Goal: Task Accomplishment & Management: Contribute content

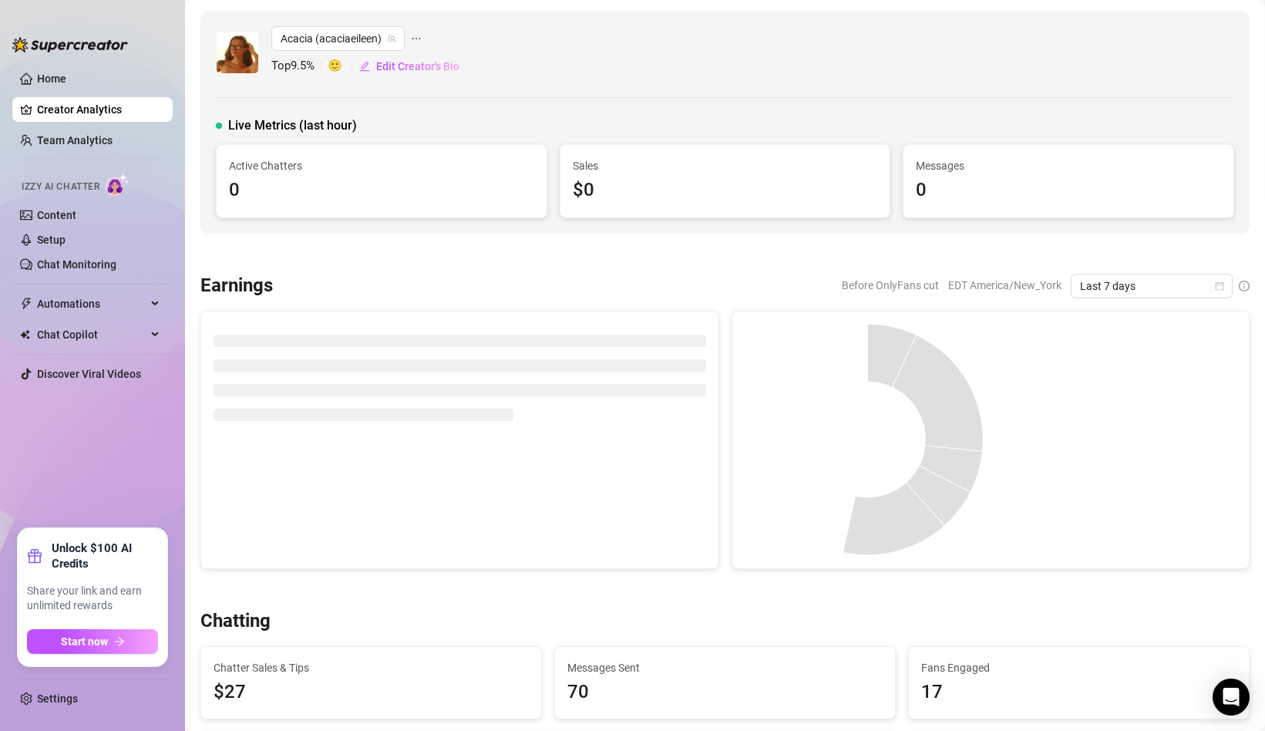
scroll to position [21, 0]
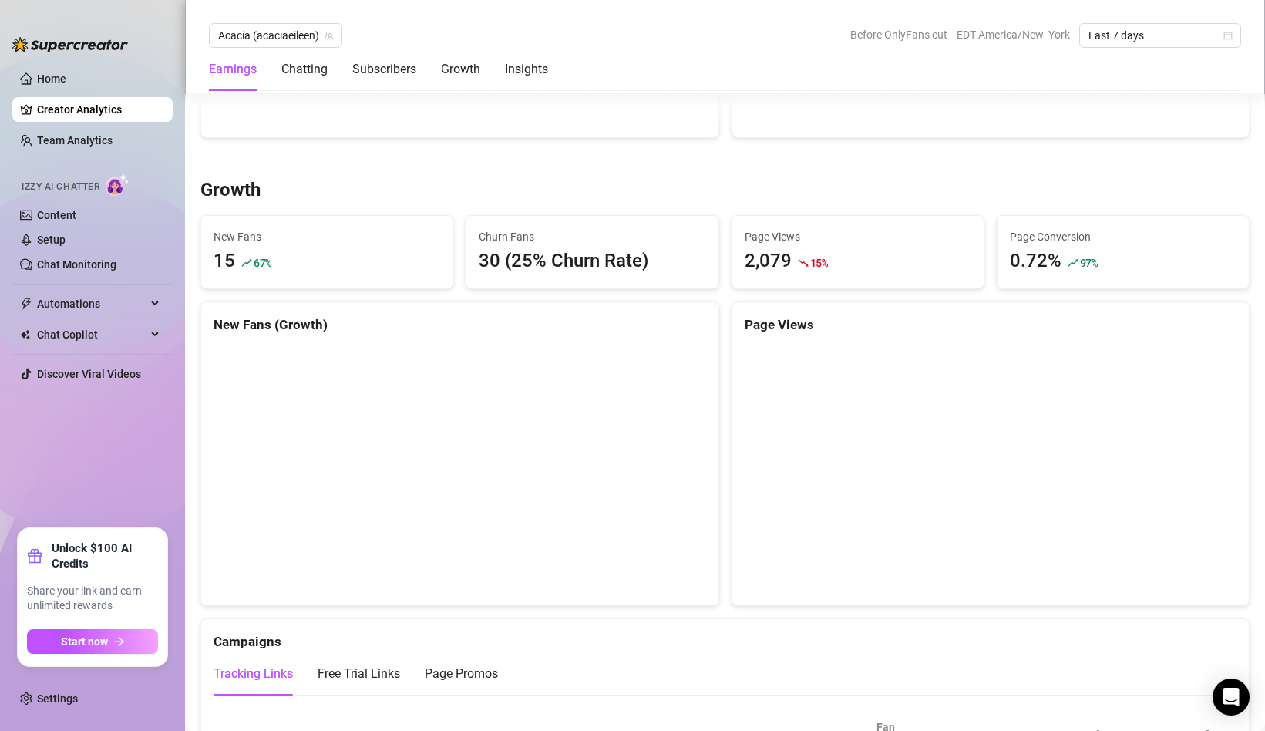
scroll to position [1261, 0]
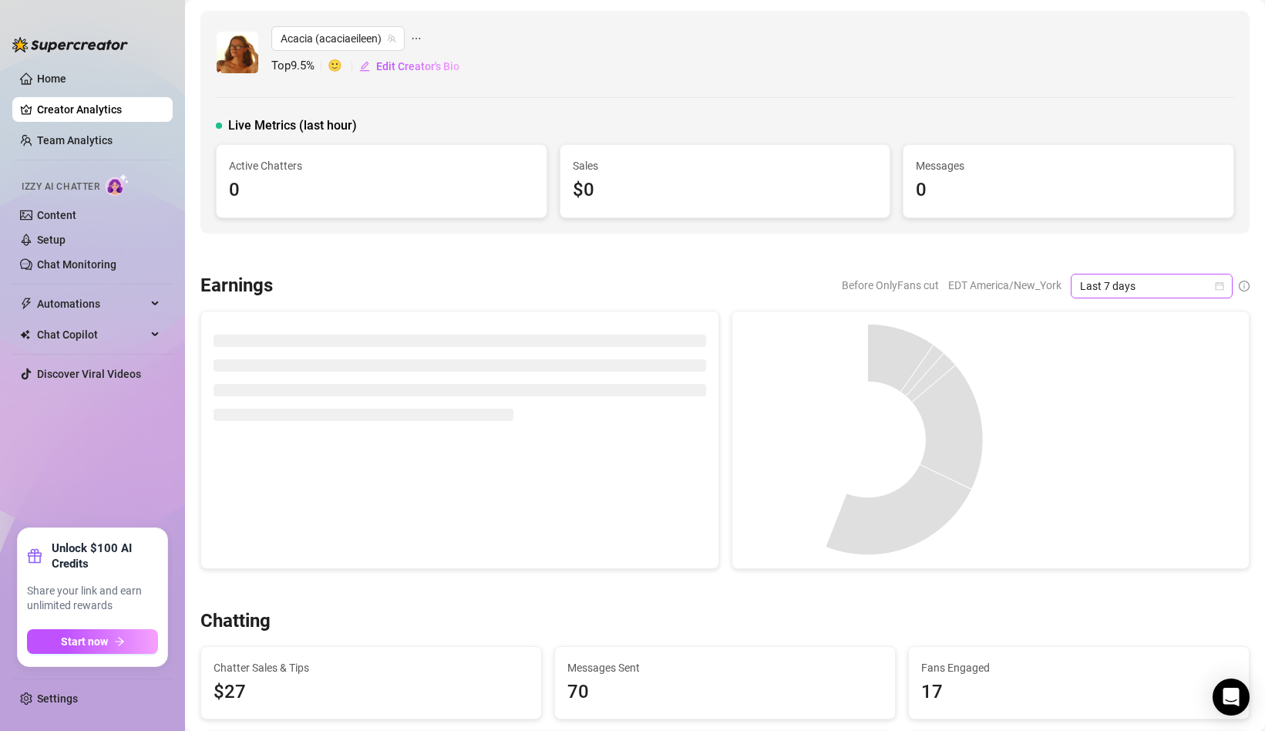
click at [1201, 284] on span "Last 7 days" at bounding box center [1151, 286] width 143 height 23
click at [1155, 314] on div "Last 24 hours" at bounding box center [1151, 316] width 137 height 17
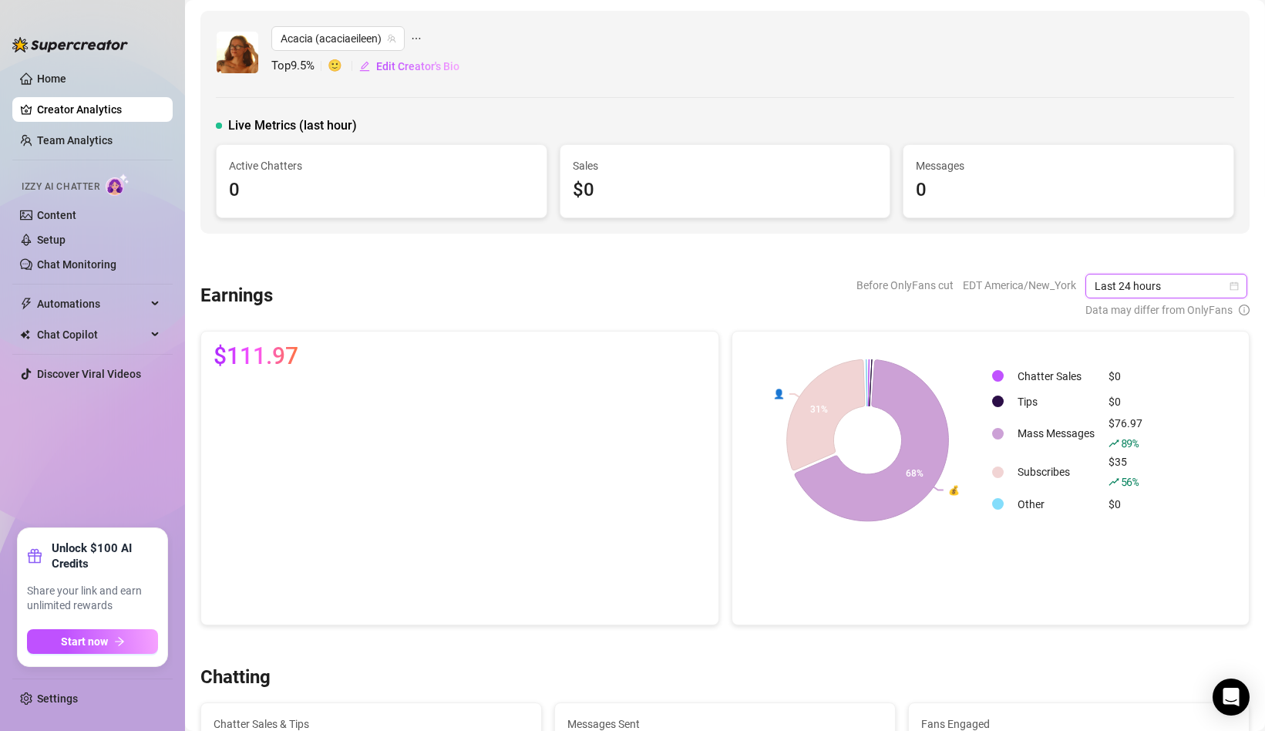
click at [1225, 278] on span "Last 24 hours" at bounding box center [1166, 286] width 143 height 23
click at [1155, 342] on div "Last 7 days" at bounding box center [1168, 341] width 137 height 17
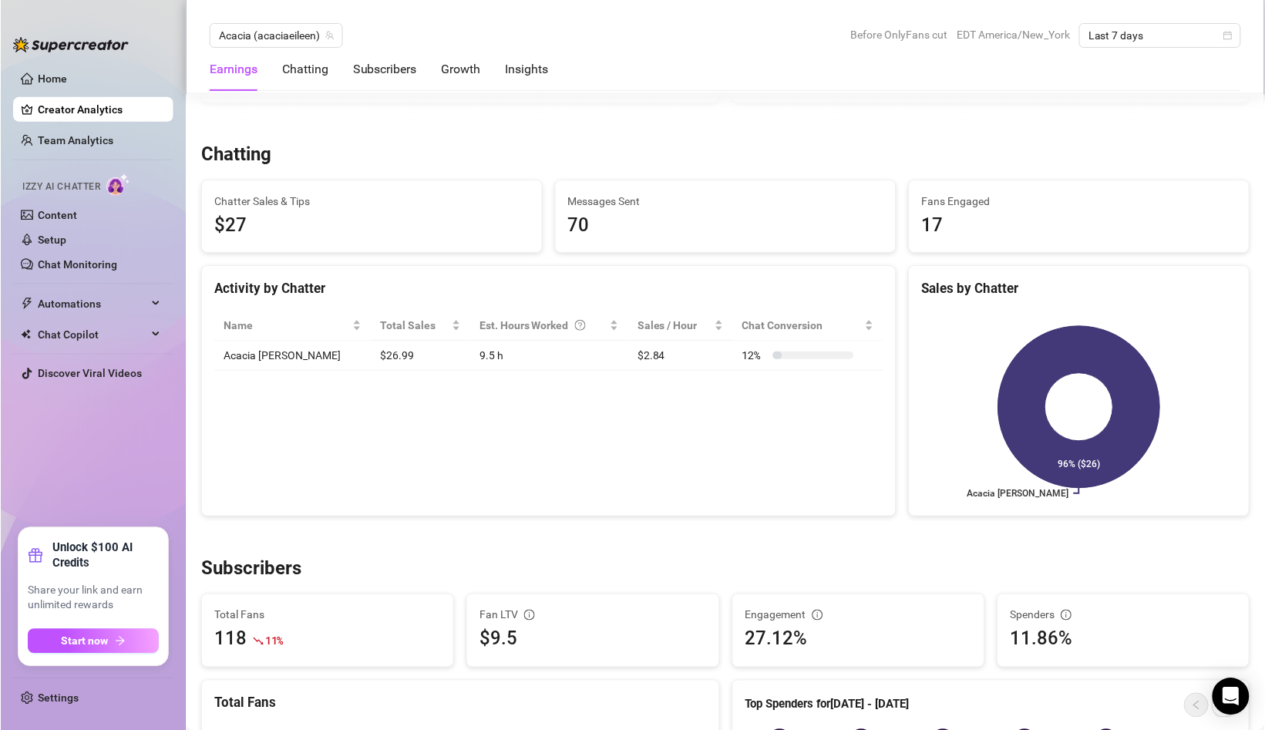
scroll to position [504, 0]
click at [76, 218] on link "Content" at bounding box center [56, 215] width 39 height 12
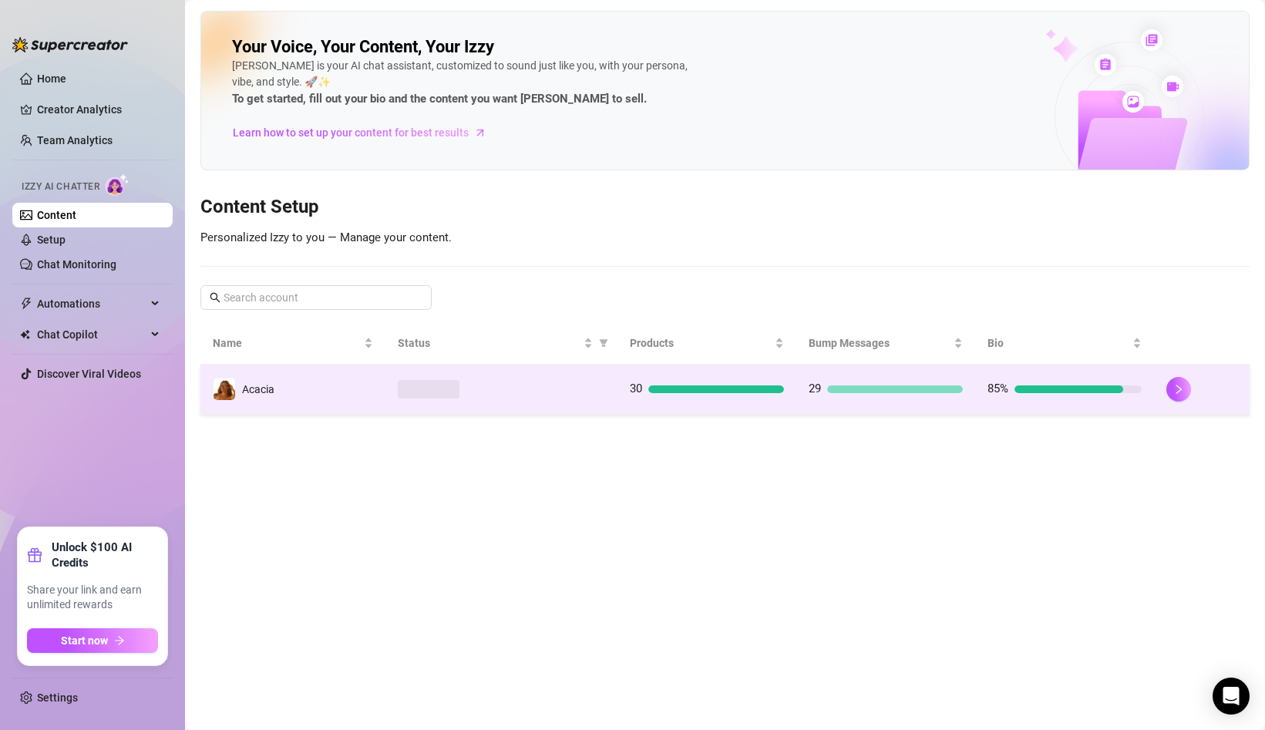
click at [549, 387] on div at bounding box center [501, 389] width 207 height 19
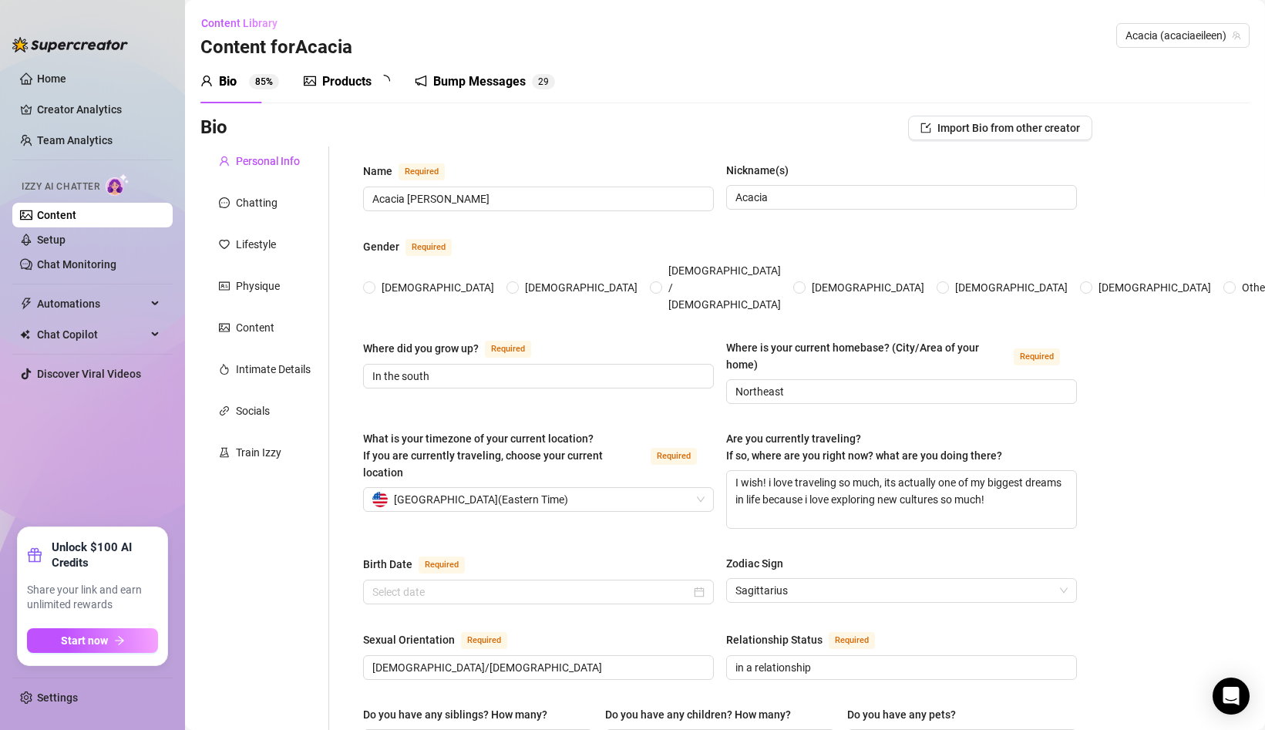
radio input "true"
type input "[DATE]"
click at [360, 79] on div "Products" at bounding box center [346, 81] width 49 height 19
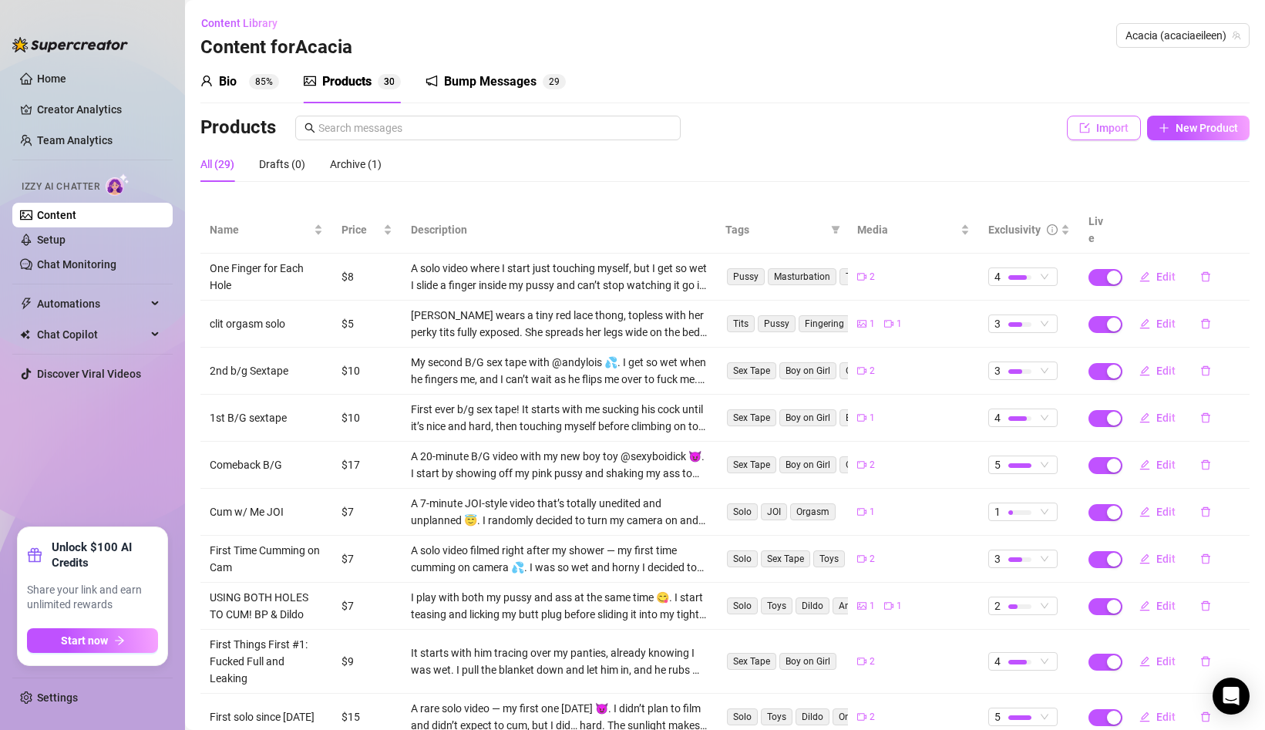
click at [1109, 123] on span "Import" at bounding box center [1113, 128] width 32 height 12
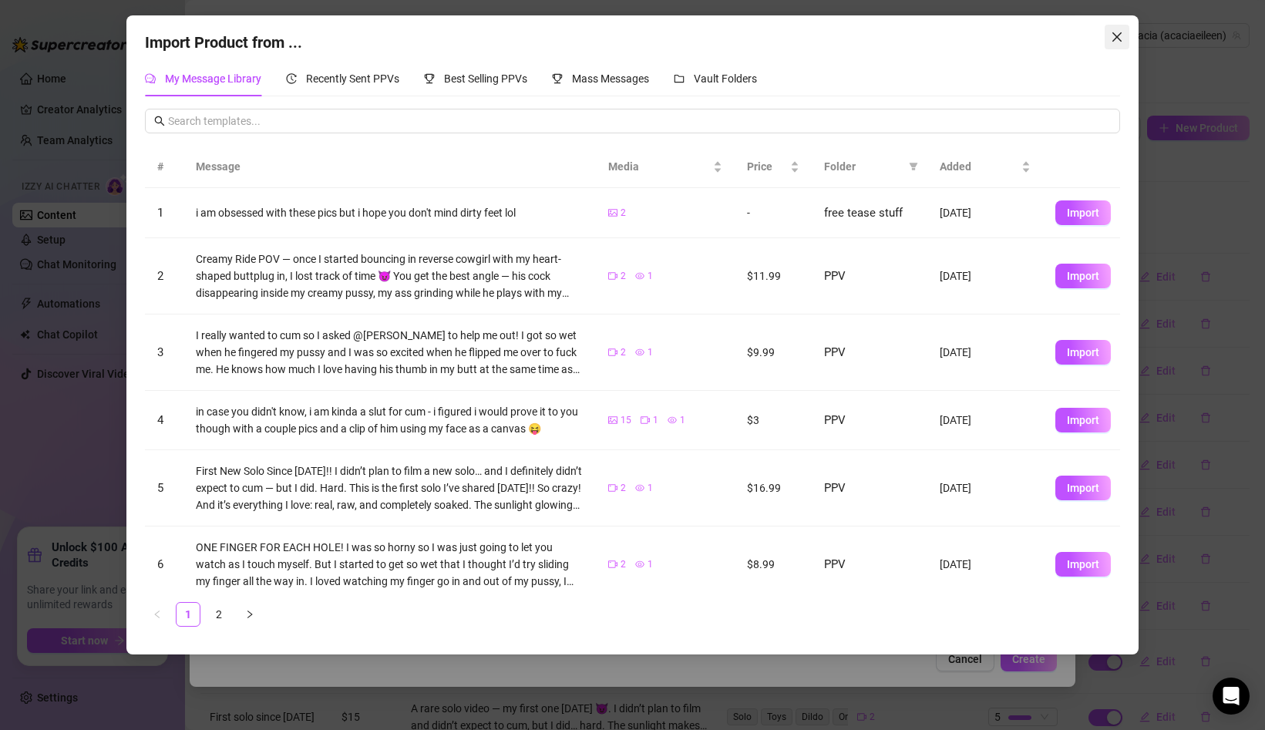
click at [1105, 32] on span "Close" at bounding box center [1117, 37] width 25 height 12
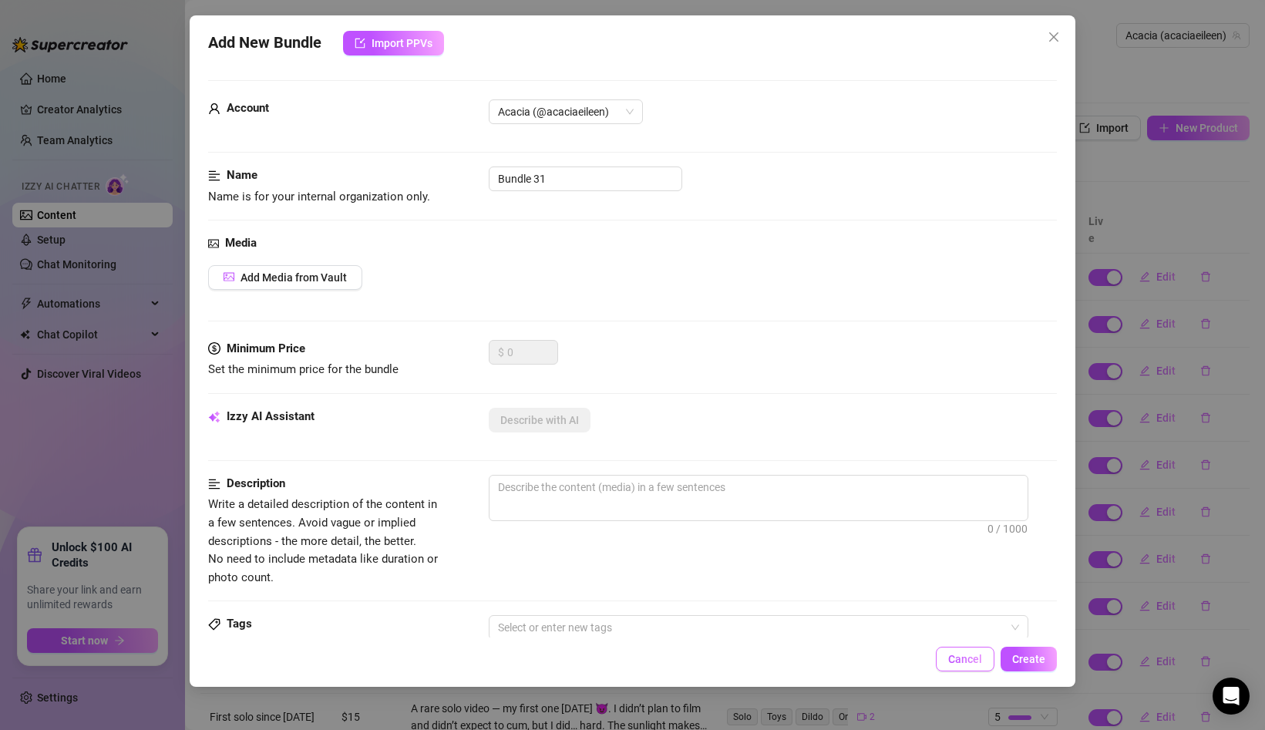
click at [954, 659] on span "Cancel" at bounding box center [966, 659] width 34 height 12
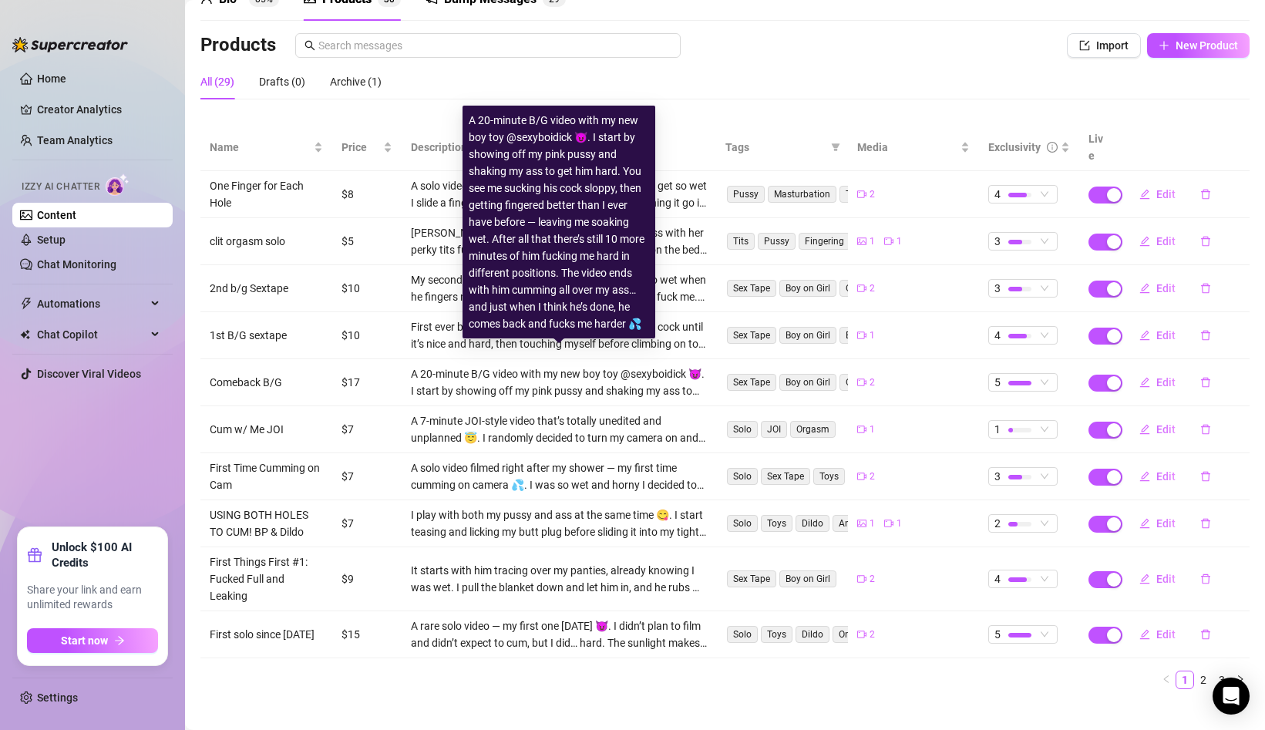
scroll to position [83, 0]
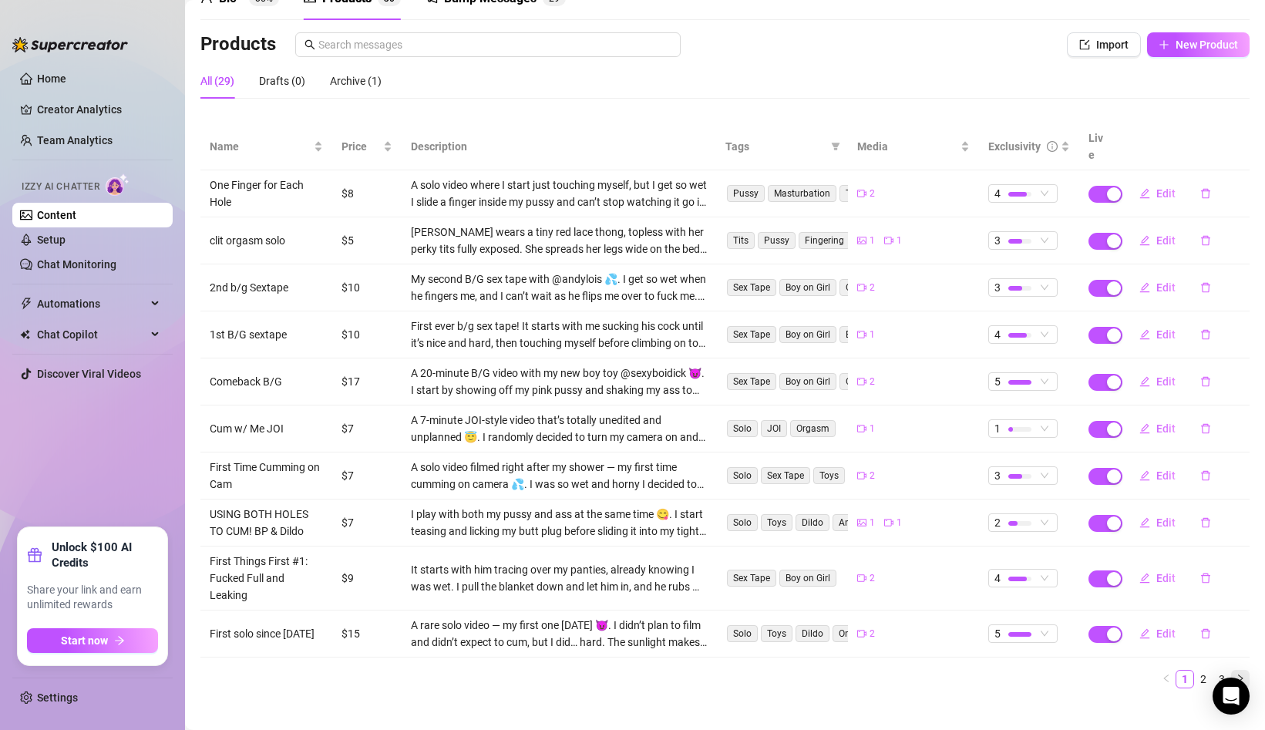
click at [1238, 674] on icon "right" at bounding box center [1240, 678] width 9 height 9
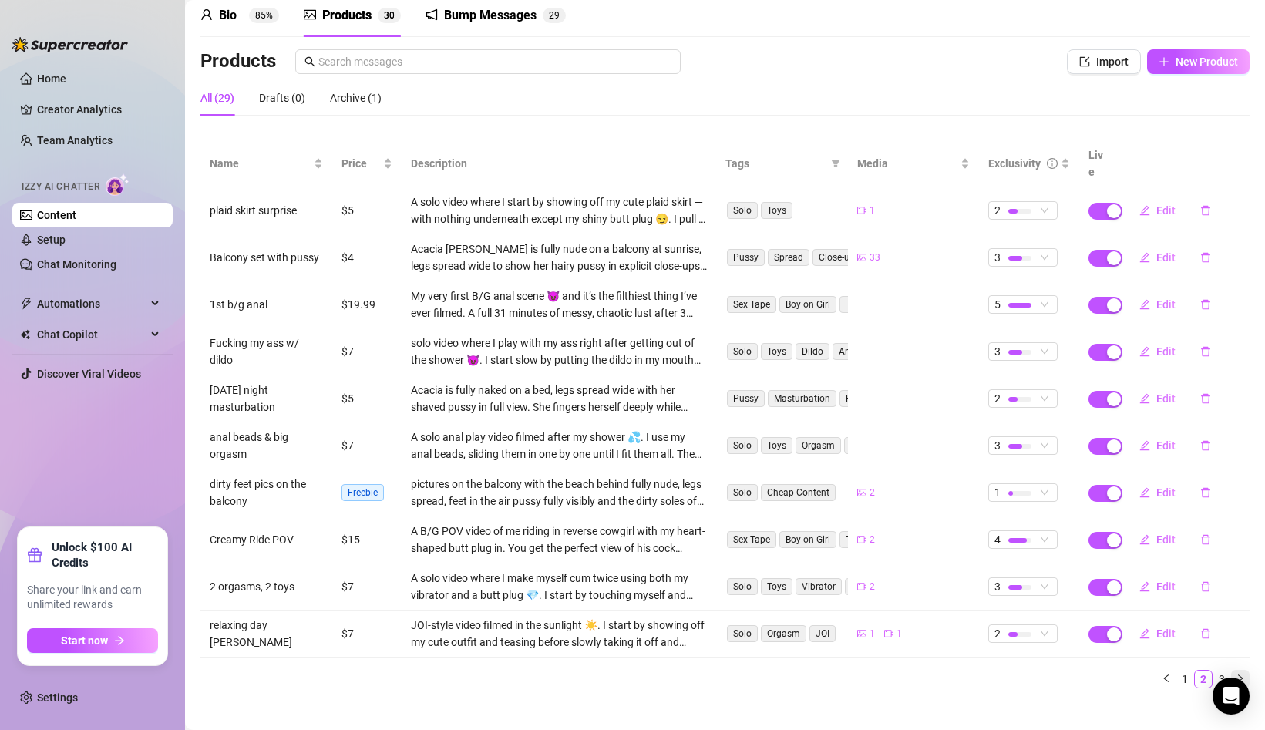
click at [1238, 674] on icon "right" at bounding box center [1240, 678] width 9 height 9
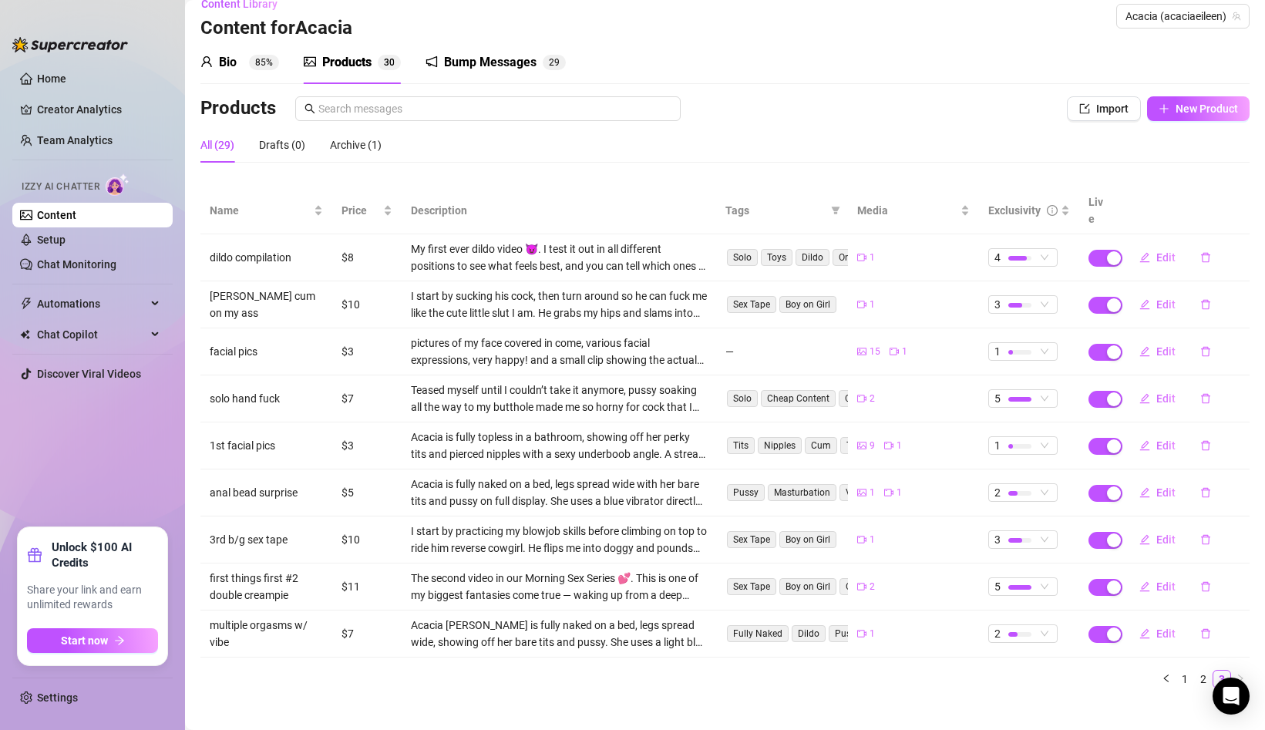
scroll to position [19, 0]
click at [1180, 671] on link "1" at bounding box center [1185, 679] width 17 height 17
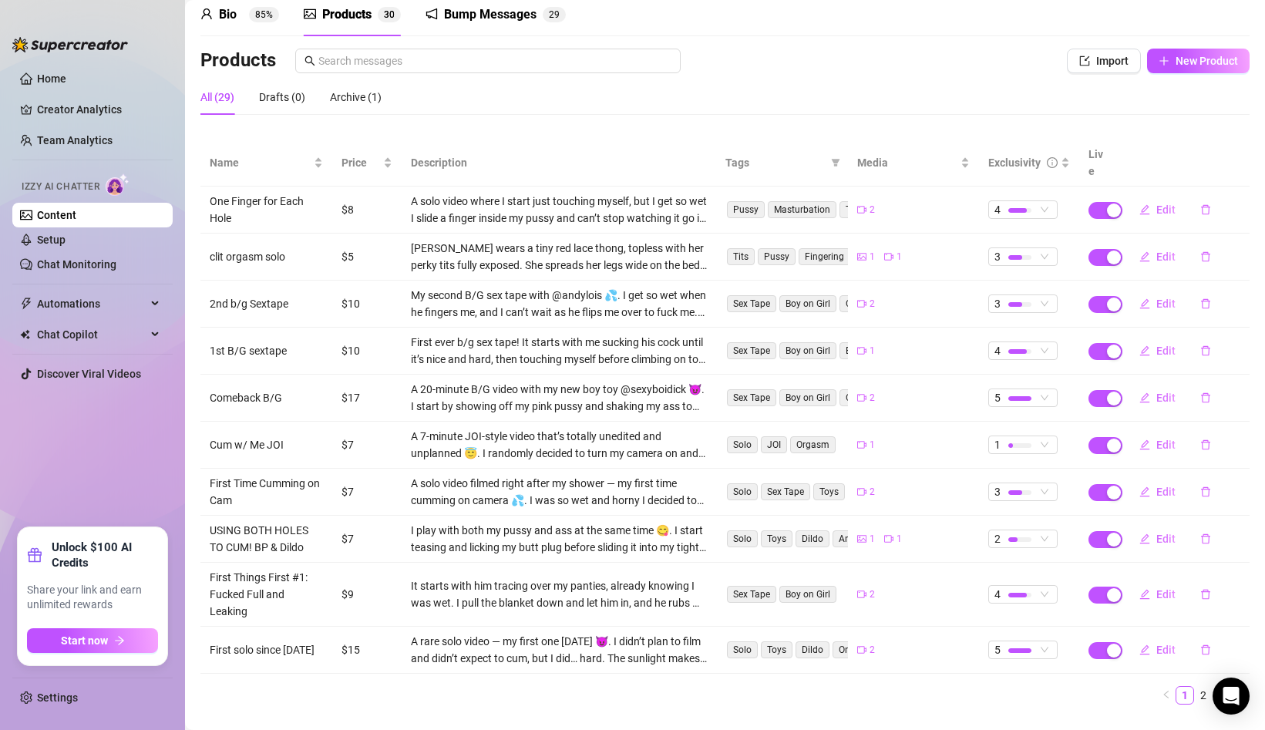
scroll to position [75, 0]
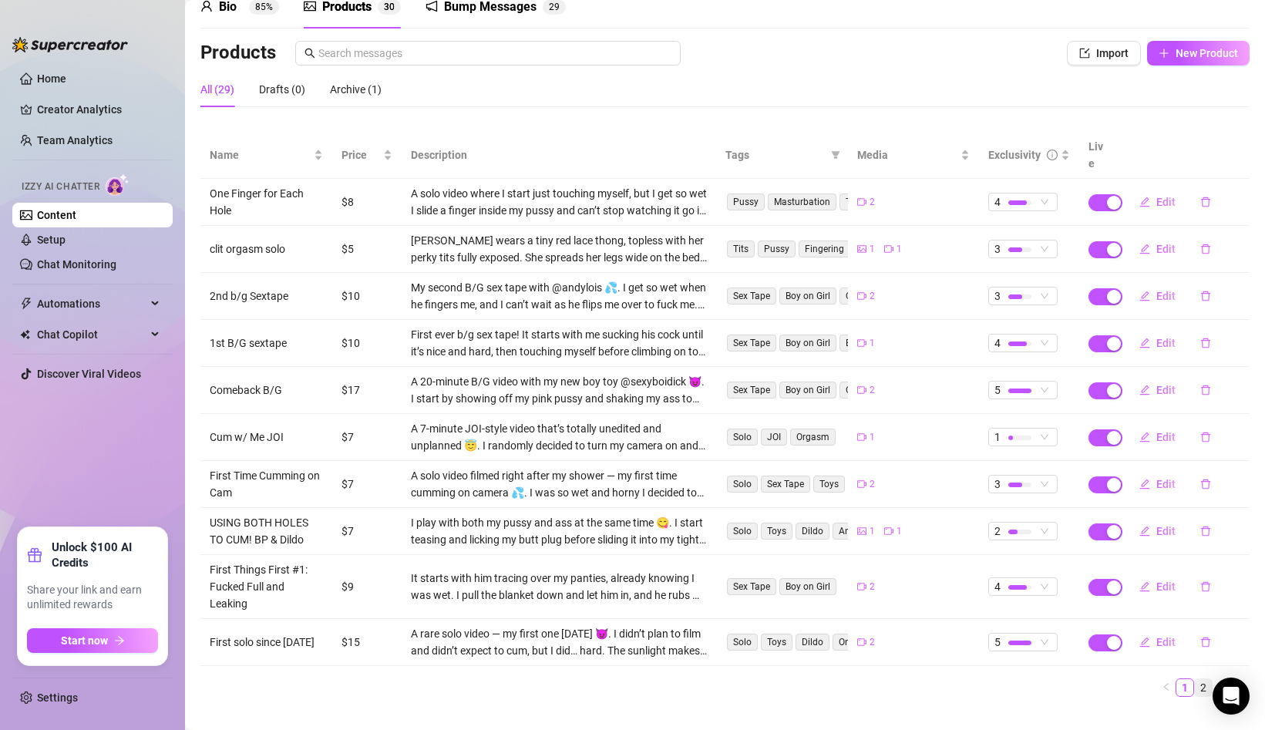
click at [1201, 679] on link "2" at bounding box center [1203, 687] width 17 height 17
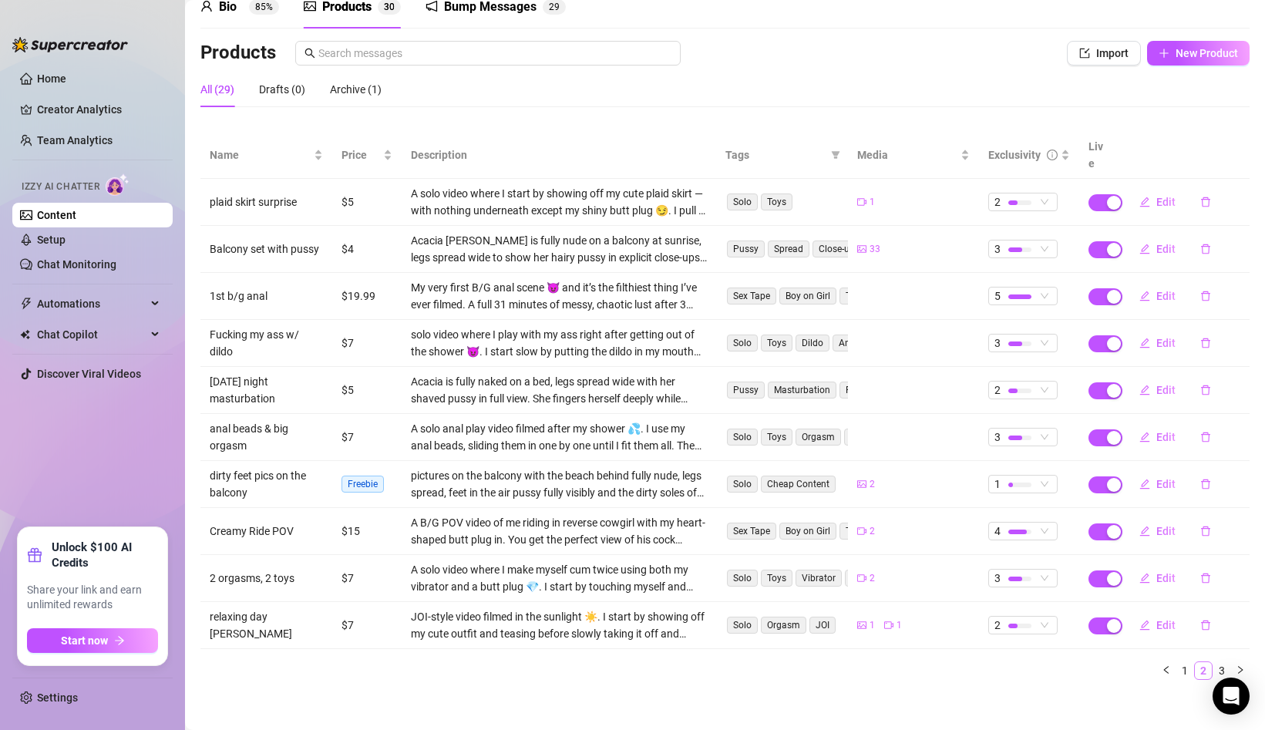
scroll to position [66, 0]
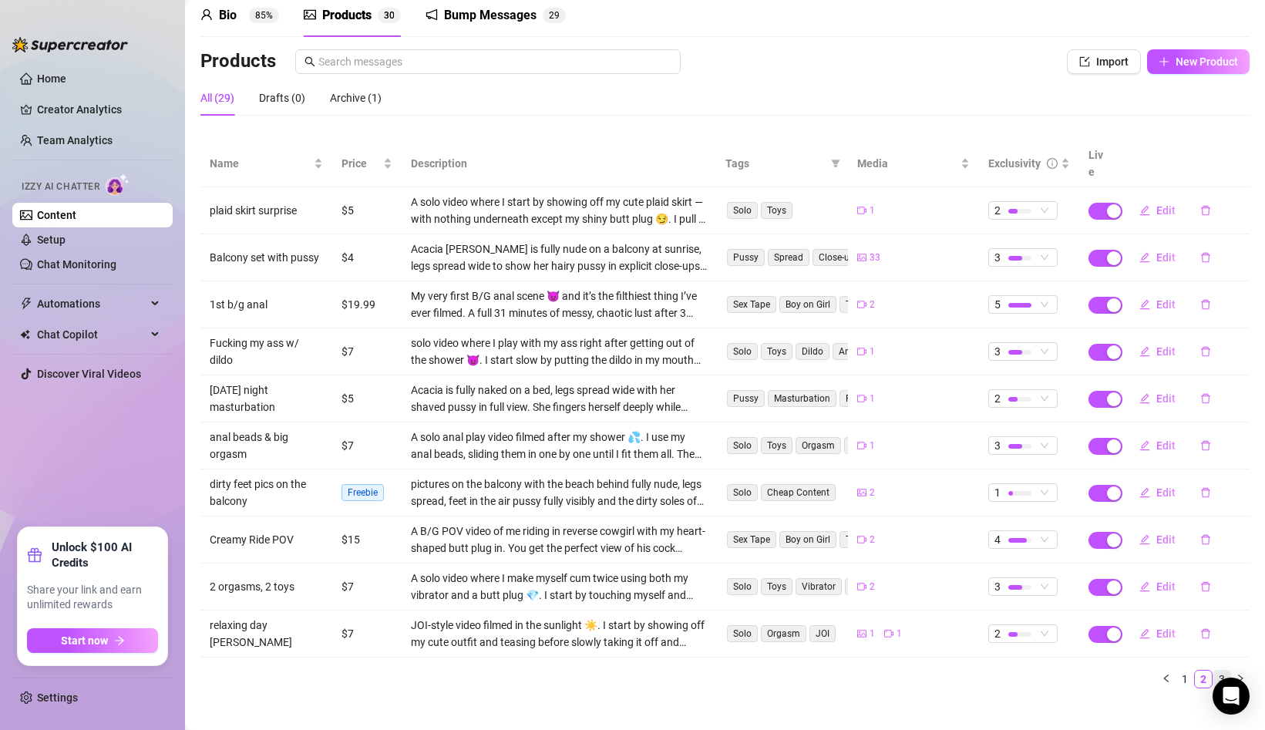
click at [1224, 671] on link "3" at bounding box center [1222, 679] width 17 height 17
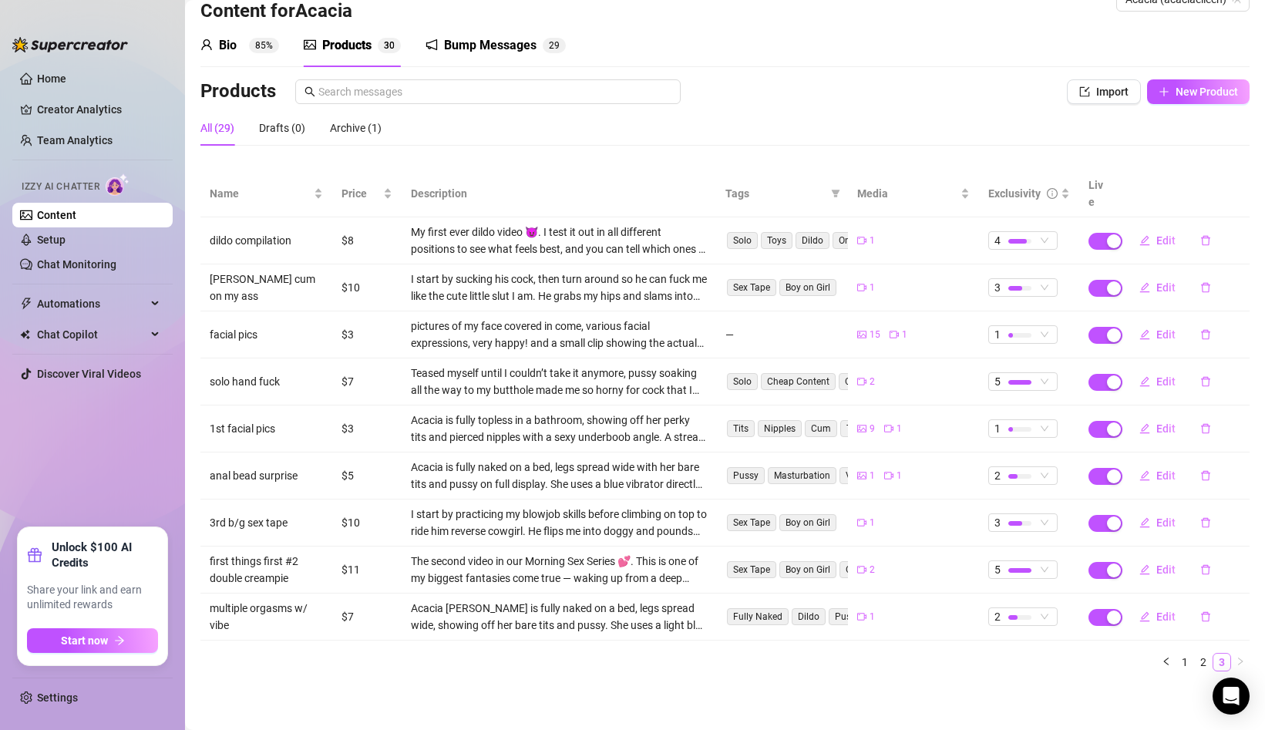
scroll to position [19, 0]
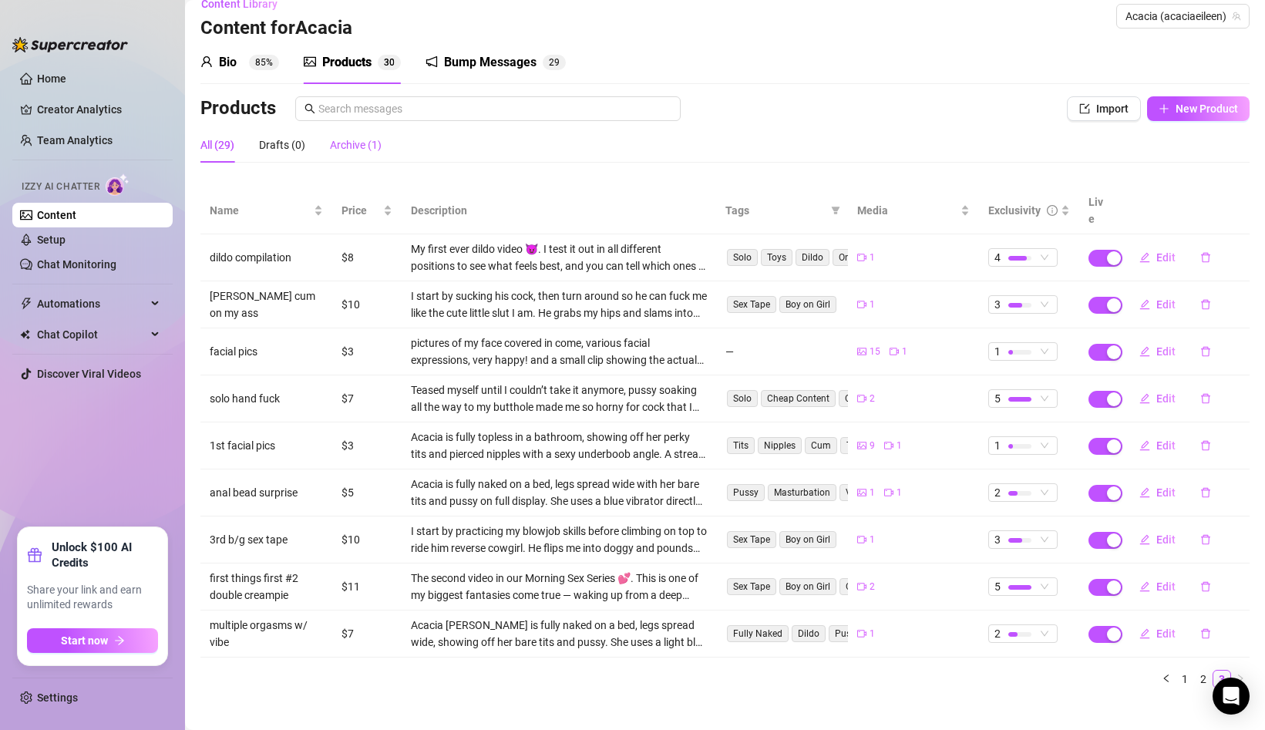
click at [345, 146] on div "Archive (1)" at bounding box center [356, 144] width 52 height 17
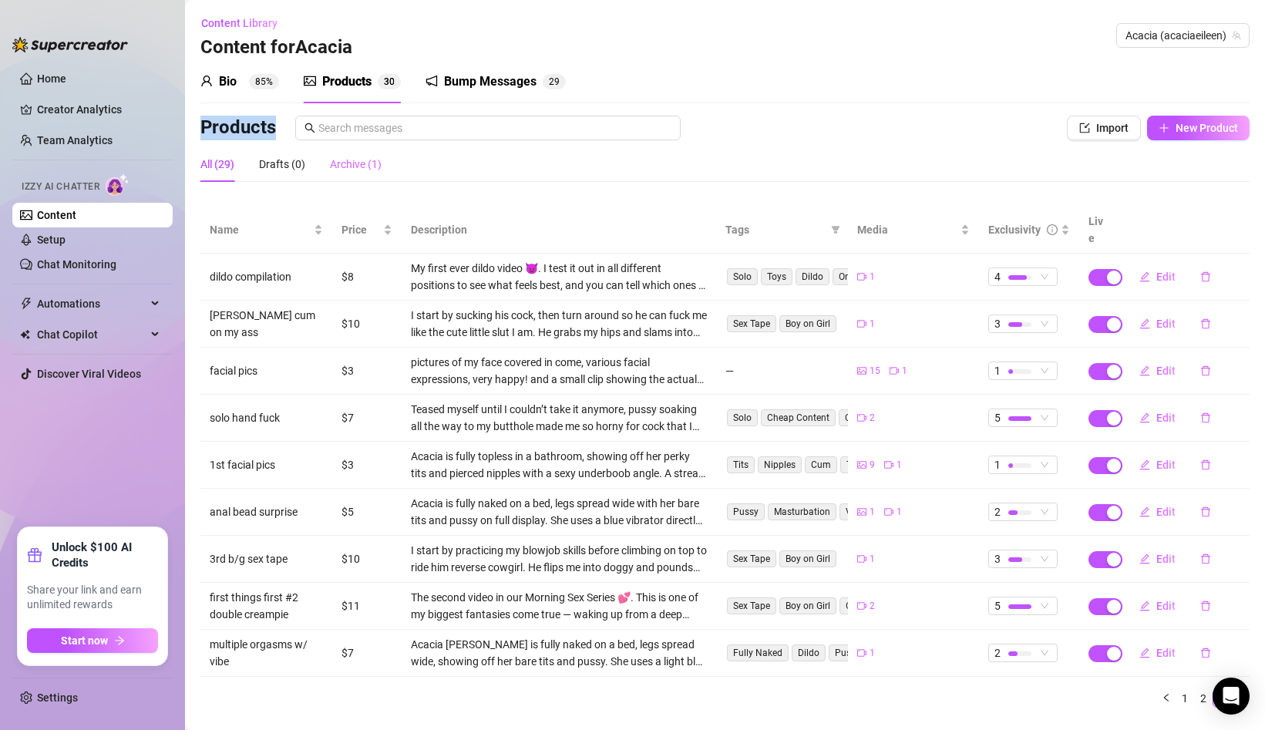
click at [345, 146] on div "Products Import New Product" at bounding box center [726, 131] width 1050 height 31
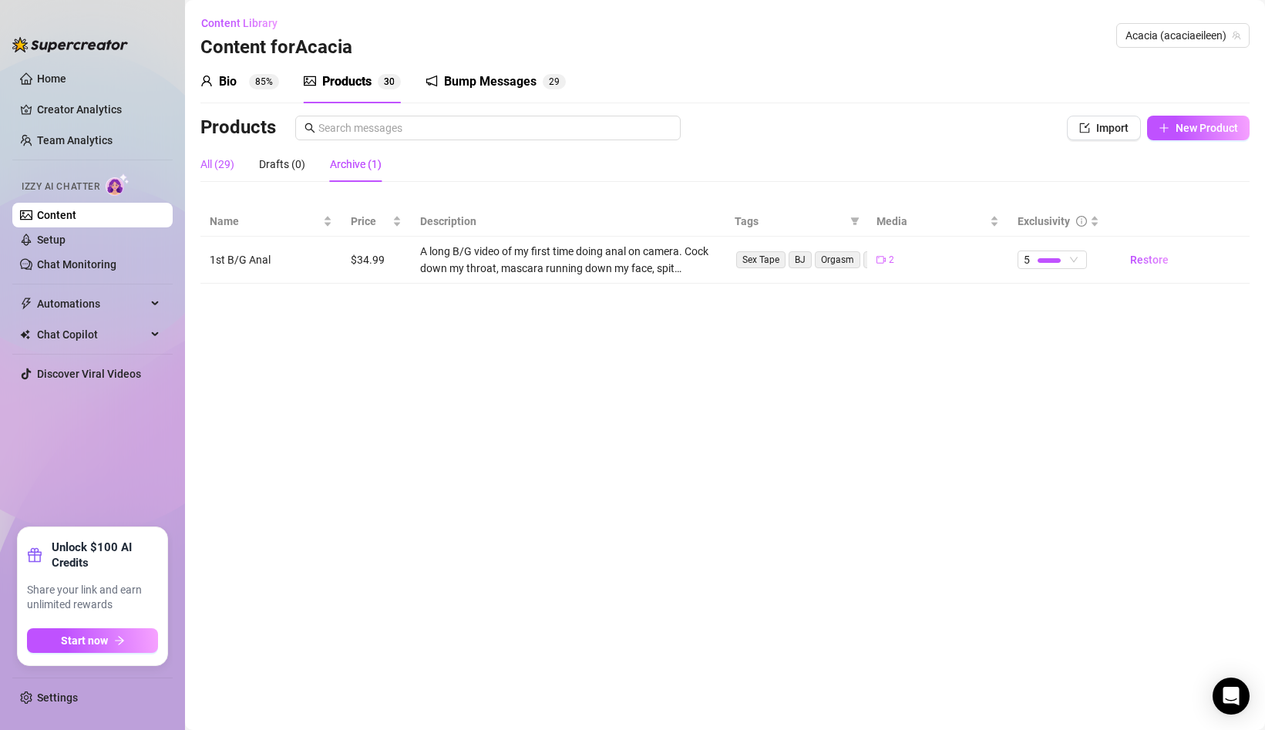
click at [214, 163] on div "All (29)" at bounding box center [218, 164] width 34 height 17
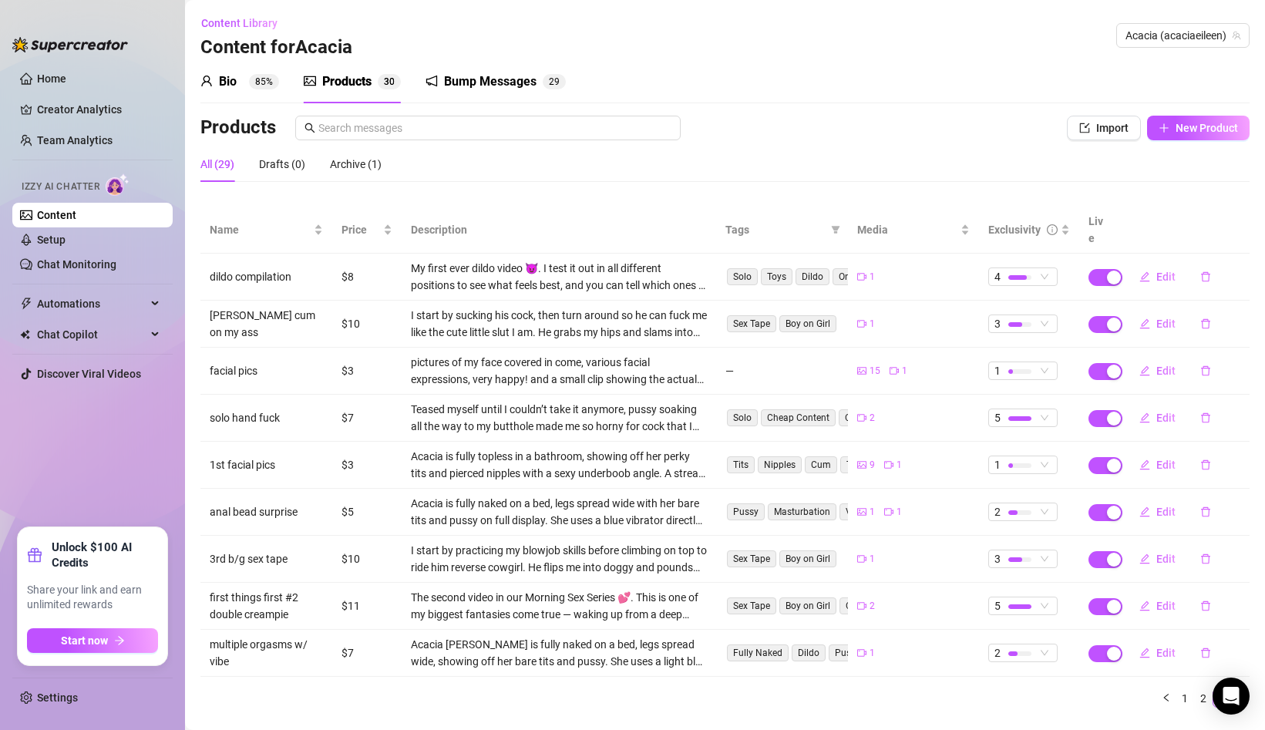
click at [478, 83] on div "Bump Messages" at bounding box center [490, 81] width 93 height 19
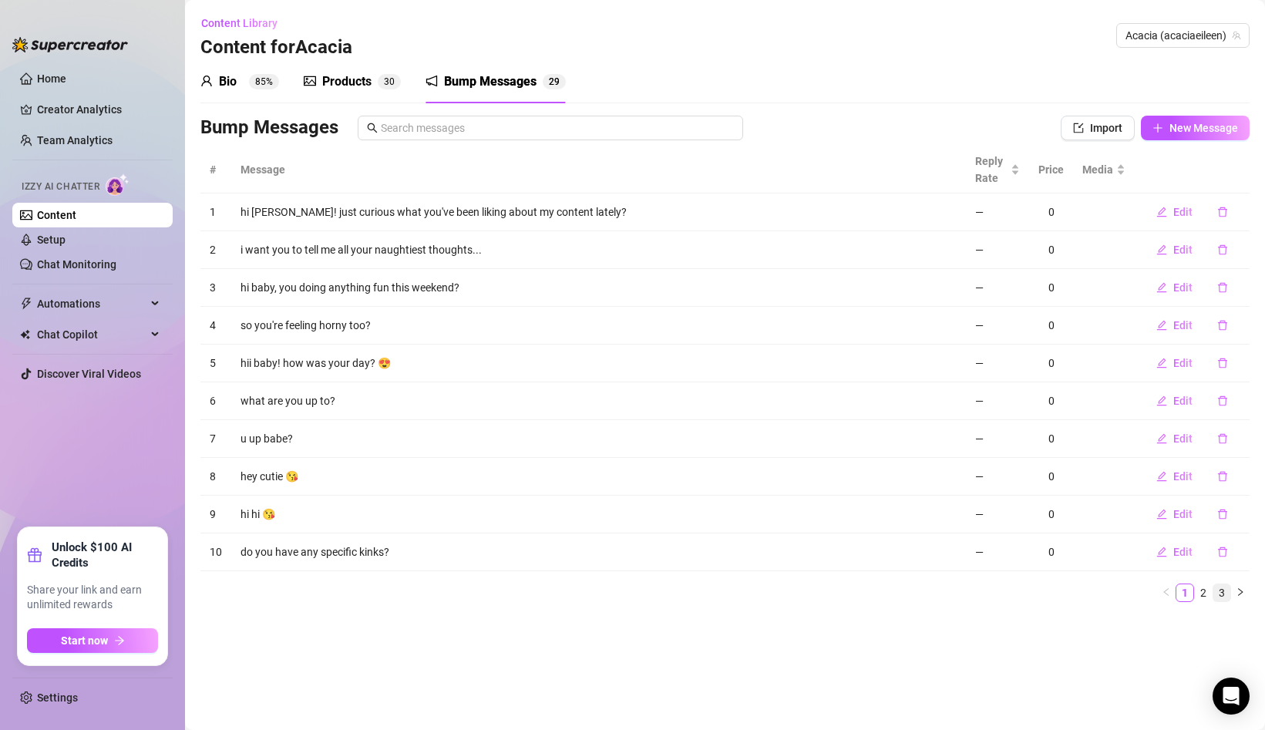
click at [1221, 593] on link "3" at bounding box center [1222, 593] width 17 height 17
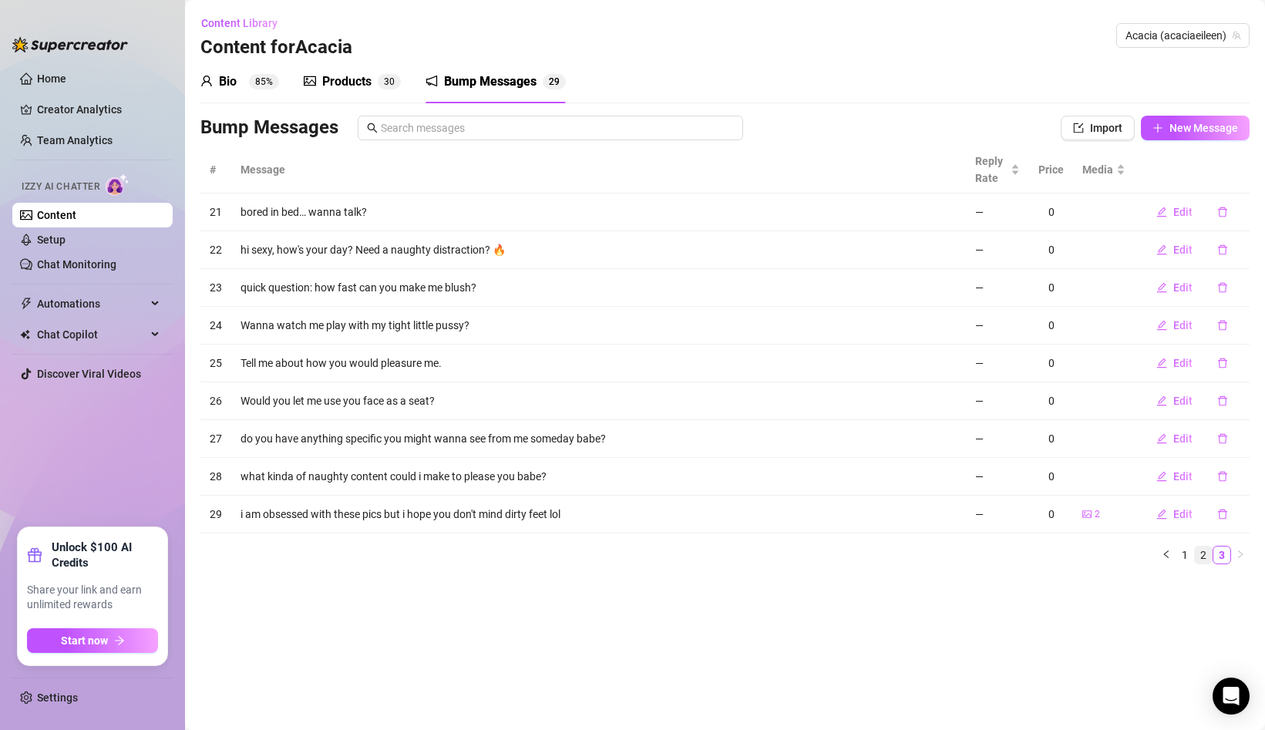
click at [1205, 553] on link "2" at bounding box center [1203, 555] width 17 height 17
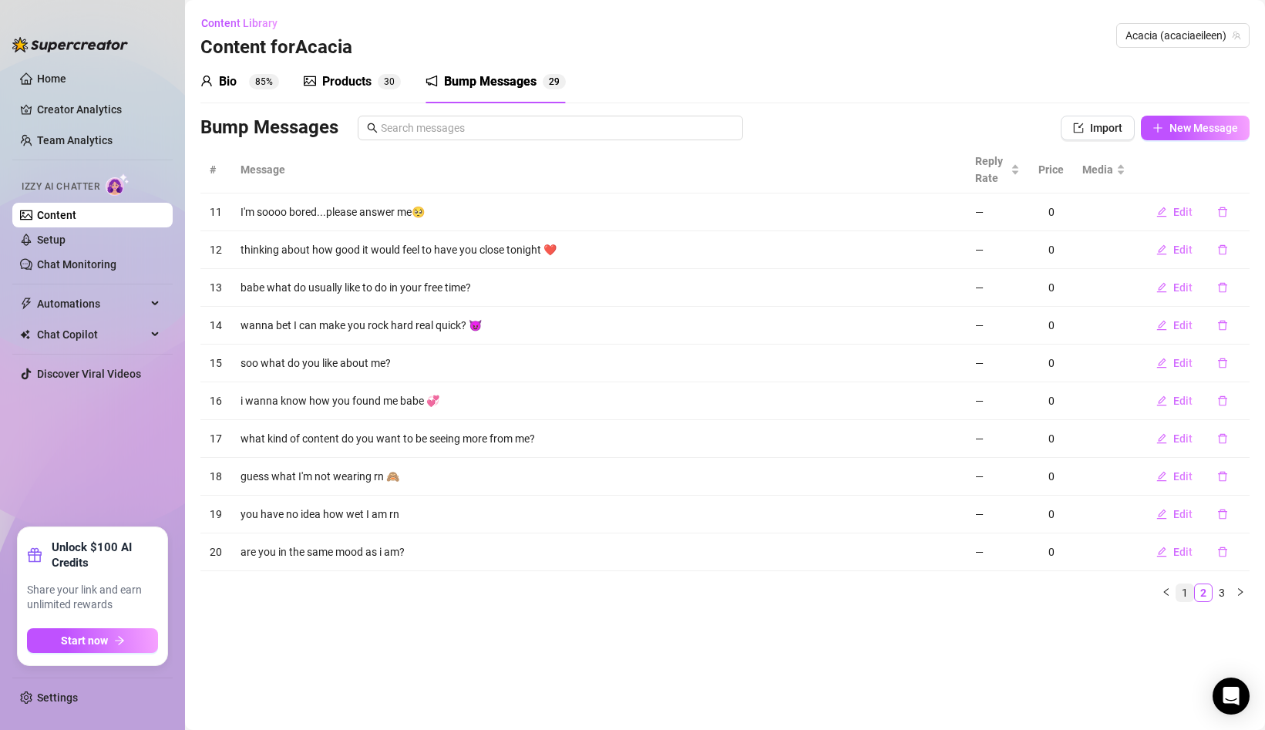
click at [1188, 597] on link "1" at bounding box center [1185, 593] width 17 height 17
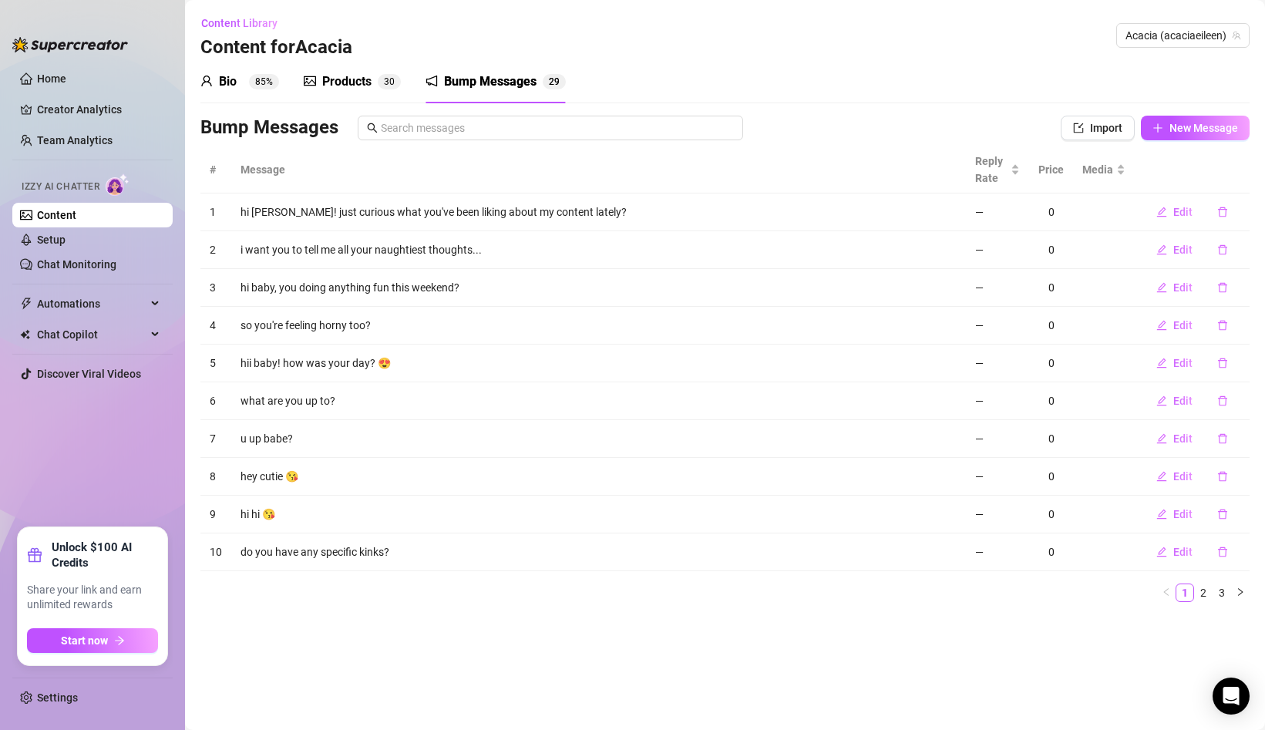
click at [345, 79] on div "Products" at bounding box center [346, 81] width 49 height 19
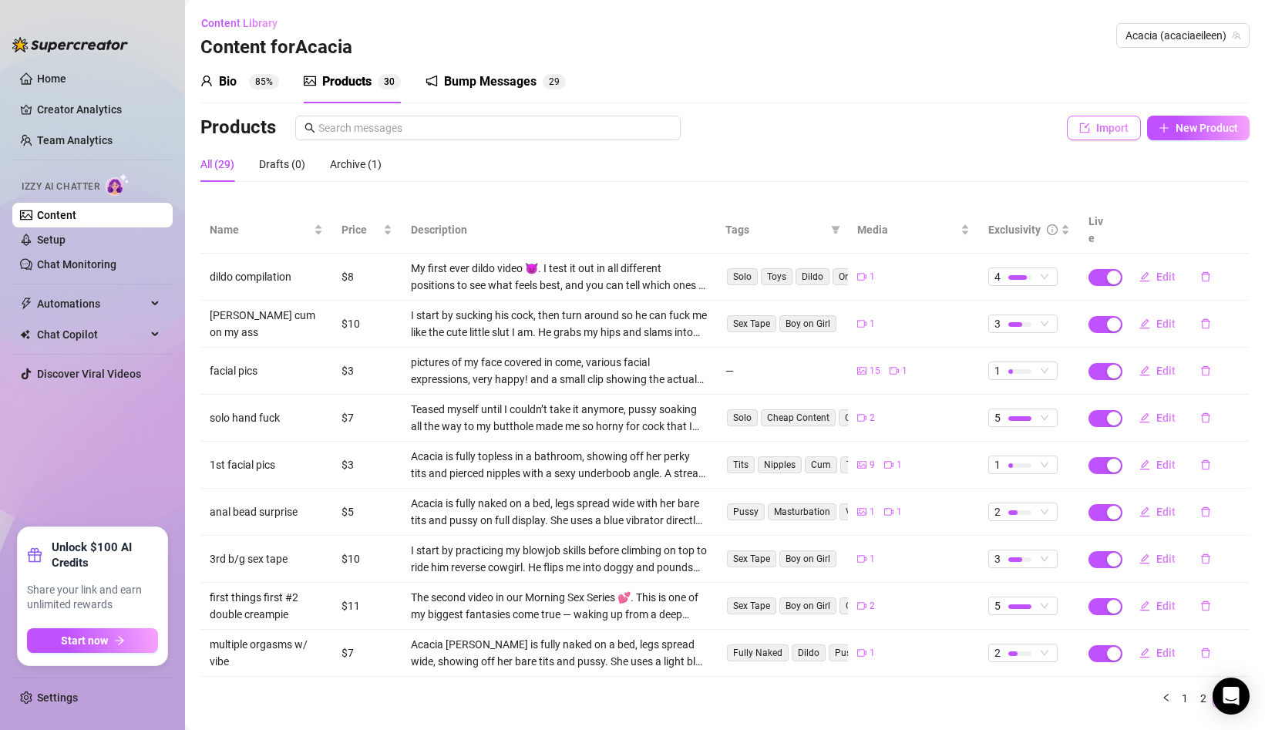
click at [1114, 135] on button "Import" at bounding box center [1104, 128] width 74 height 25
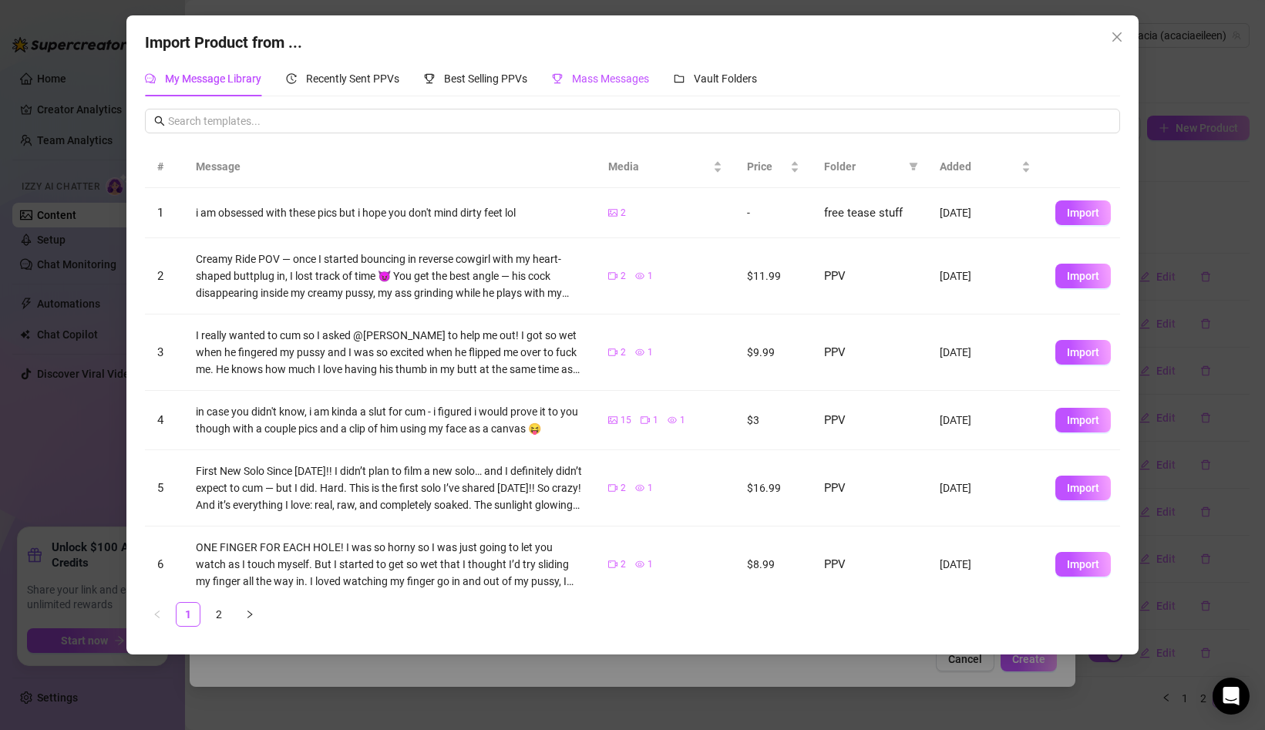
click at [585, 72] on span "Mass Messages" at bounding box center [610, 78] width 77 height 12
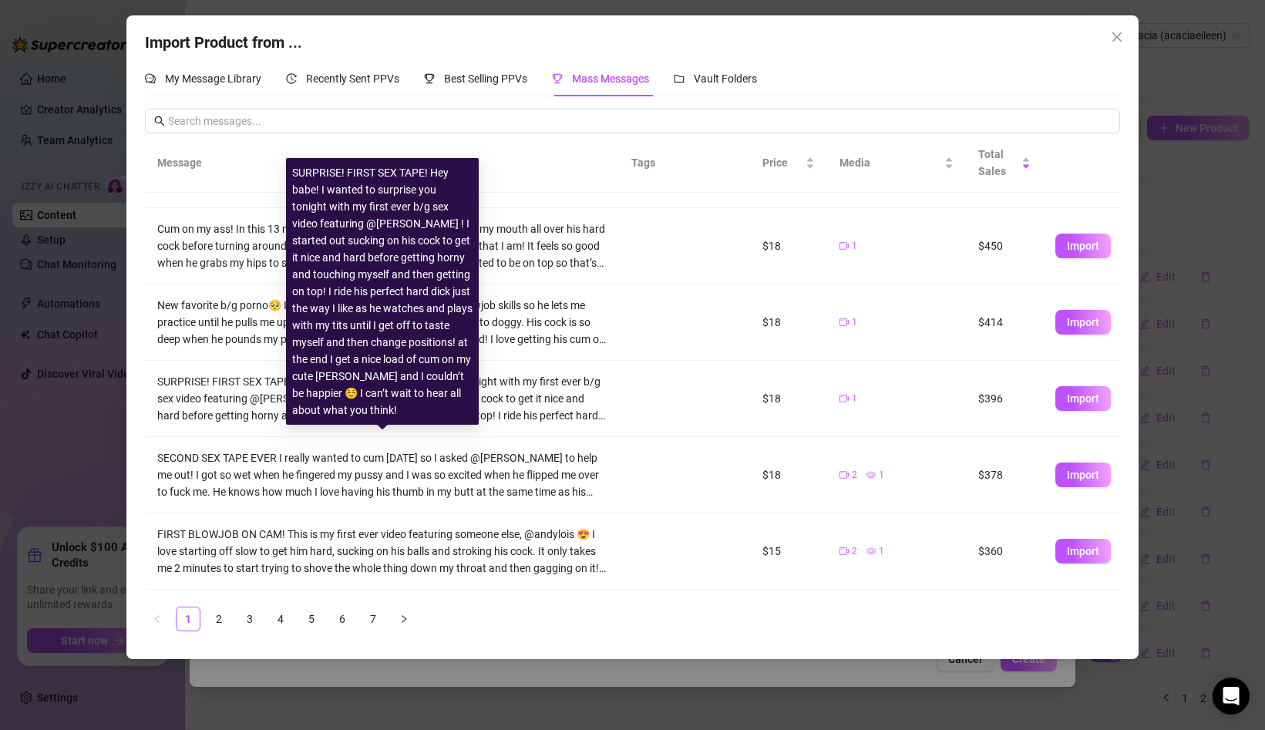
scroll to position [362, 0]
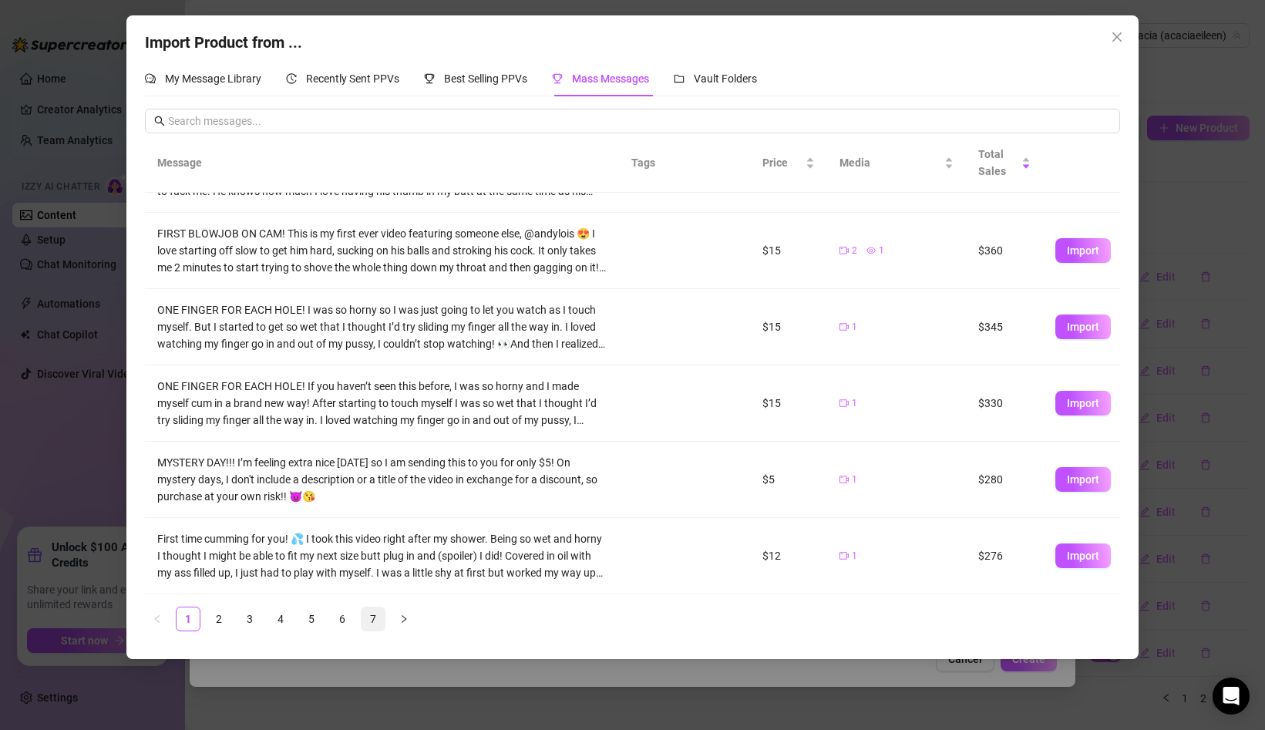
click at [372, 620] on link "7" at bounding box center [373, 619] width 23 height 23
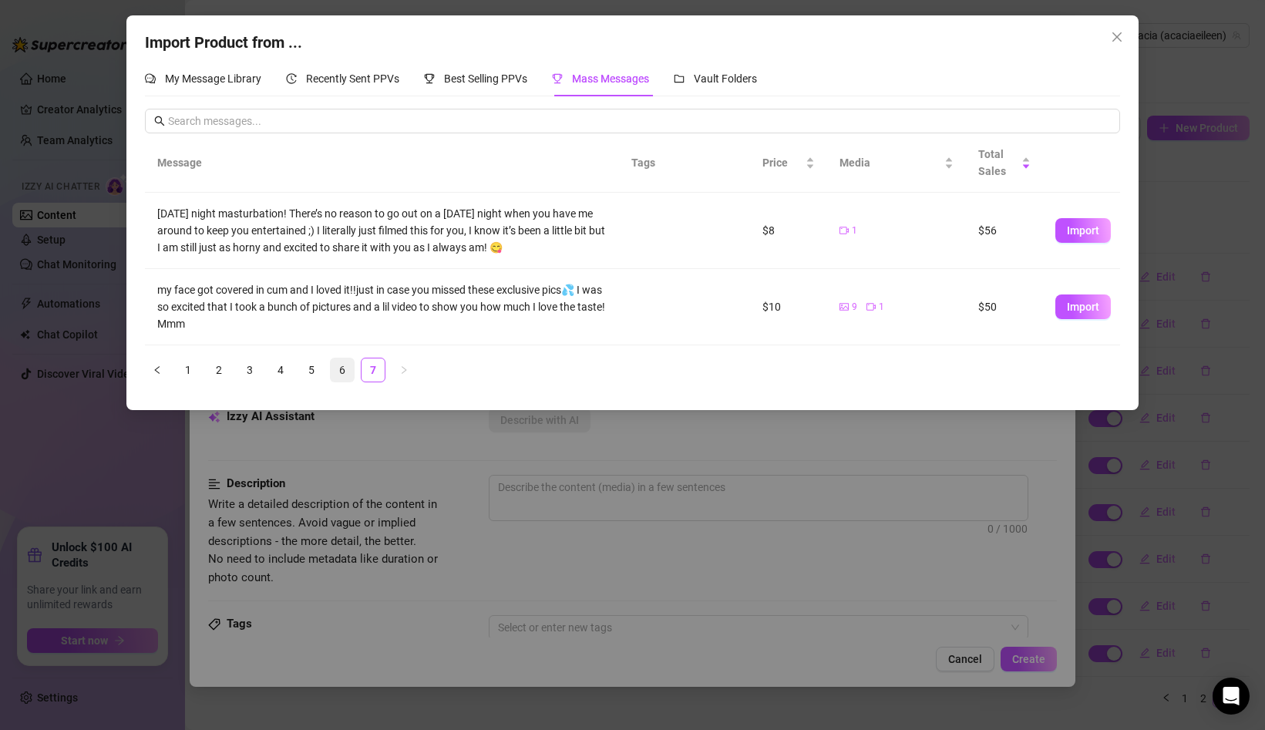
click at [339, 365] on link "6" at bounding box center [342, 370] width 23 height 23
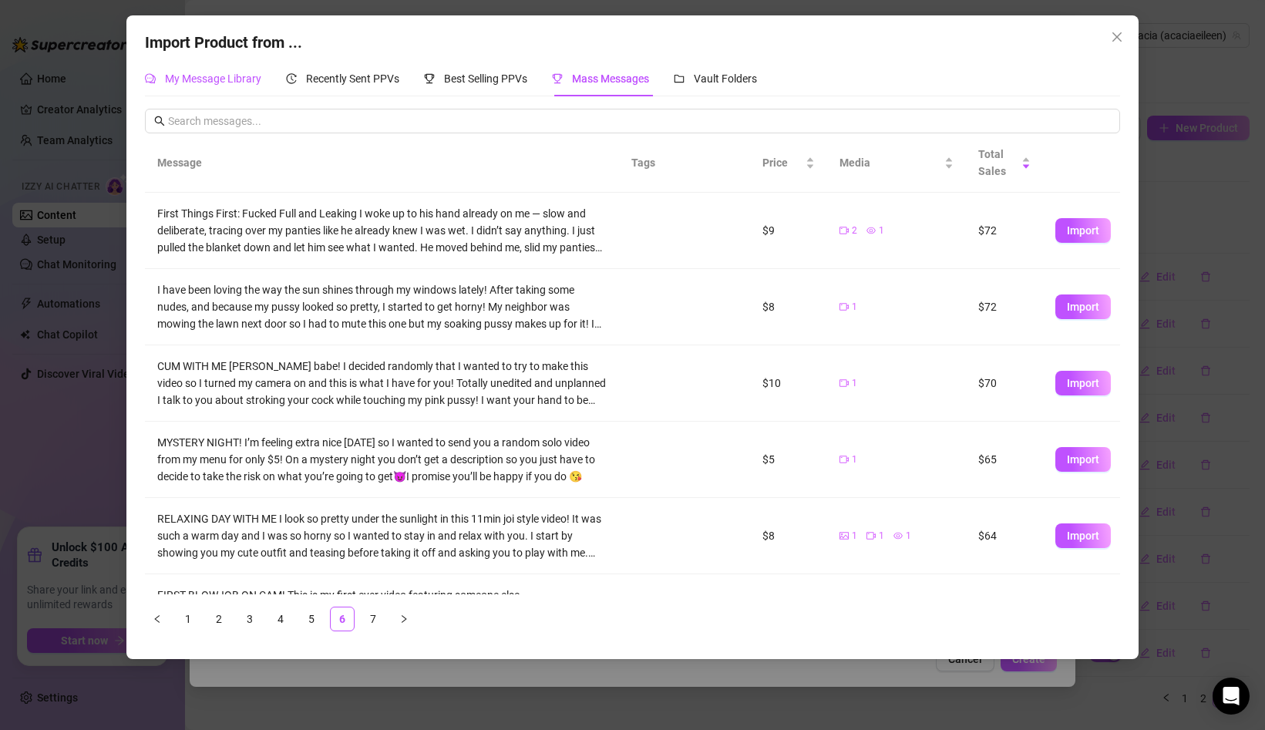
click at [225, 83] on span "My Message Library" at bounding box center [213, 78] width 96 height 12
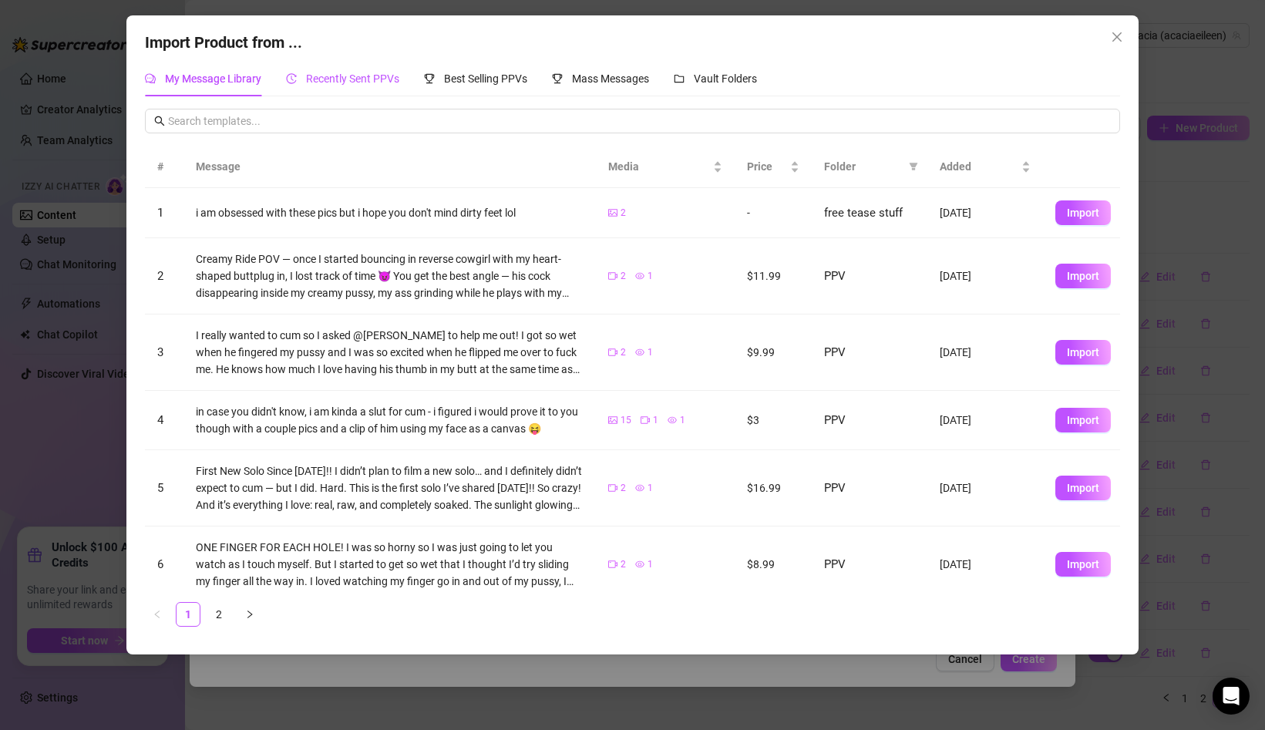
click at [347, 79] on span "Recently Sent PPVs" at bounding box center [352, 78] width 93 height 12
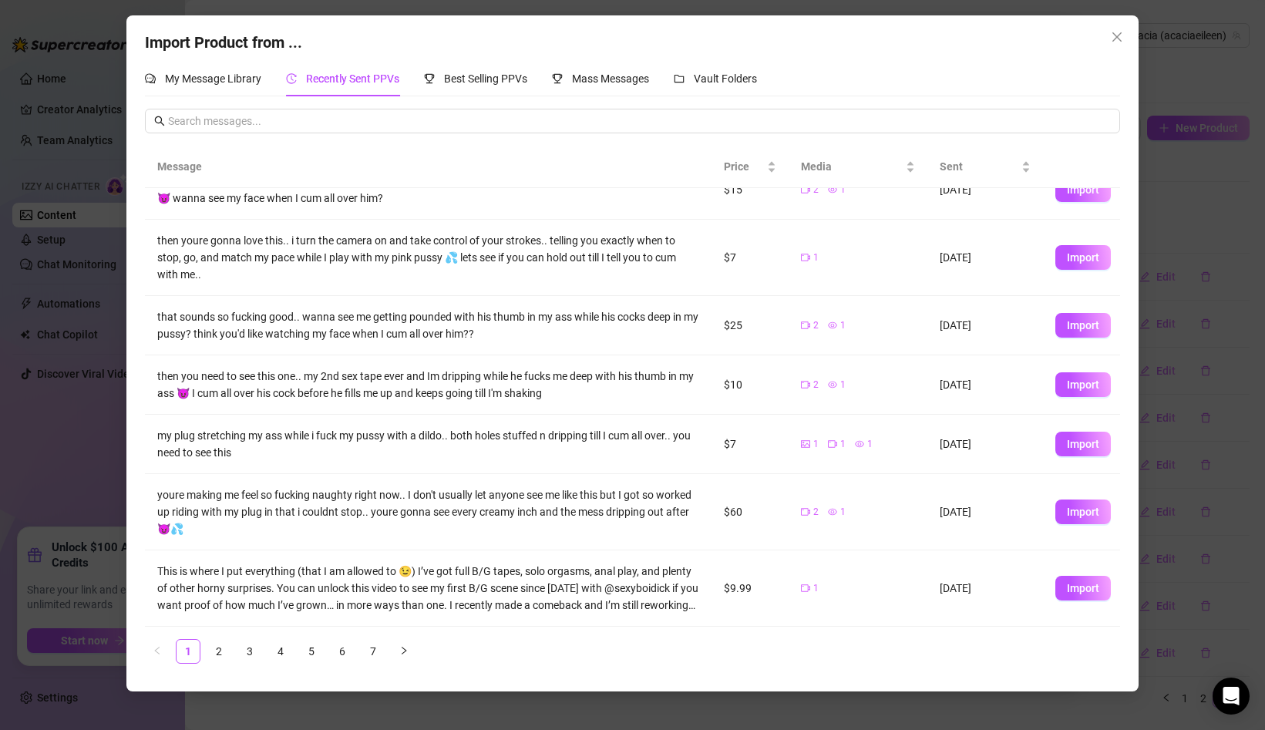
scroll to position [224, 0]
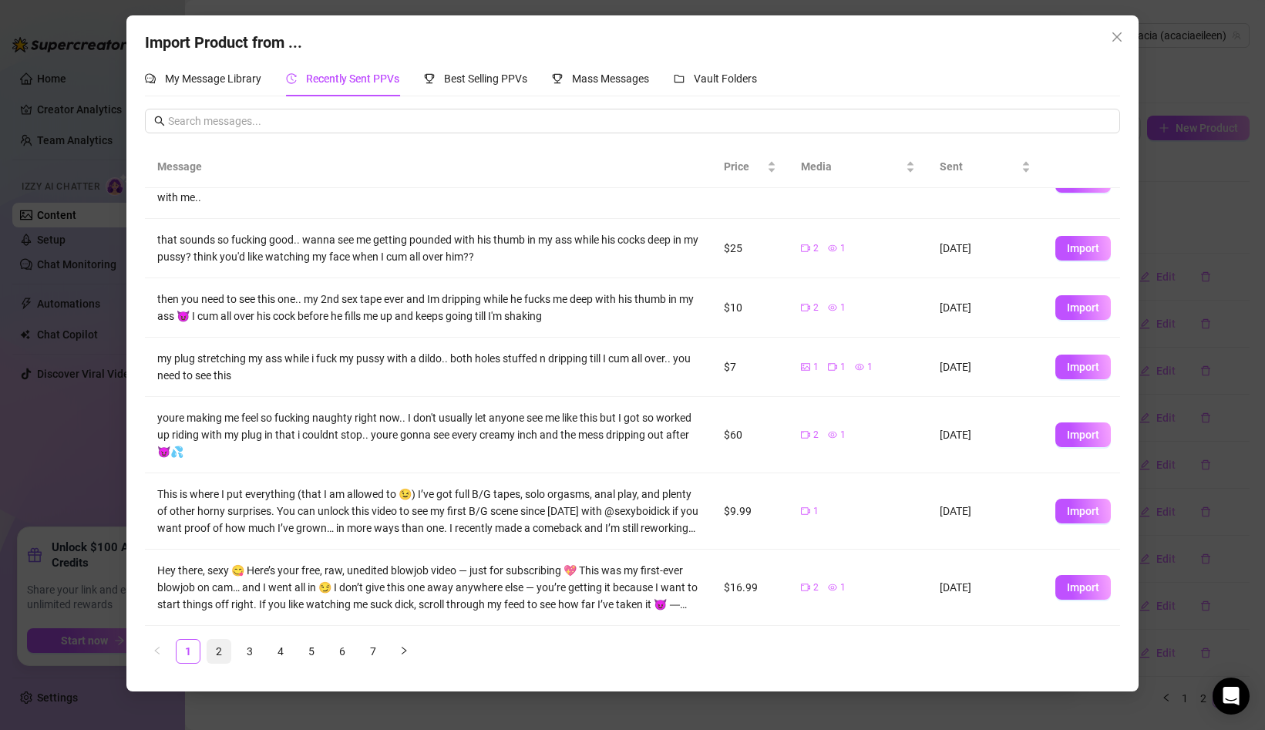
click at [228, 645] on link "2" at bounding box center [218, 651] width 23 height 23
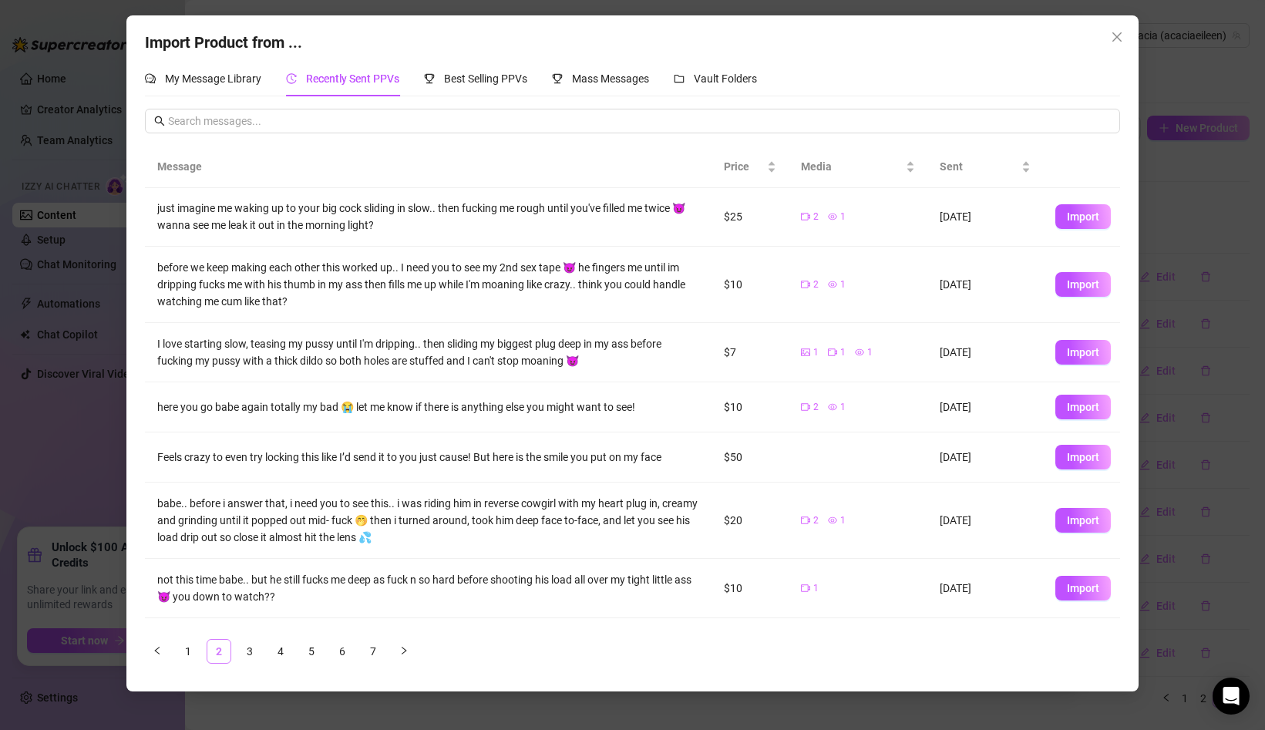
scroll to position [0, 0]
click at [256, 645] on link "3" at bounding box center [249, 651] width 23 height 23
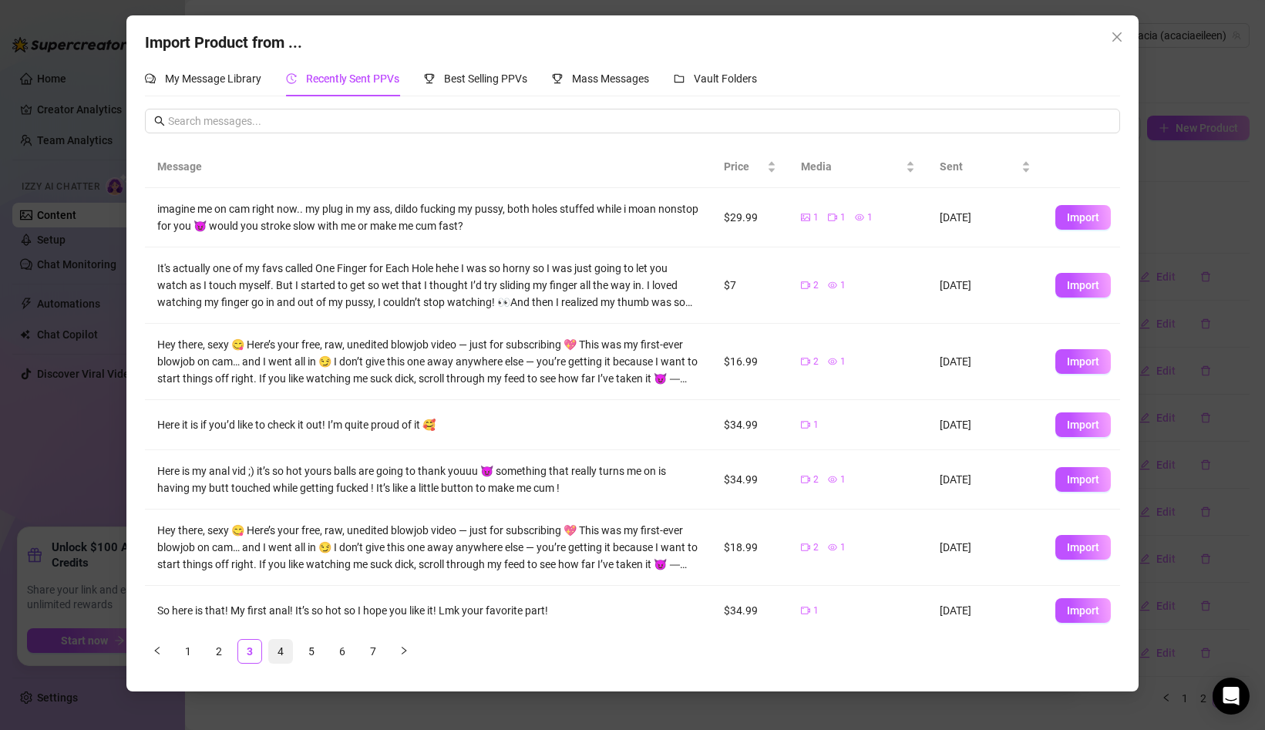
click at [278, 656] on link "4" at bounding box center [280, 651] width 23 height 23
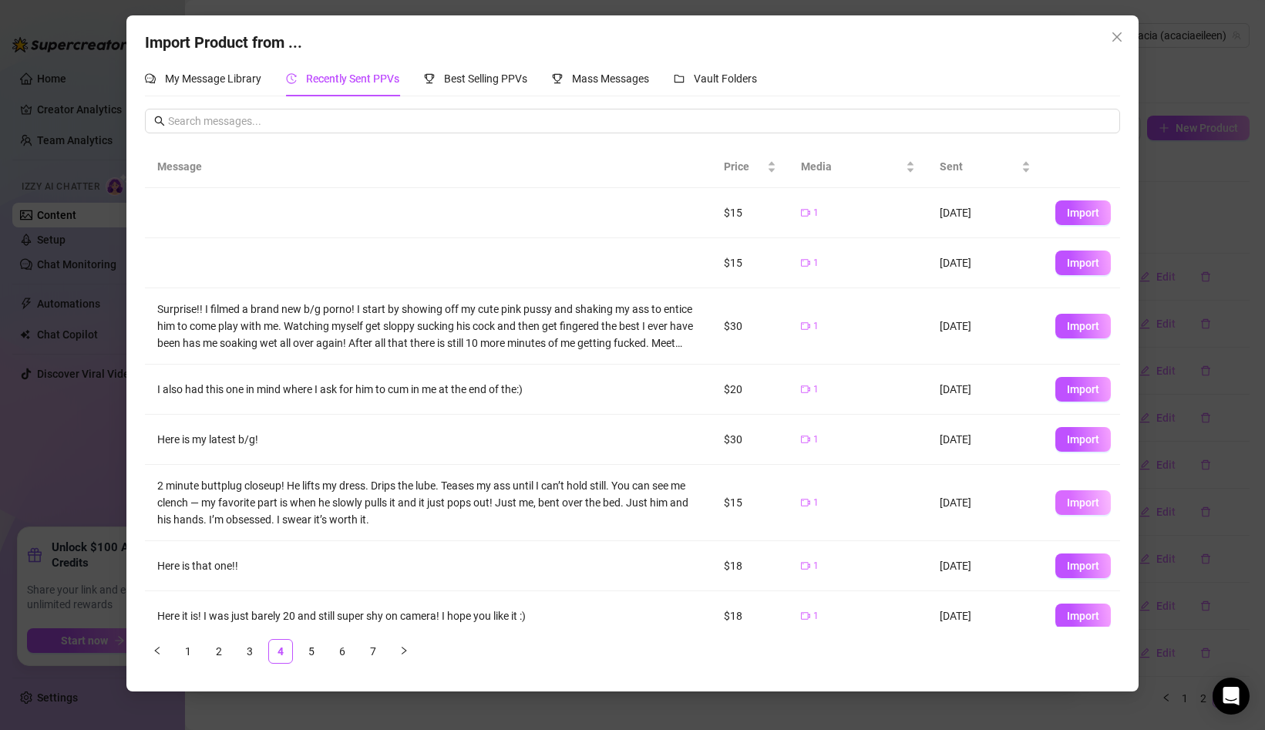
click at [1066, 498] on button "Import" at bounding box center [1084, 502] width 56 height 25
type textarea "2 minute buttplug closeup! He lifts my dress. Drips the lube. Teases my ass unt…"
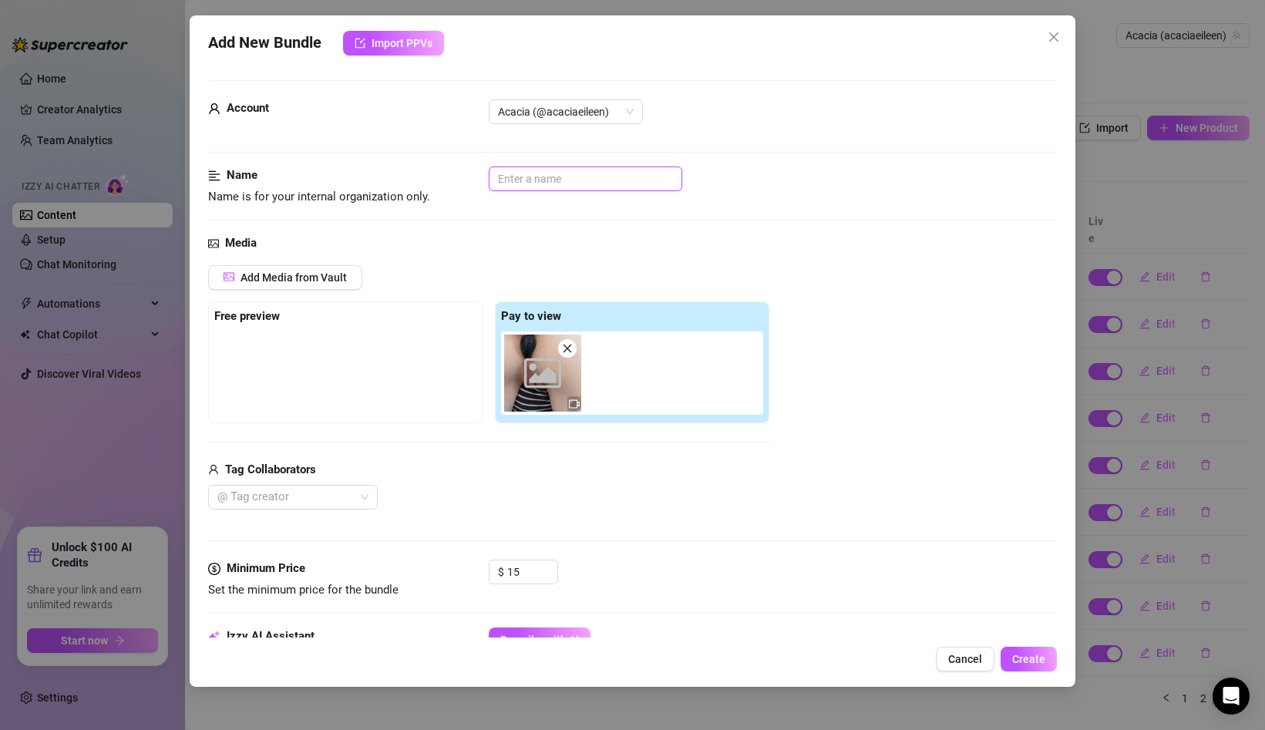
click at [528, 181] on input "text" at bounding box center [586, 179] width 194 height 25
type input "2 min buttplug closeup"
click at [322, 279] on span "Add Media from Vault" at bounding box center [294, 277] width 106 height 12
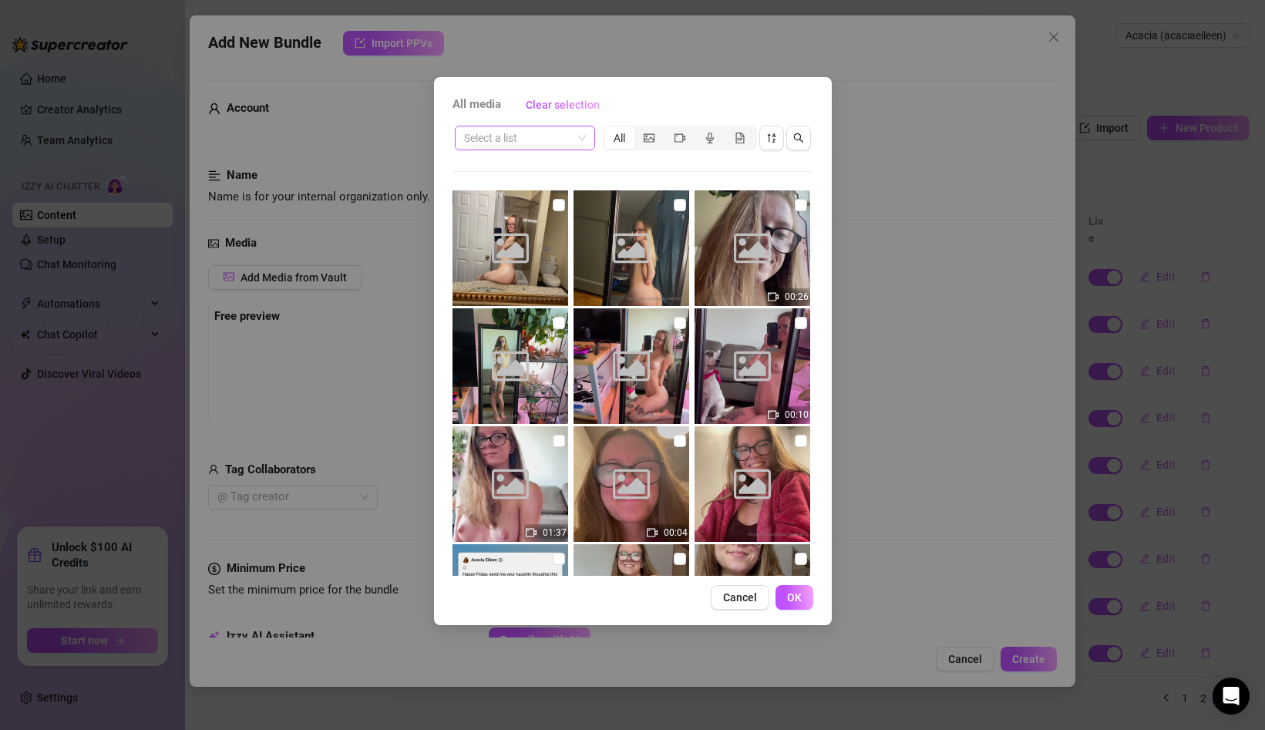
click at [581, 144] on span at bounding box center [525, 137] width 122 height 23
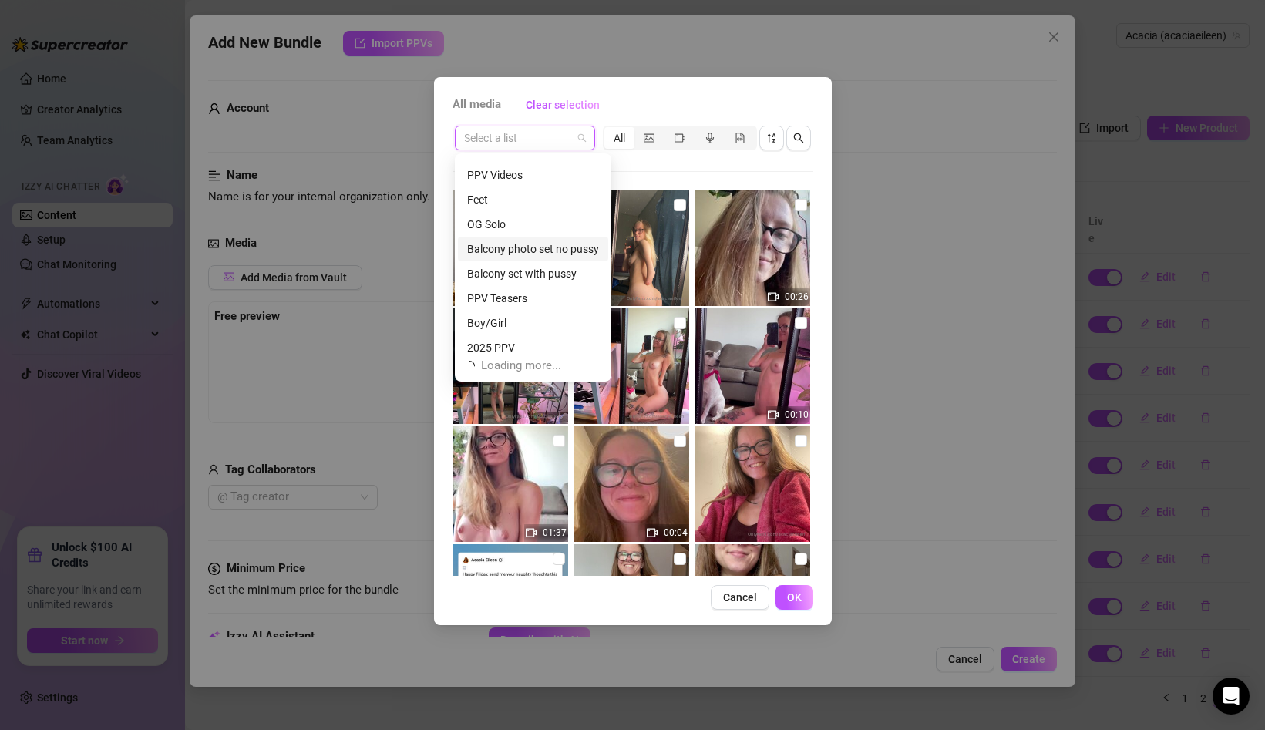
scroll to position [49, 0]
click at [551, 293] on div "PPV Teasers" at bounding box center [533, 292] width 132 height 17
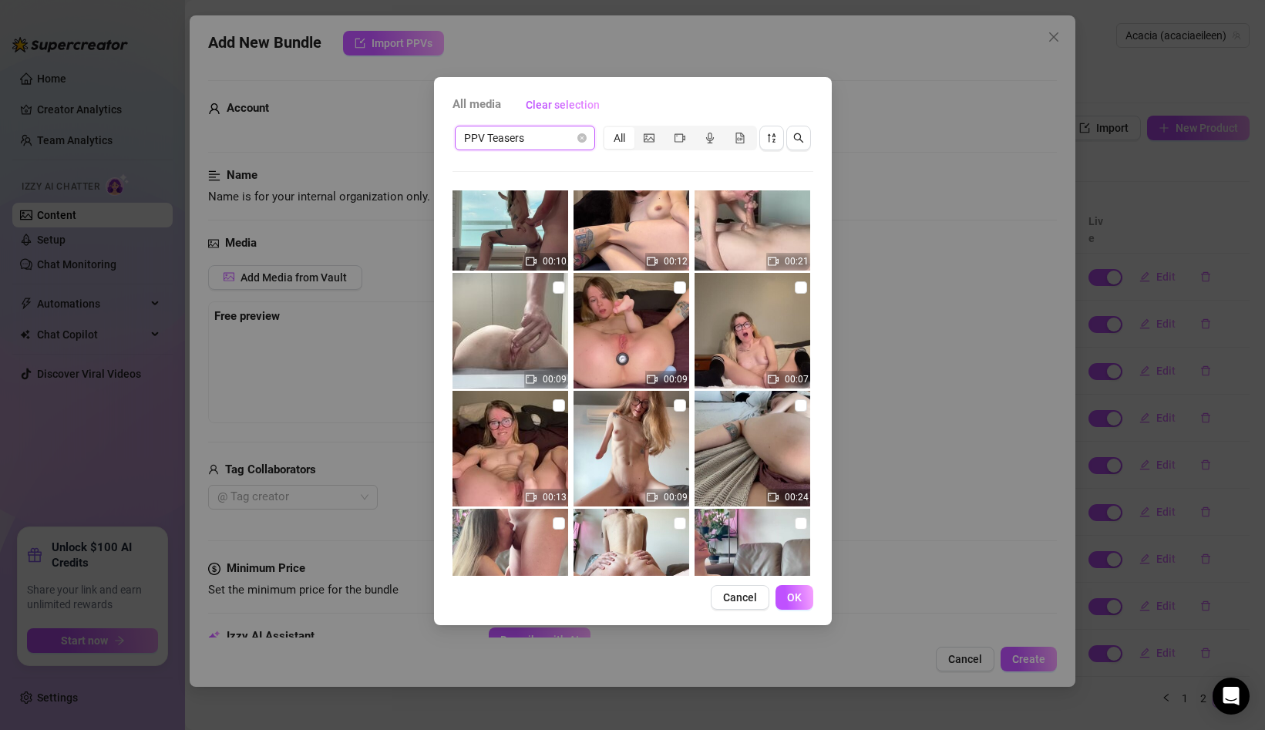
scroll to position [0, 0]
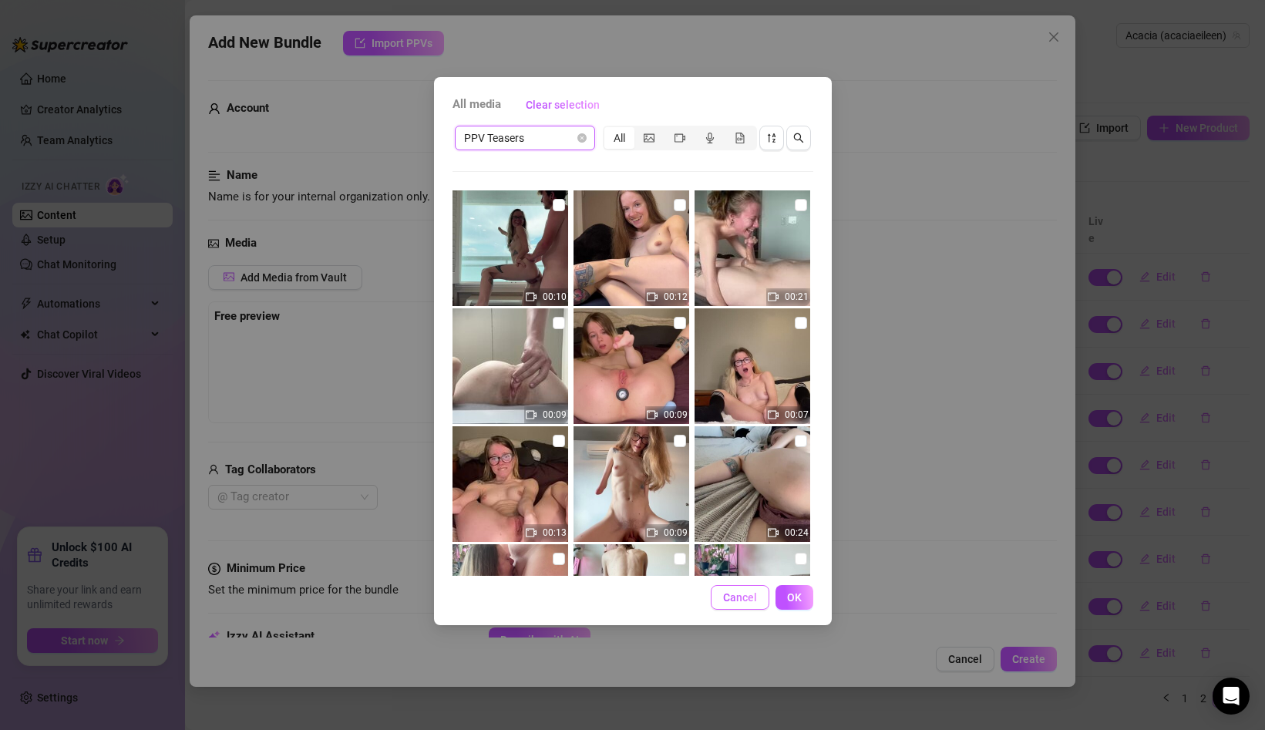
click at [740, 592] on span "Cancel" at bounding box center [740, 597] width 34 height 12
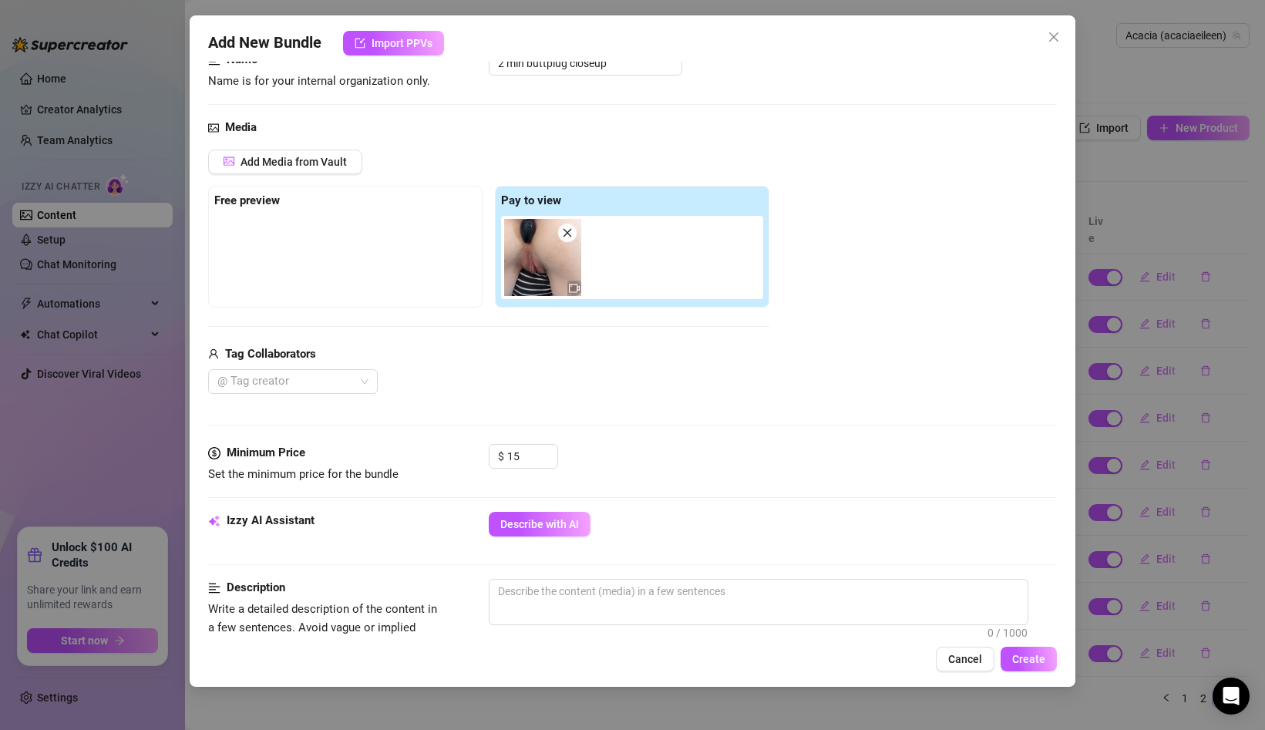
scroll to position [135, 0]
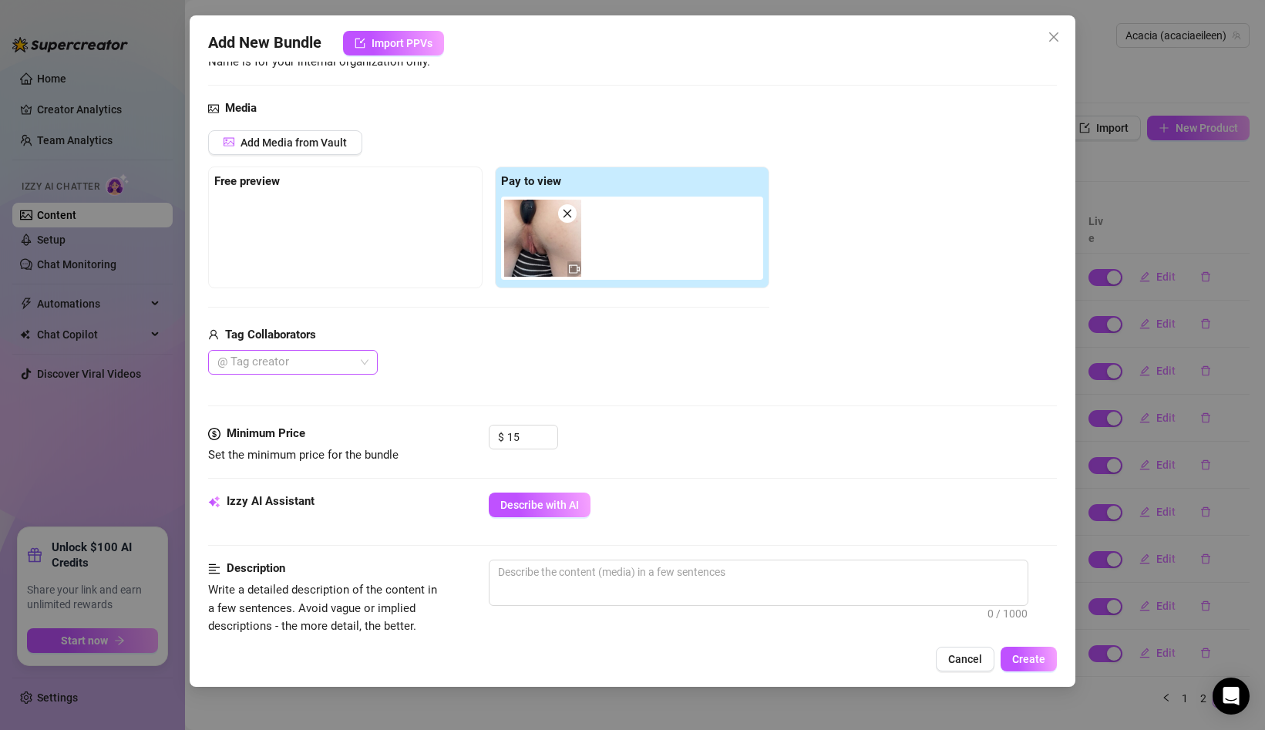
click at [363, 363] on div "@ Tag creator" at bounding box center [293, 362] width 170 height 25
click at [332, 416] on div "Sexyboi" at bounding box center [293, 417] width 145 height 17
click at [430, 443] on div "Minimum Price Set the minimum price for the bundle" at bounding box center [323, 444] width 231 height 39
click at [515, 442] on input "15" at bounding box center [532, 437] width 50 height 23
click at [521, 440] on input "15" at bounding box center [532, 437] width 50 height 23
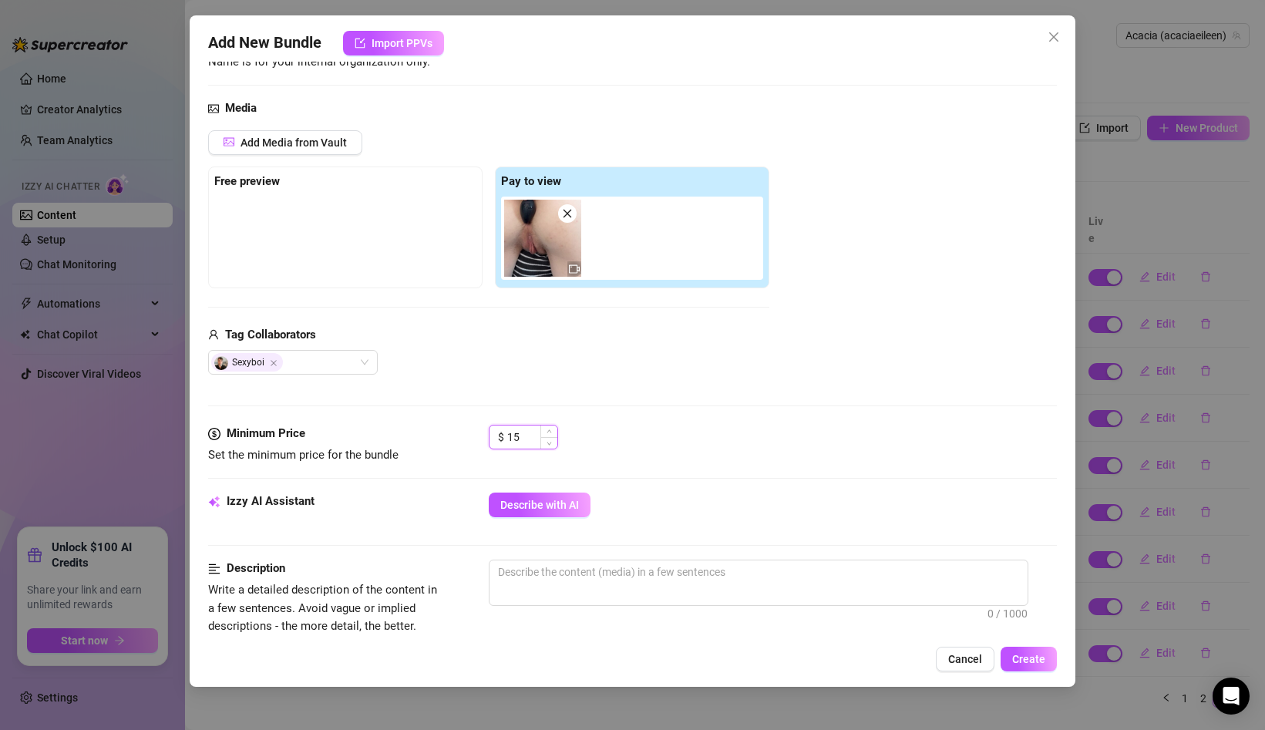
type input "1"
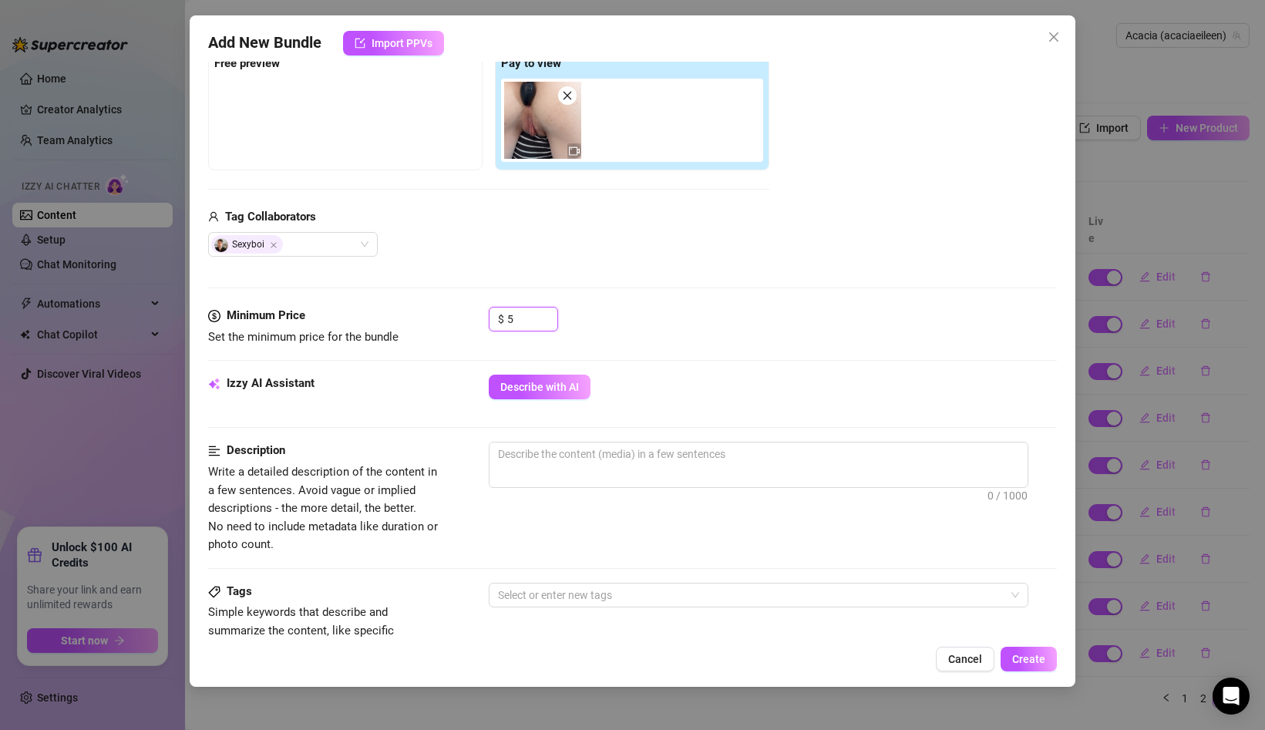
scroll to position [268, 0]
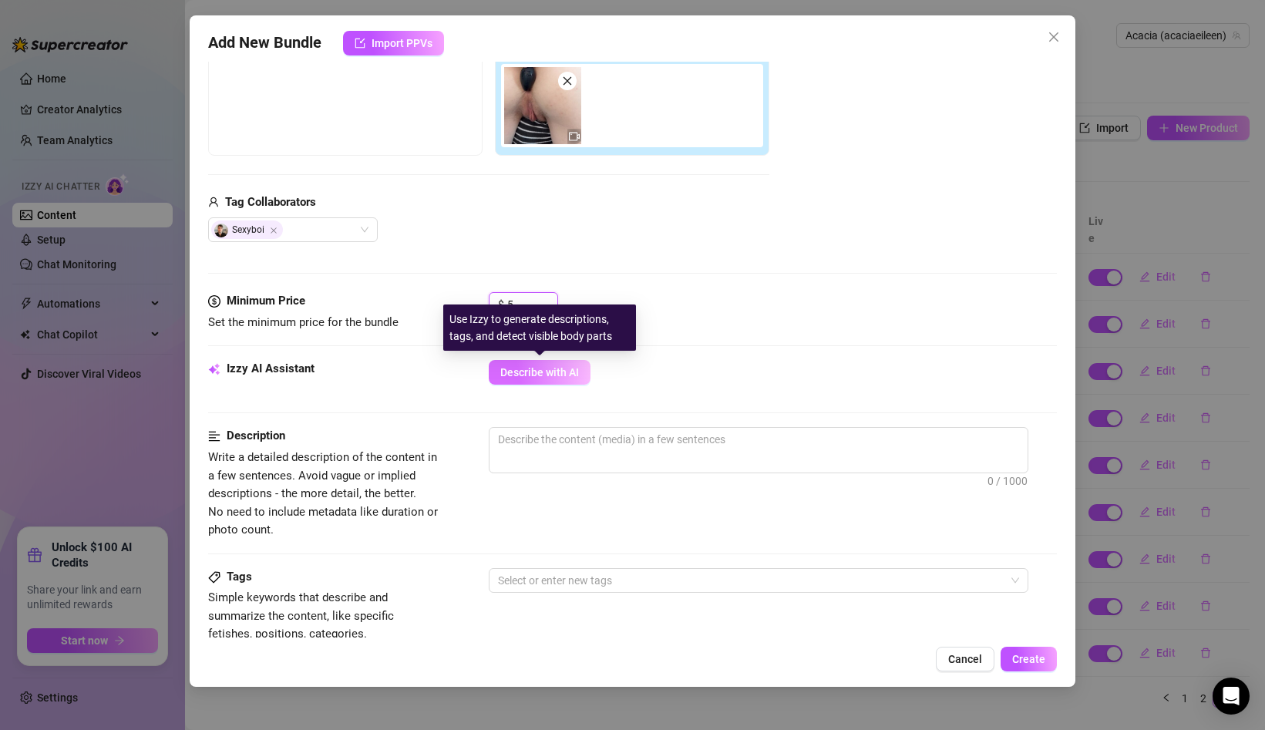
type input "5"
click at [534, 366] on span "Describe with AI" at bounding box center [539, 372] width 79 height 12
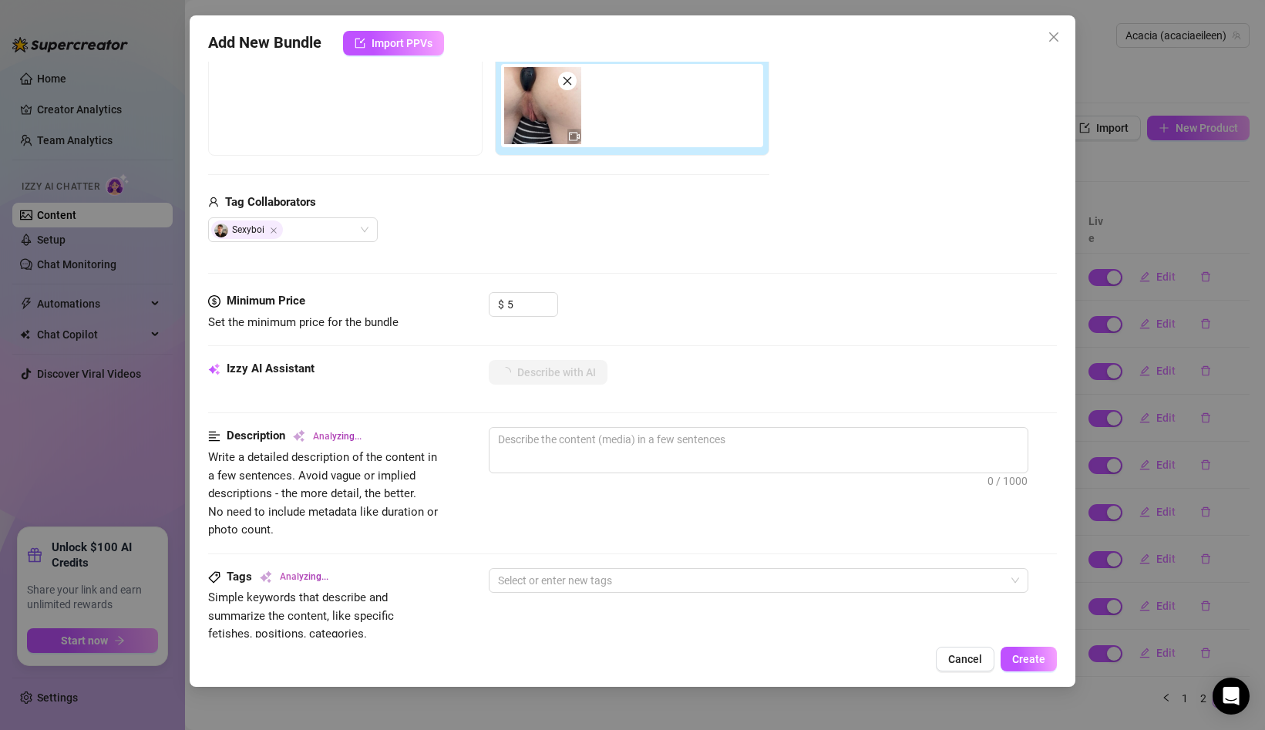
type textarea "Acacia"
type textarea "Acacia spreads"
type textarea "Acacia spreads her"
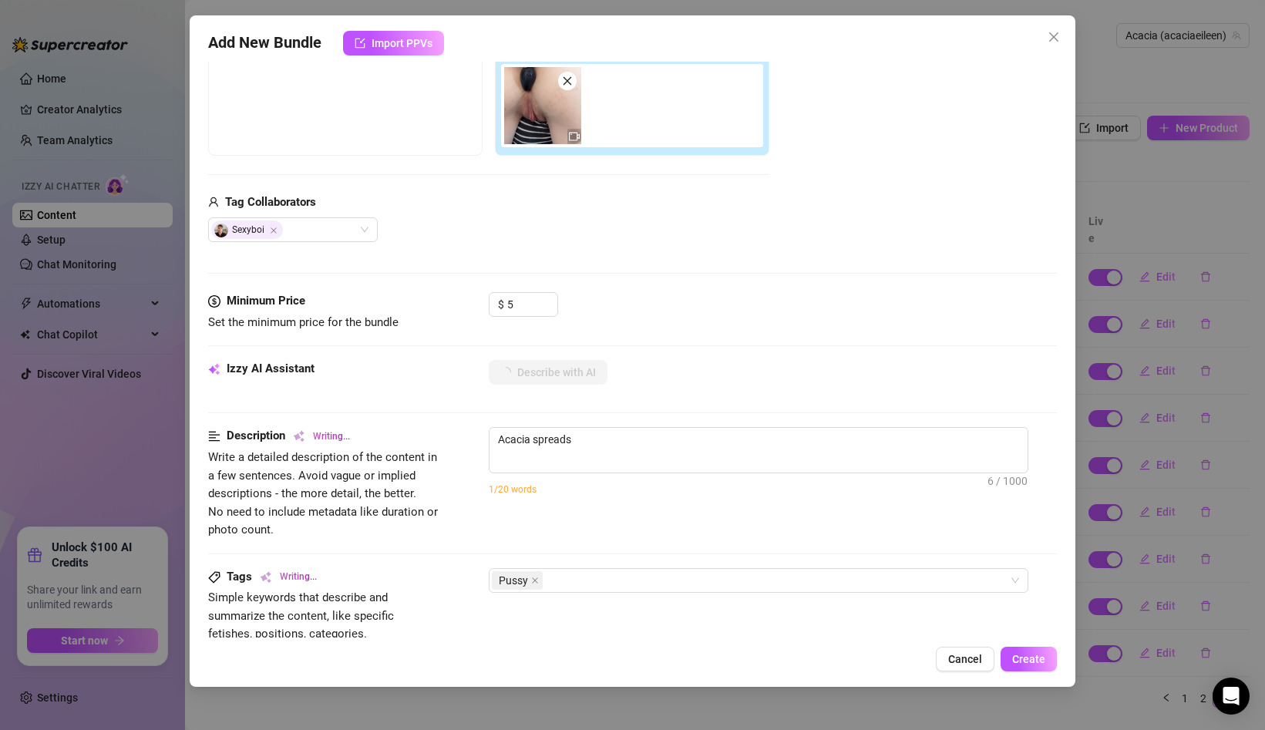
type textarea "Acacia spreads her"
type textarea "Acacia spreads her legs"
type textarea "Acacia spreads her legs in"
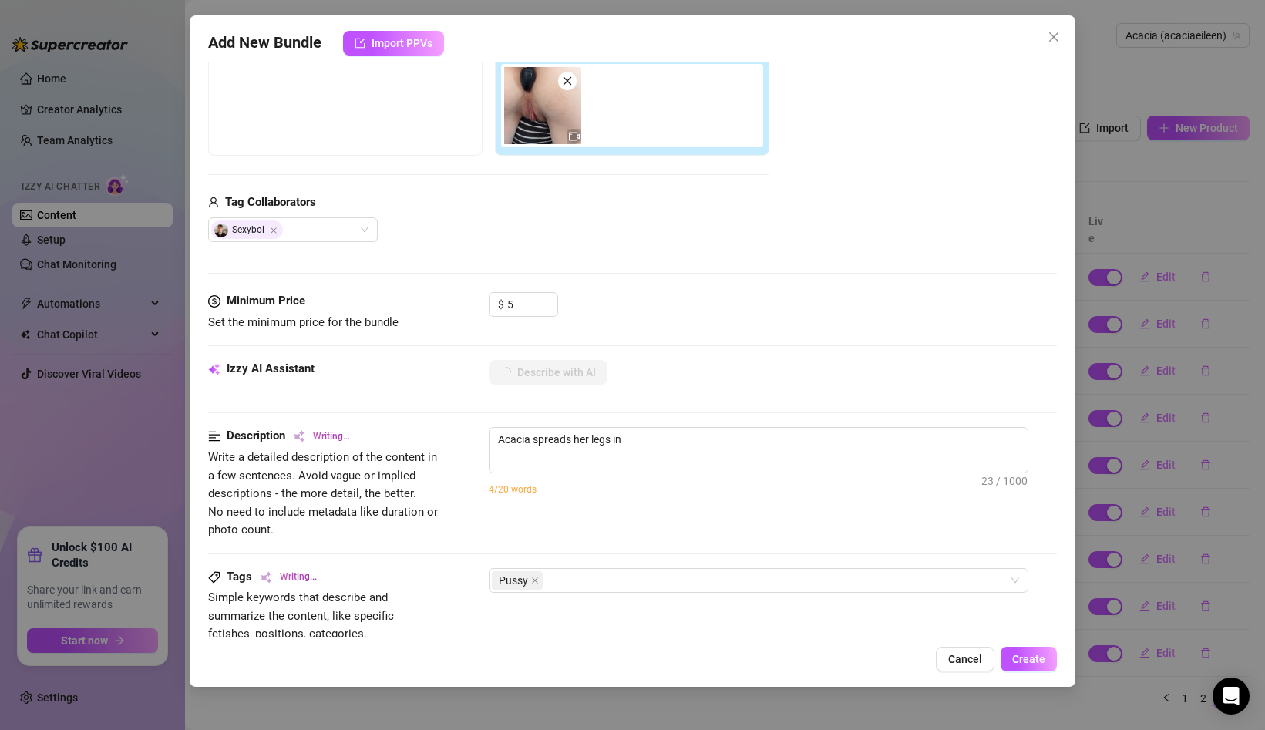
type textarea "Acacia spreads her legs in a"
type textarea "Acacia spreads her legs in a striped"
type textarea "Acacia spreads her legs in a striped skirt,"
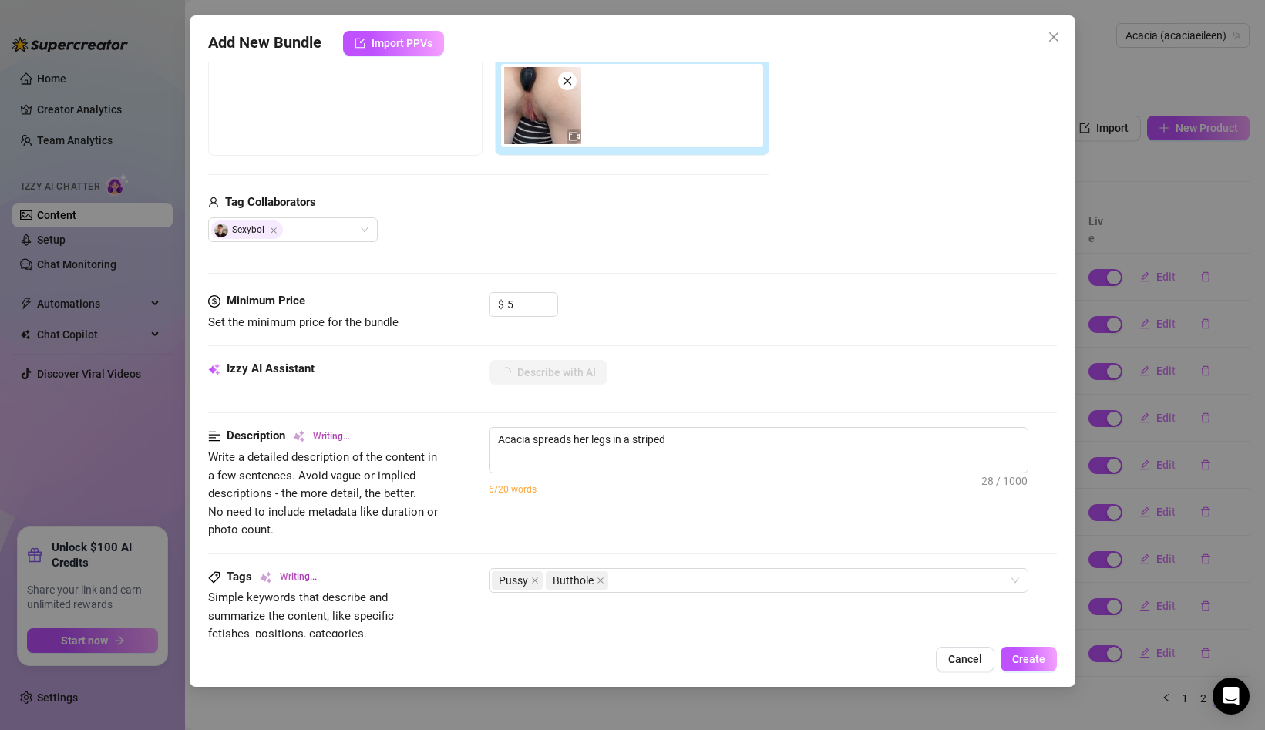
type textarea "Acacia spreads her legs in a striped skirt,"
type textarea "Acacia spreads her legs in a striped skirt, fully"
type textarea "Acacia spreads her legs in a striped skirt, fully exposing"
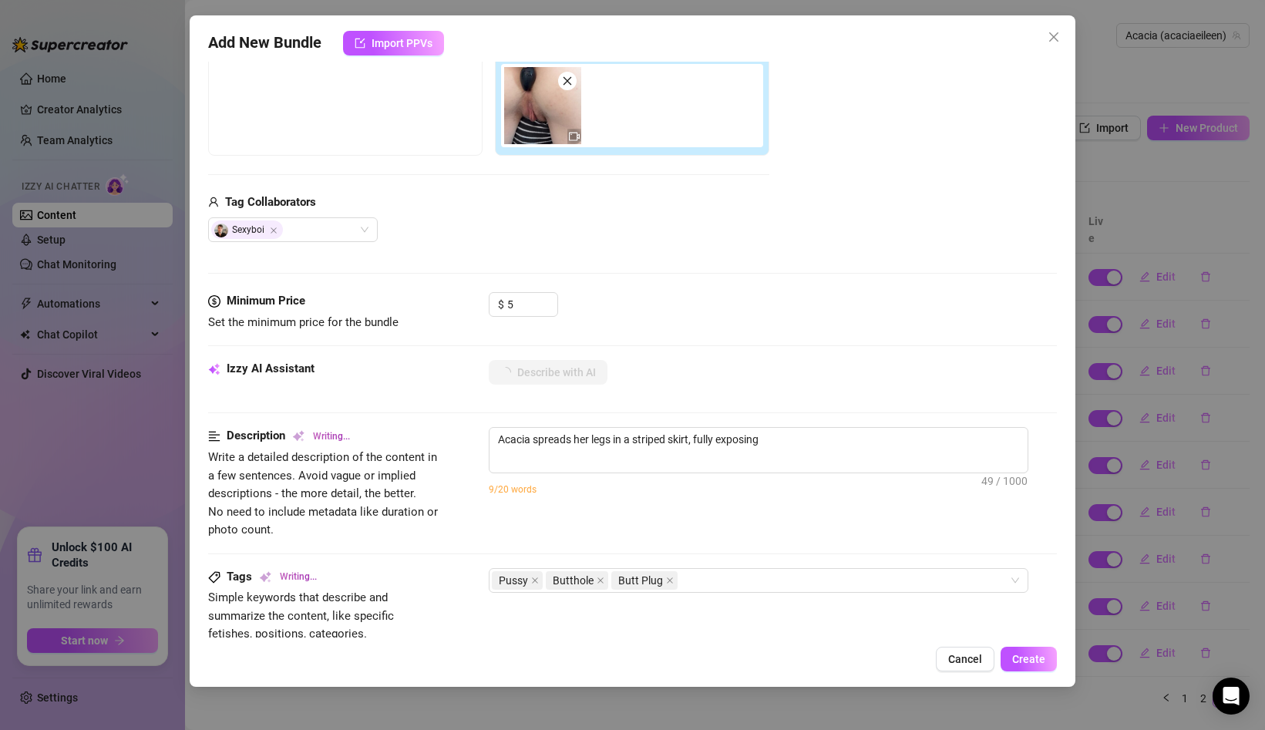
type textarea "Acacia spreads her legs in a striped skirt, fully exposing her"
type textarea "Acacia spreads her legs in a striped skirt, fully exposing her bare"
type textarea "Acacia spreads her legs in a striped skirt, fully exposing her bare pussy"
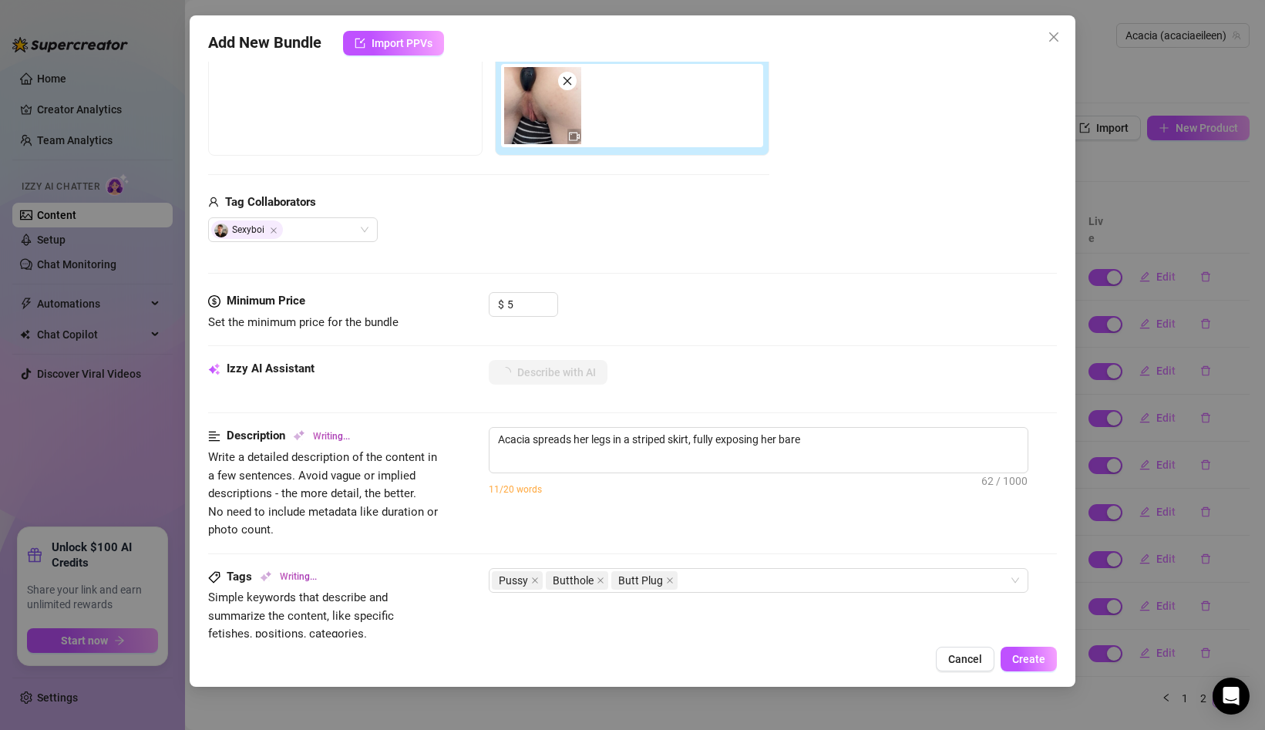
type textarea "Acacia spreads her legs in a striped skirt, fully exposing her bare pussy"
type textarea "Acacia spreads her legs in a striped skirt, fully exposing her bare pussy in"
type textarea "Acacia spreads her legs in a striped skirt, fully exposing her bare pussy in cl…"
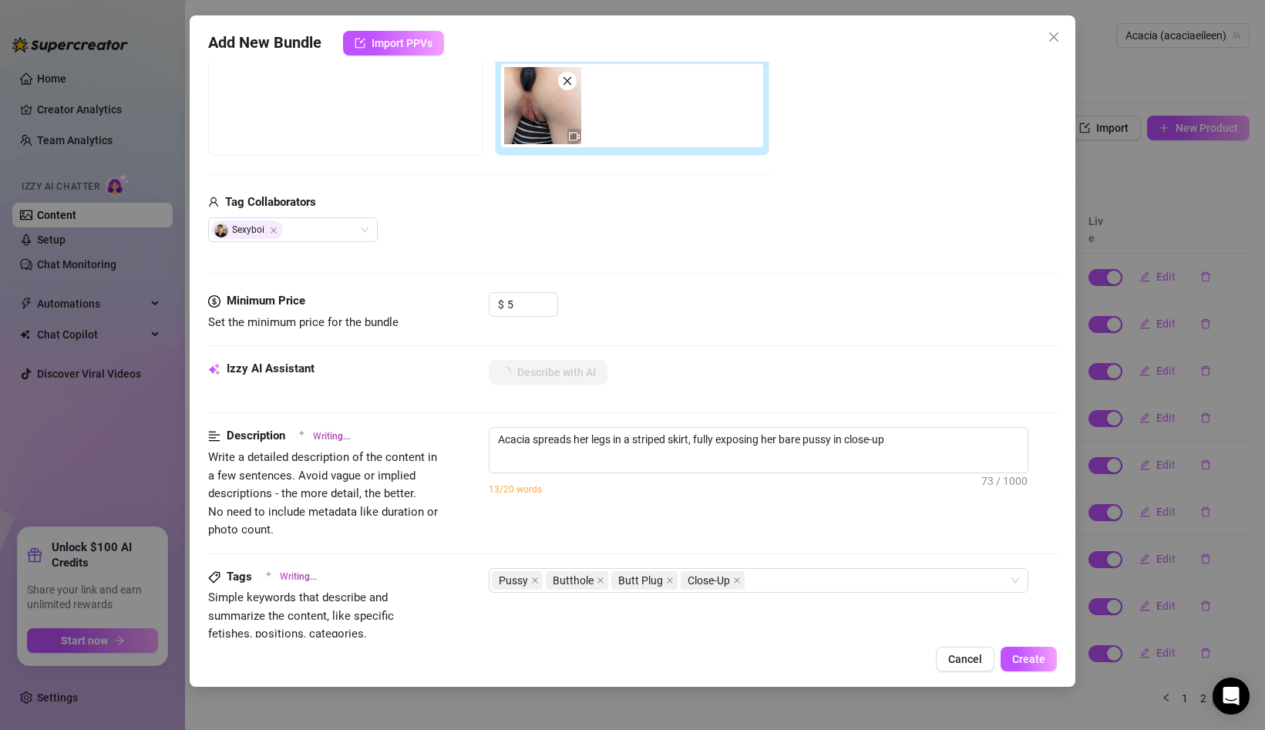
type textarea "Acacia spreads her legs in a striped skirt, fully exposing her bare pussy in cl…"
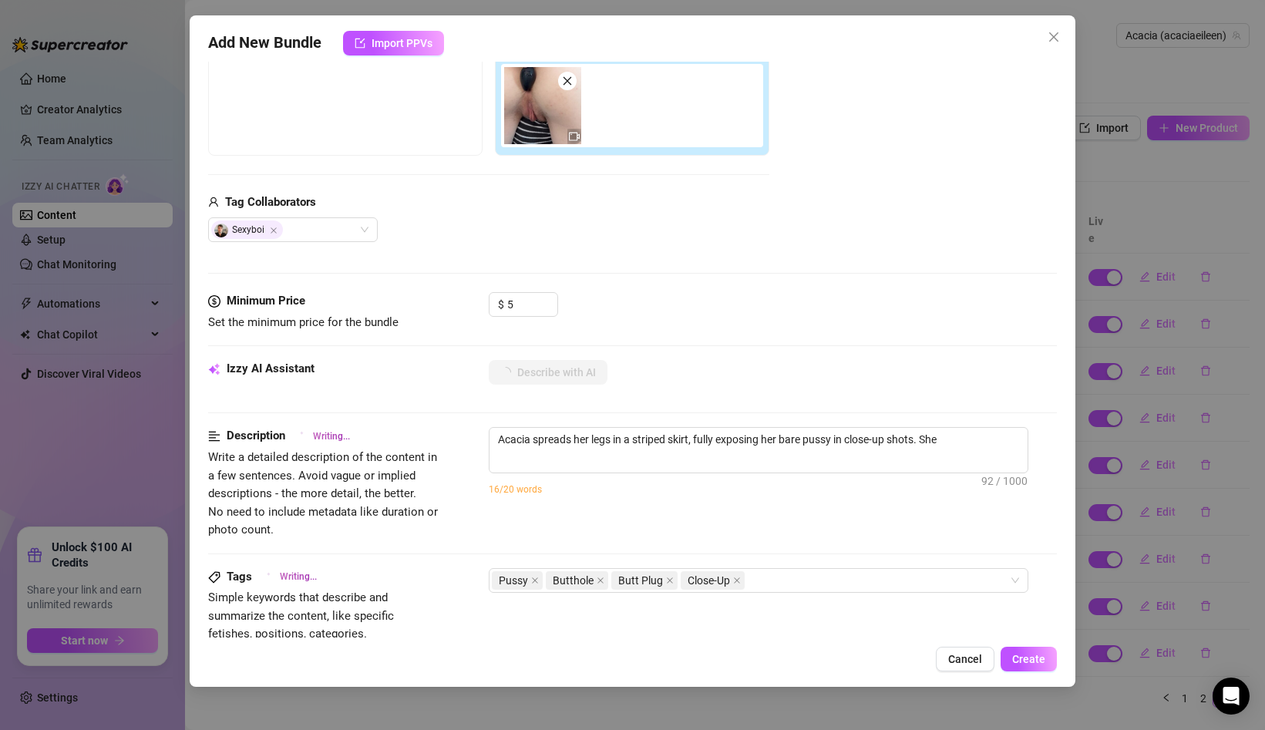
type textarea "Acacia spreads her legs in a striped skirt, fully exposing her bare pussy in cl…"
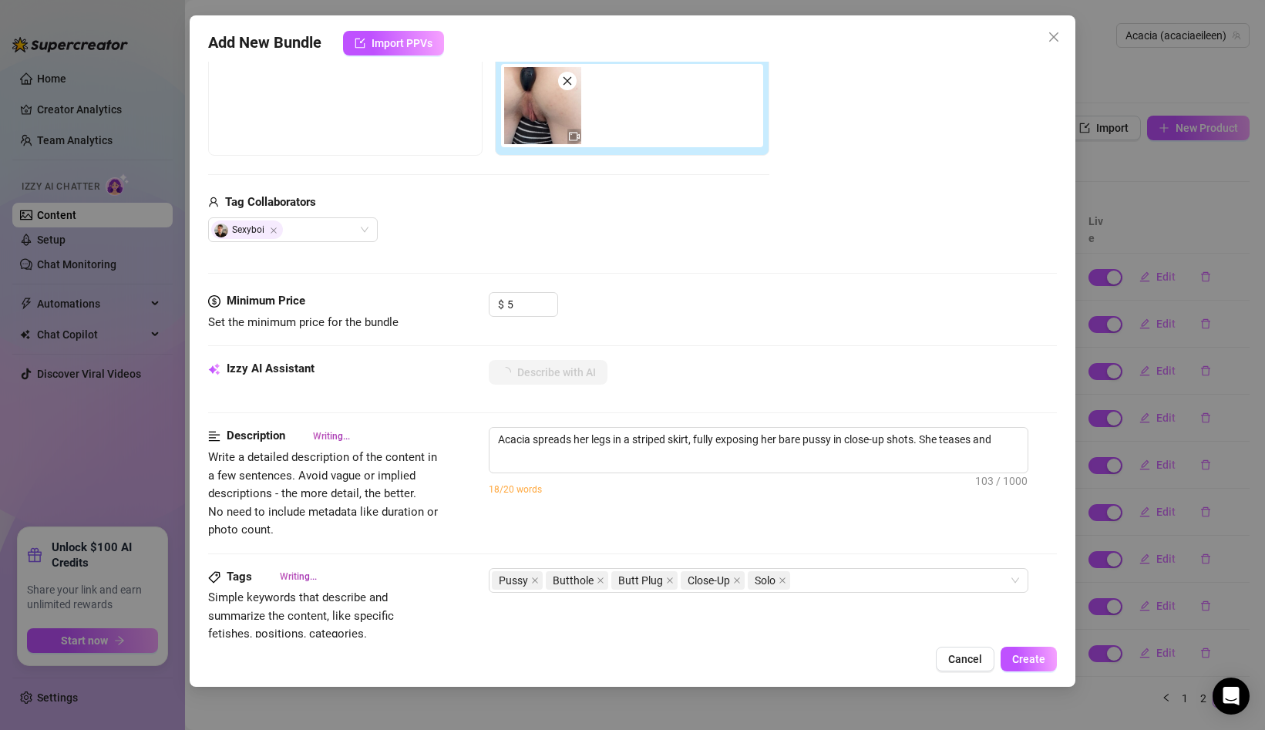
type textarea "Acacia spreads her legs in a striped skirt, fully exposing her bare pussy in cl…"
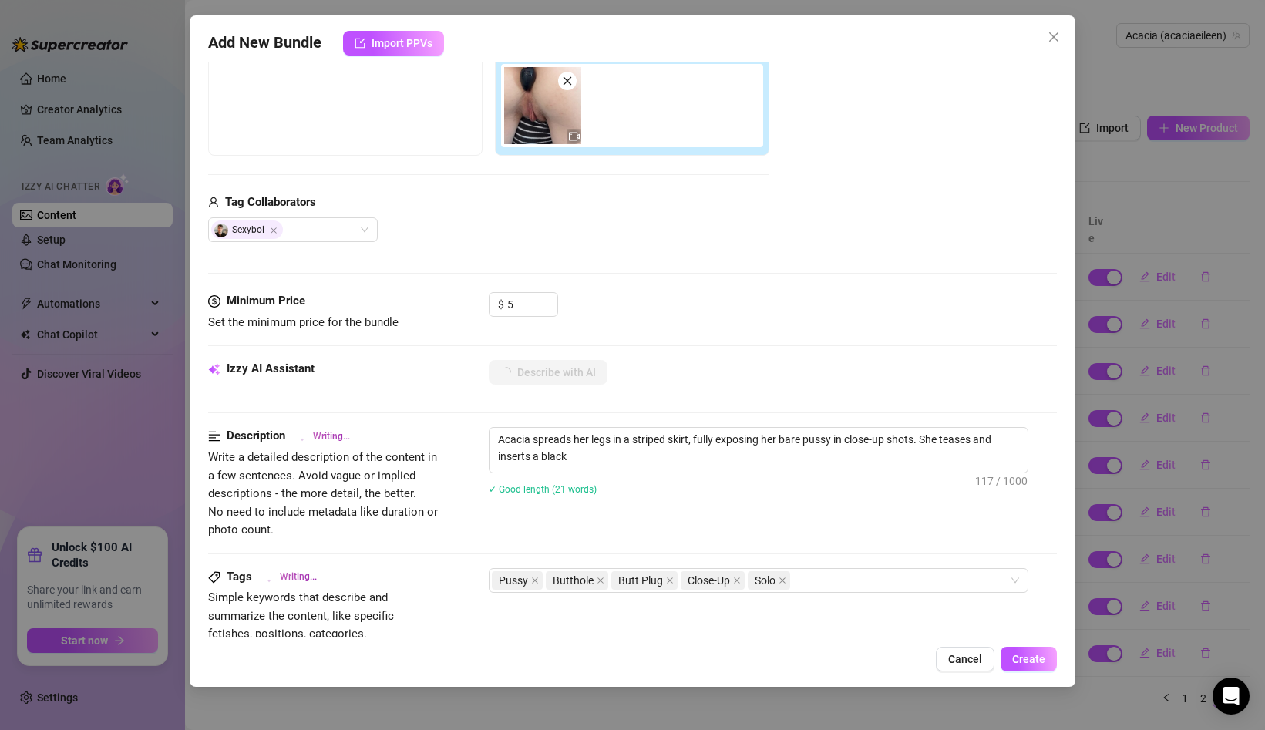
type textarea "Acacia spreads her legs in a striped skirt, fully exposing her bare pussy in cl…"
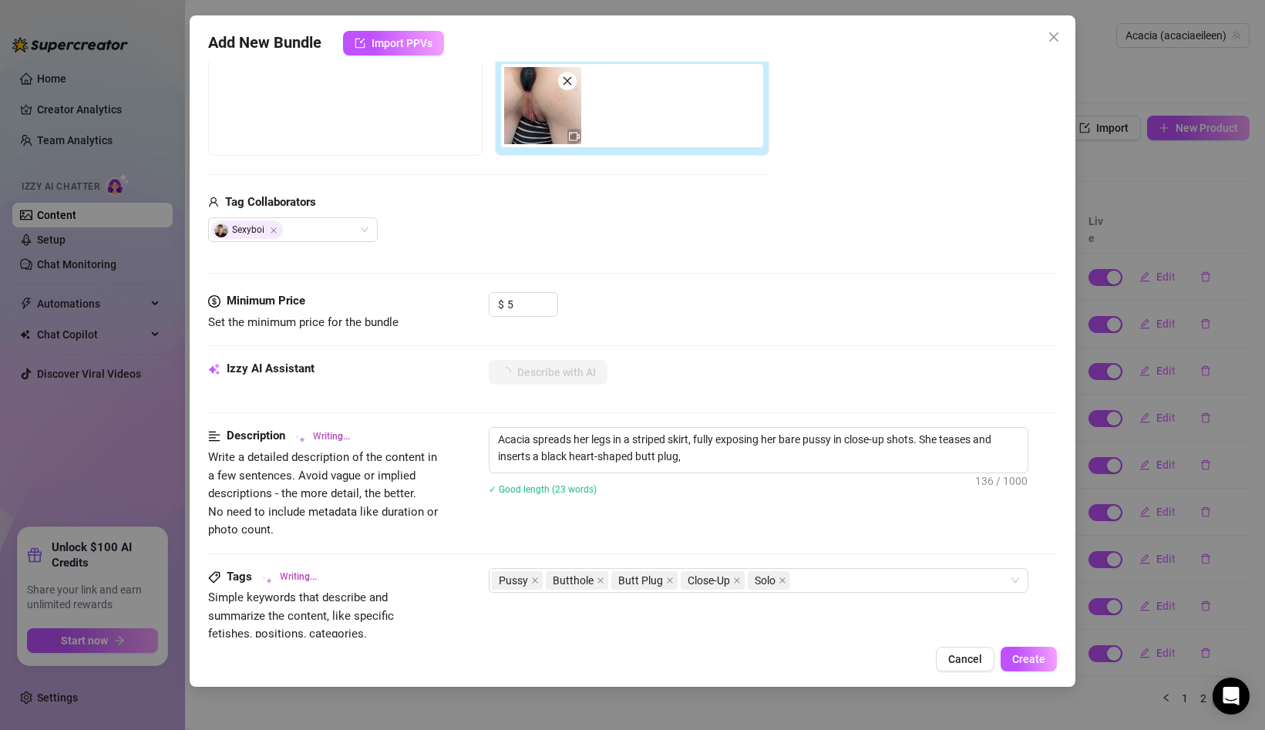
type textarea "Acacia spreads her legs in a striped skirt, fully exposing her bare pussy in cl…"
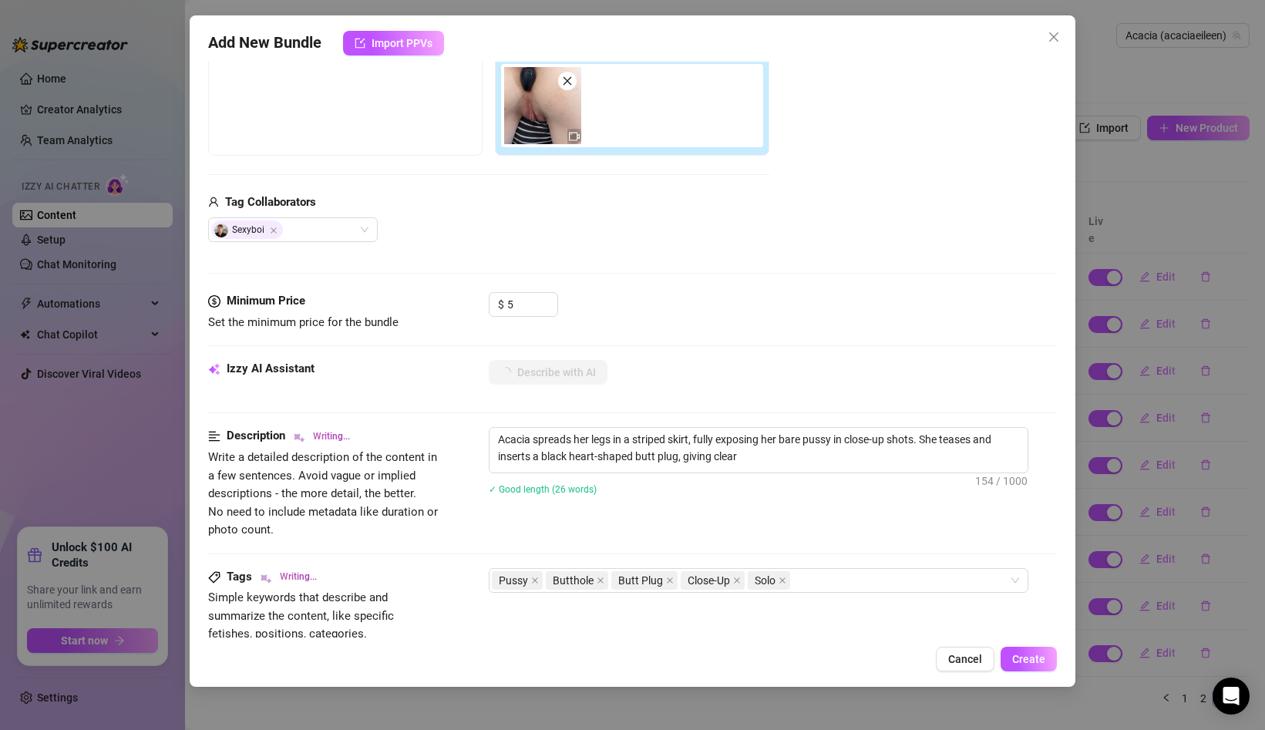
type textarea "Acacia spreads her legs in a striped skirt, fully exposing her bare pussy in cl…"
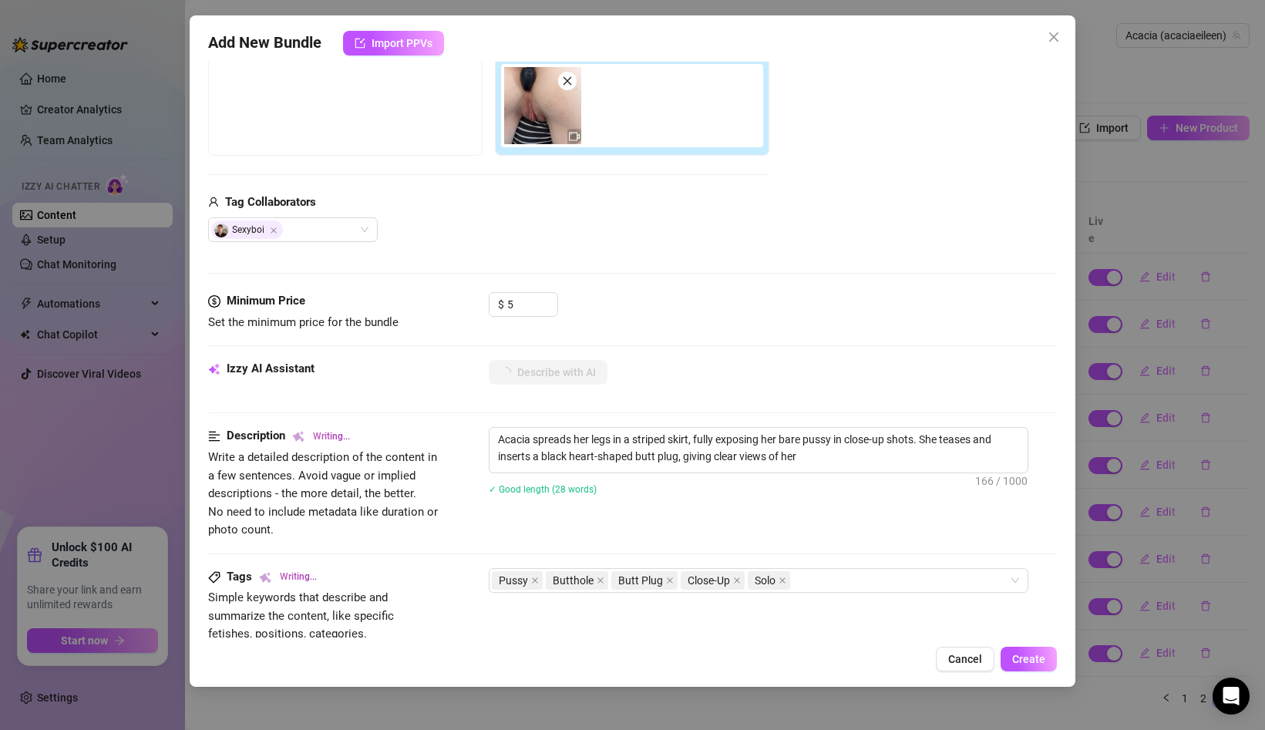
type textarea "Acacia spreads her legs in a striped skirt, fully exposing her bare pussy in cl…"
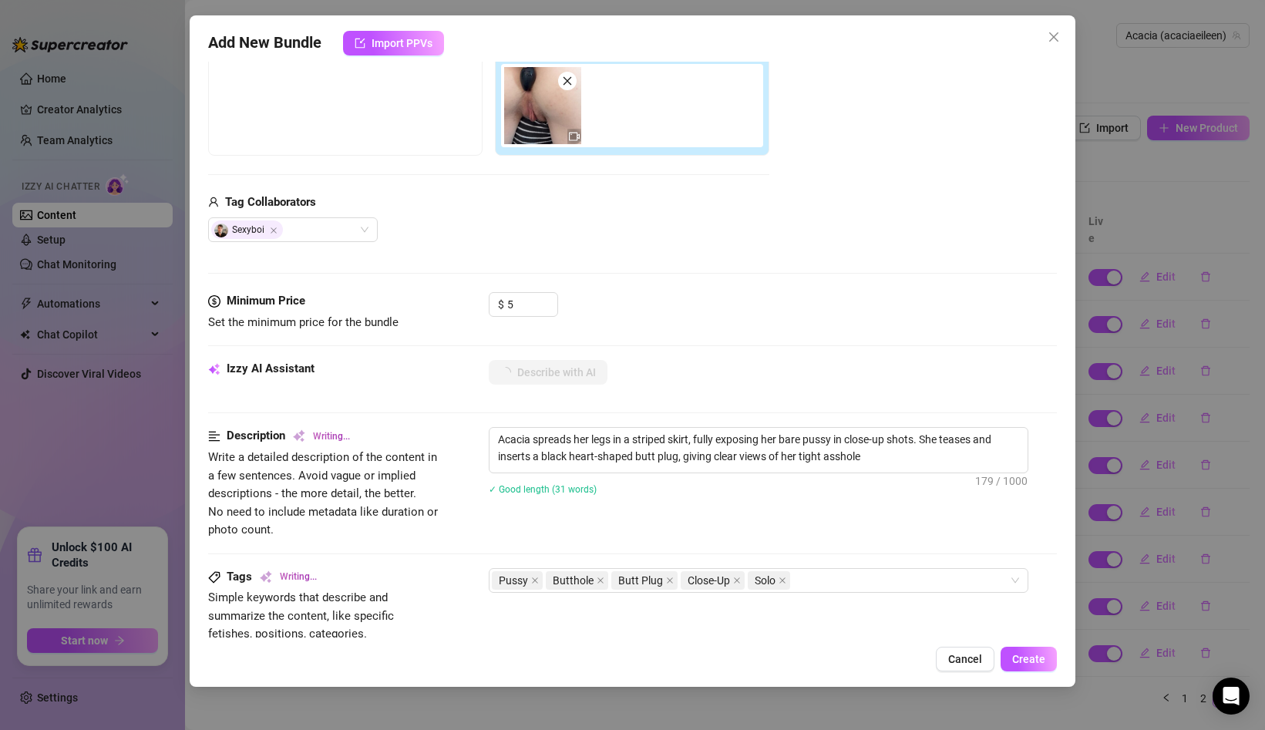
type textarea "Acacia spreads her legs in a striped skirt, fully exposing her bare pussy in cl…"
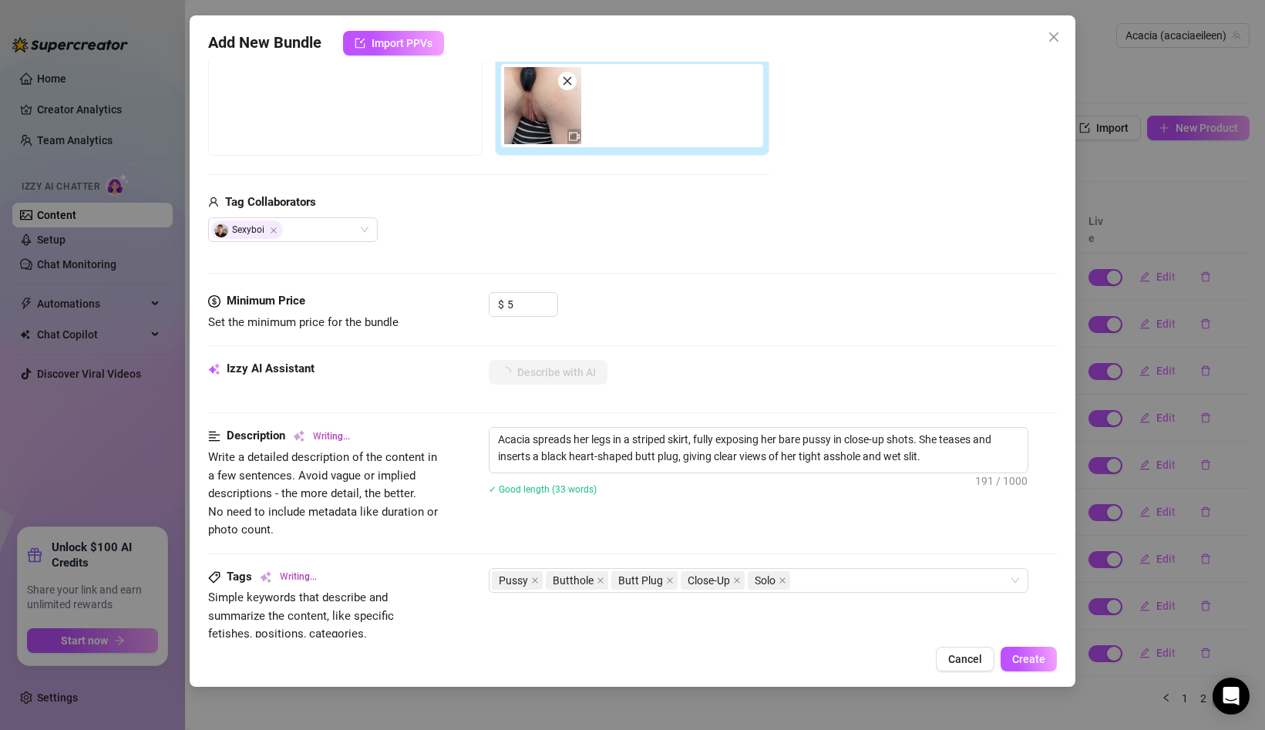
type textarea "Acacia spreads her legs in a striped skirt, fully exposing her bare pussy in cl…"
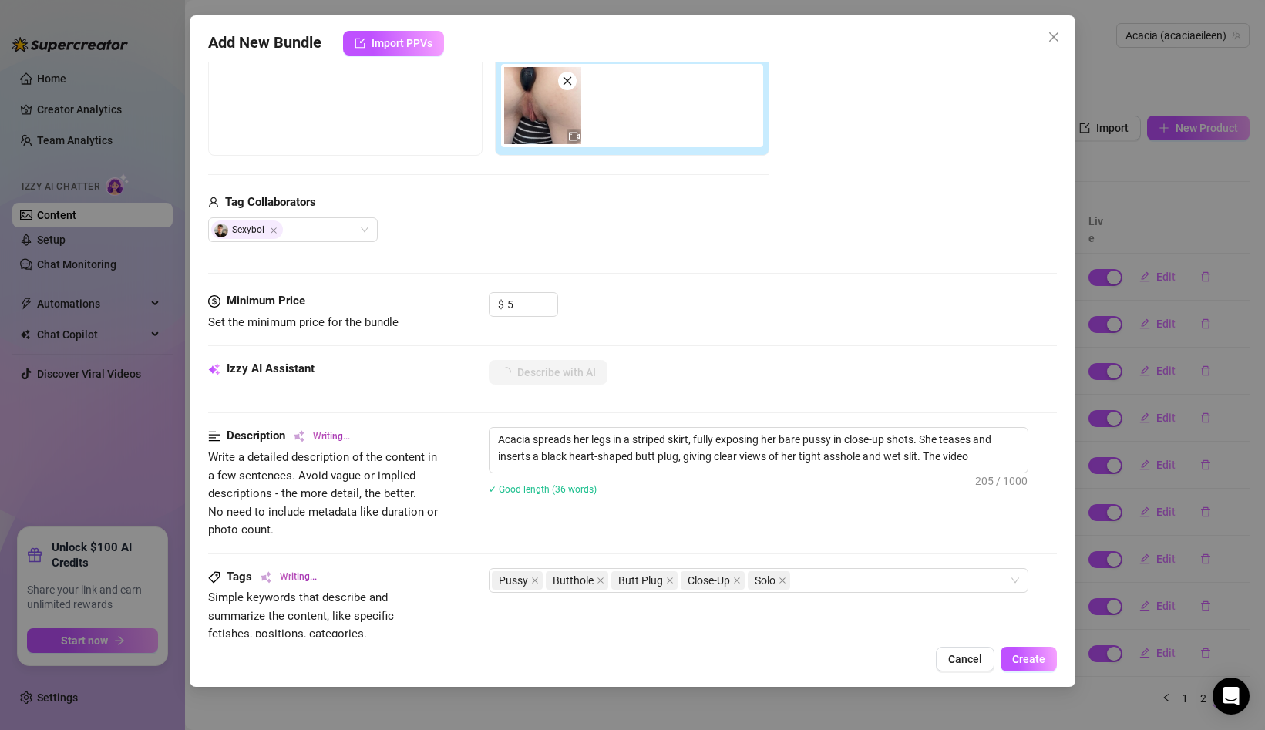
type textarea "Acacia spreads her legs in a striped skirt, fully exposing her bare pussy in cl…"
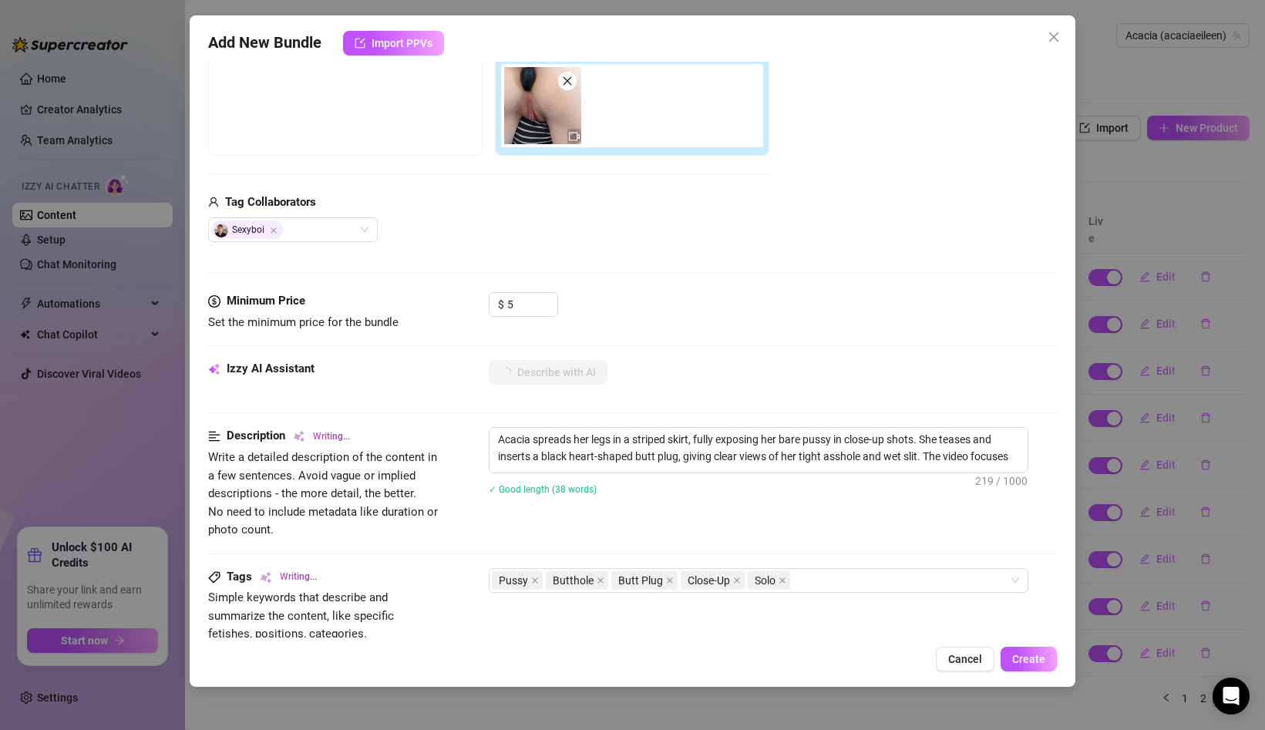
type textarea "Acacia spreads her legs in a striped skirt, fully exposing her bare pussy in cl…"
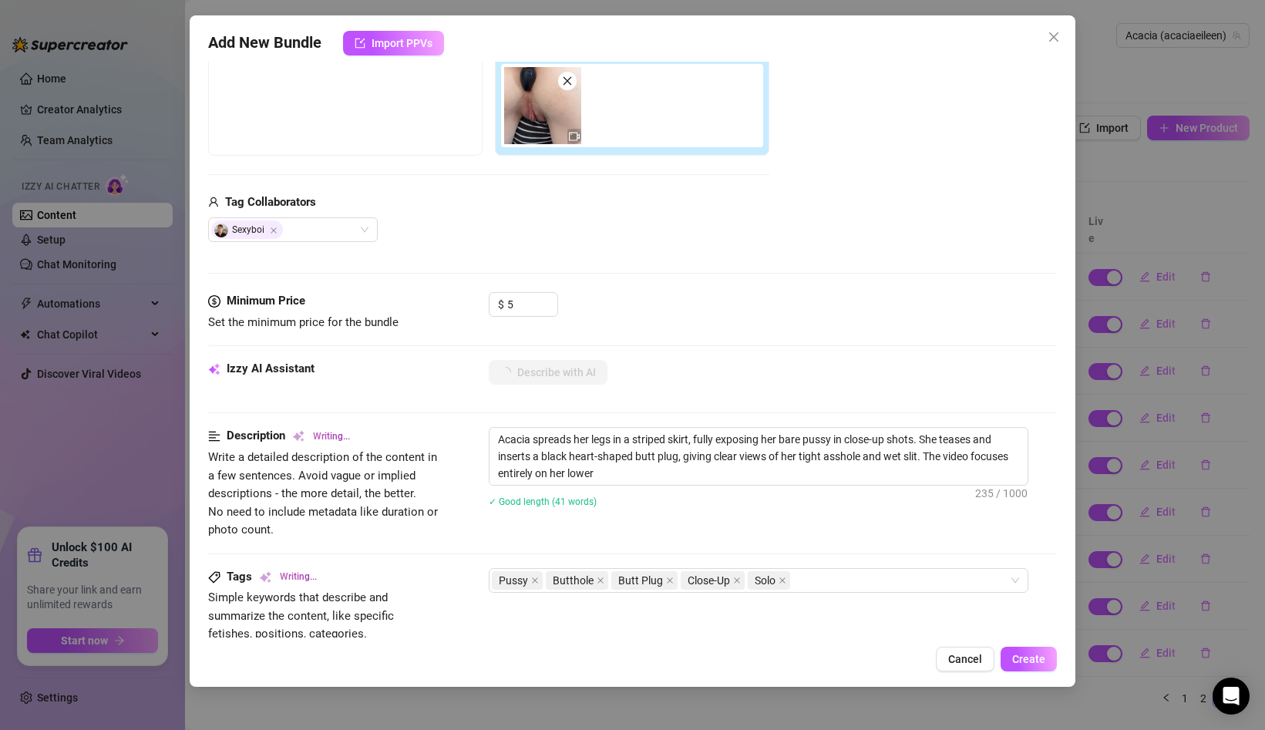
type textarea "Acacia spreads her legs in a striped skirt, fully exposing her bare pussy in cl…"
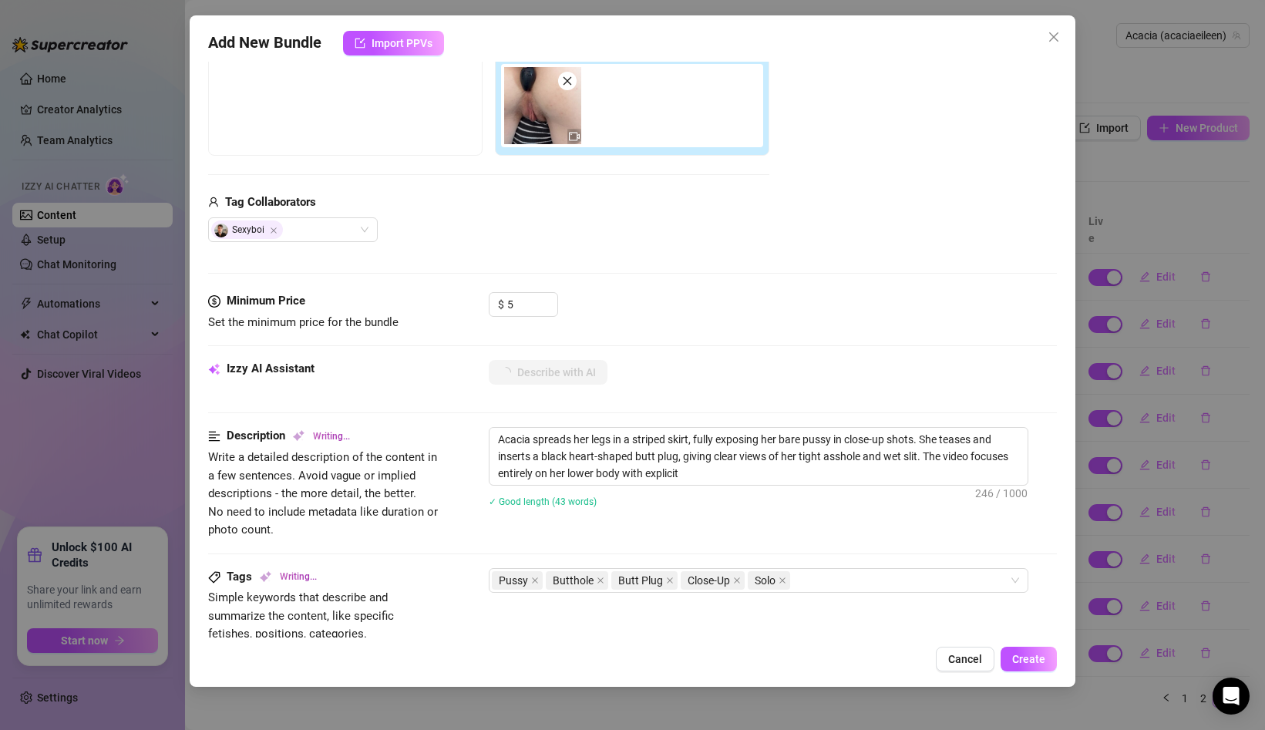
type textarea "Acacia spreads her legs in a striped skirt, fully exposing her bare pussy in cl…"
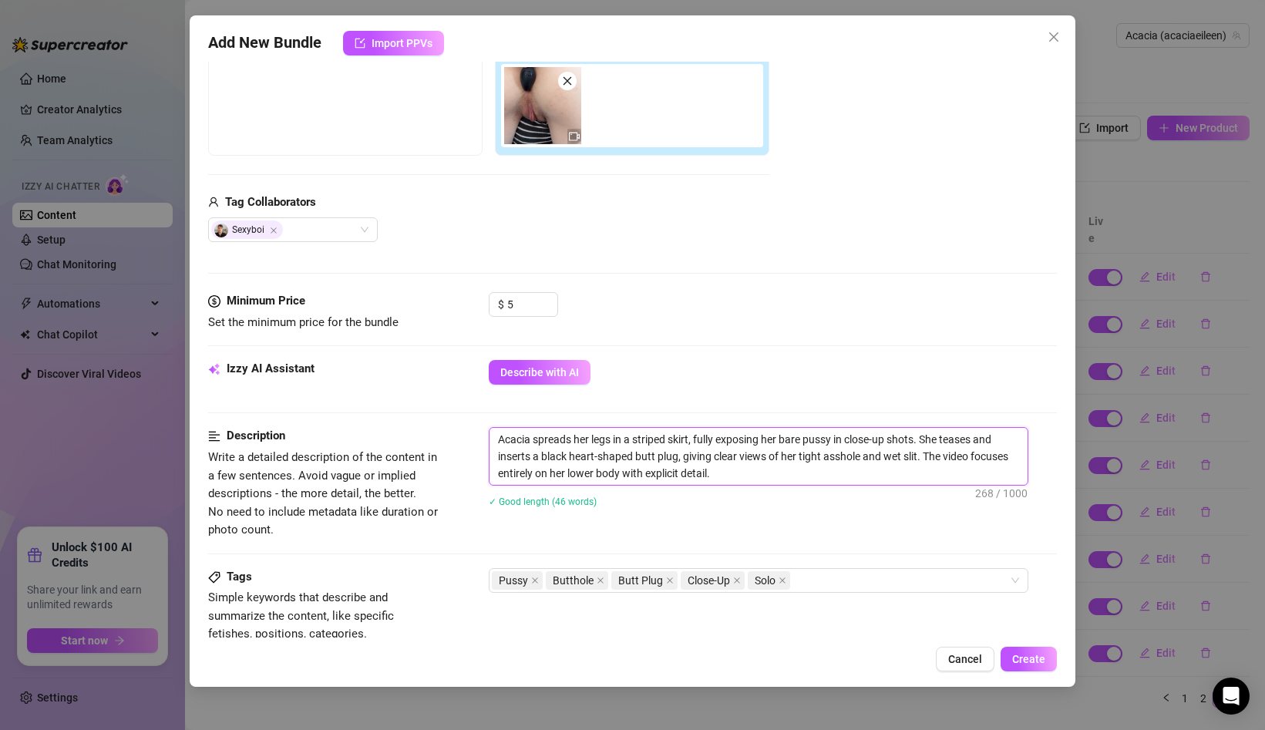
click at [691, 443] on textarea "Acacia spreads her legs in a striped skirt, fully exposing her bare pussy in cl…" at bounding box center [759, 456] width 538 height 57
type textarea "Acacia spreads her legs in a striped skir, fully exposing her bare pussy in clo…"
type textarea "Acacia spreads her legs in a striped ski, fully exposing her bare pussy in clos…"
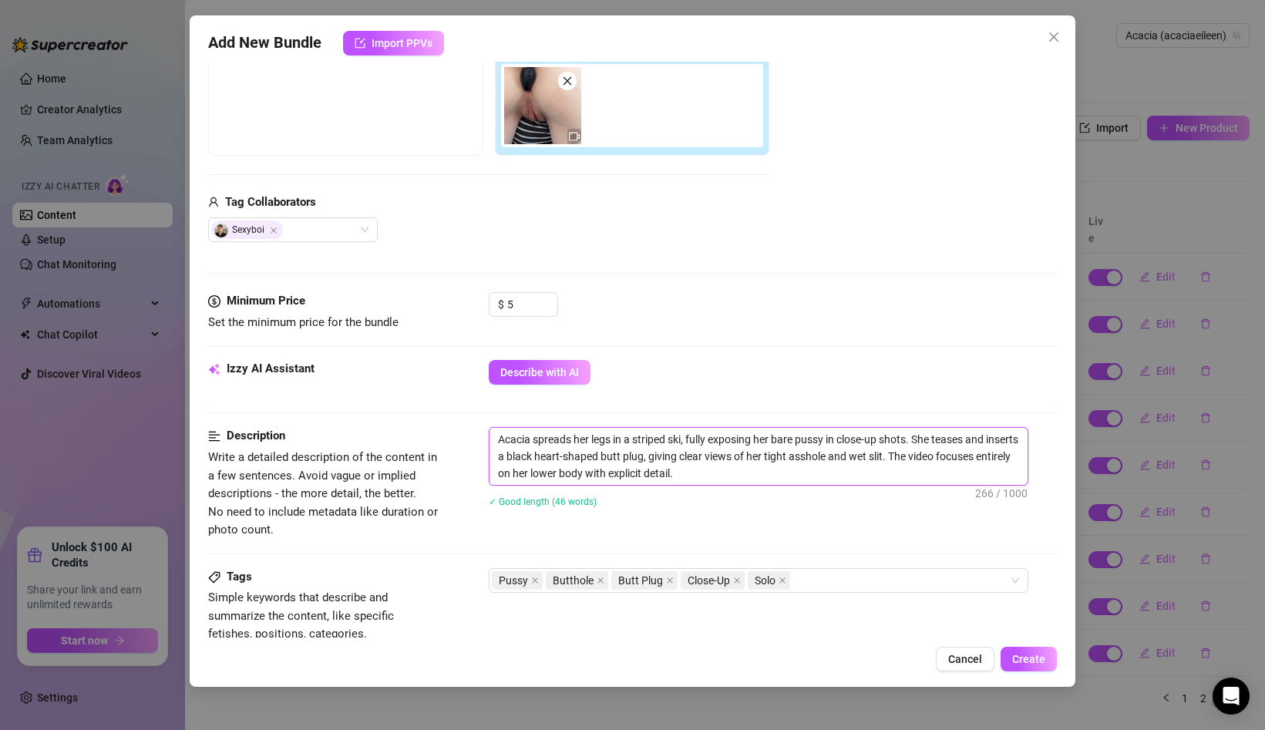
type textarea "Acacia spreads her legs in a striped sk, fully exposing her bare pussy in close…"
type textarea "Acacia spreads her legs in a striped s, fully exposing her bare pussy in close-…"
type textarea "Acacia spreads her legs in a striped , fully exposing her bare pussy in close-u…"
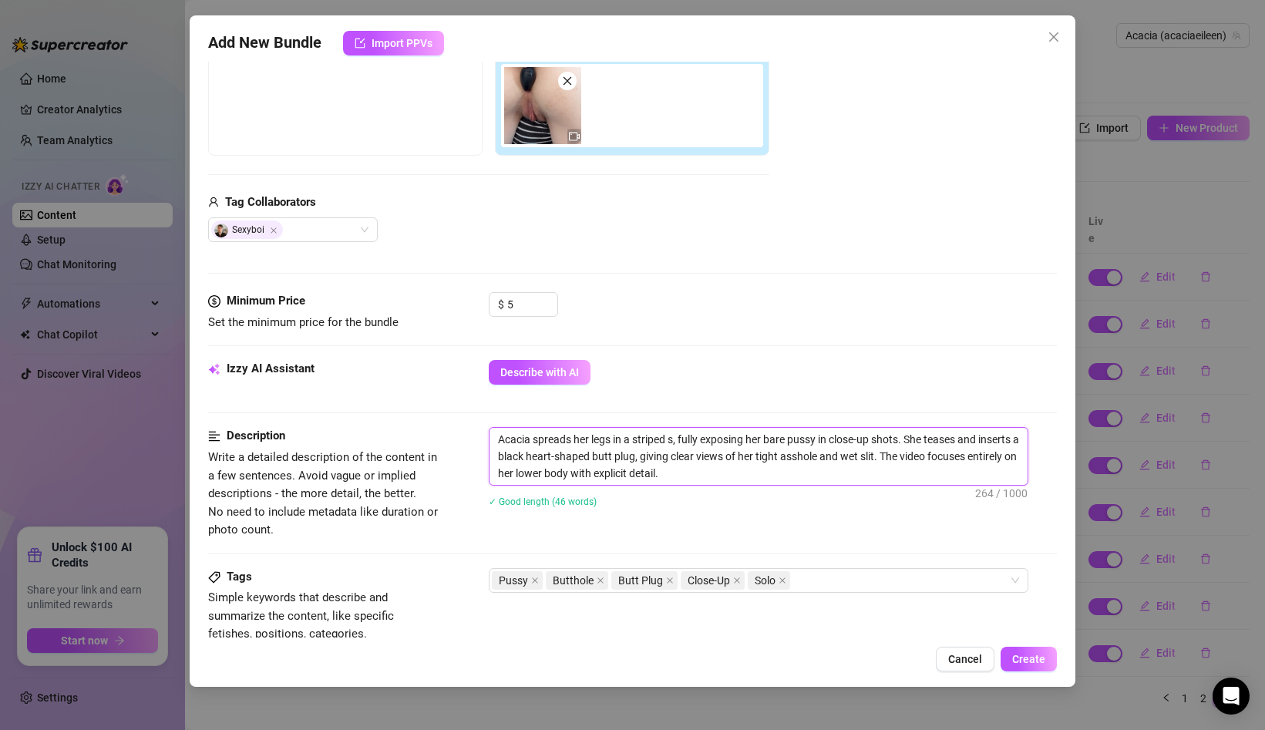
type textarea "Acacia spreads her legs in a striped , fully exposing her bare pussy in close-u…"
type textarea "Acacia spreads her legs in a striped d, fully exposing her bare pussy in close-…"
type textarea "Acacia spreads her legs in a striped dr, fully exposing her bare pussy in close…"
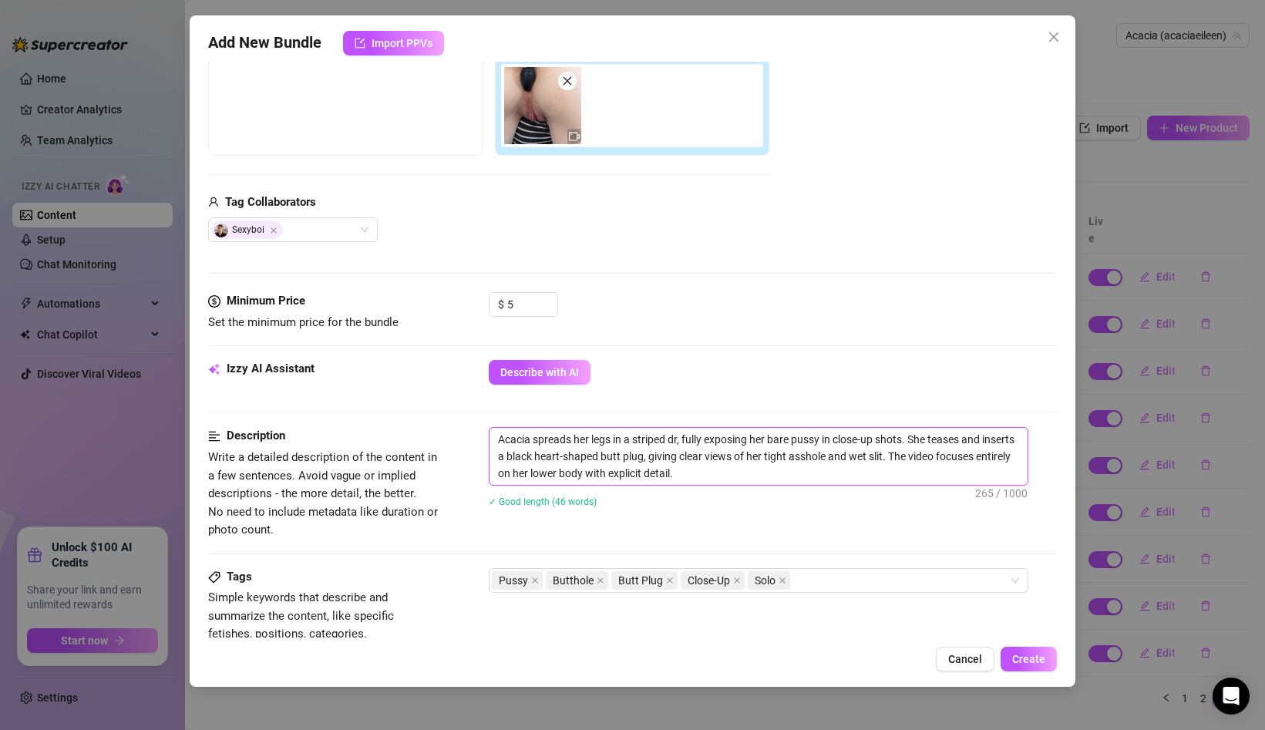
type textarea "Acacia spreads her legs in a striped dre, fully exposing her bare pussy in clos…"
type textarea "Acacia spreads her legs in a striped dres, fully exposing her bare pussy in clo…"
type textarea "Acacia spreads her legs in a striped dress, fully exposing her bare pussy in cl…"
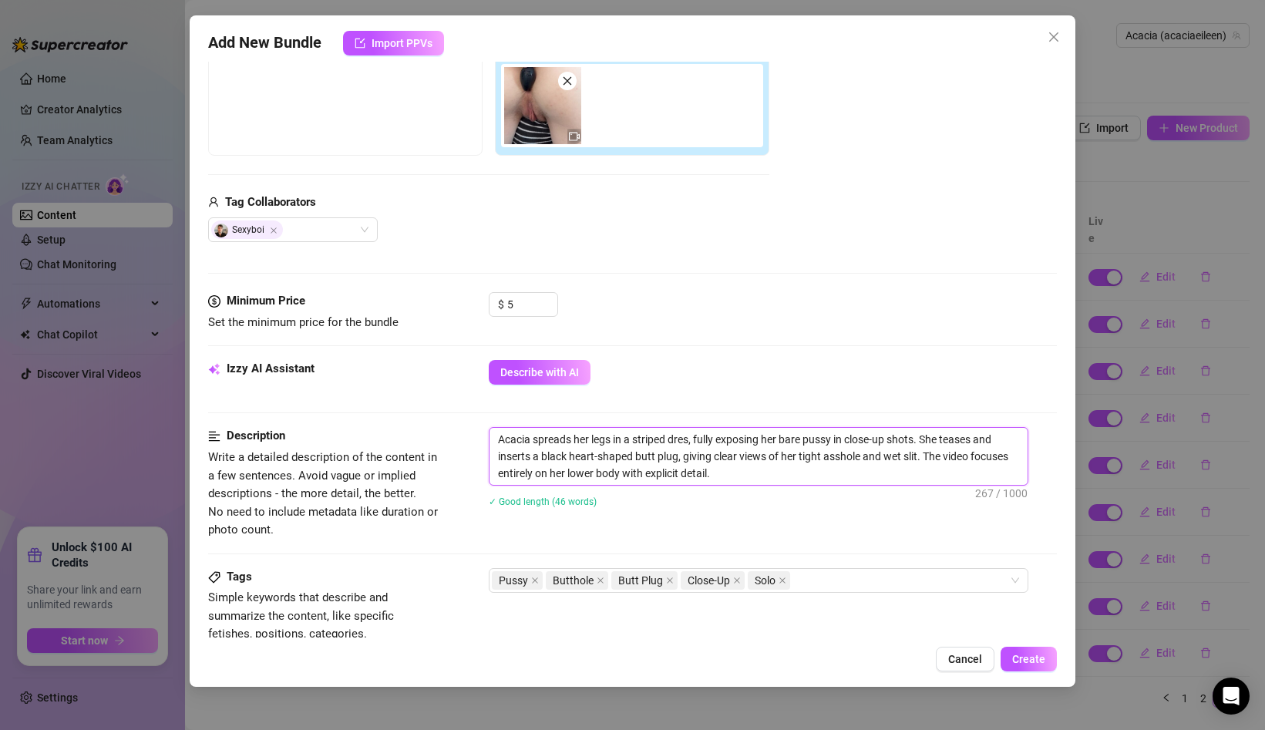
type textarea "Acacia spreads her legs in a striped dress, fully exposing her bare pussy in cl…"
click at [949, 438] on textarea "Acacia spreads her legs in a striped dress, fully exposing her bare pussy in cl…" at bounding box center [759, 456] width 538 height 57
type textarea "Acacia spreads her legs in a striped dress, fully exposing her bare pussy in cl…"
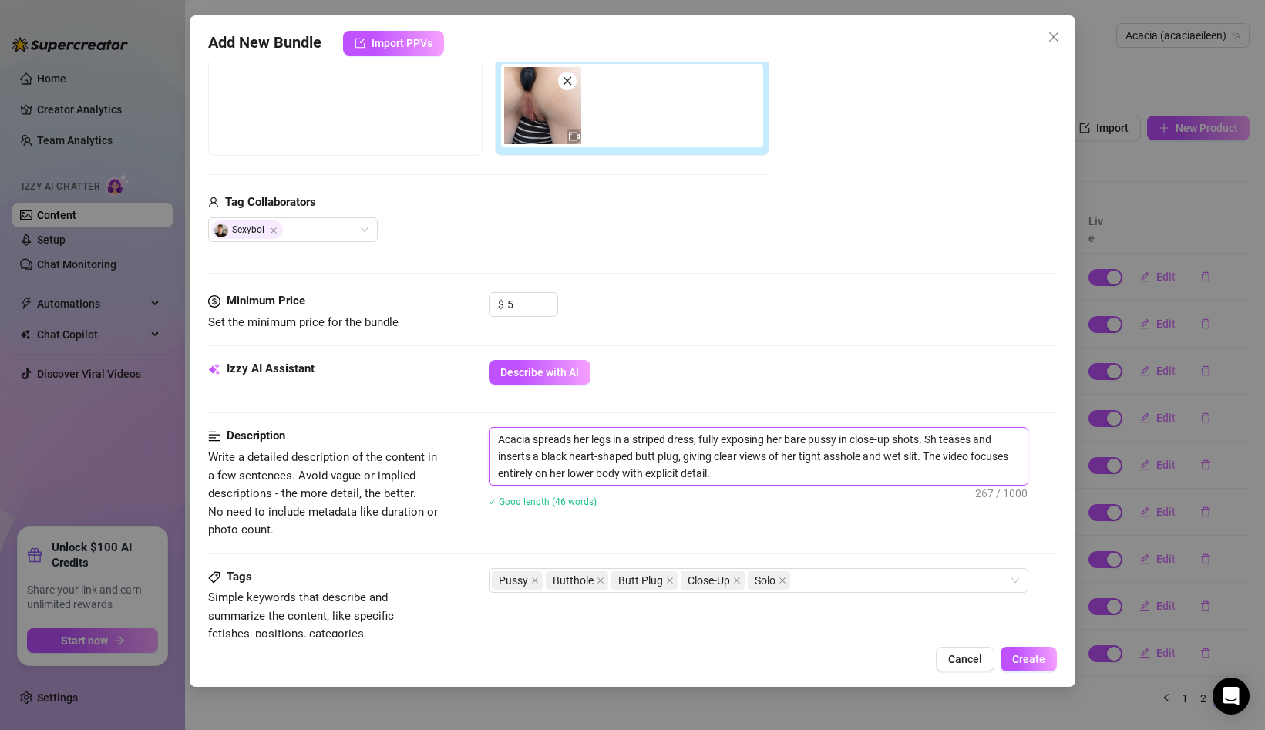
type textarea "Acacia spreads her legs in a striped dress, fully exposing her bare pussy in cl…"
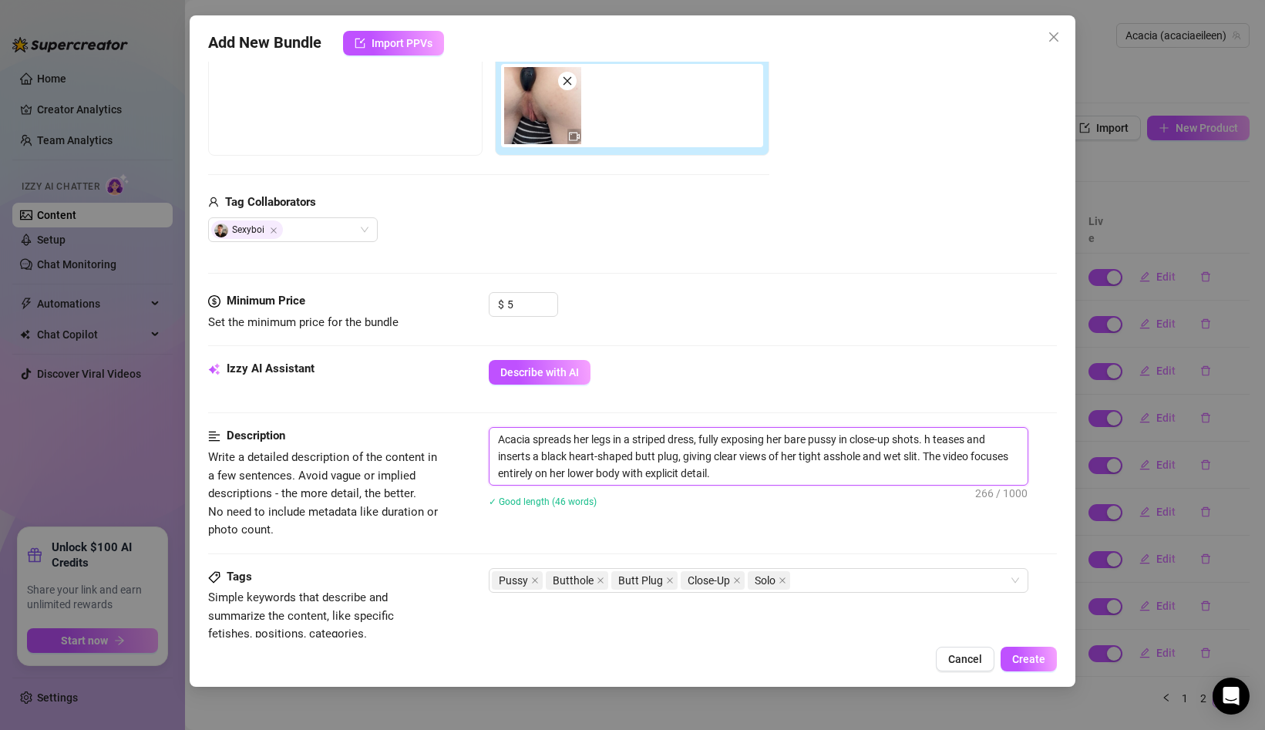
type textarea "Acacia spreads her legs in a striped dress, fully exposing her bare pussy in cl…"
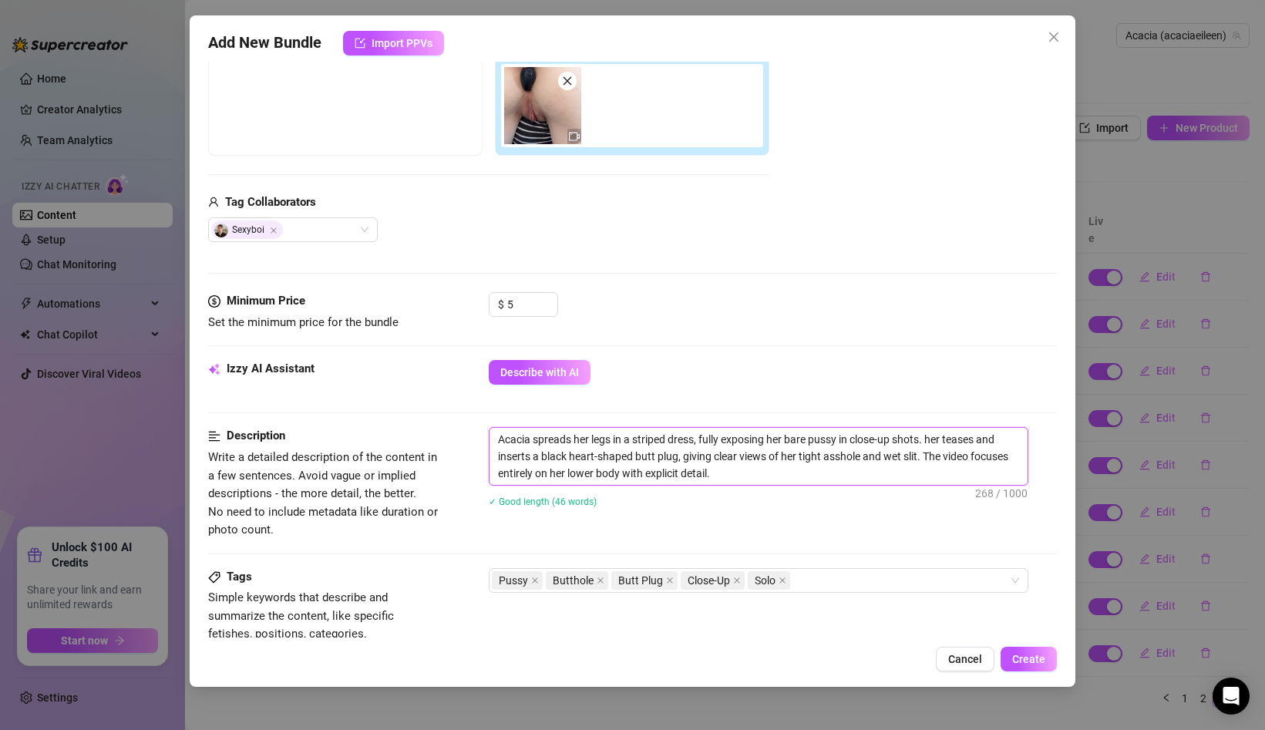
type textarea "Acacia spreads her legs in a striped dress, fully exposing her bare pussy in cl…"
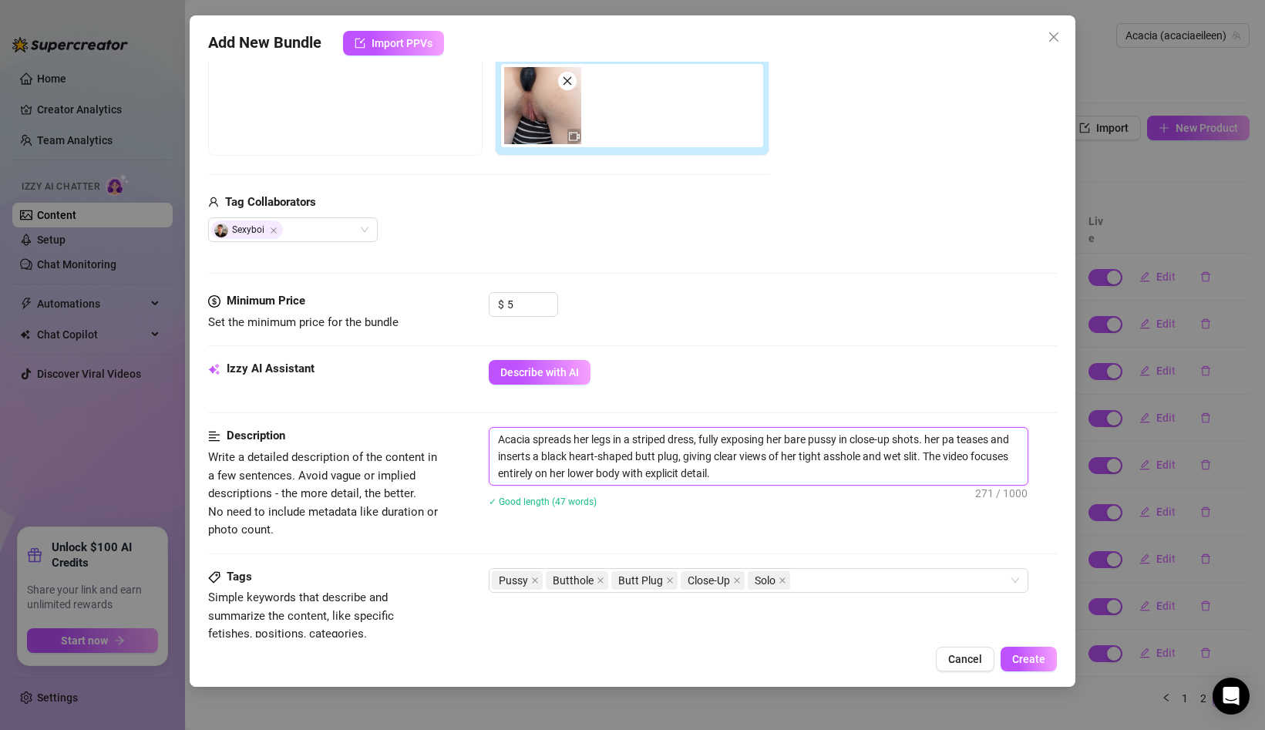
type textarea "Acacia spreads her legs in a striped dress, fully exposing her bare pussy in cl…"
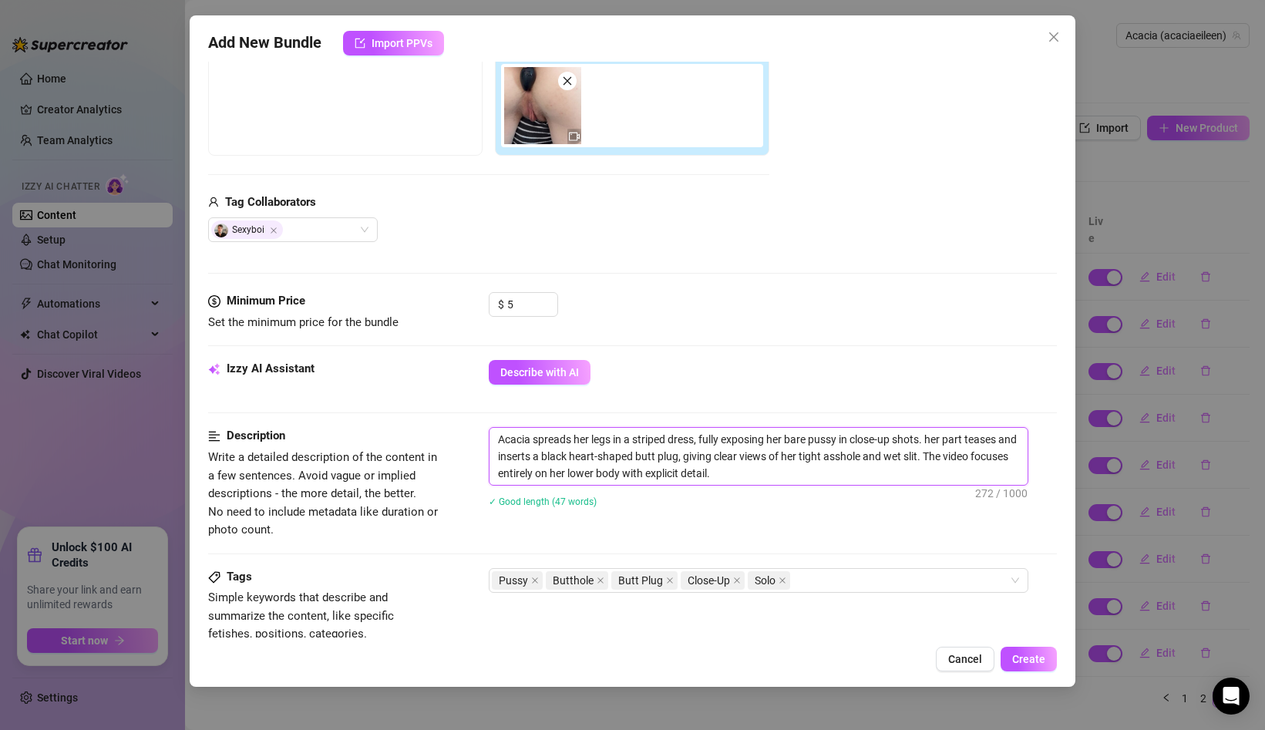
type textarea "Acacia spreads her legs in a striped dress, fully exposing her bare pussy in cl…"
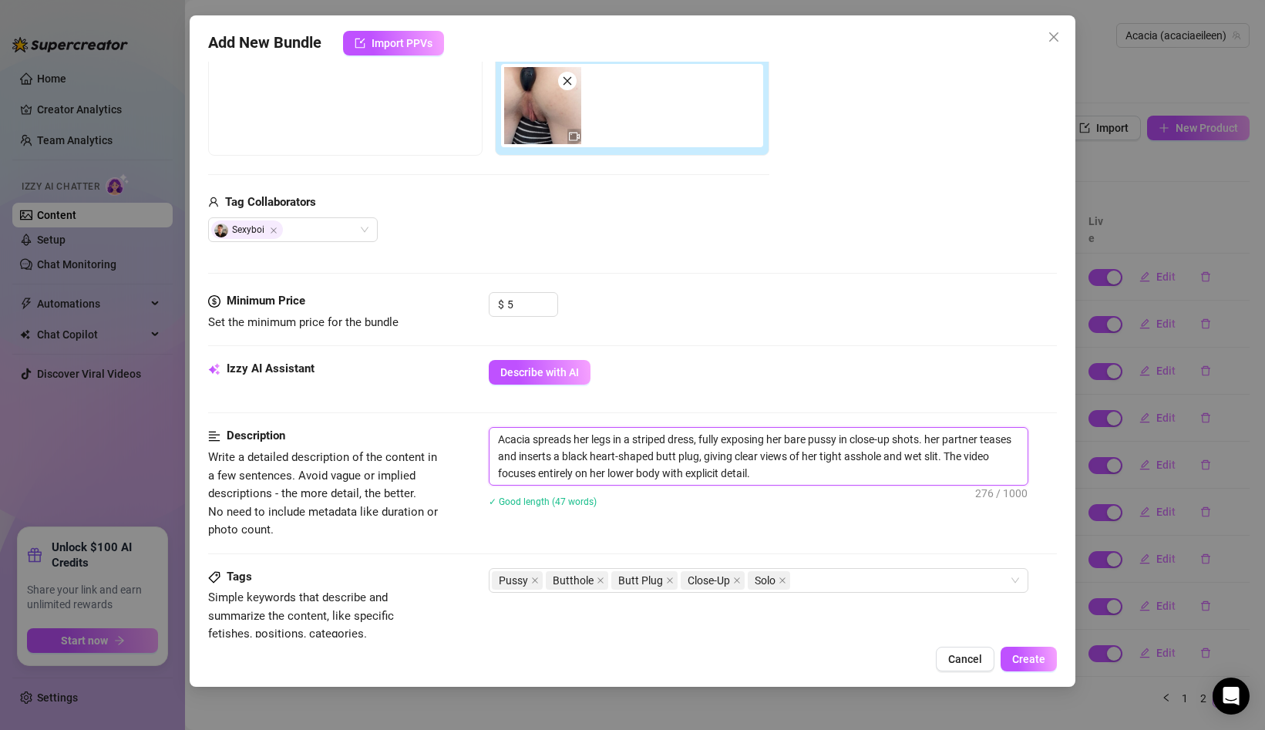
drag, startPoint x: 665, startPoint y: 476, endPoint x: 607, endPoint y: 479, distance: 57.9
click at [607, 479] on textarea "Acacia spreads her legs in a striped dress, fully exposing her bare pussy in cl…" at bounding box center [759, 456] width 538 height 57
type textarea "Acacia spreads her legs in a striped dress, fully exposing her bare pussy in cl…"
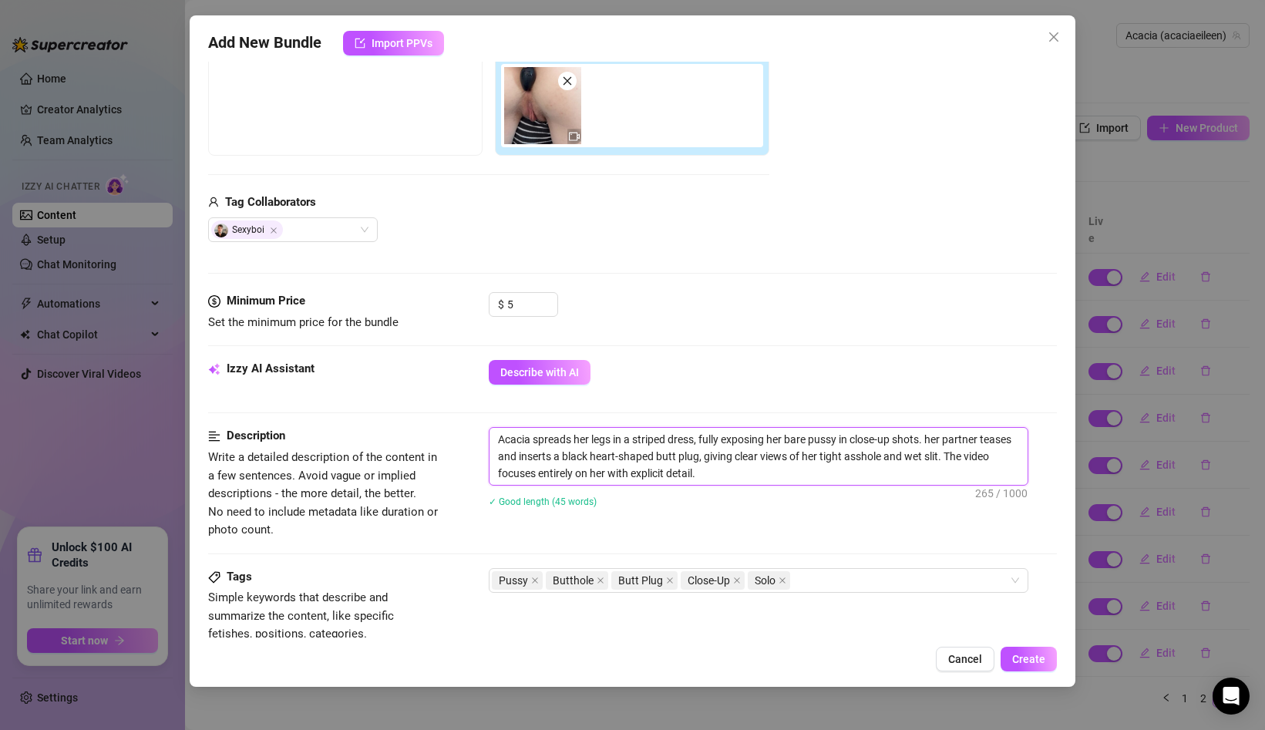
type textarea "Acacia spreads her legs in a striped dress, fully exposing her bare pussy in cl…"
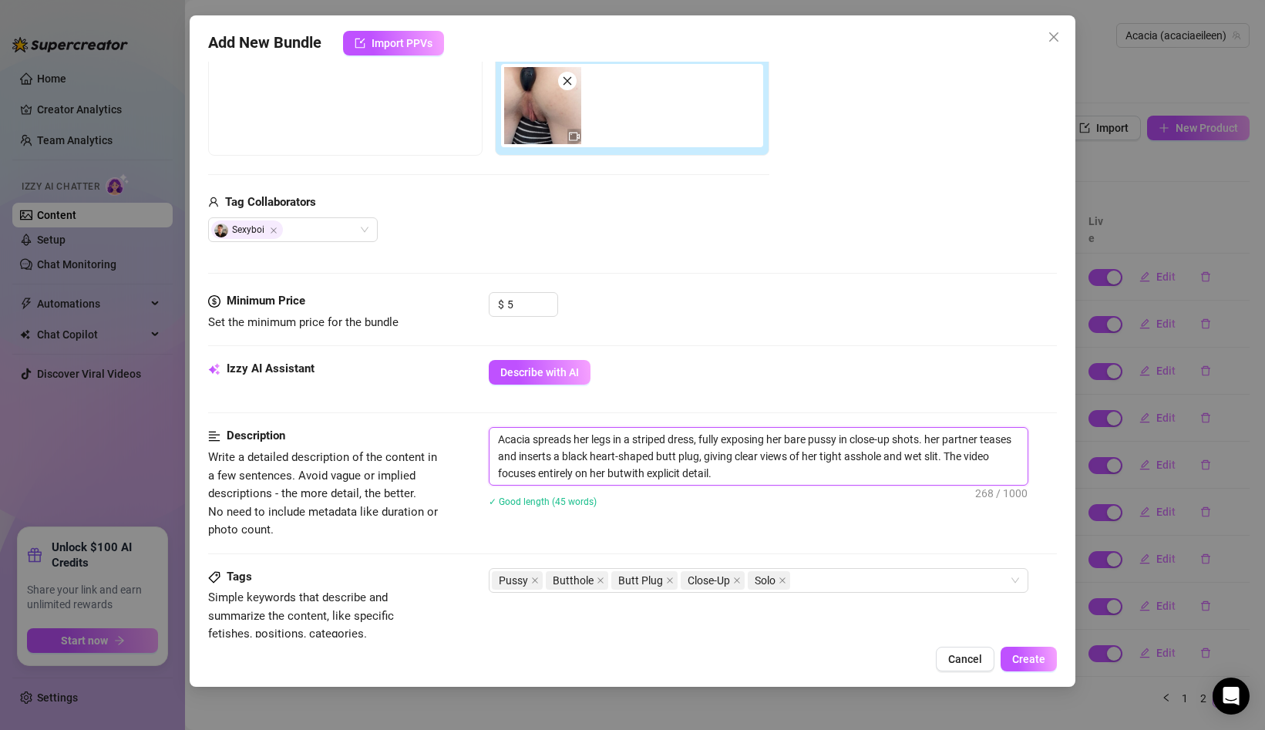
type textarea "Acacia spreads her legs in a striped dress, fully exposing her bare pussy in cl…"
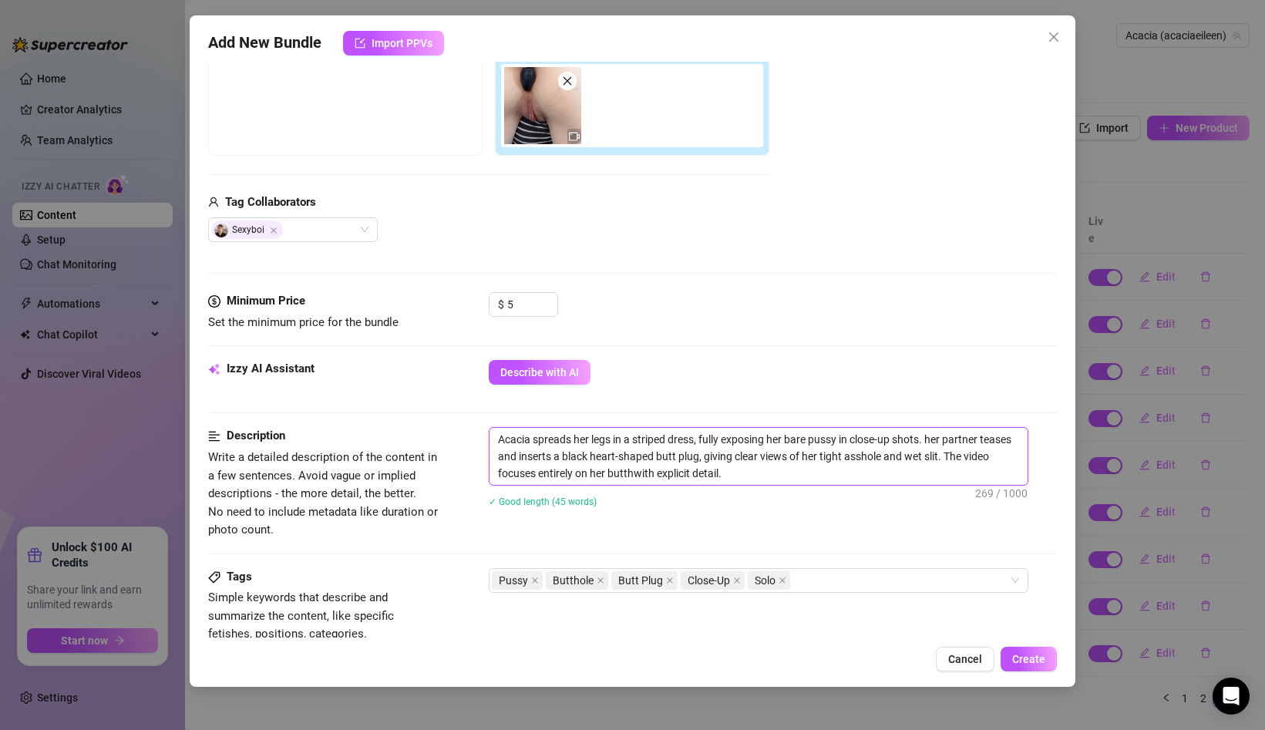
type textarea "Acacia spreads her legs in a striped dress, fully exposing her bare pussy in cl…"
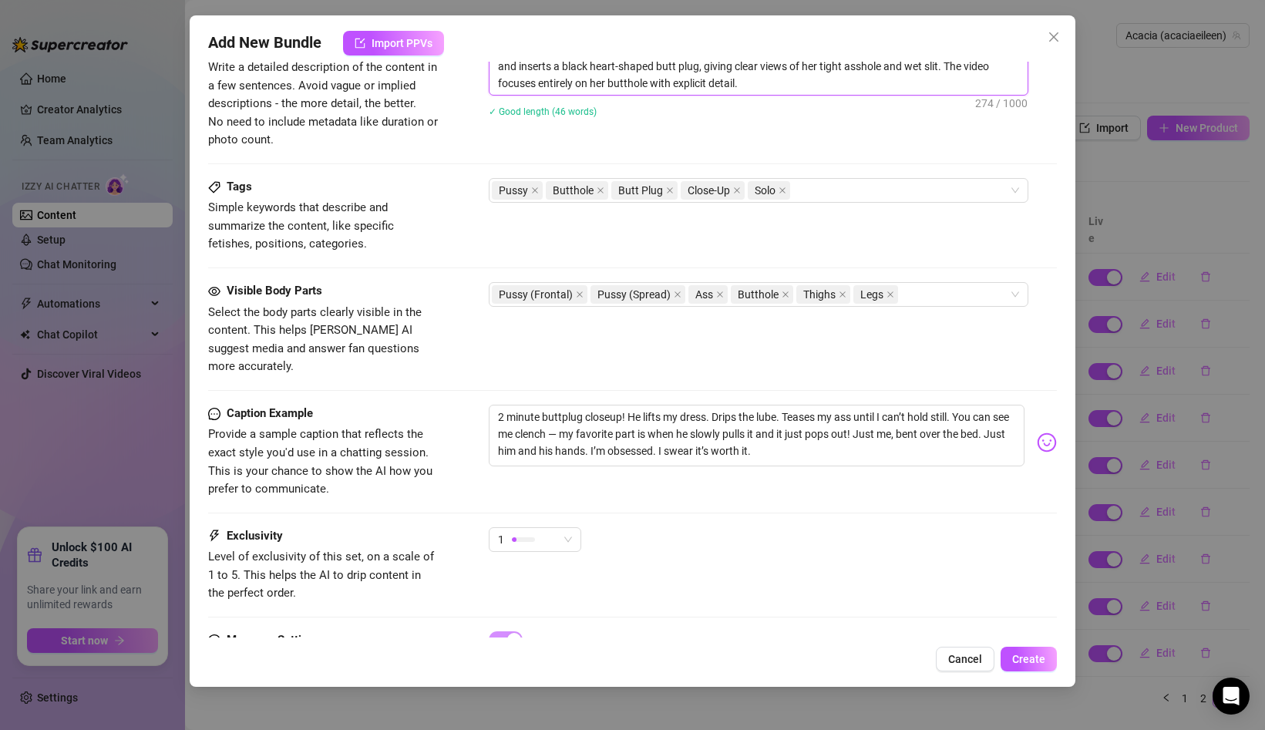
scroll to position [659, 0]
click at [562, 527] on span "1" at bounding box center [535, 538] width 74 height 23
type textarea "Acacia spreads her legs in a striped dress, fully exposing her bare pussy in cl…"
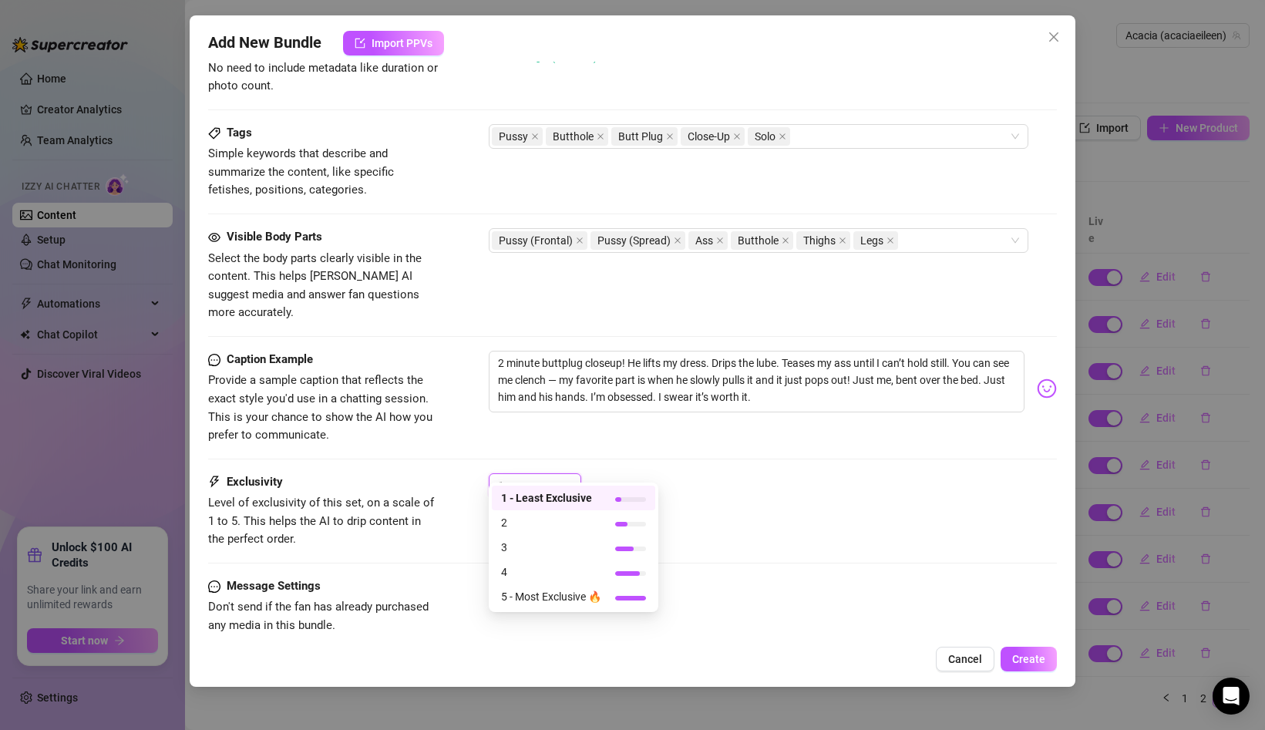
scroll to position [718, 0]
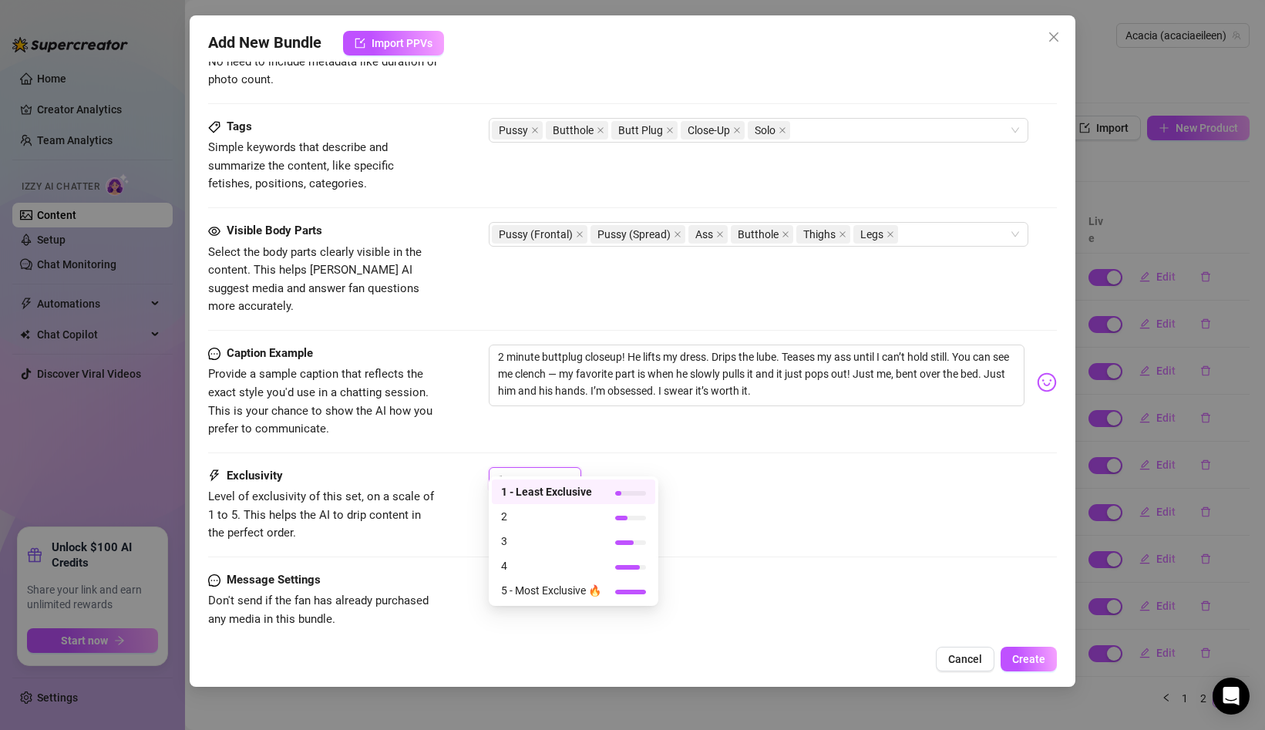
click at [450, 470] on div "Exclusivity Level of exclusivity of this set, on a scale of 1 to 5. This helps …" at bounding box center [632, 505] width 849 height 76
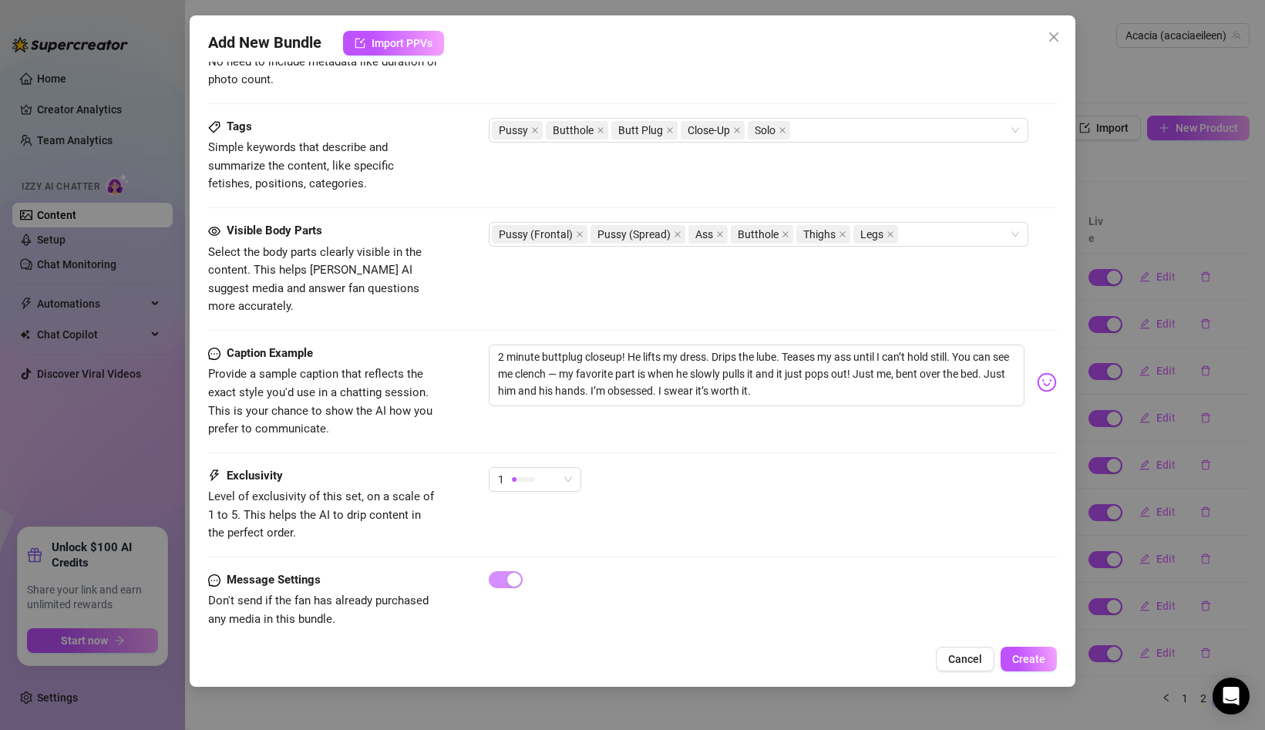
scroll to position [720, 0]
click at [1019, 654] on span "Create" at bounding box center [1029, 659] width 33 height 12
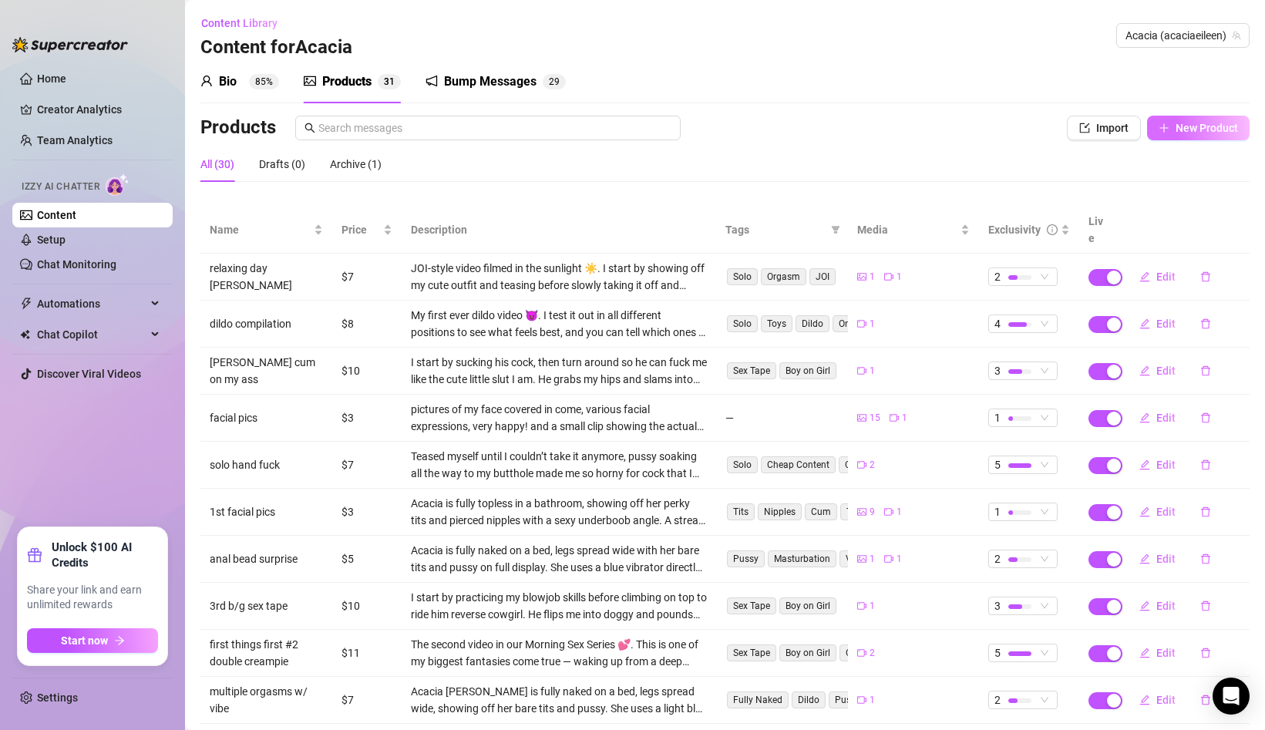
click at [1192, 123] on span "New Product" at bounding box center [1207, 128] width 62 height 12
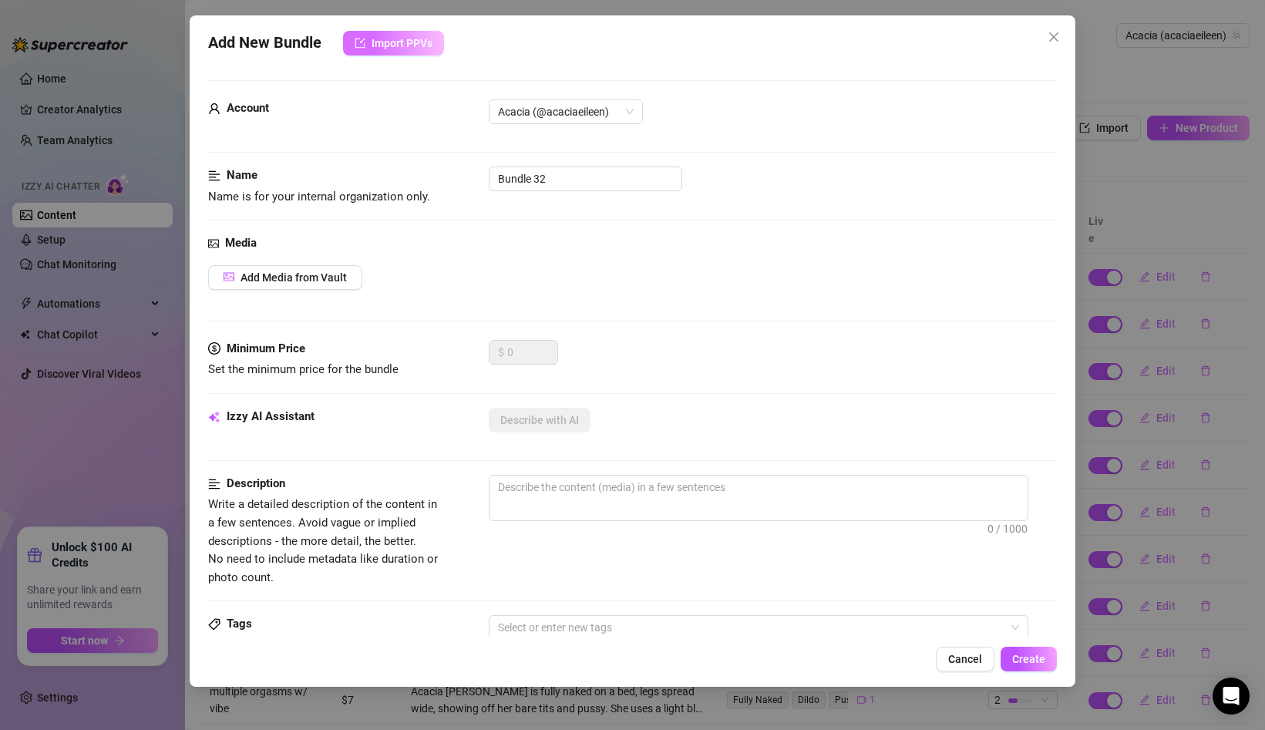
click at [377, 33] on button "Import PPVs" at bounding box center [393, 43] width 101 height 25
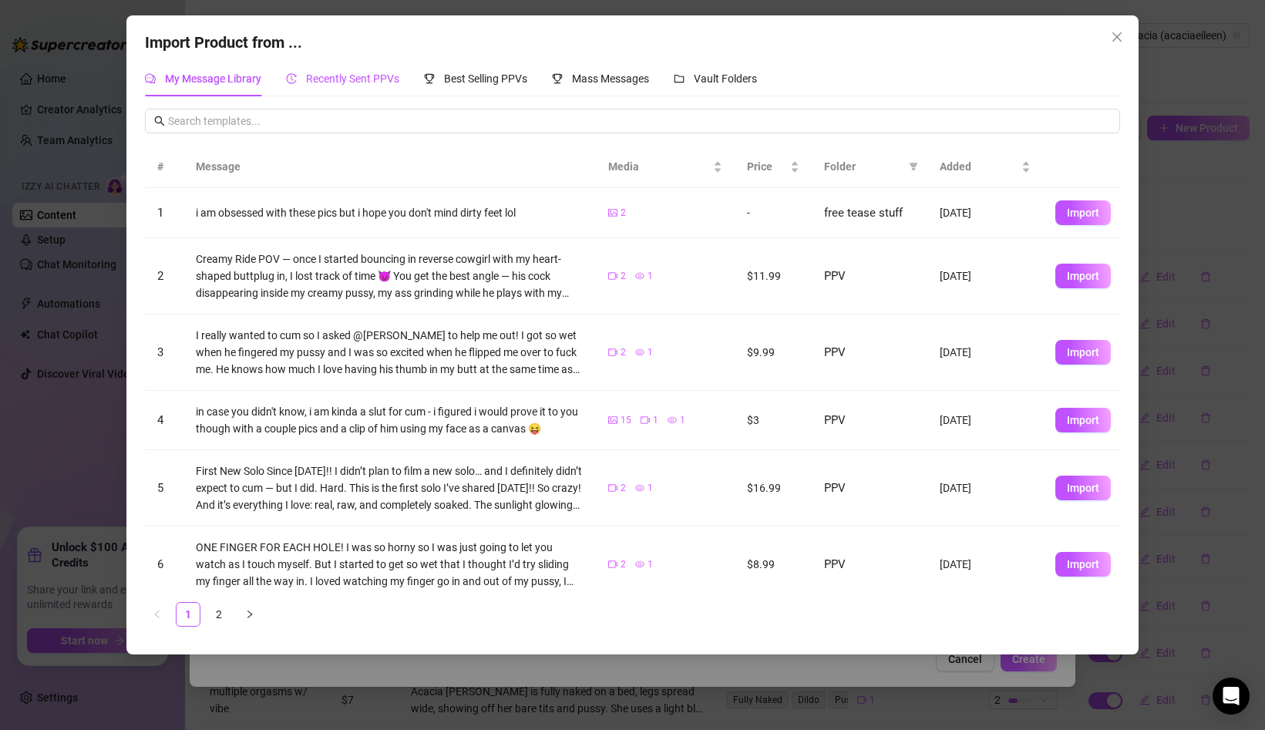
click at [358, 80] on span "Recently Sent PPVs" at bounding box center [352, 78] width 93 height 12
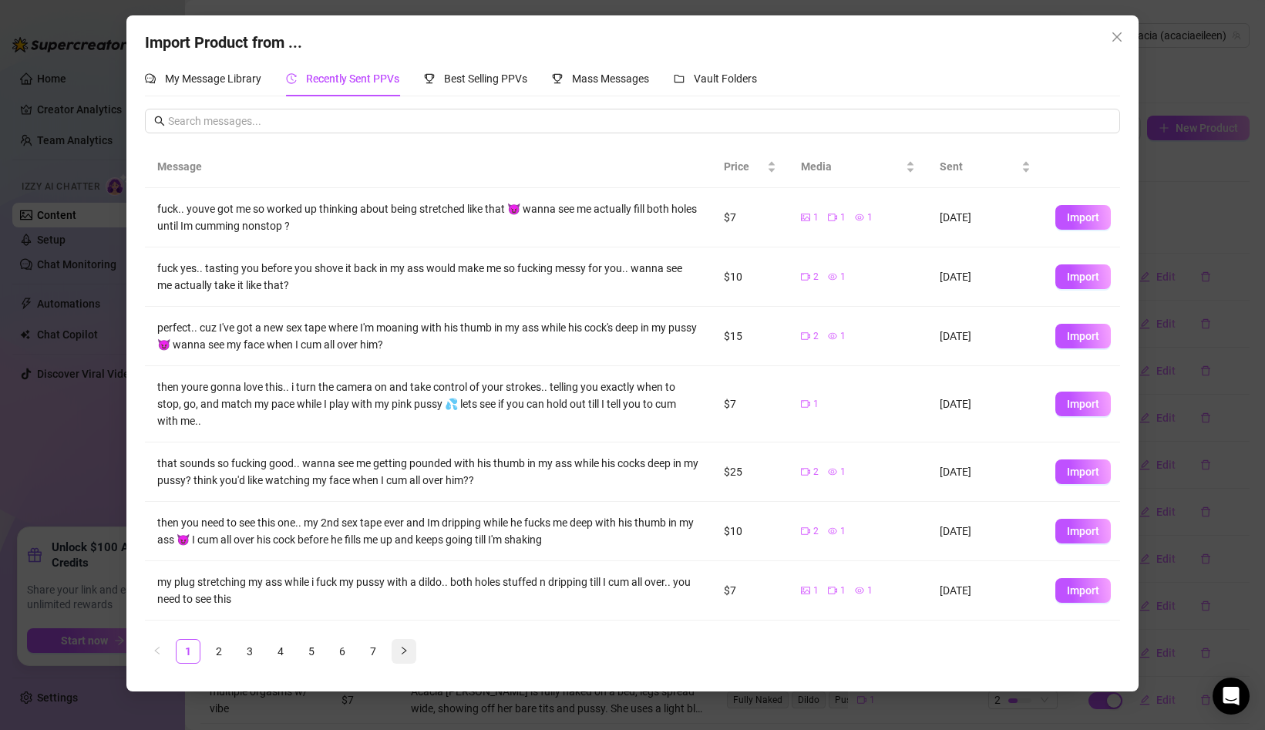
click at [404, 658] on button "button" at bounding box center [404, 651] width 25 height 25
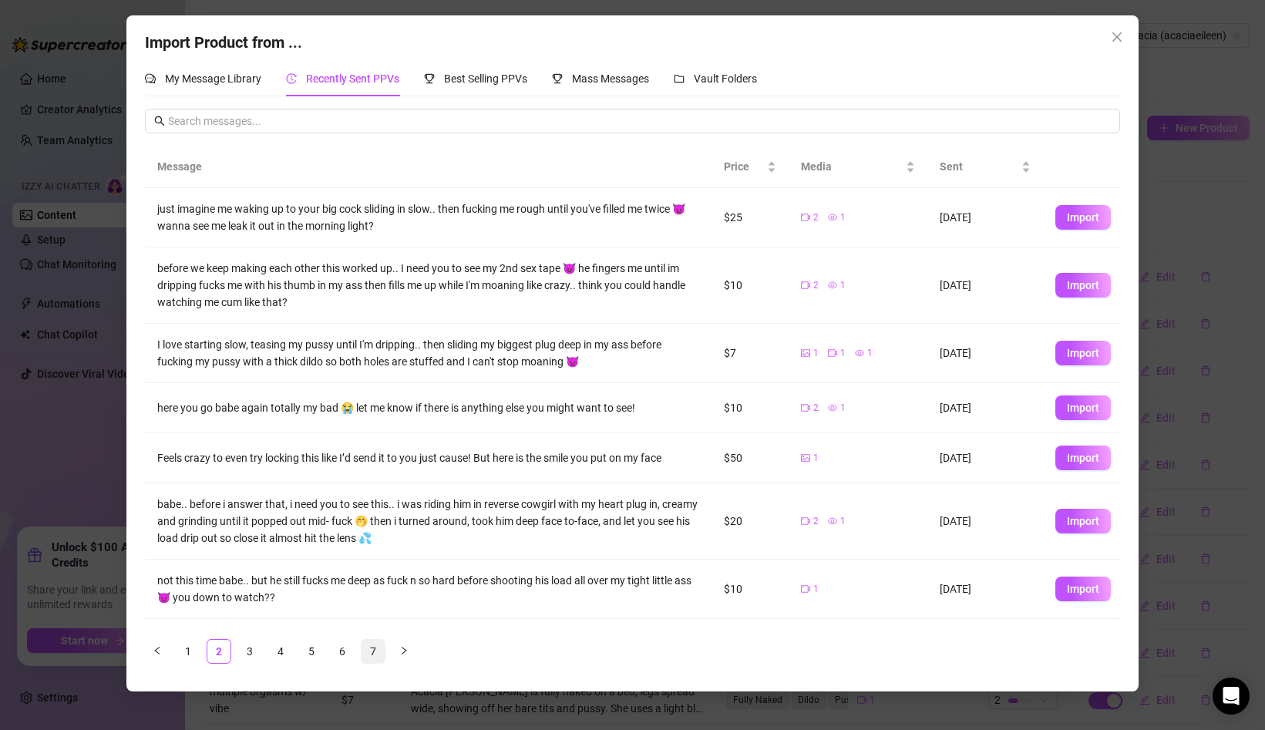
click at [374, 647] on link "7" at bounding box center [373, 651] width 23 height 23
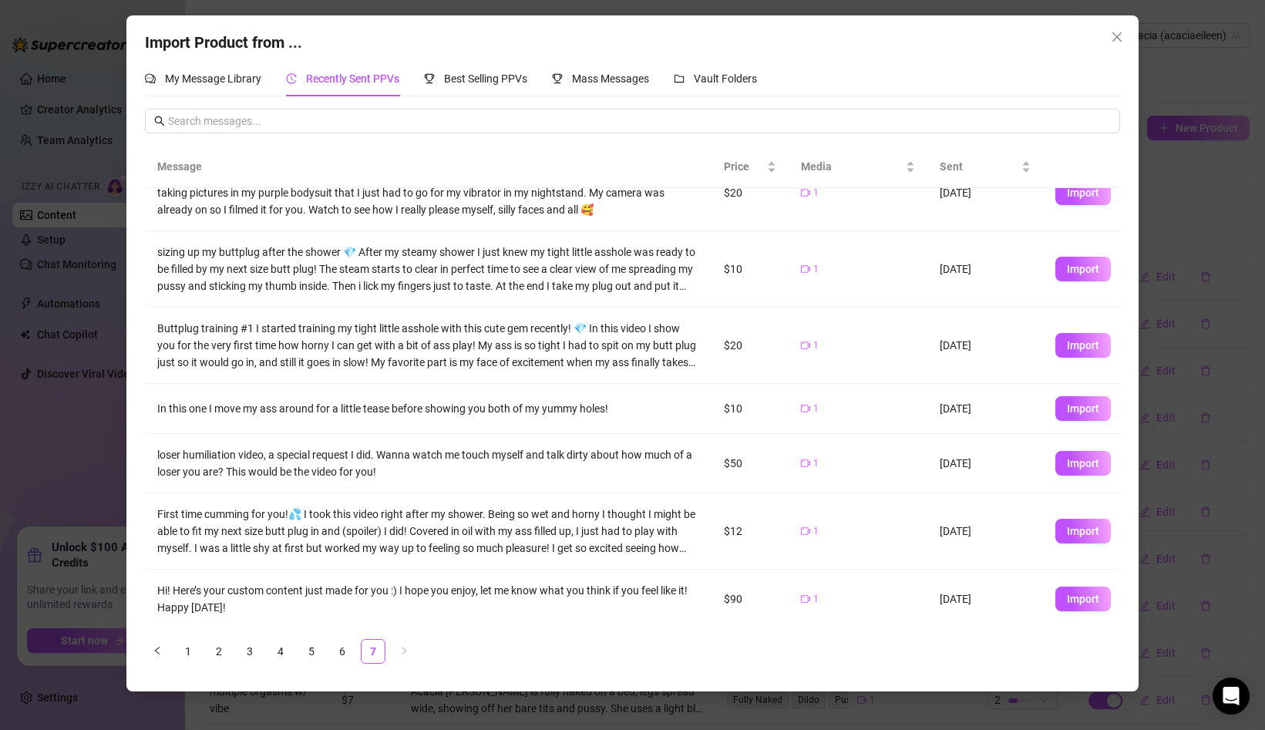
scroll to position [189, 0]
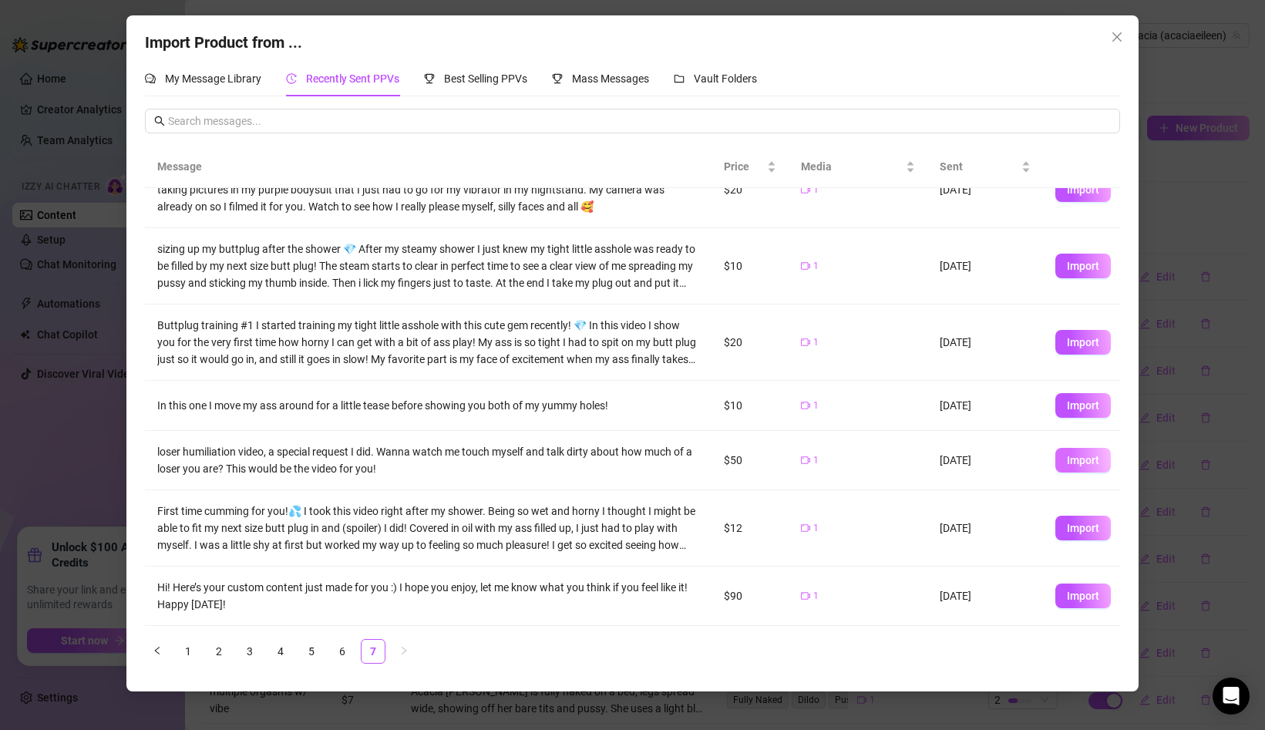
click at [1057, 459] on button "Import" at bounding box center [1084, 460] width 56 height 25
type textarea "loser humiliation video, a special request I did. Wanna watch me touch myself a…"
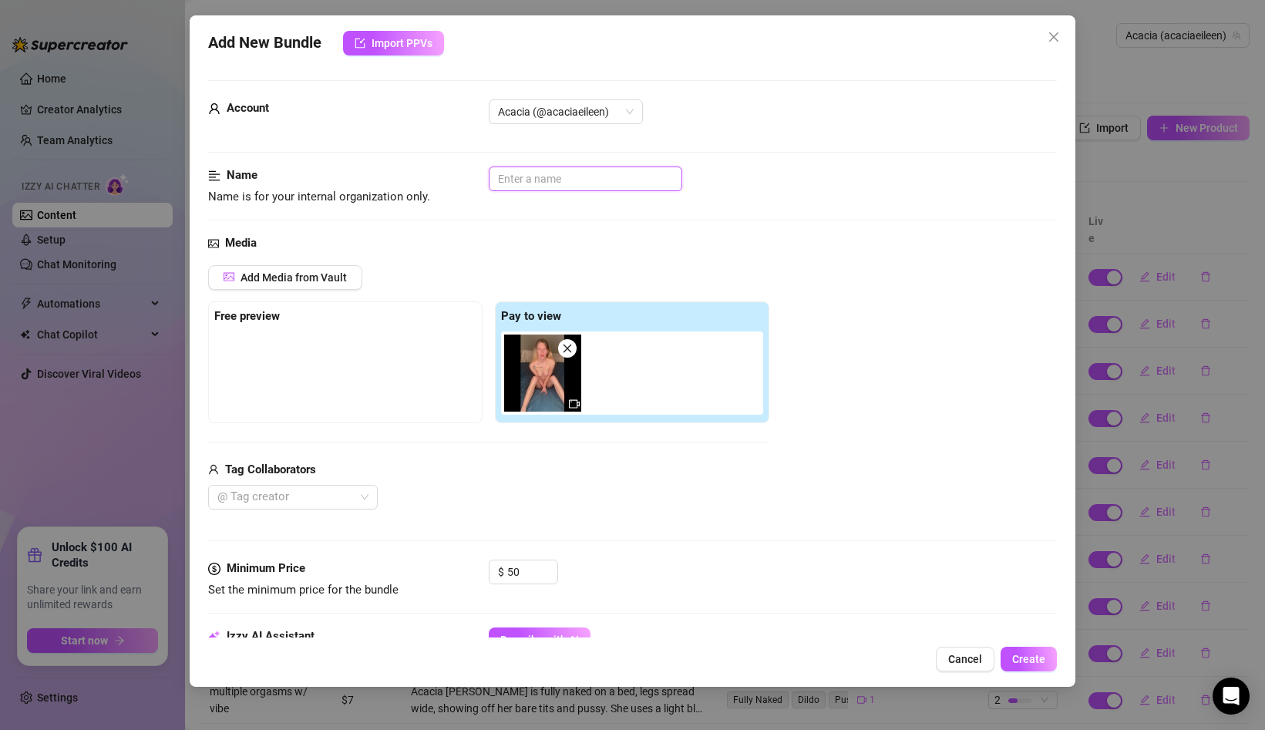
click at [502, 179] on input "text" at bounding box center [586, 179] width 194 height 25
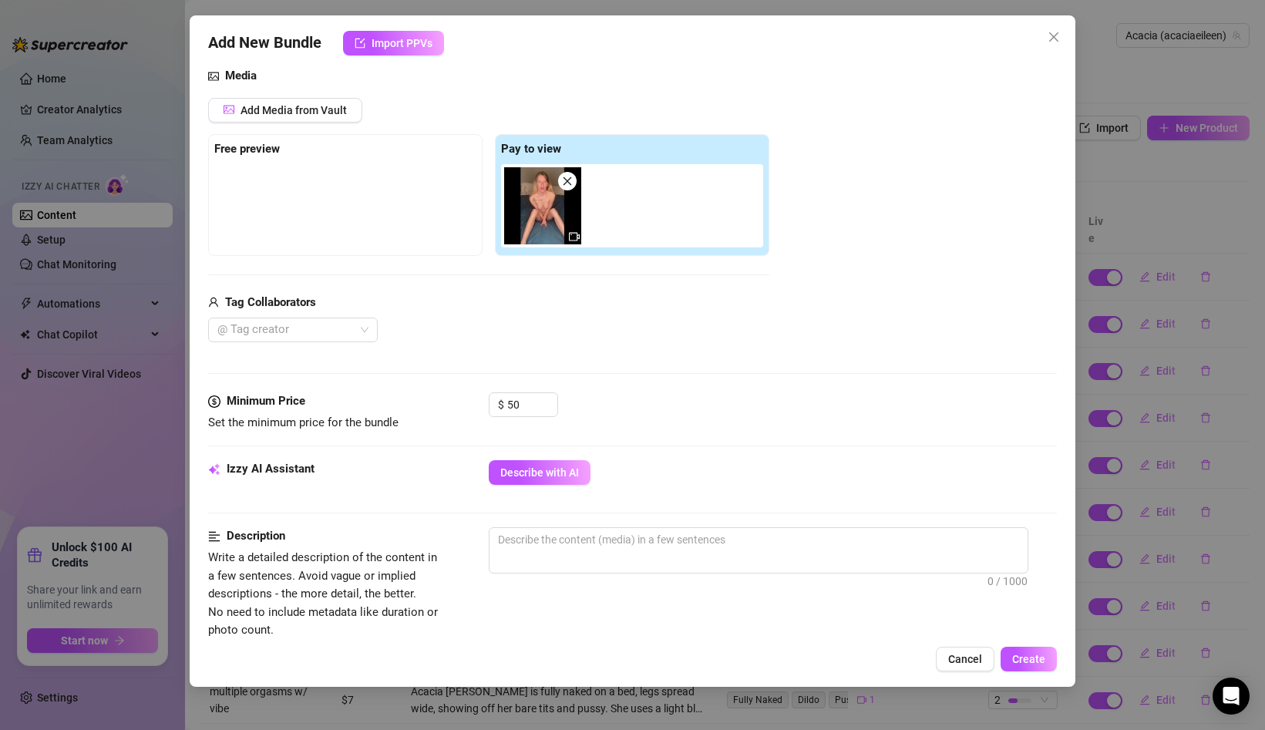
scroll to position [172, 0]
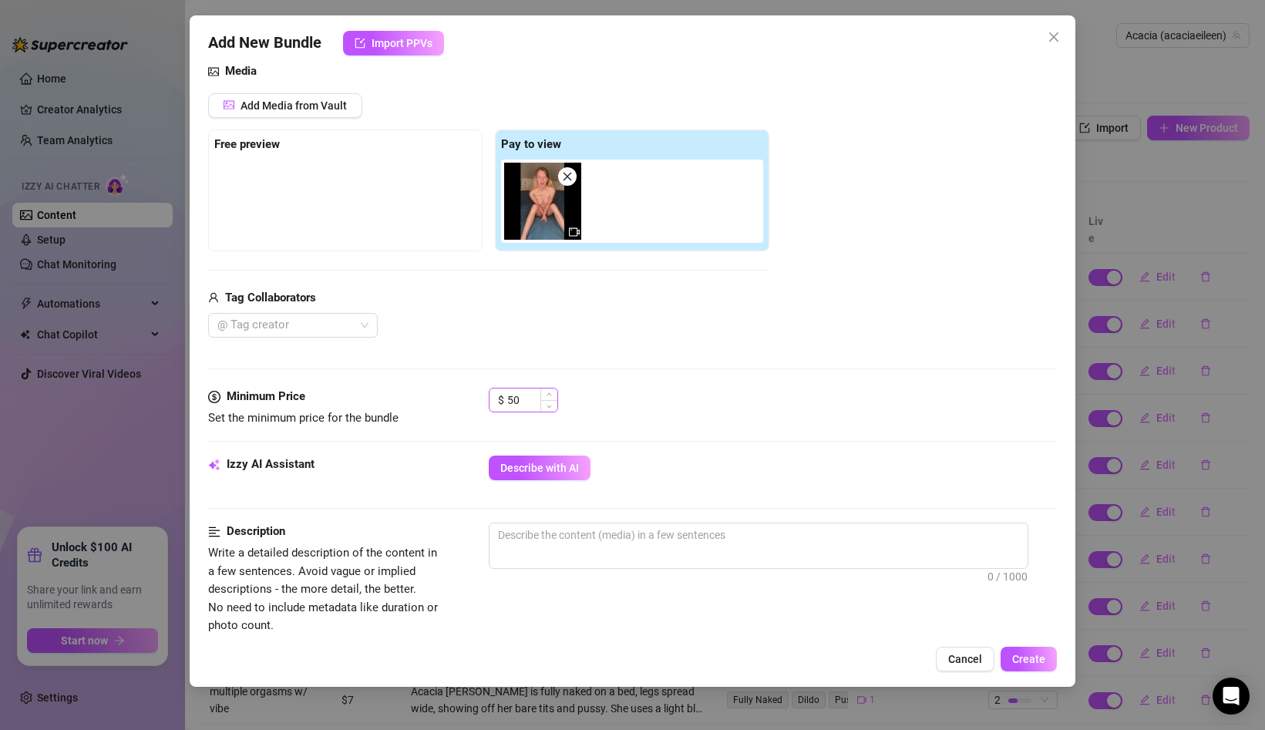
type input "loser humilitation vid"
click at [524, 397] on input "50" at bounding box center [532, 400] width 50 height 23
type input "5"
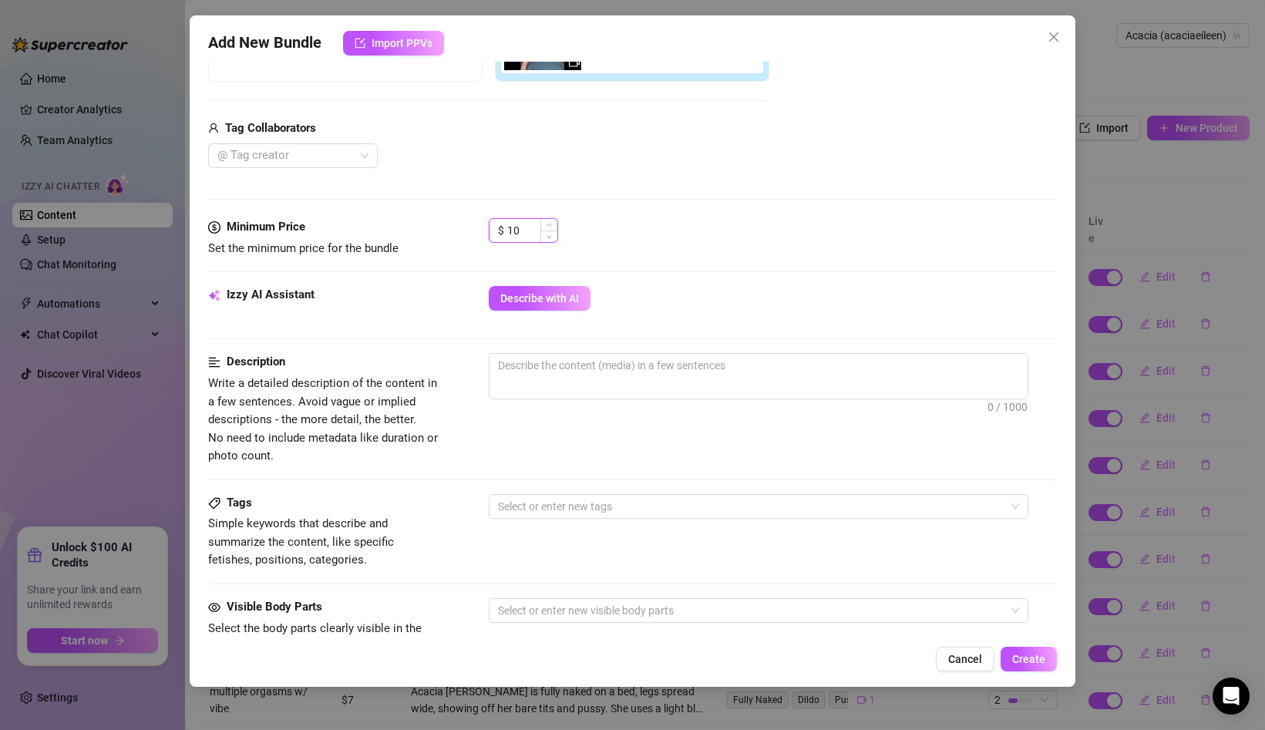
scroll to position [352, 0]
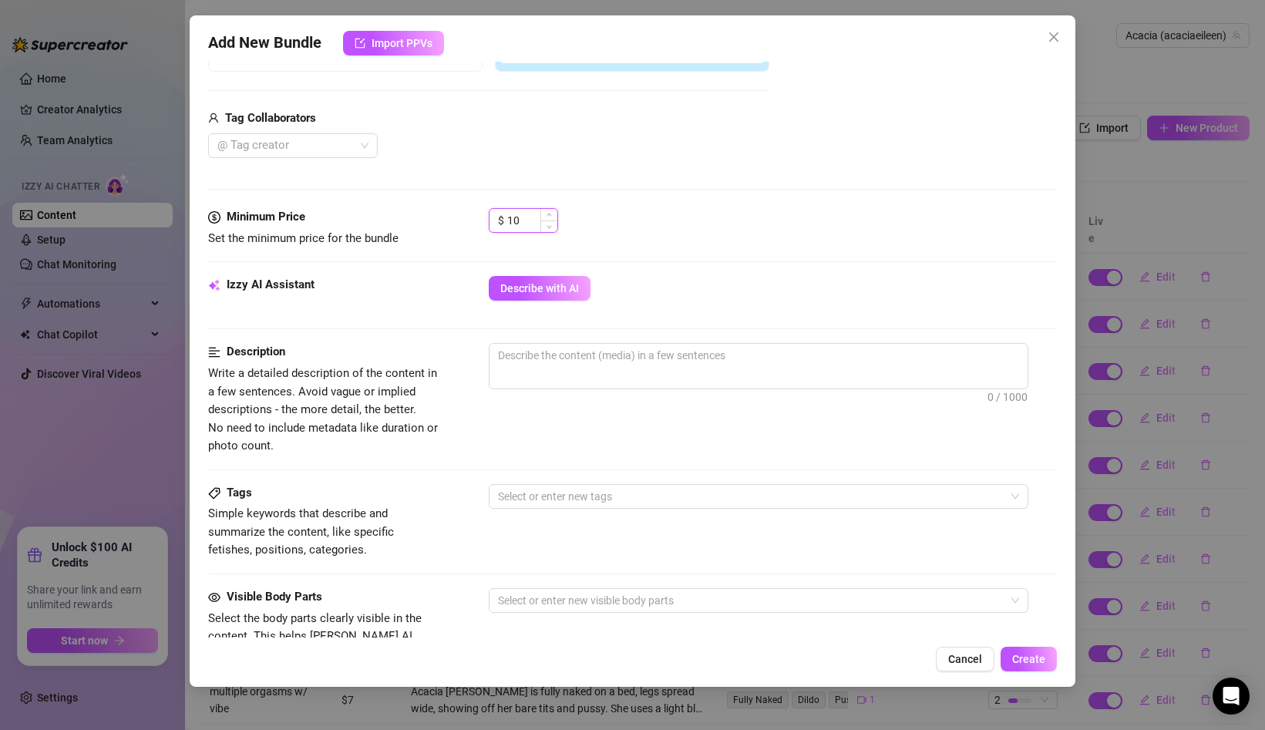
type input "1"
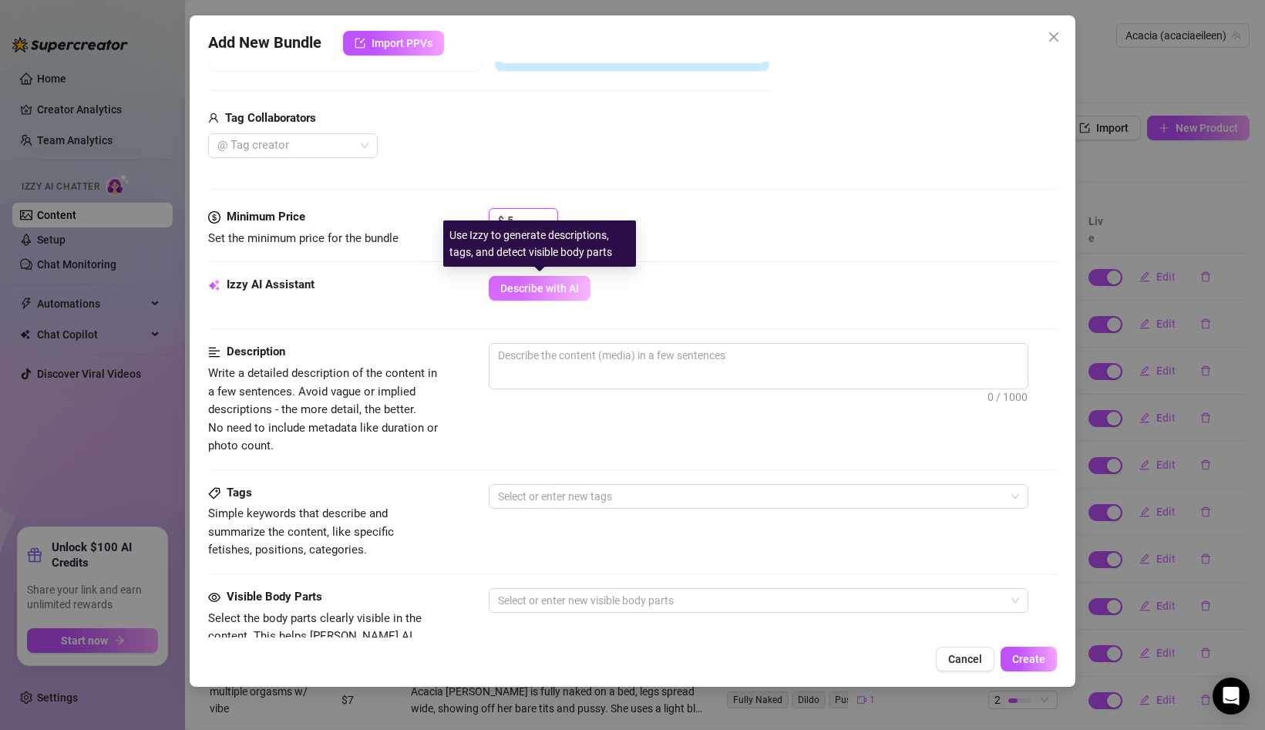
type input "5"
click at [510, 286] on span "Describe with AI" at bounding box center [539, 288] width 79 height 12
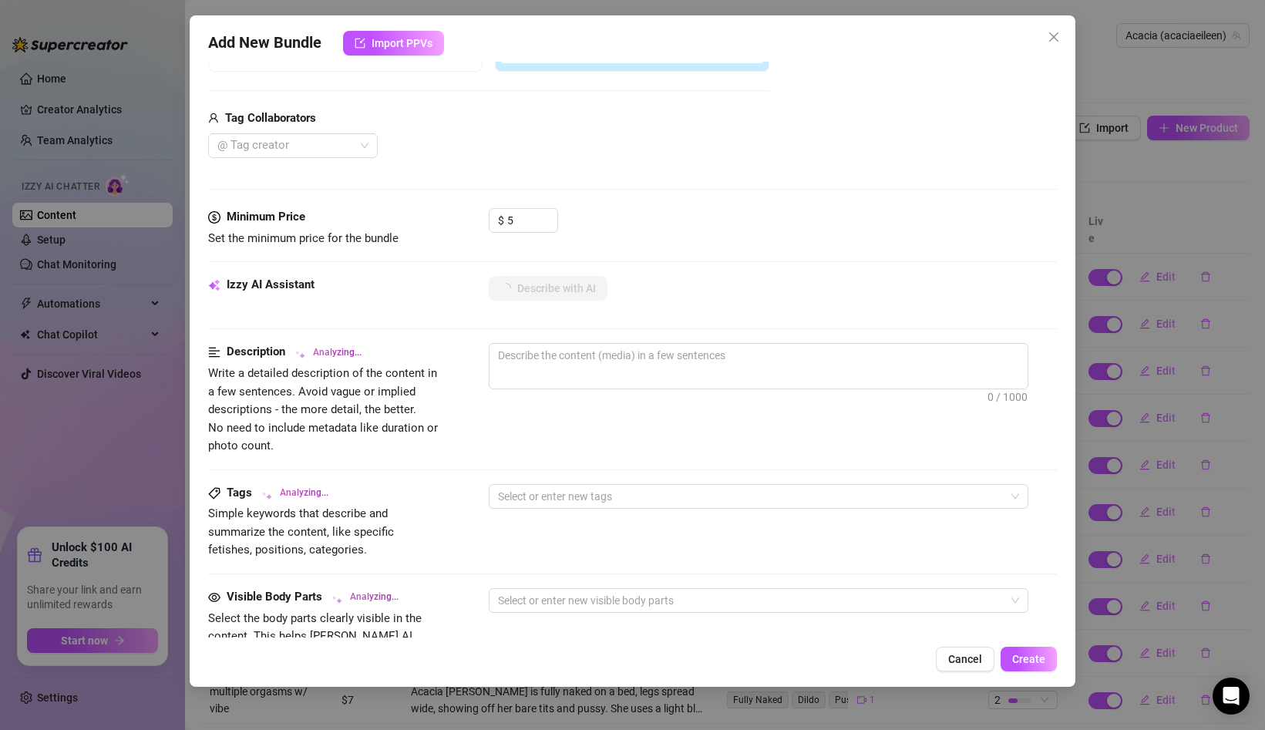
type textarea "Acacia"
type textarea "Acacia sits"
type textarea "Acacia sits naked"
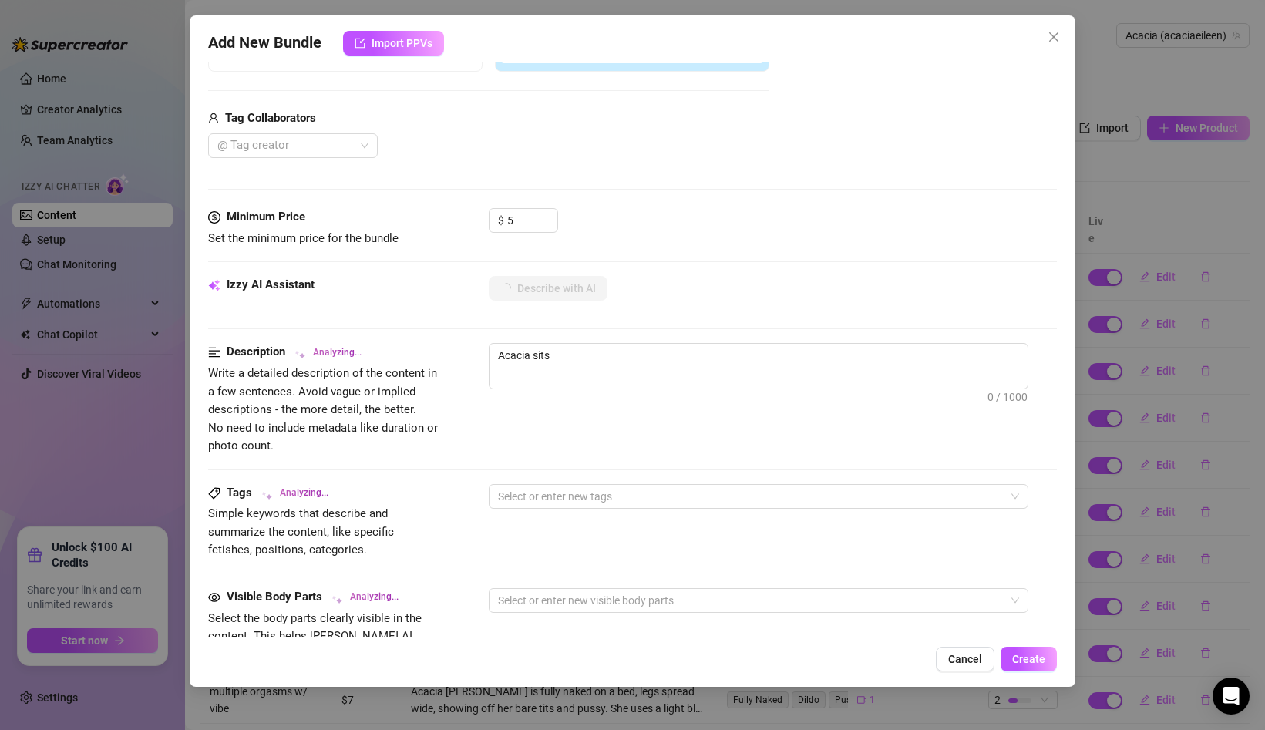
type textarea "Acacia sits naked"
type textarea "Acacia sits naked on"
type textarea "Acacia sits naked on a"
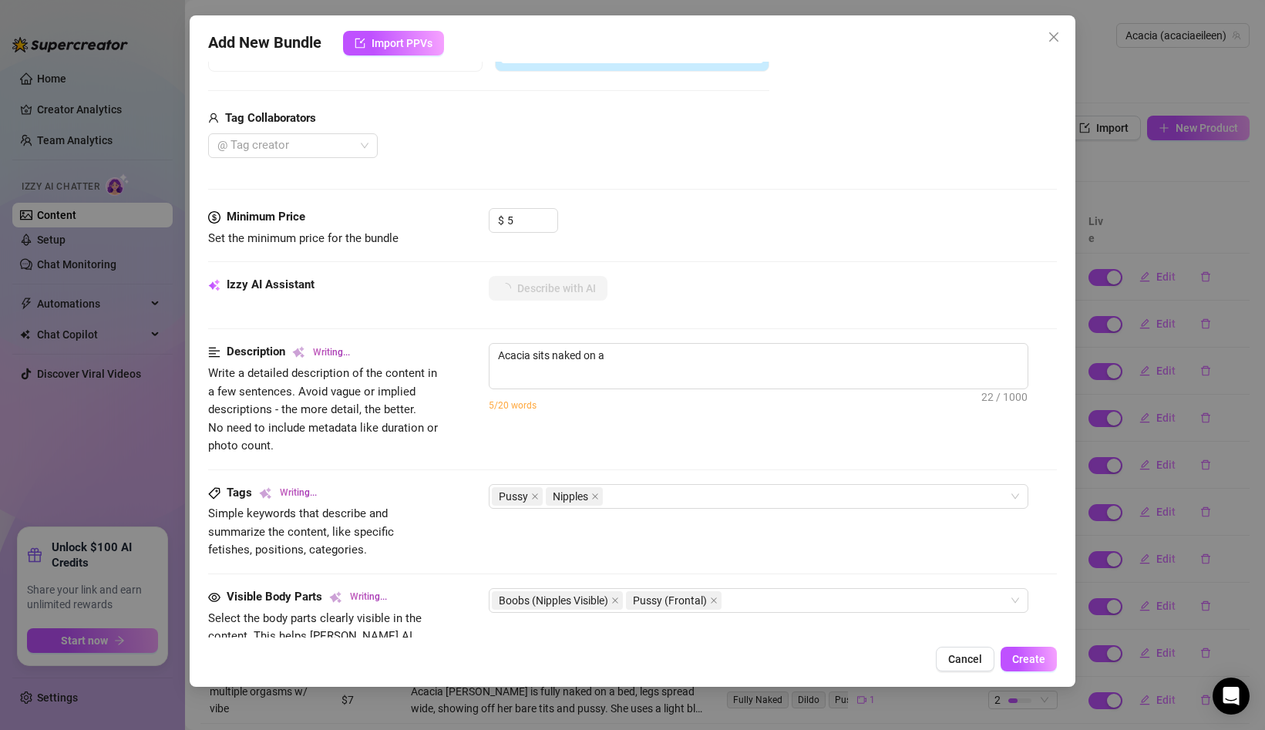
type textarea "Acacia sits naked on a bed,"
type textarea "Acacia sits naked on a bed, legs"
type textarea "Acacia sits naked on a bed, legs spread"
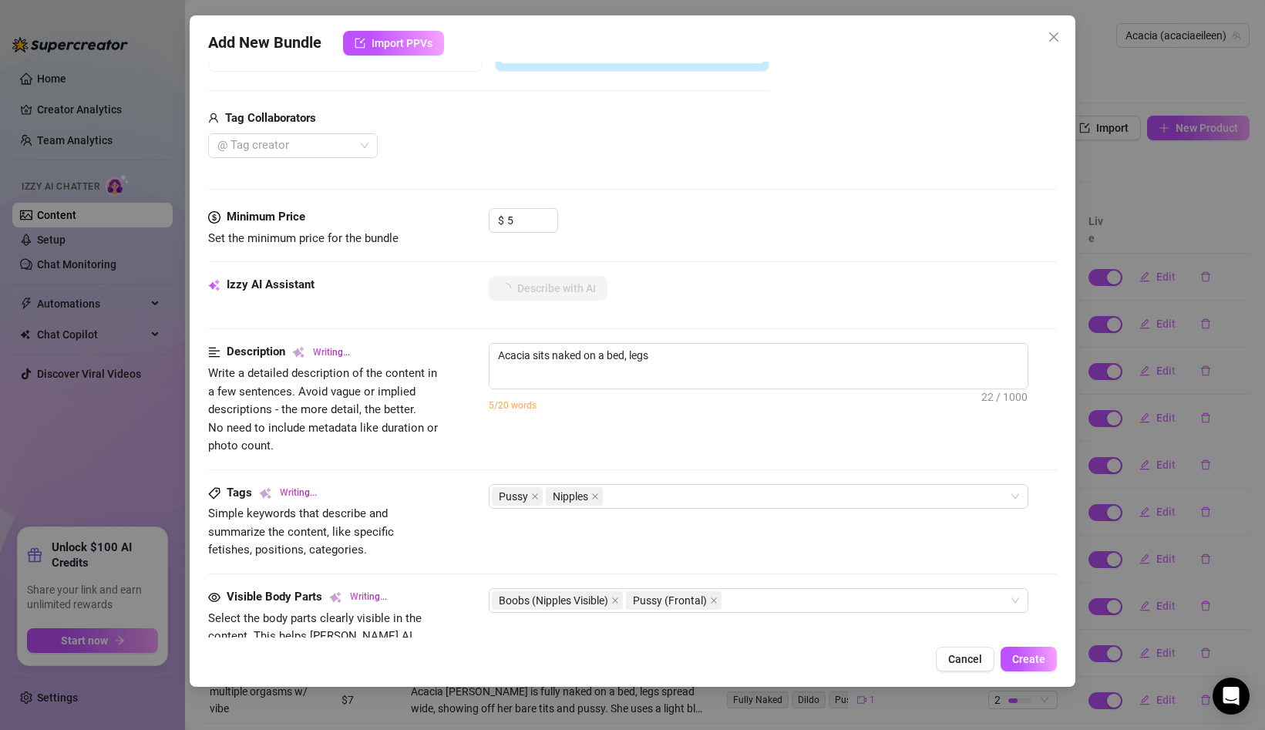
type textarea "Acacia sits naked on a bed, legs spread"
type textarea "Acacia sits naked on a bed, legs spread wide"
type textarea "Acacia sits naked on a bed, legs spread wide to"
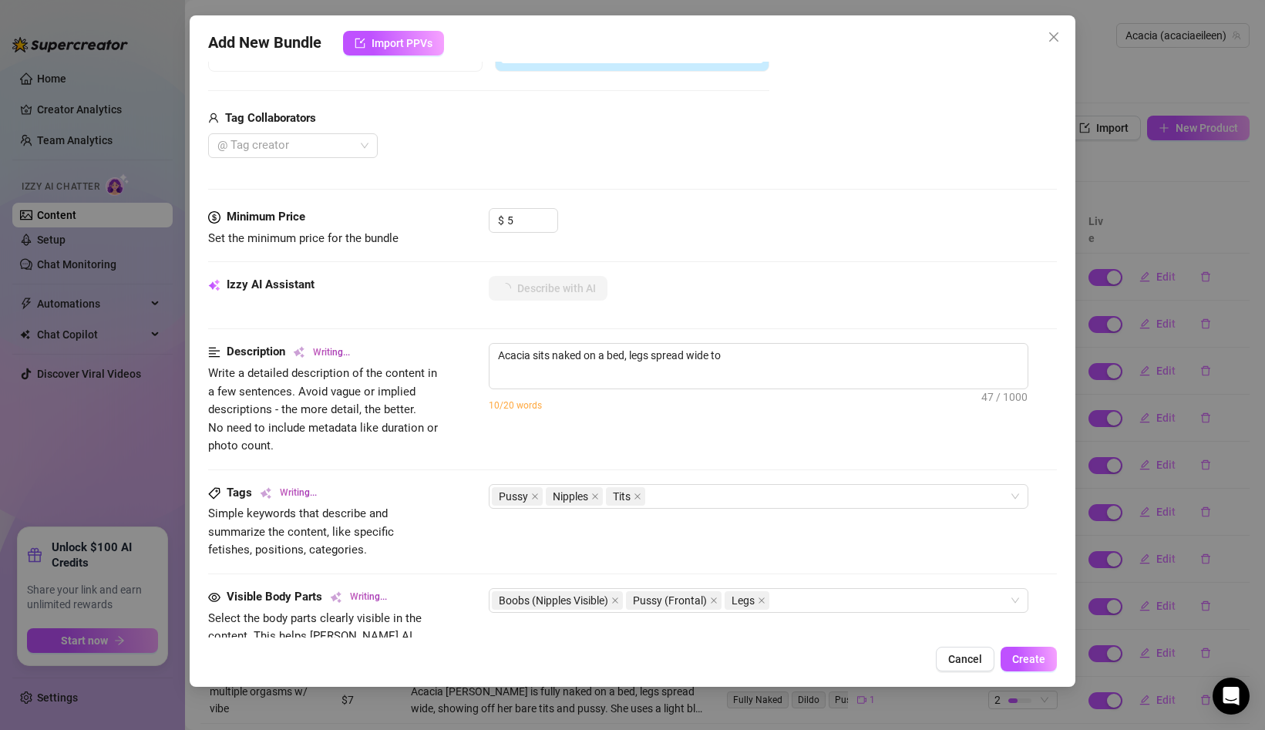
type textarea "Acacia sits naked on a bed, legs spread wide to fully"
type textarea "Acacia sits naked on a bed, legs spread wide to fully expose"
type textarea "Acacia sits naked on a bed, legs spread wide to fully expose her"
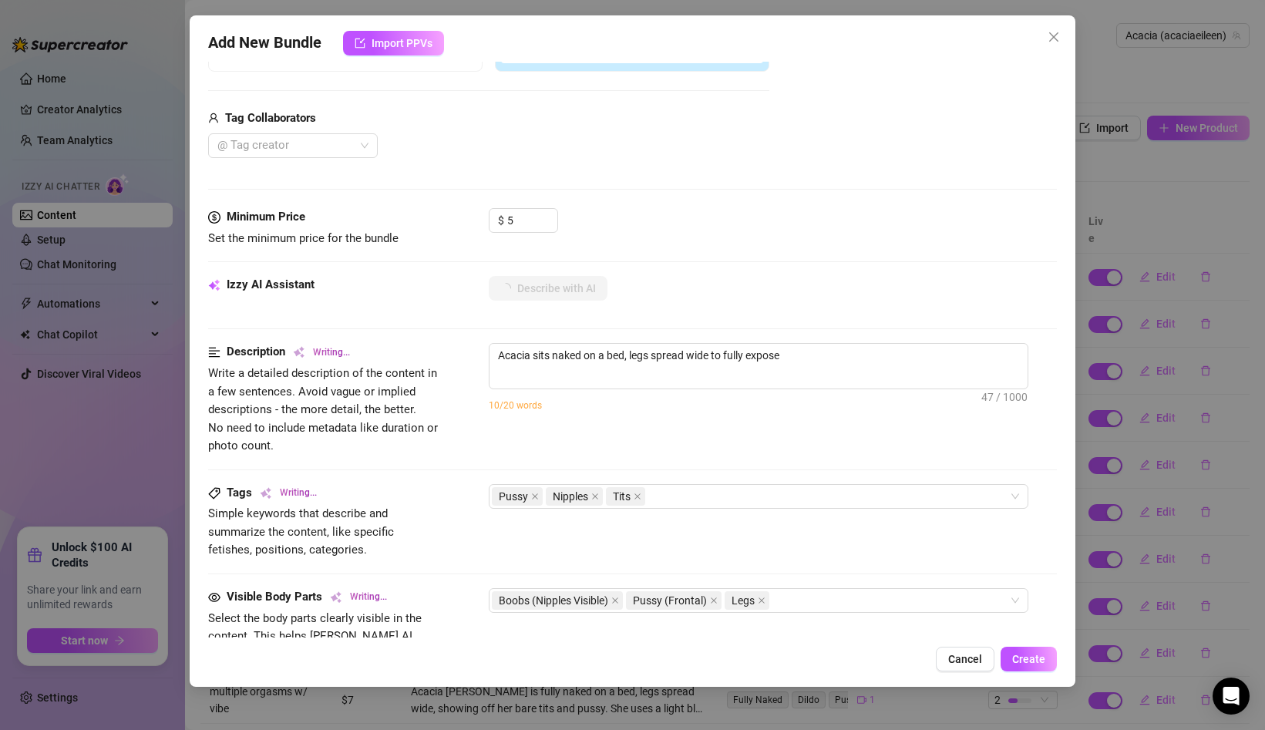
type textarea "Acacia sits naked on a bed, legs spread wide to fully expose her"
type textarea "Acacia sits naked on a bed, legs spread wide to fully expose her bare"
type textarea "Acacia sits naked on a bed, legs spread wide to fully expose her bare pussy"
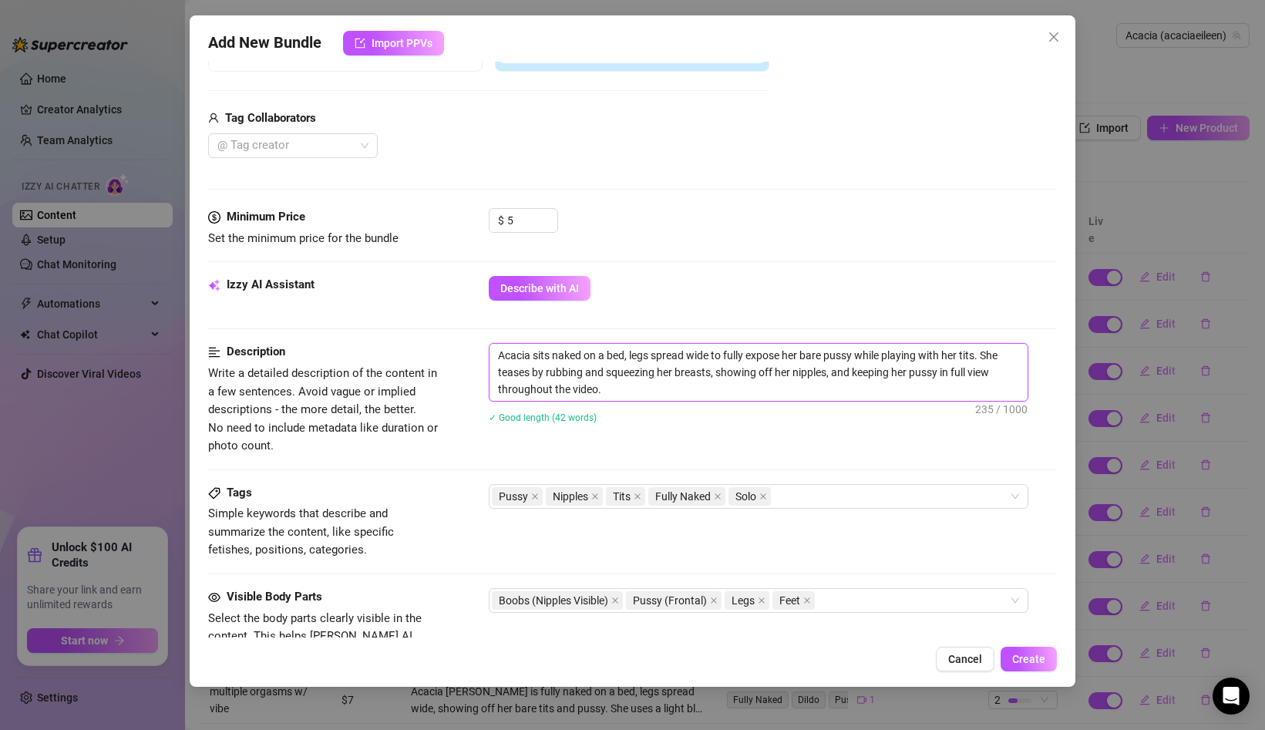
click at [776, 393] on textarea "Acacia sits naked on a bed, legs spread wide to fully expose her bare pussy whi…" at bounding box center [759, 372] width 538 height 57
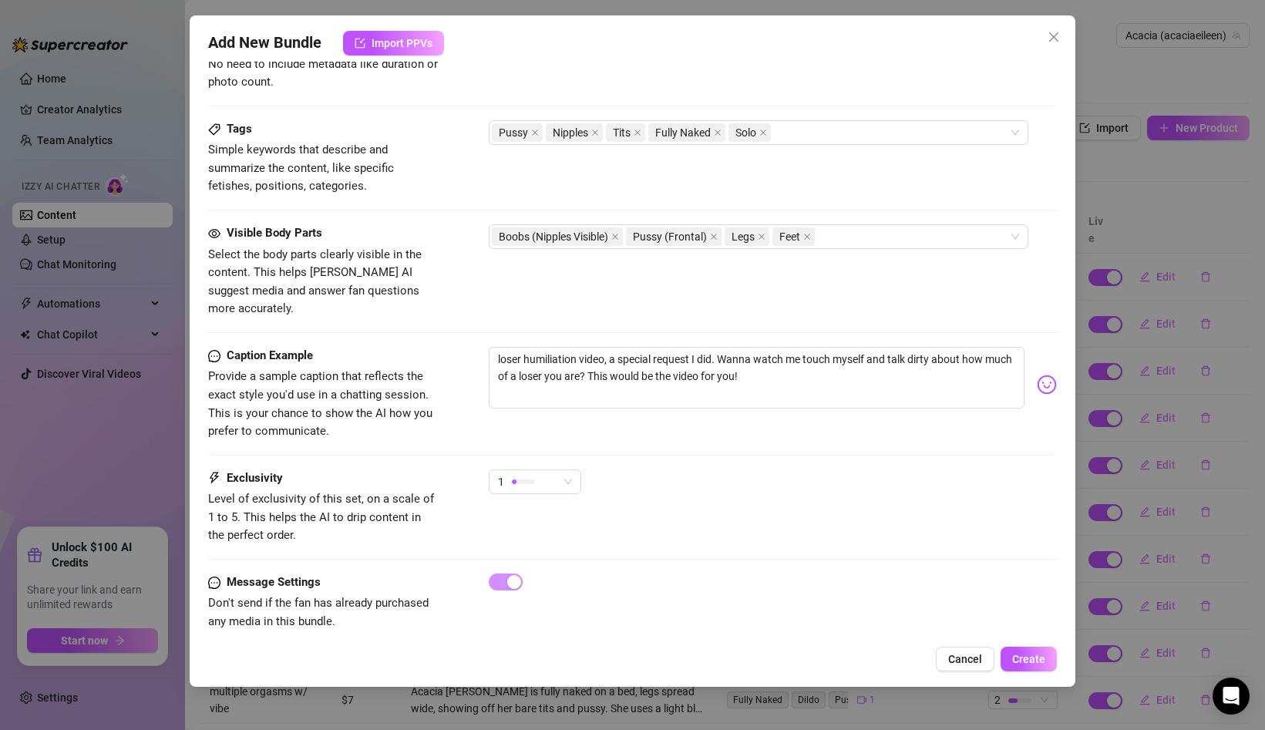
scroll to position [720, 0]
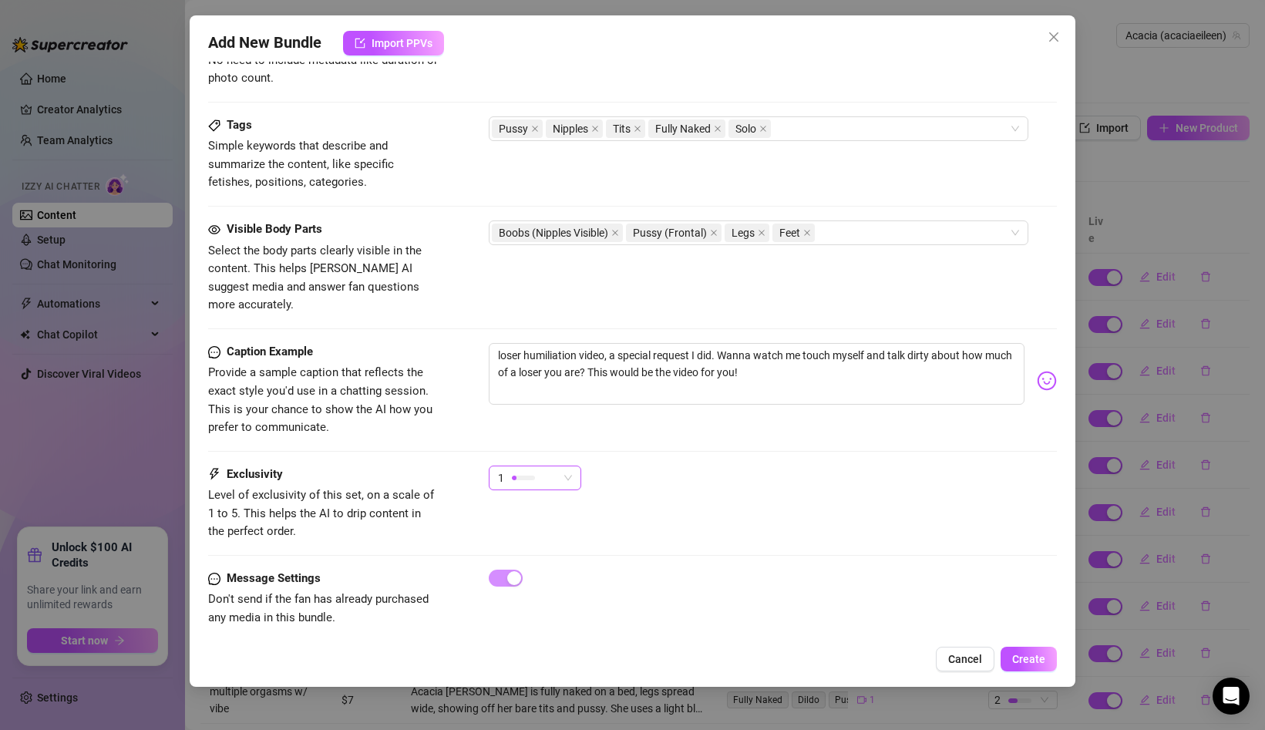
click at [565, 467] on span "1" at bounding box center [535, 478] width 74 height 23
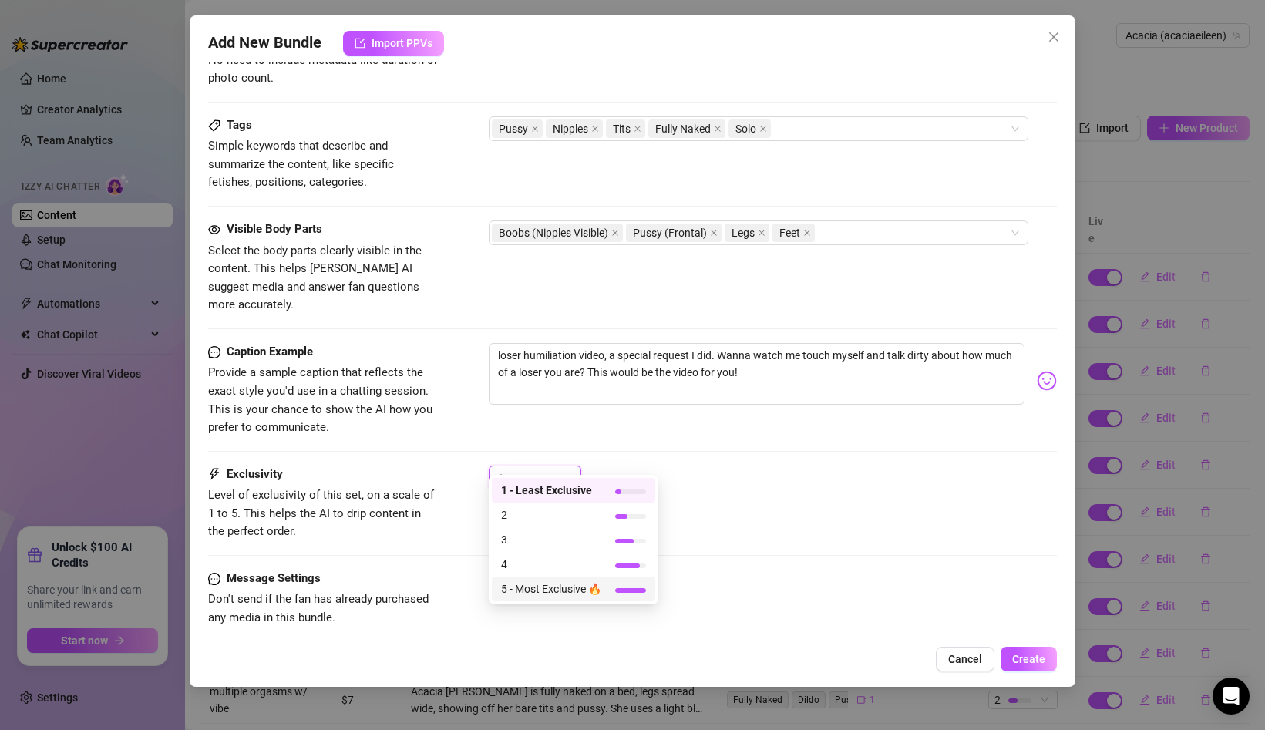
click at [599, 594] on span "5 - Most Exclusive 🔥" at bounding box center [551, 589] width 100 height 17
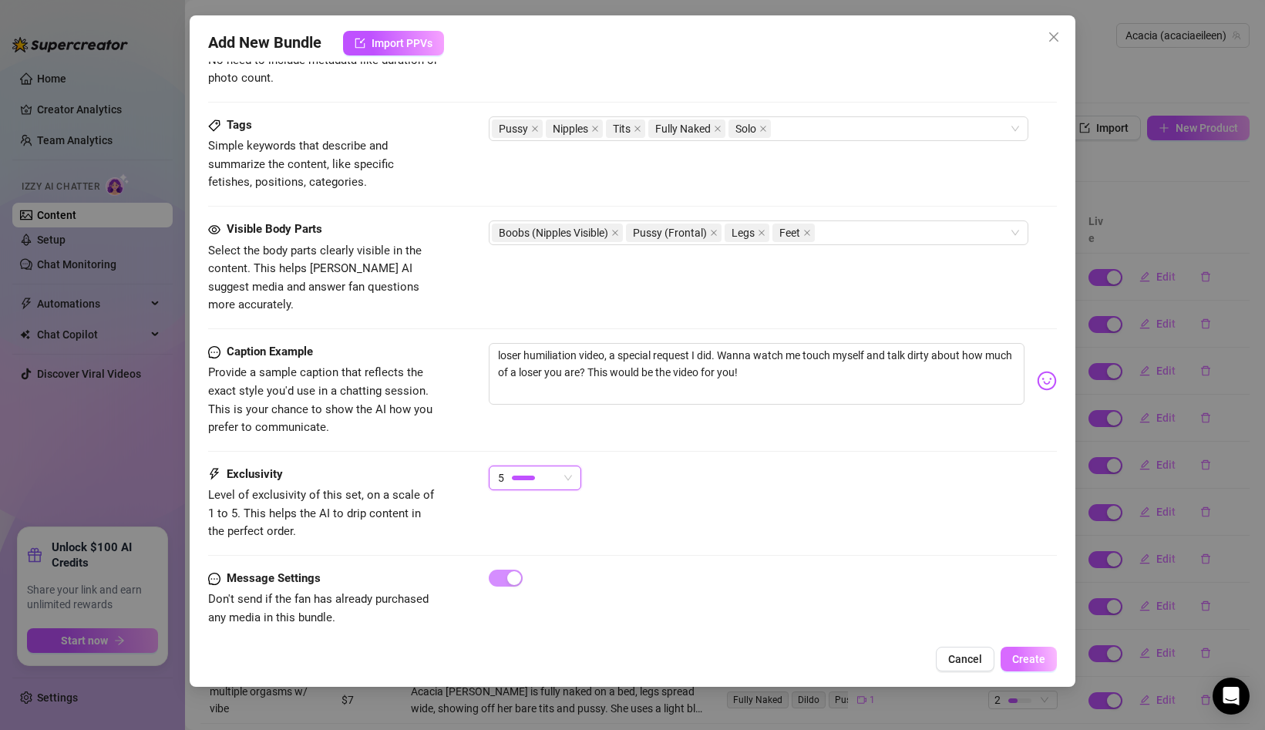
click at [1027, 656] on span "Create" at bounding box center [1029, 659] width 33 height 12
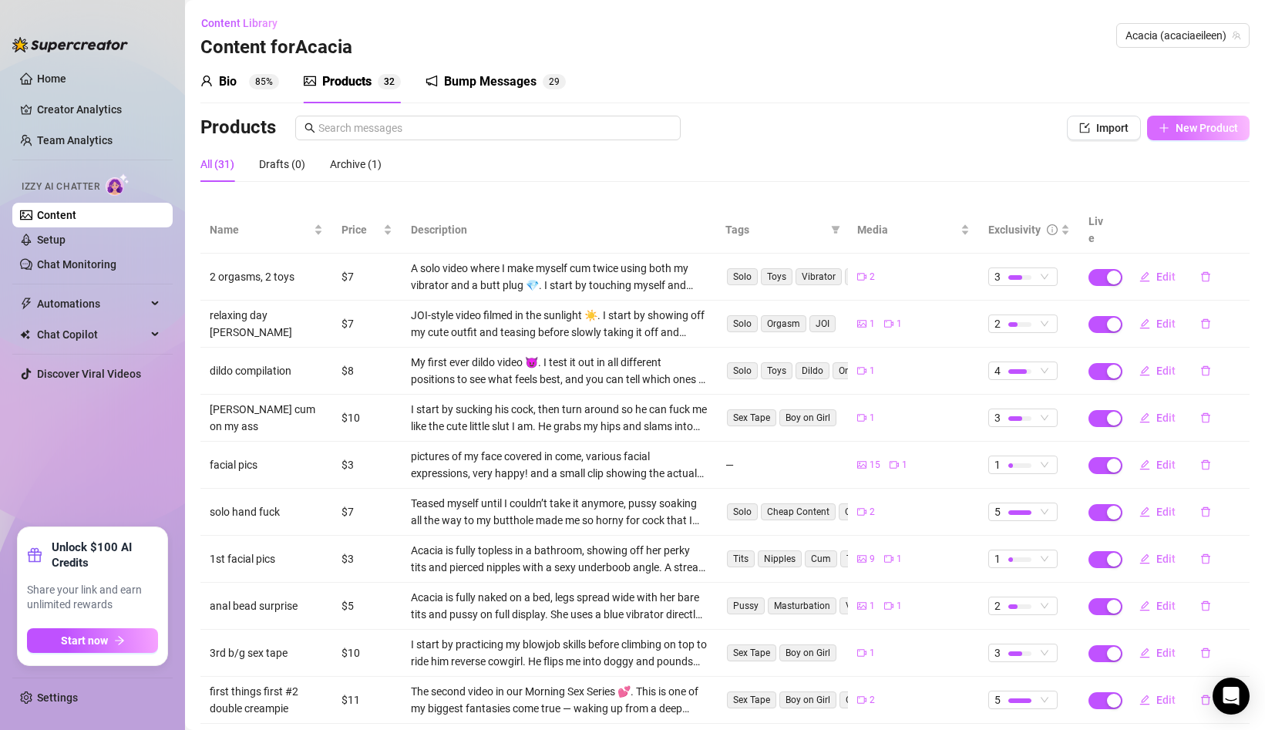
click at [1167, 126] on icon "plus" at bounding box center [1164, 128] width 11 height 11
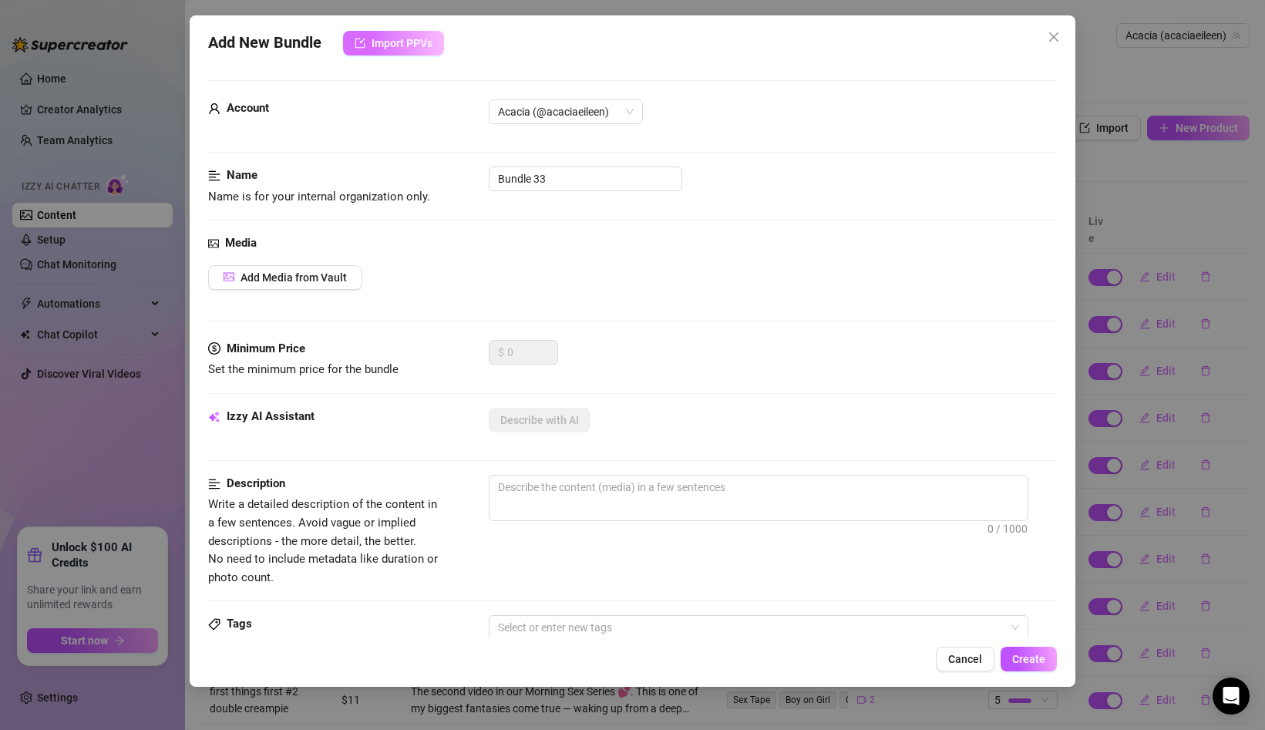
click at [369, 45] on button "Import PPVs" at bounding box center [393, 43] width 101 height 25
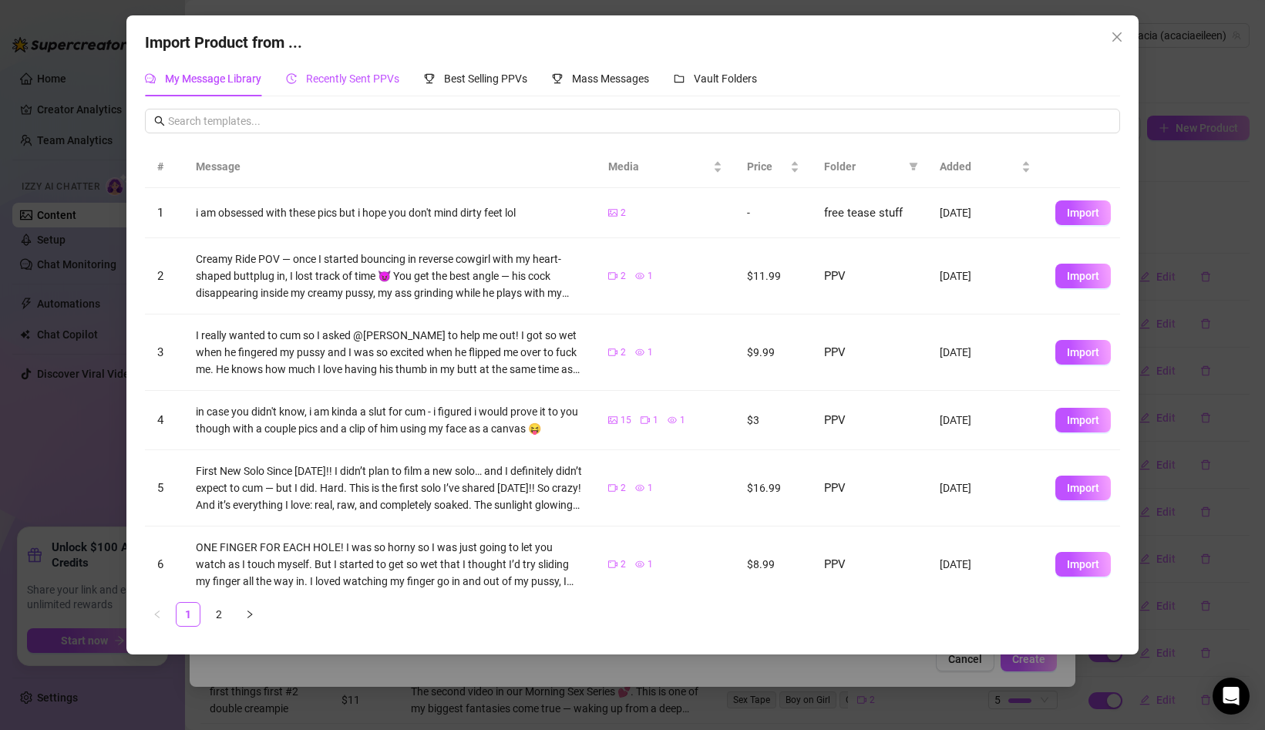
click at [360, 87] on div "Recently Sent PPVs" at bounding box center [342, 78] width 113 height 17
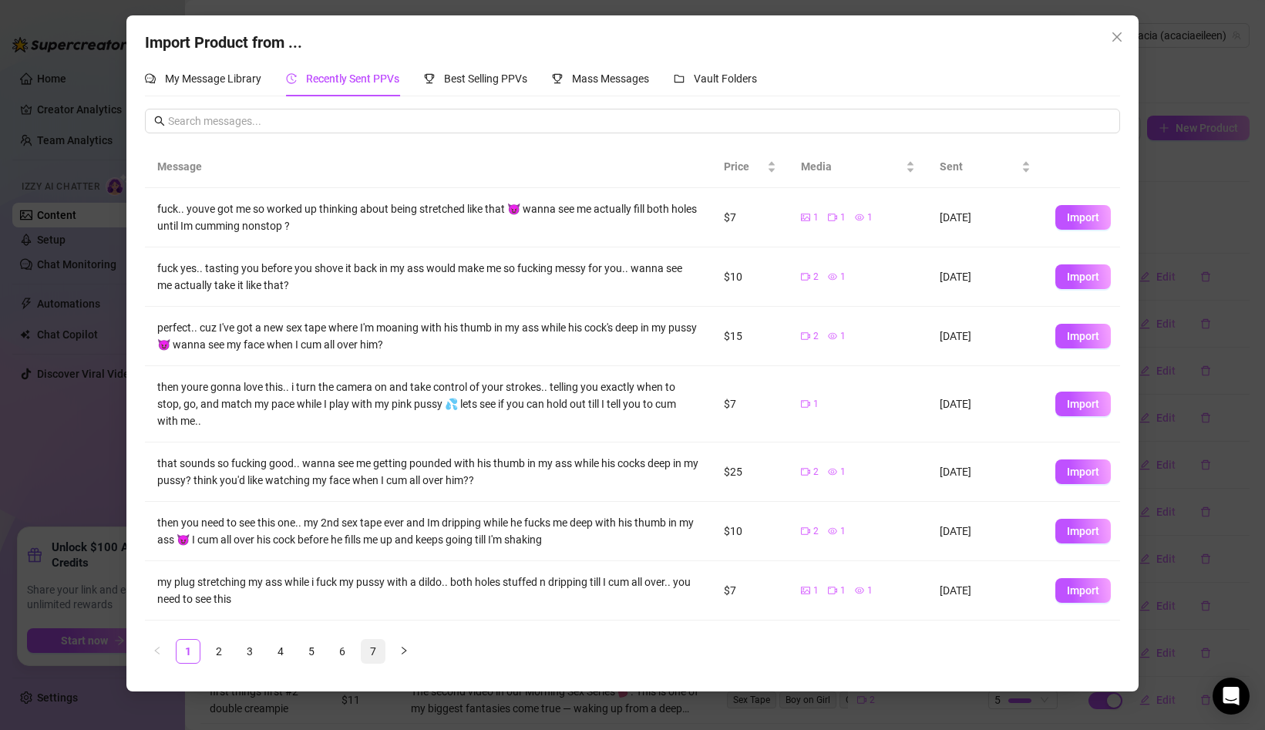
click at [372, 649] on link "7" at bounding box center [373, 651] width 23 height 23
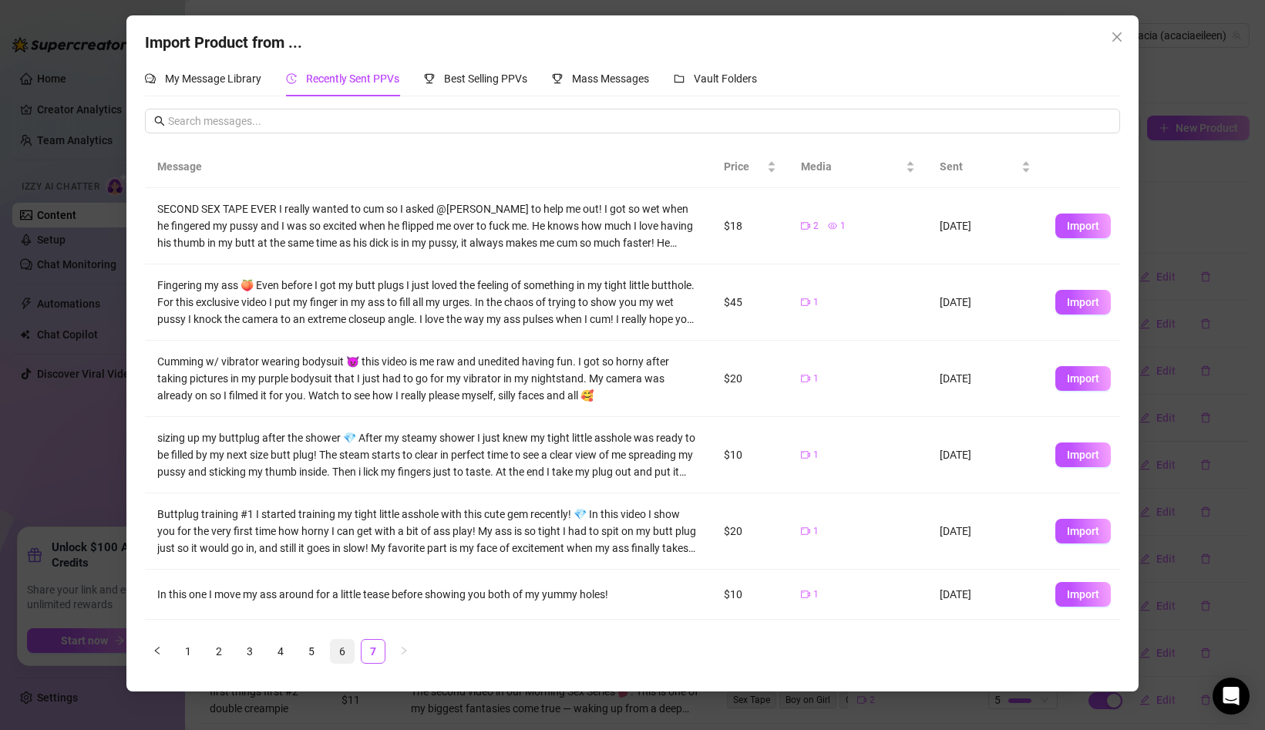
click at [349, 652] on link "6" at bounding box center [342, 651] width 23 height 23
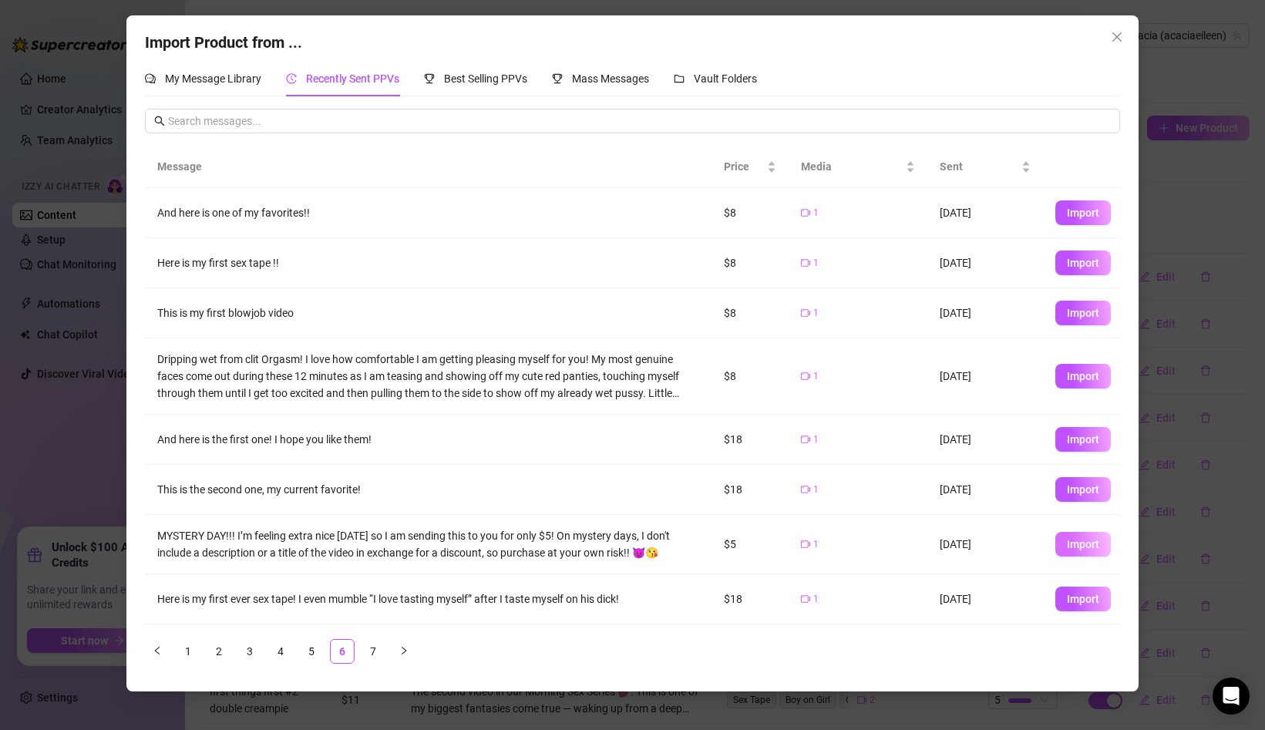
click at [1084, 538] on span "Import" at bounding box center [1083, 544] width 32 height 12
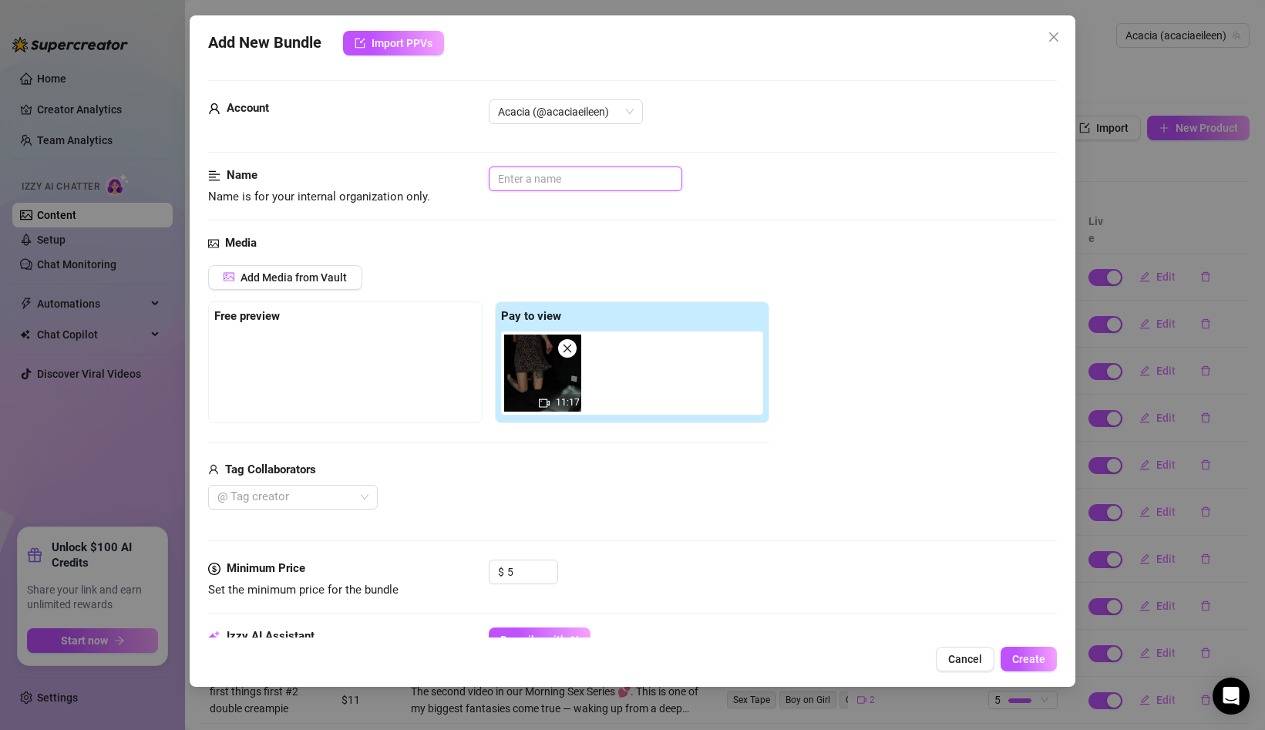
click at [510, 178] on input "text" at bounding box center [586, 179] width 194 height 25
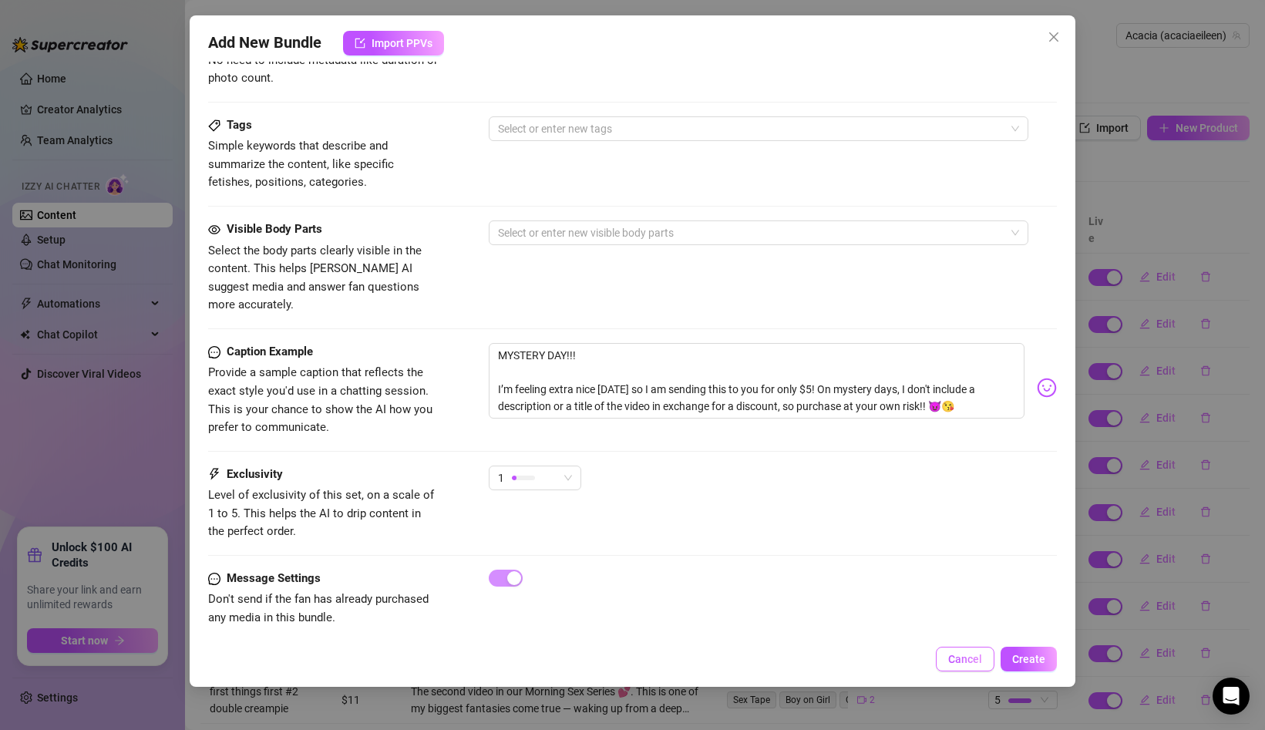
click at [955, 657] on span "Cancel" at bounding box center [966, 659] width 34 height 12
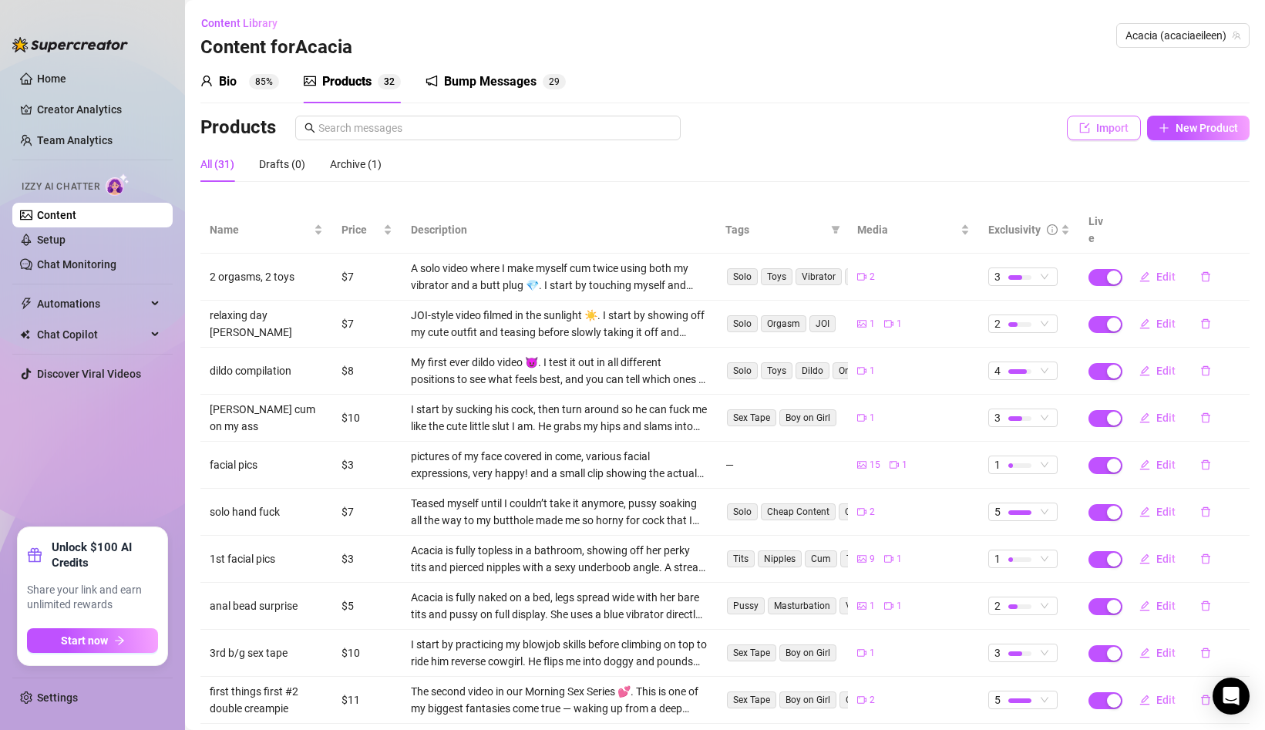
click at [1083, 124] on icon "import" at bounding box center [1085, 128] width 11 height 11
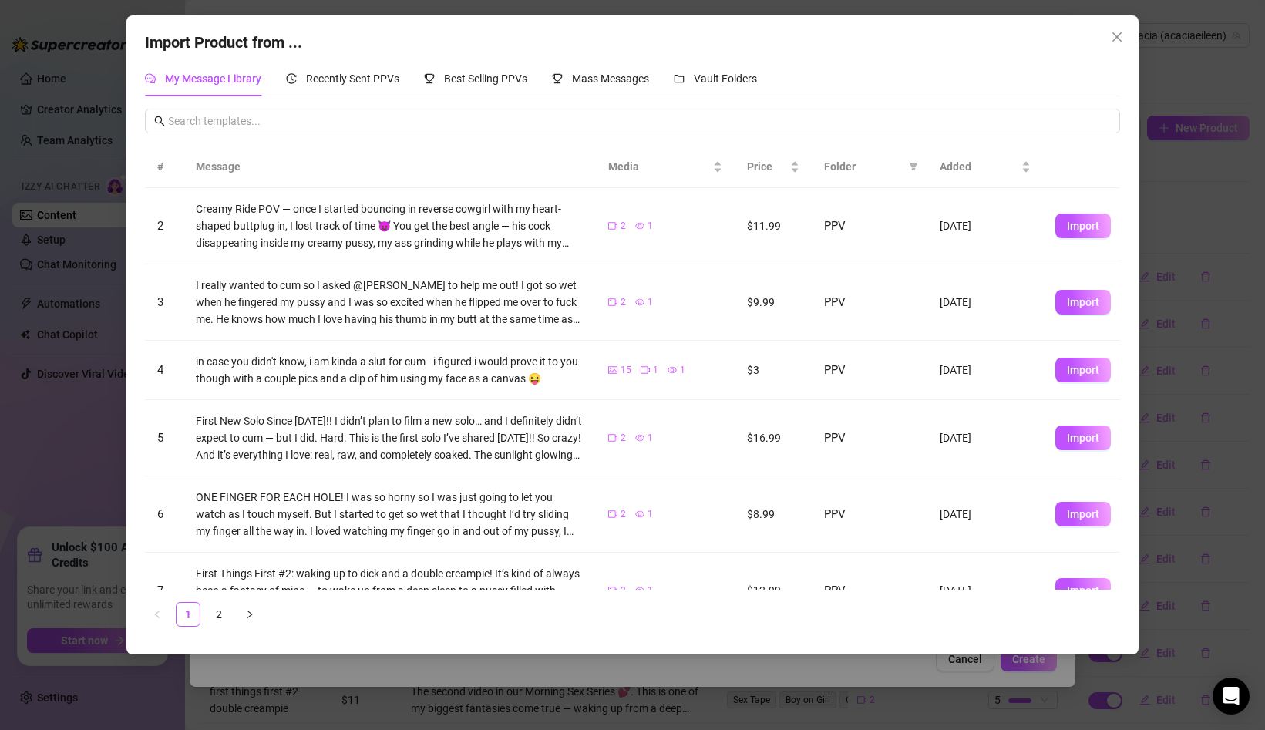
scroll to position [59, 0]
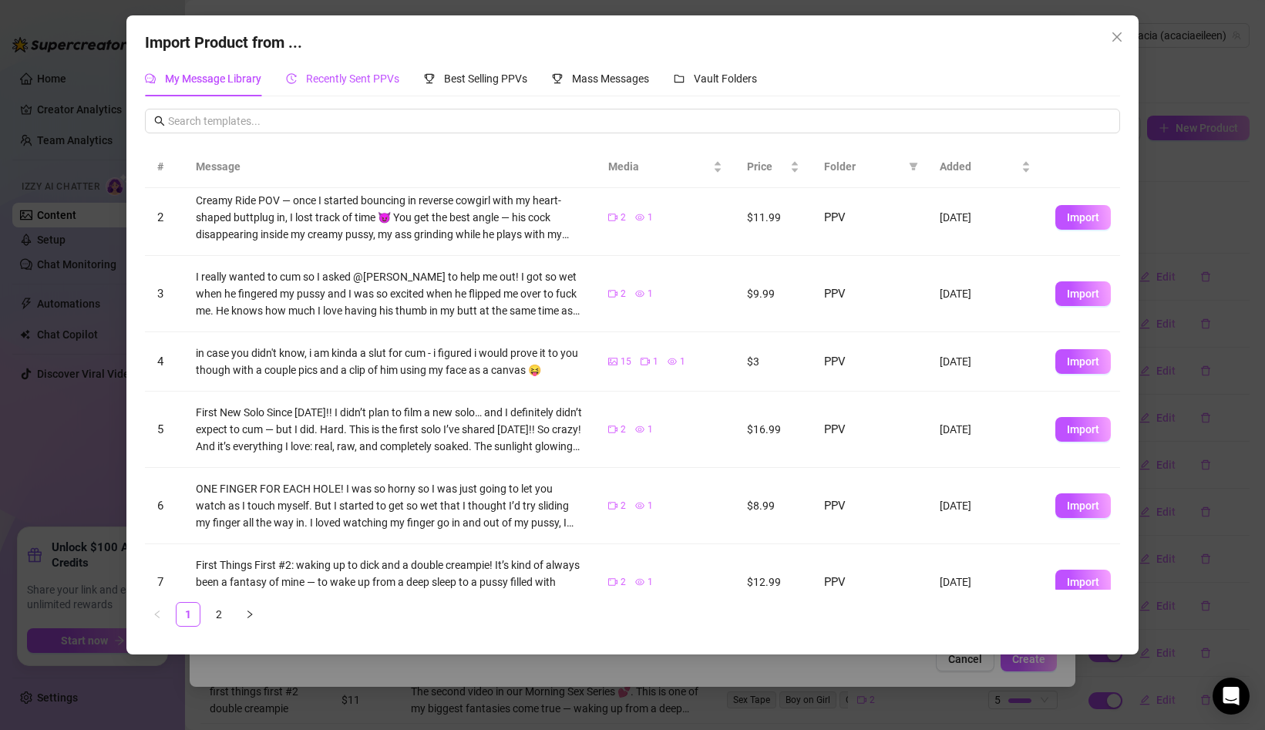
click at [383, 70] on div "Recently Sent PPVs" at bounding box center [342, 78] width 113 height 17
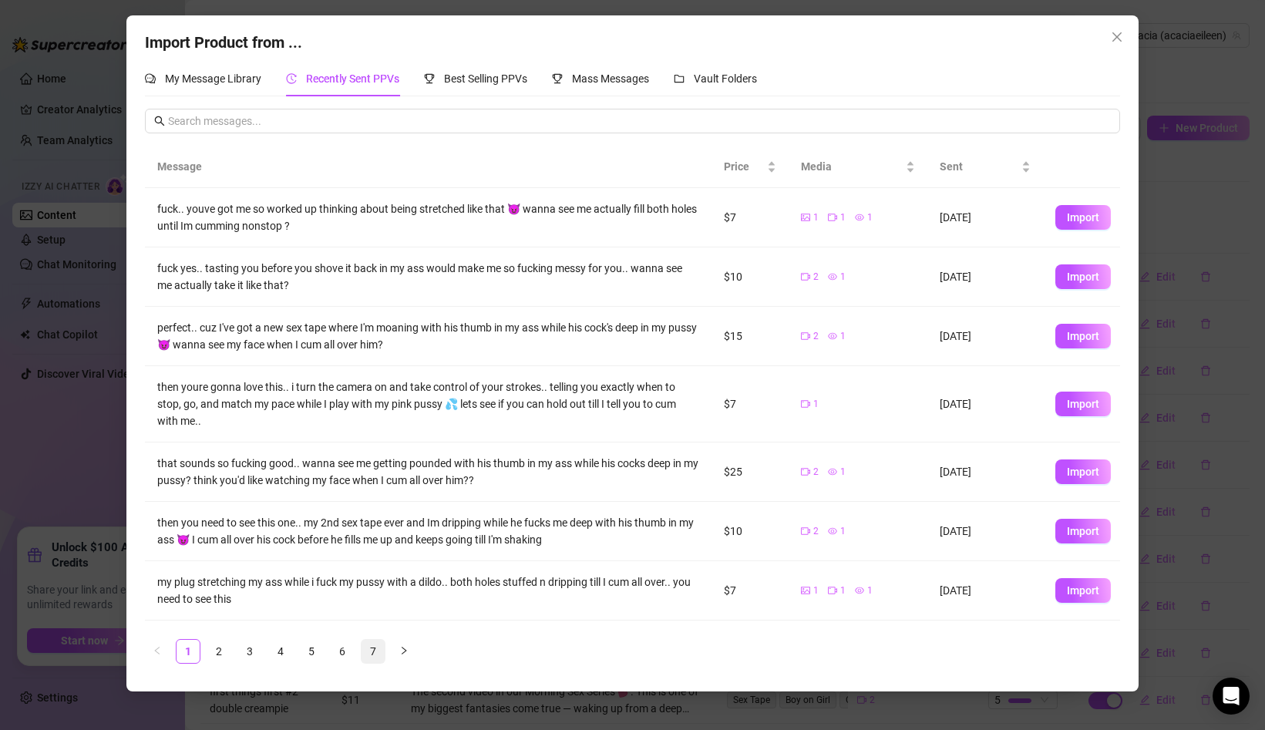
click at [375, 660] on link "7" at bounding box center [373, 651] width 23 height 23
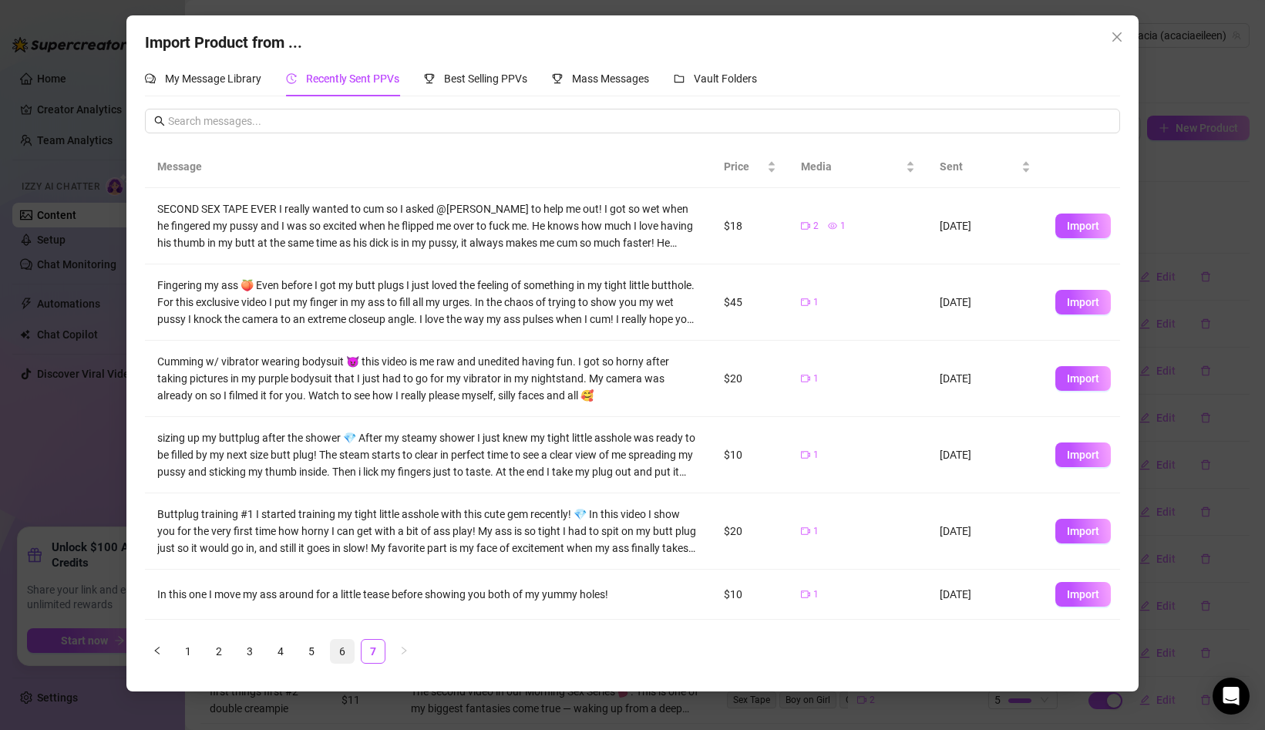
click at [347, 652] on link "6" at bounding box center [342, 651] width 23 height 23
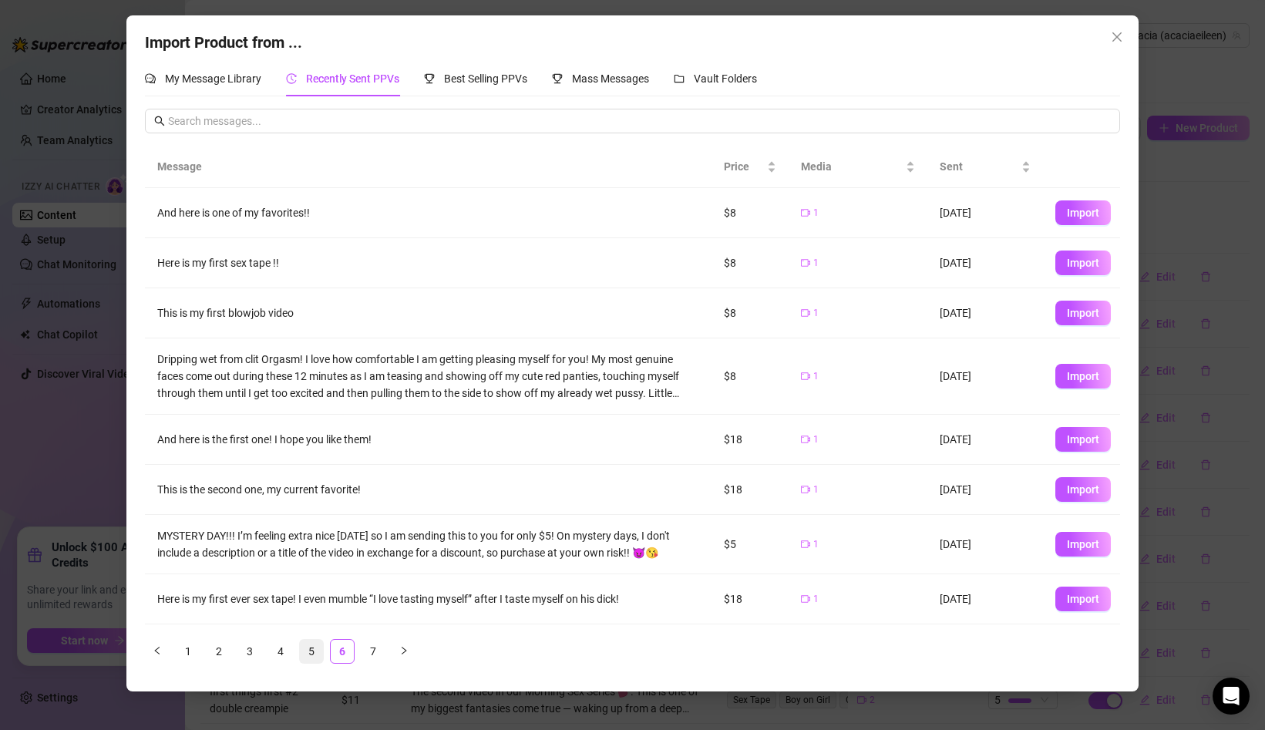
click at [314, 645] on link "5" at bounding box center [311, 651] width 23 height 23
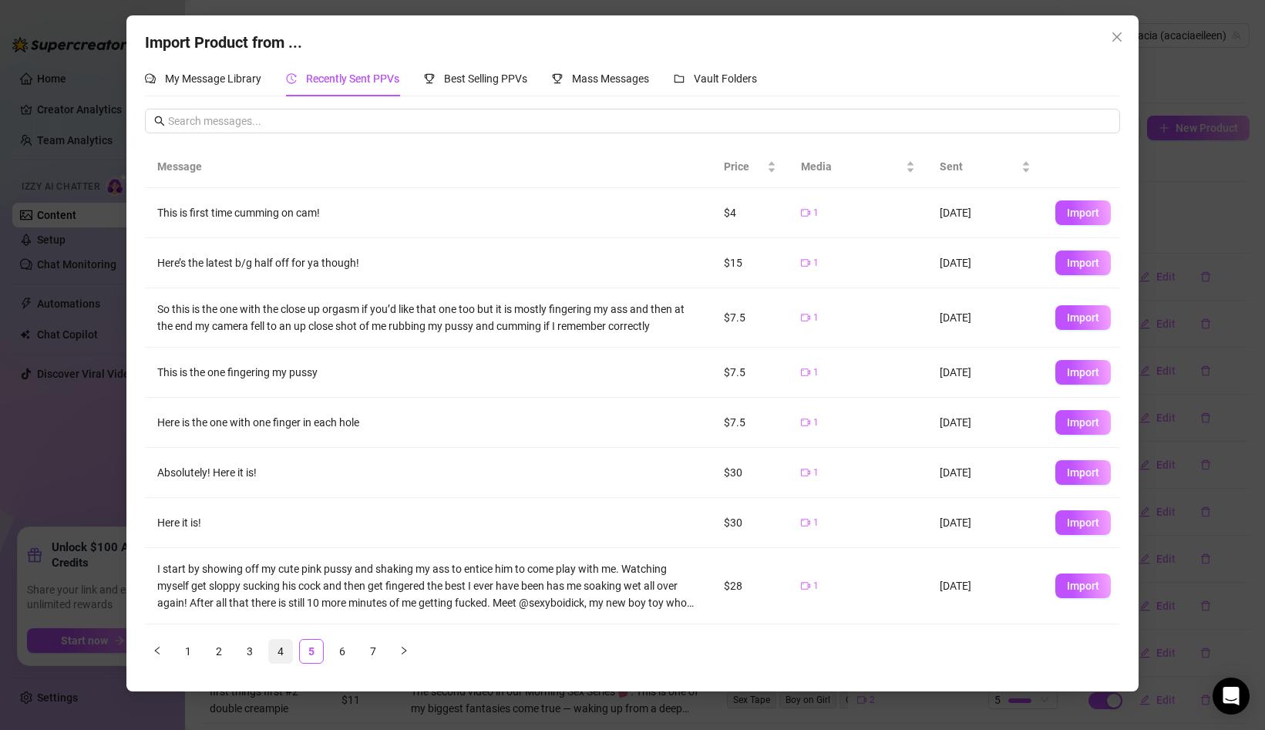
click at [285, 644] on link "4" at bounding box center [280, 651] width 23 height 23
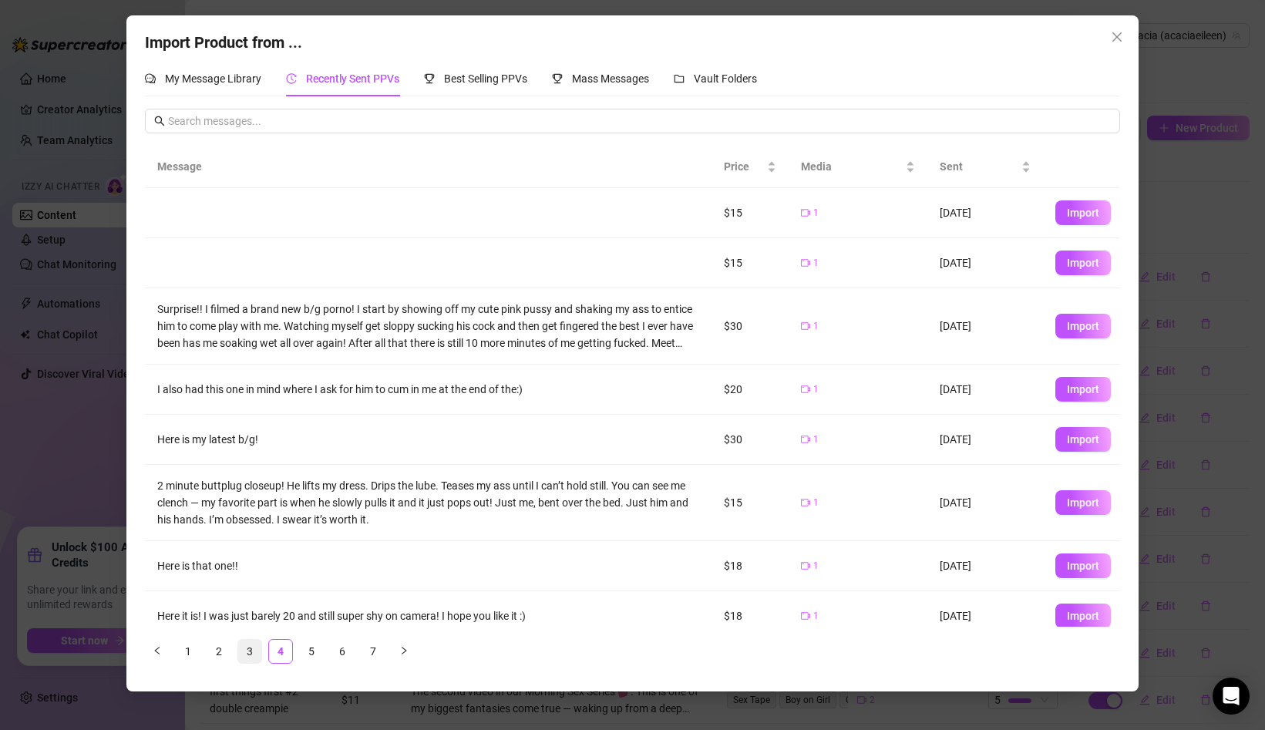
click at [255, 646] on link "3" at bounding box center [249, 651] width 23 height 23
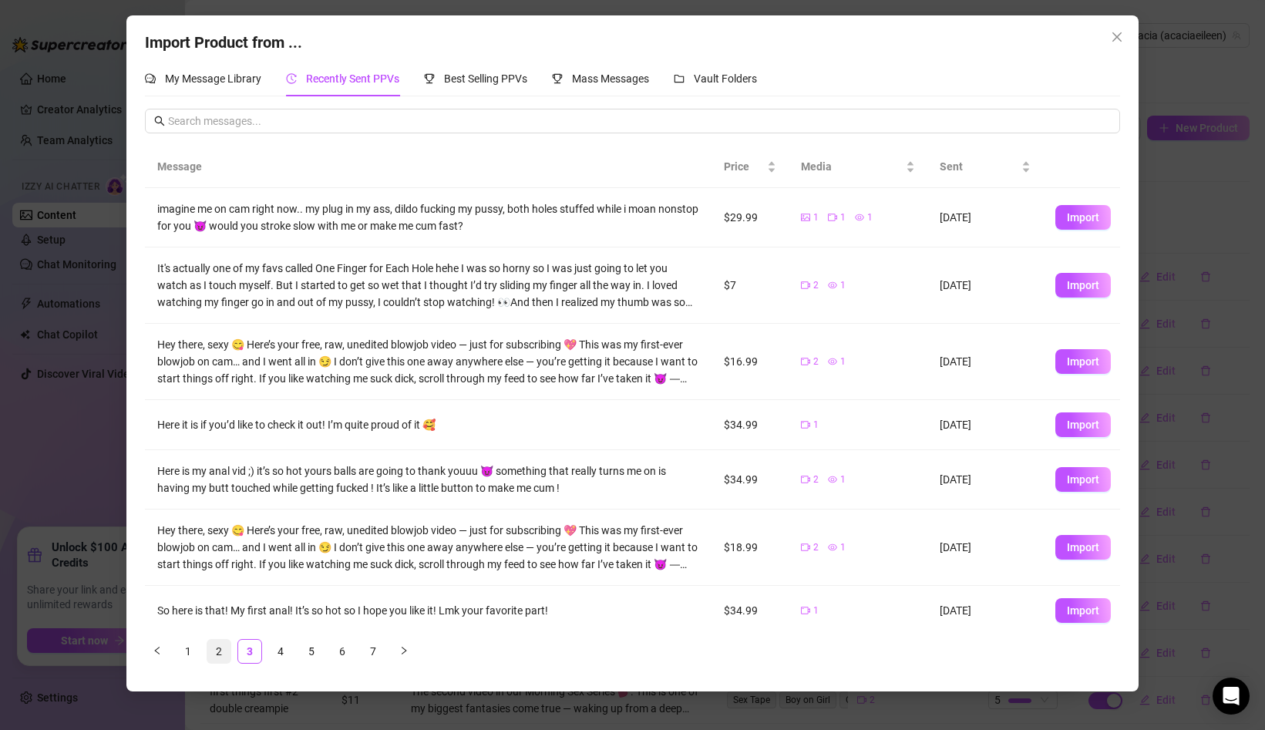
click at [212, 655] on link "2" at bounding box center [218, 651] width 23 height 23
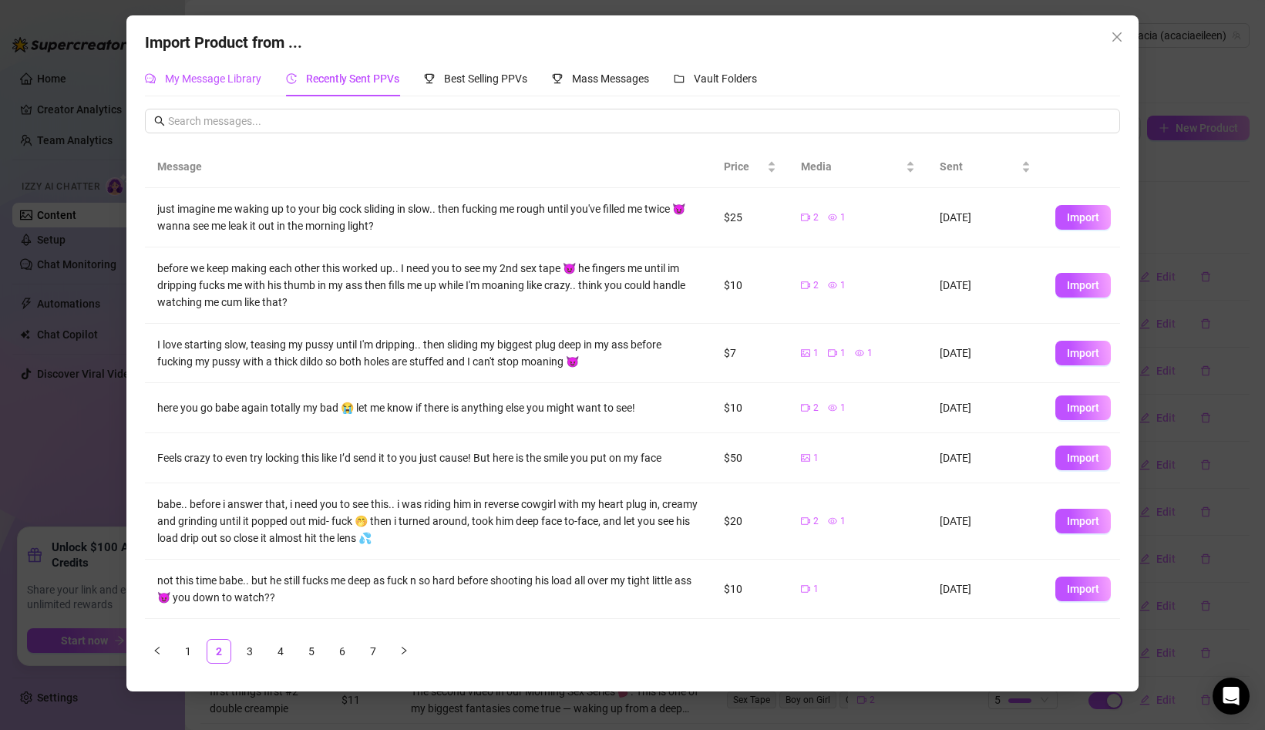
click at [231, 83] on span "My Message Library" at bounding box center [213, 78] width 96 height 12
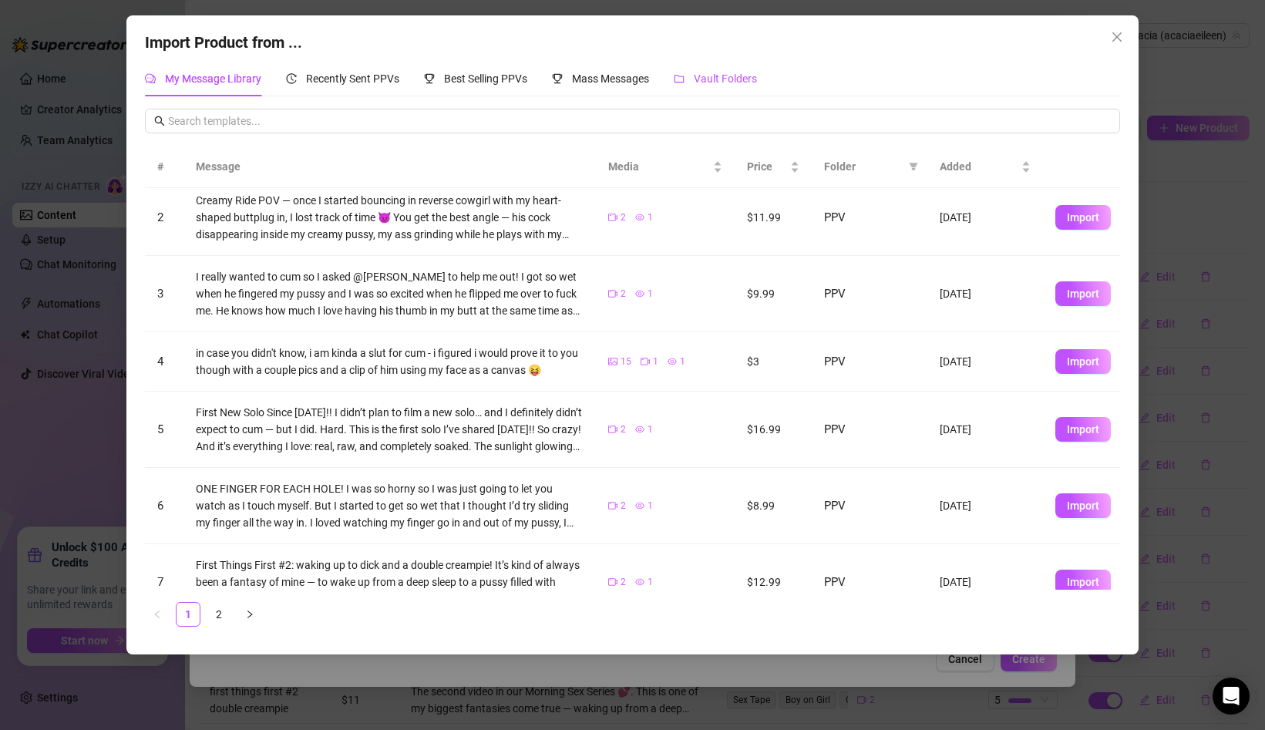
click at [710, 83] on span "Vault Folders" at bounding box center [725, 78] width 63 height 12
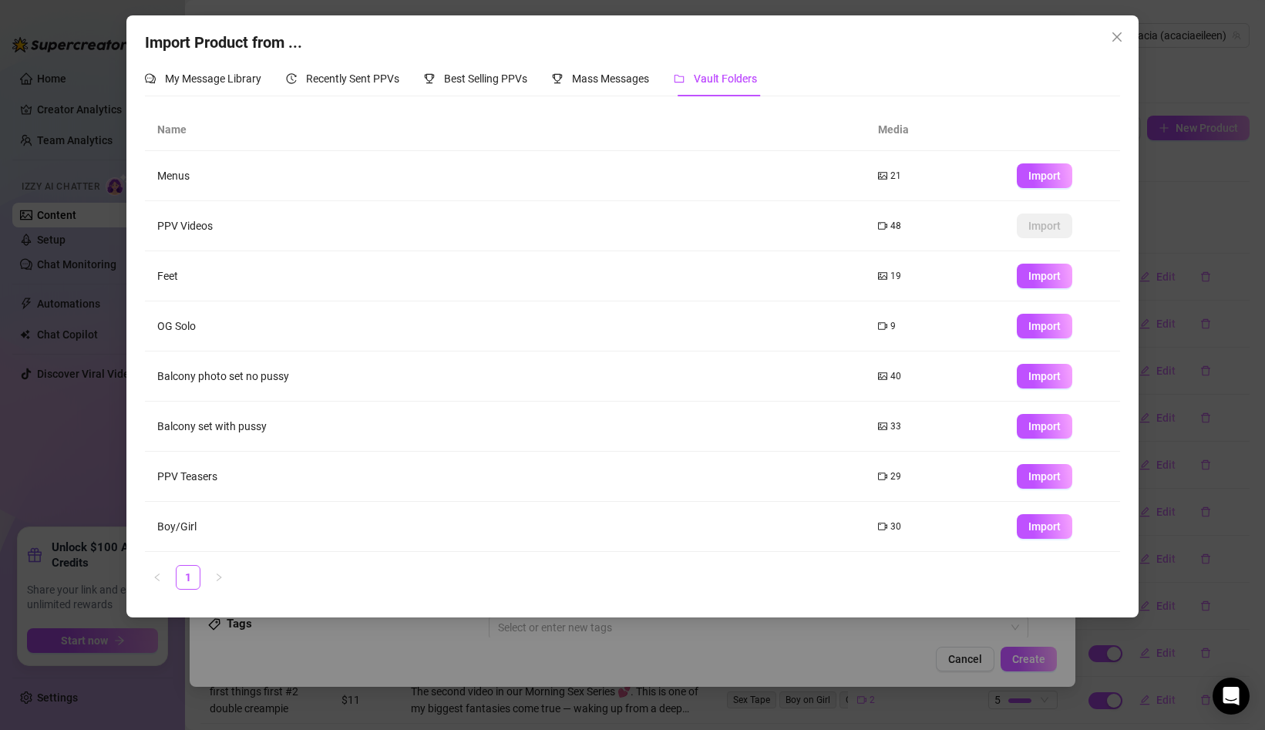
scroll to position [49, 0]
click at [1122, 29] on button "Close" at bounding box center [1117, 37] width 25 height 25
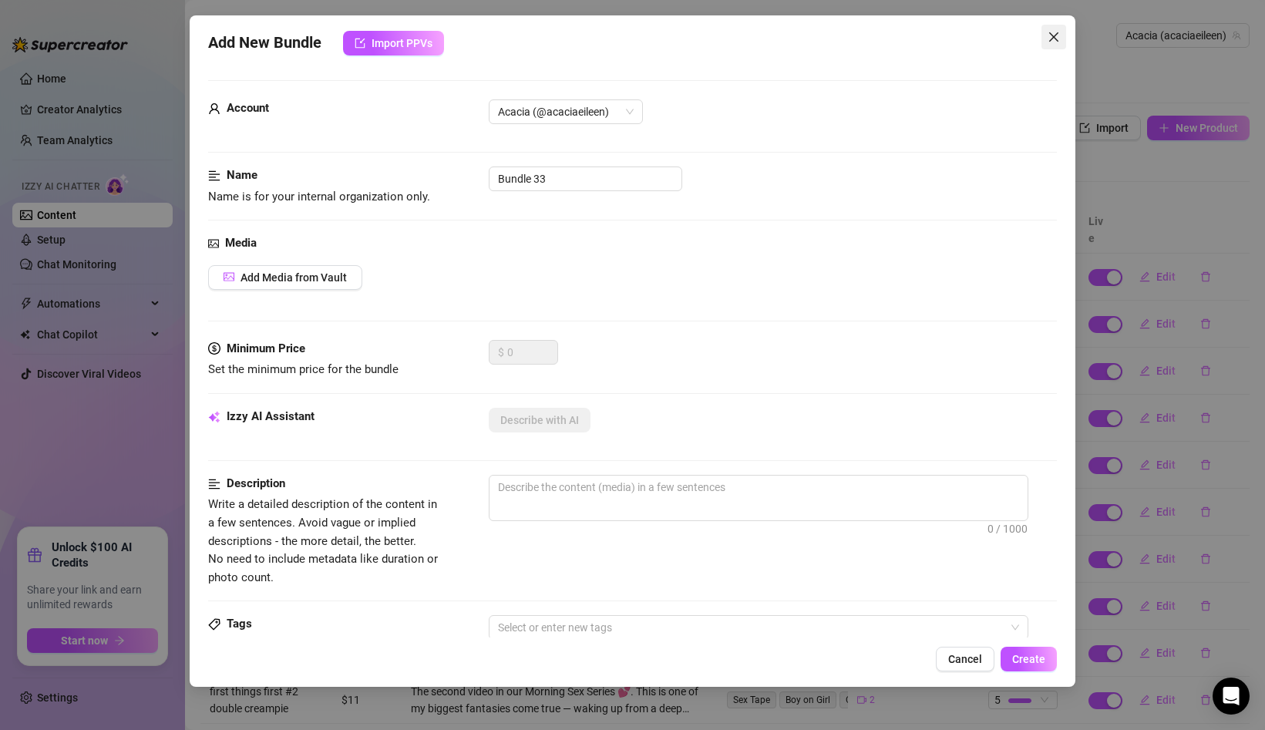
click at [1054, 36] on icon "close" at bounding box center [1054, 36] width 9 height 9
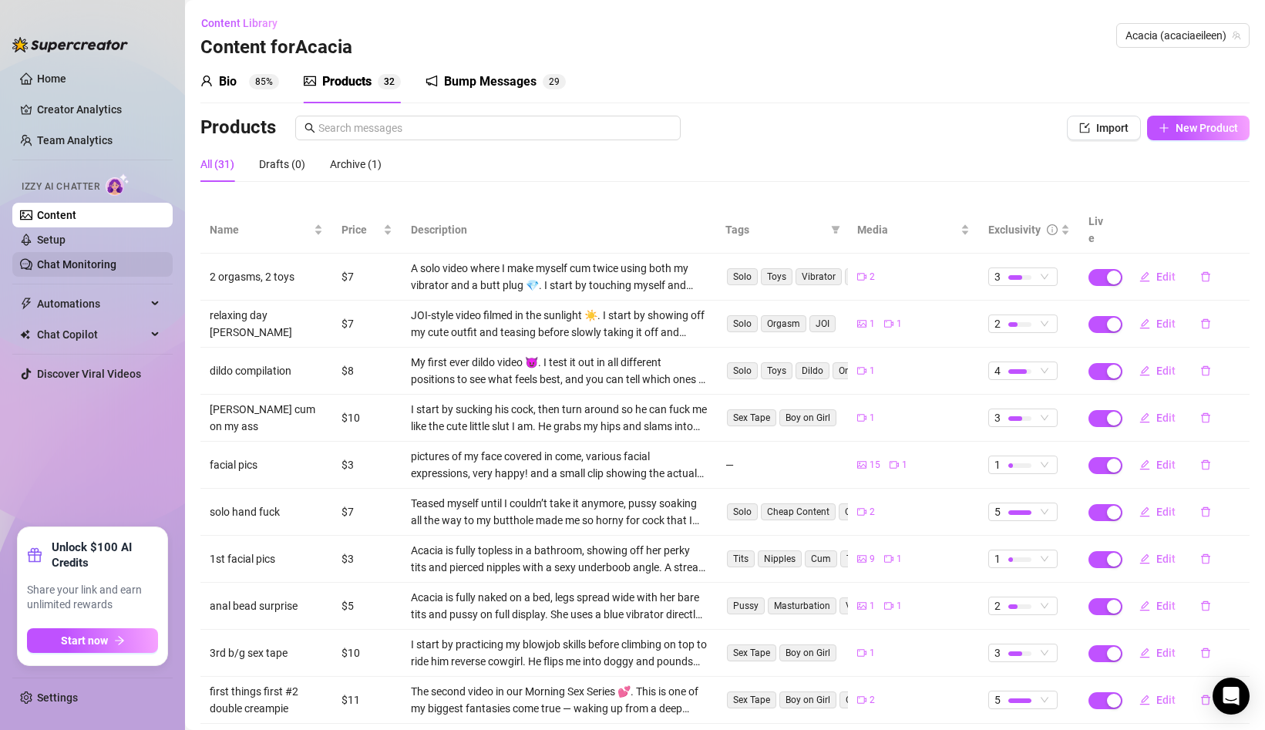
click at [93, 266] on link "Chat Monitoring" at bounding box center [76, 264] width 79 height 12
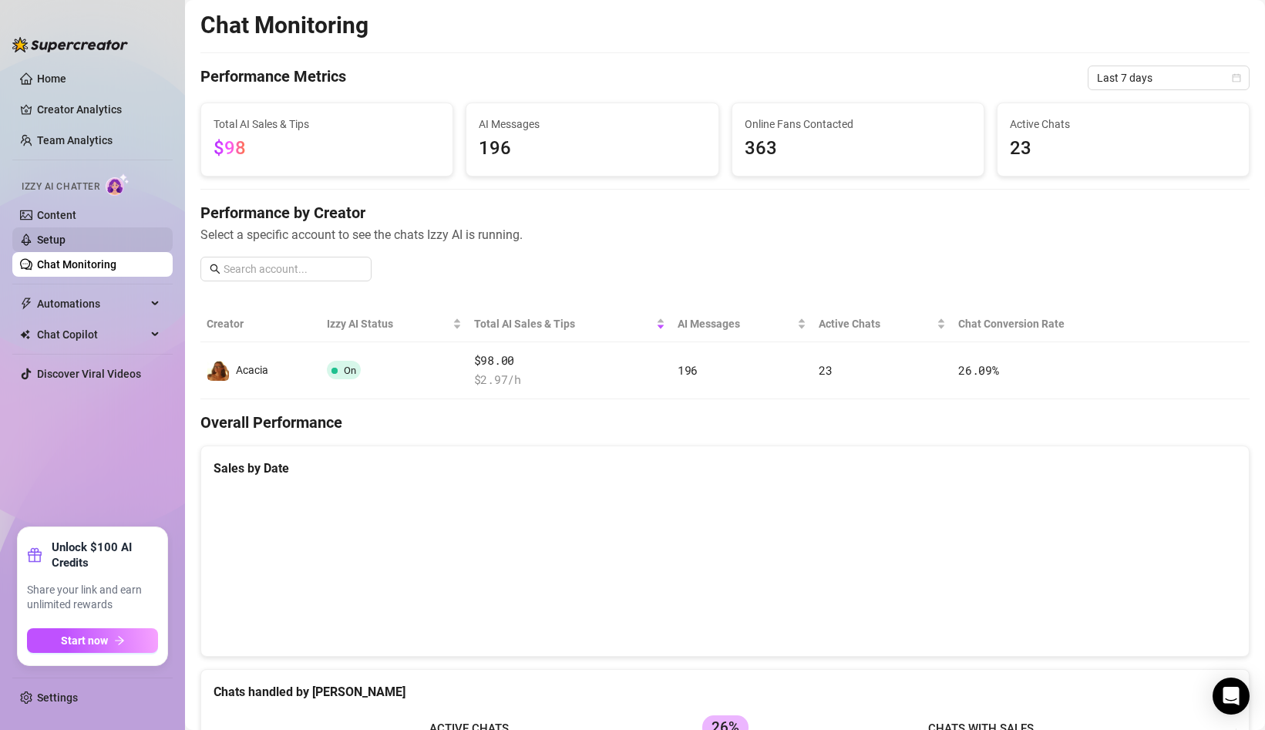
click at [66, 242] on link "Setup" at bounding box center [51, 240] width 29 height 12
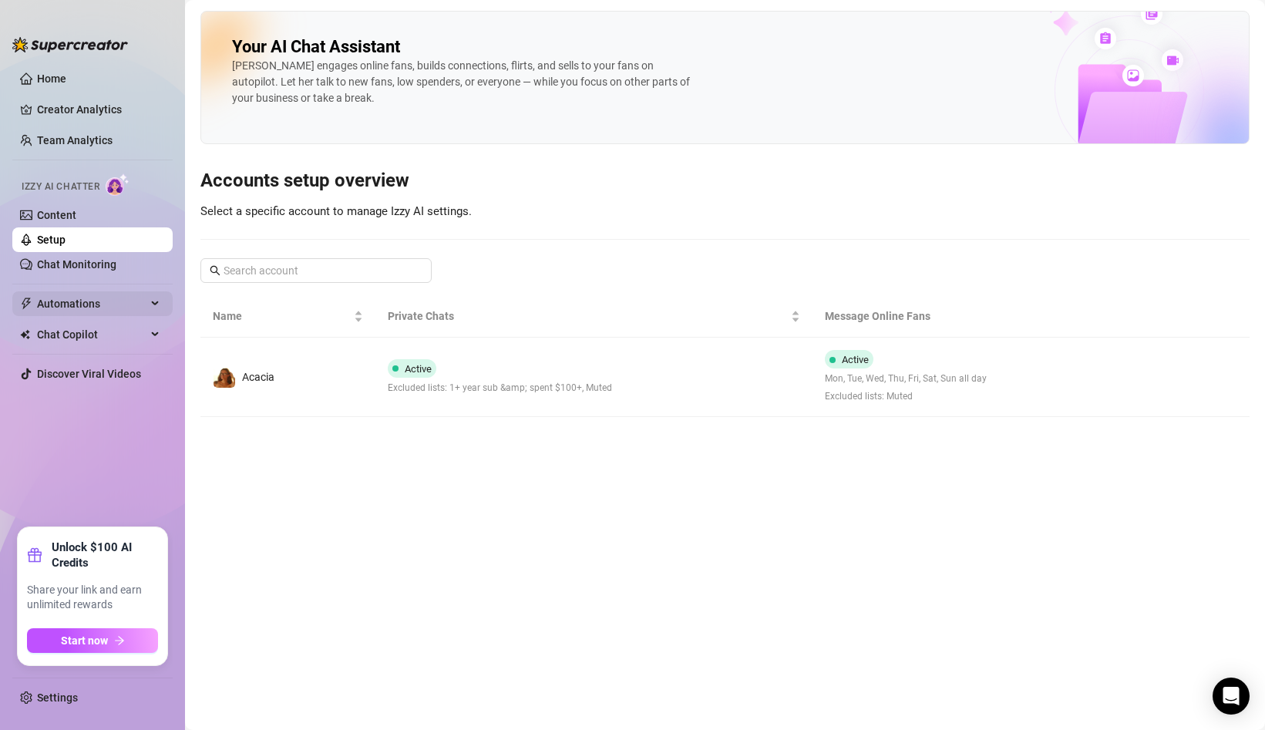
click at [103, 308] on span "Automations" at bounding box center [92, 304] width 110 height 25
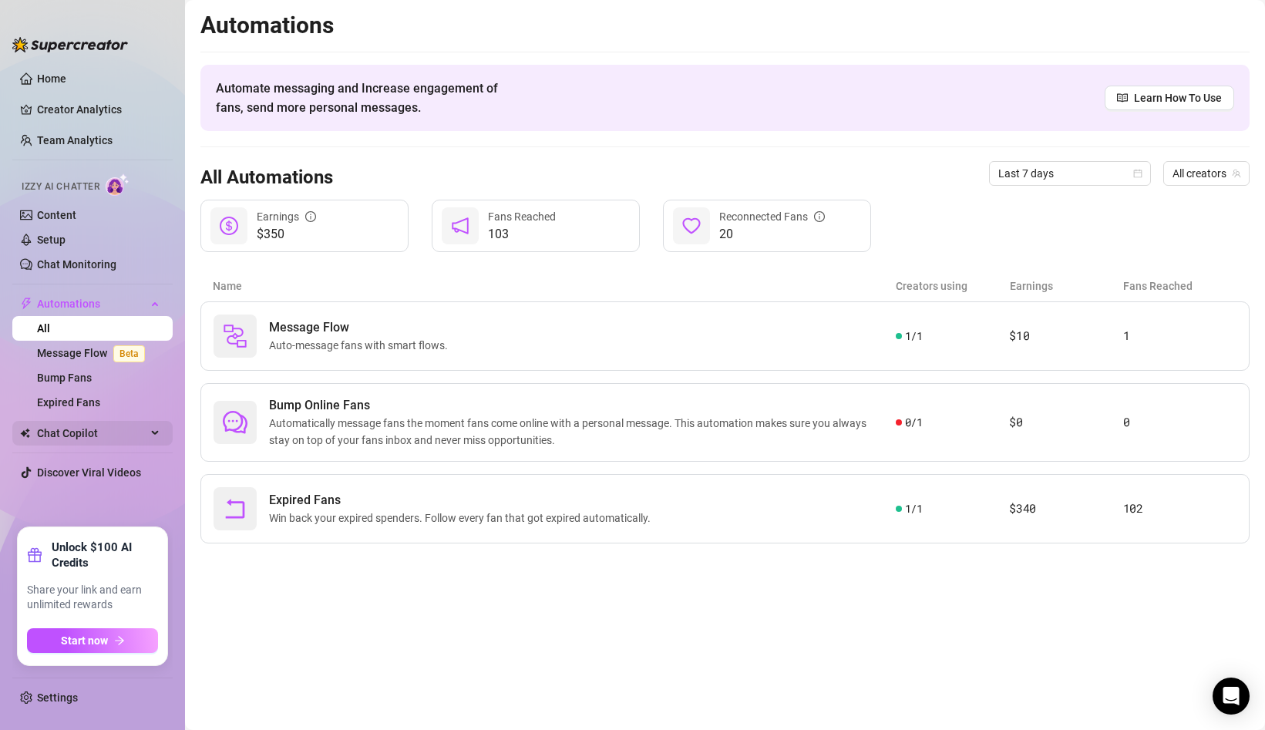
click at [104, 433] on span "Chat Copilot" at bounding box center [92, 433] width 110 height 25
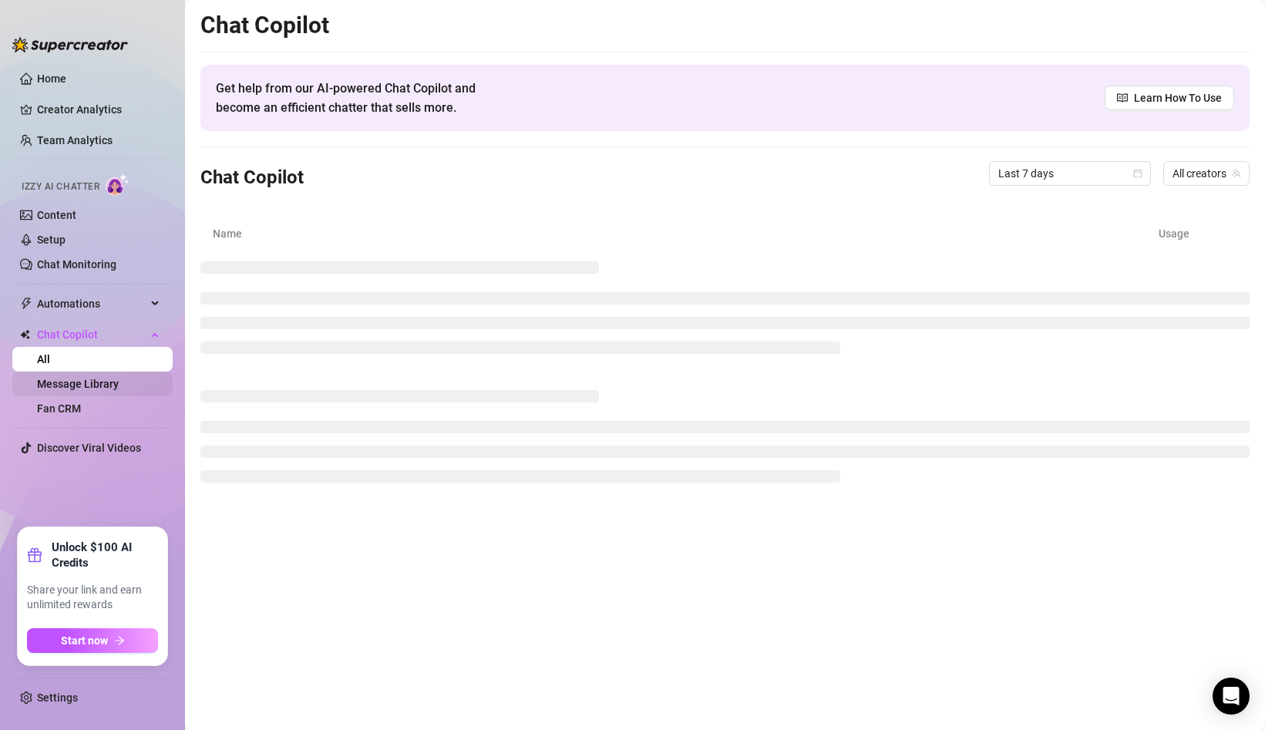
click at [105, 378] on link "Message Library" at bounding box center [78, 384] width 82 height 12
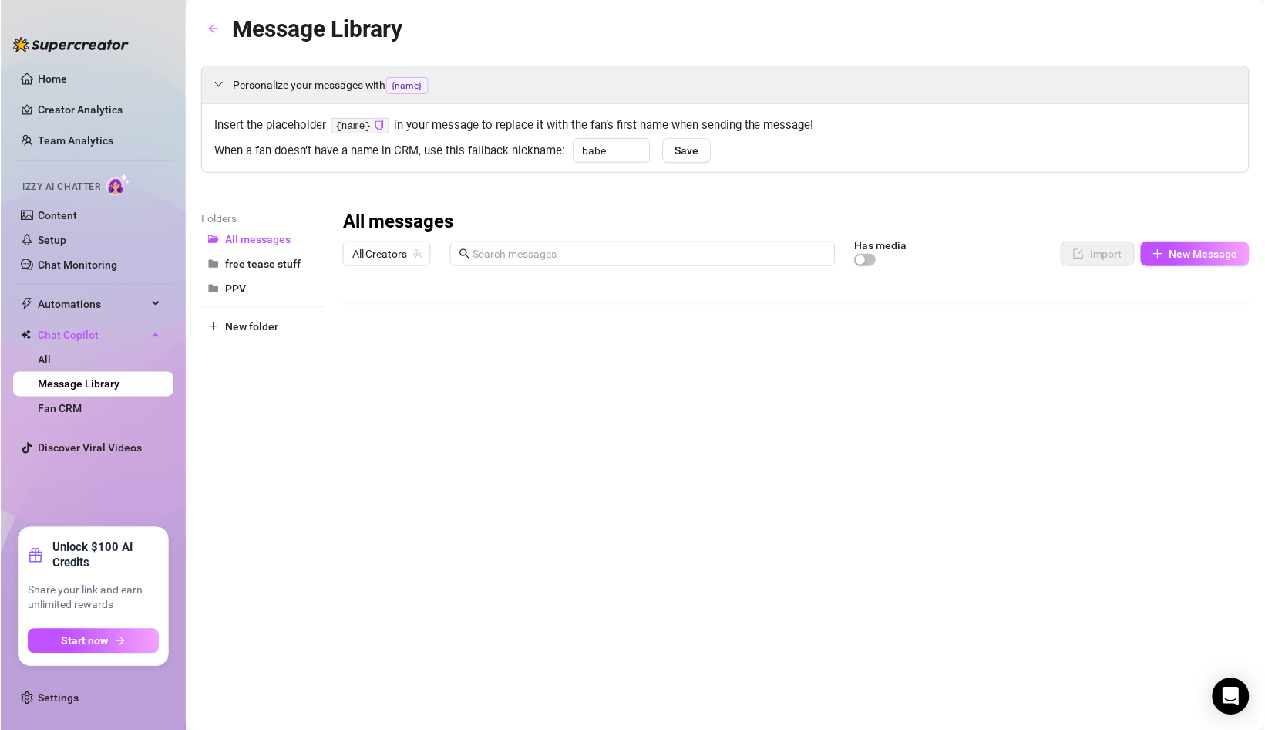
scroll to position [15, 0]
click at [1178, 250] on span "New Message" at bounding box center [1204, 254] width 69 height 12
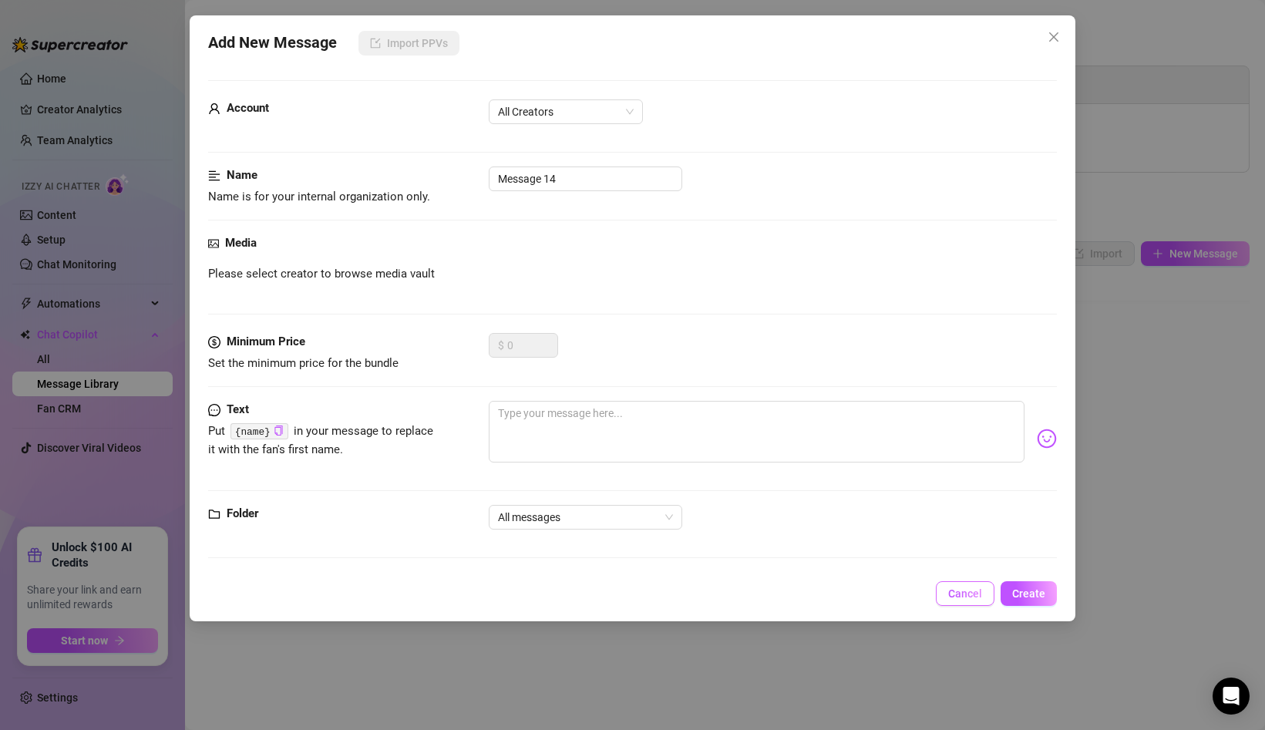
click at [962, 597] on span "Cancel" at bounding box center [966, 594] width 34 height 12
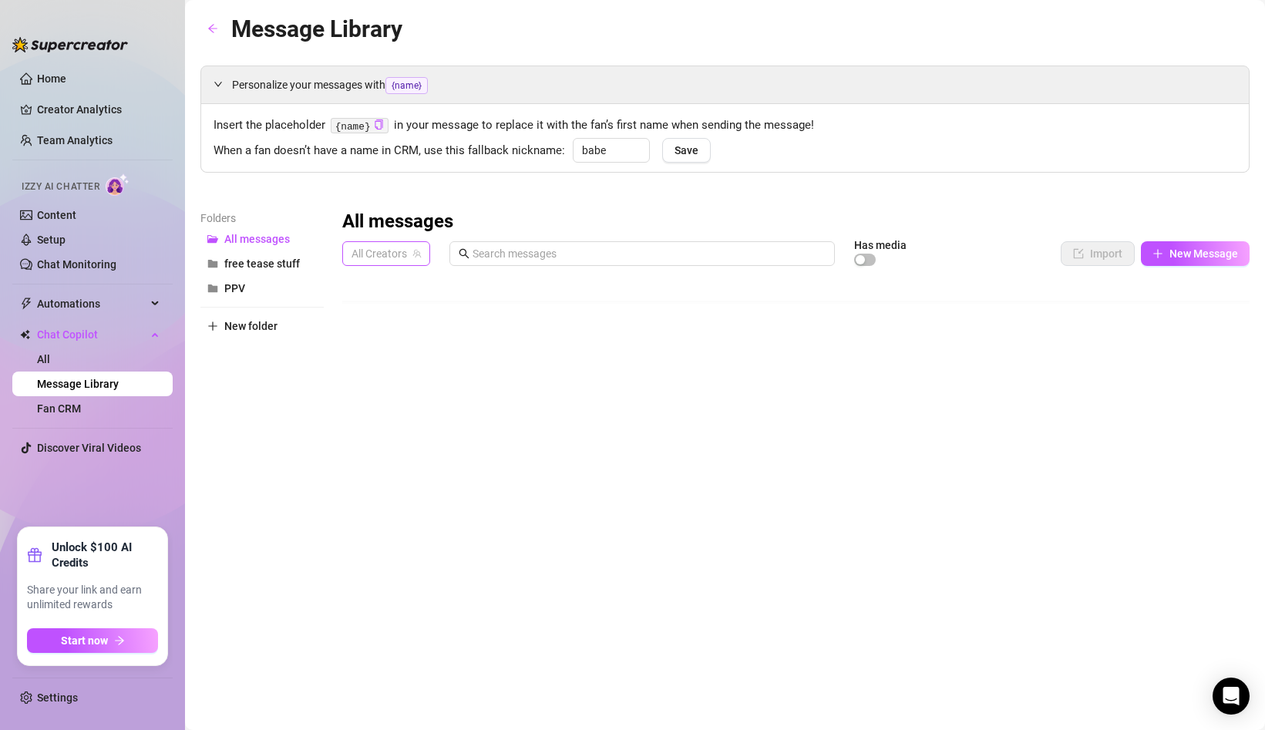
click at [399, 248] on span "All Creators" at bounding box center [386, 253] width 69 height 23
click at [390, 308] on span "Acacia" at bounding box center [395, 310] width 32 height 17
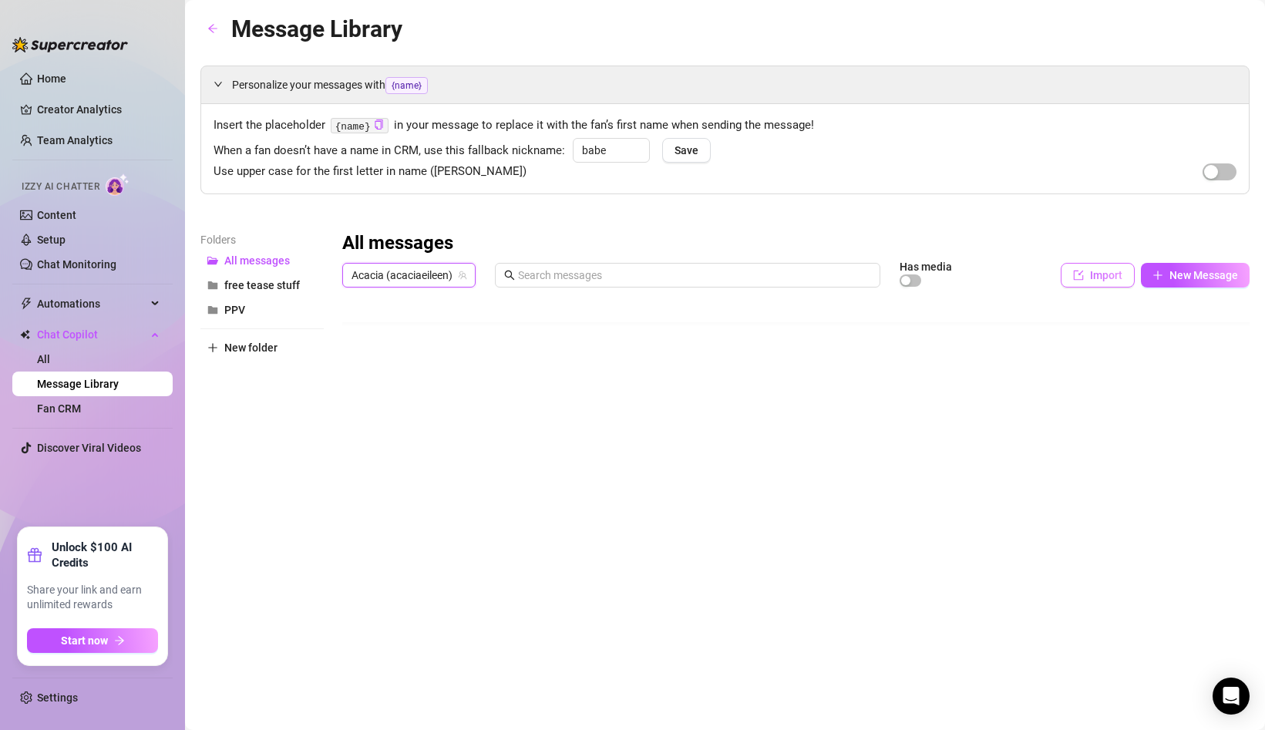
click at [1093, 284] on button "Import" at bounding box center [1098, 275] width 74 height 25
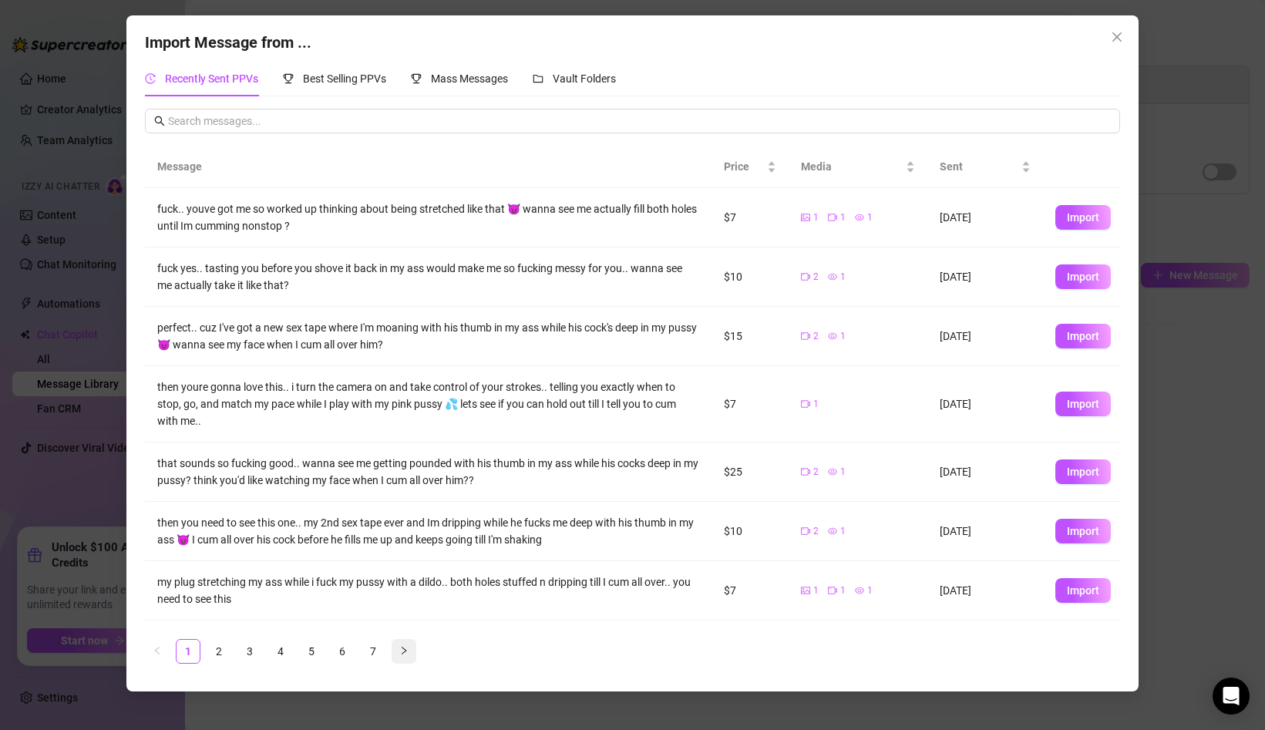
click at [408, 645] on button "button" at bounding box center [404, 651] width 25 height 25
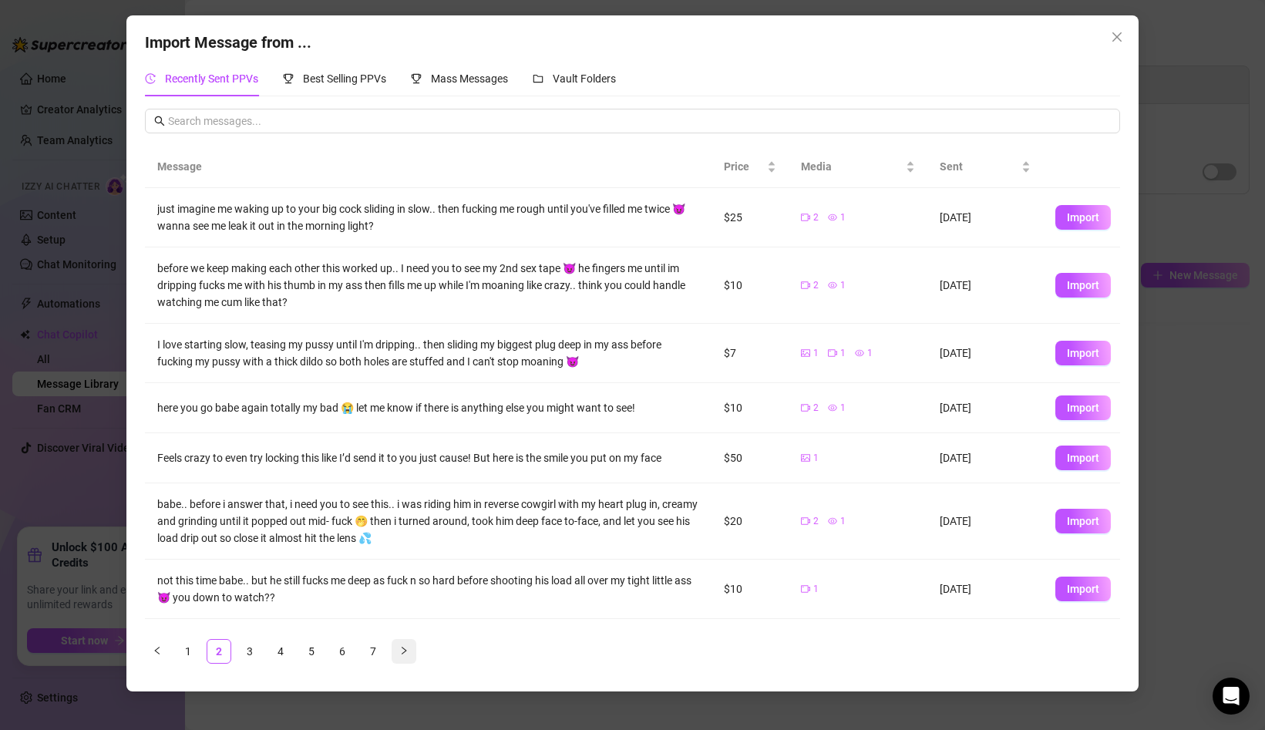
click at [408, 645] on button "button" at bounding box center [404, 651] width 25 height 25
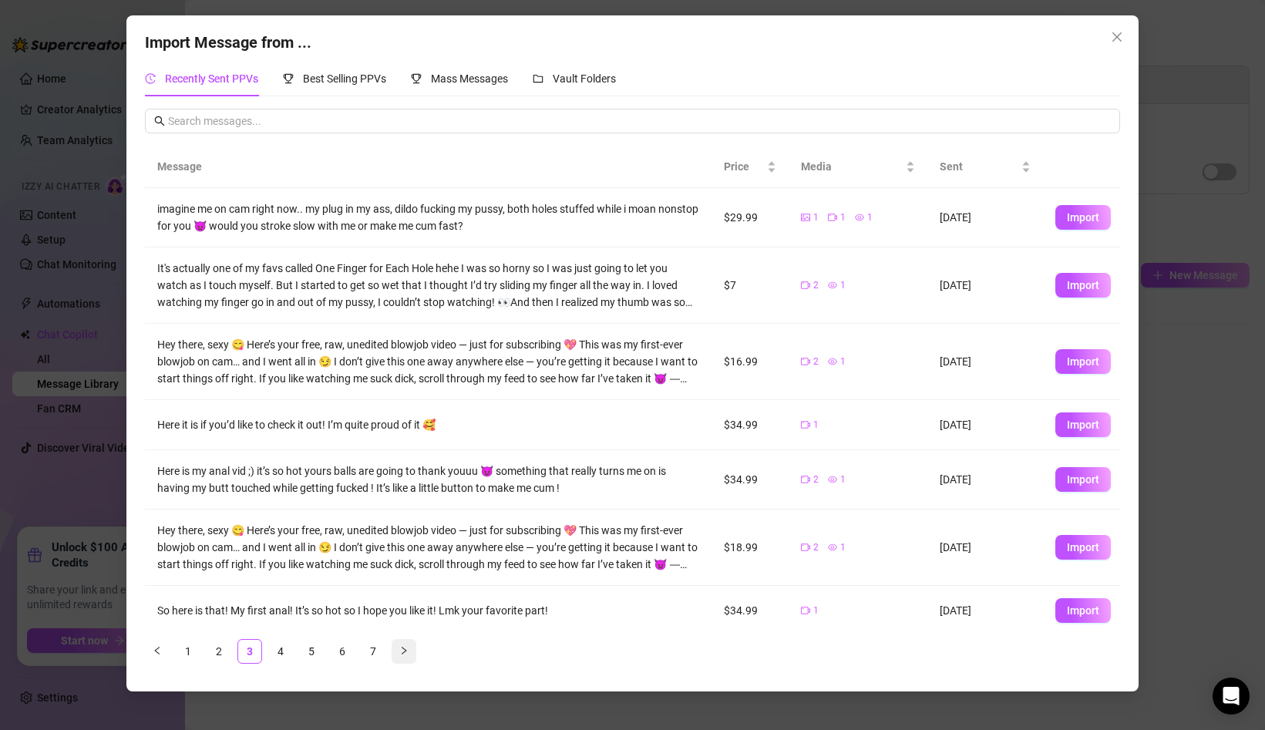
click at [408, 645] on button "button" at bounding box center [404, 651] width 25 height 25
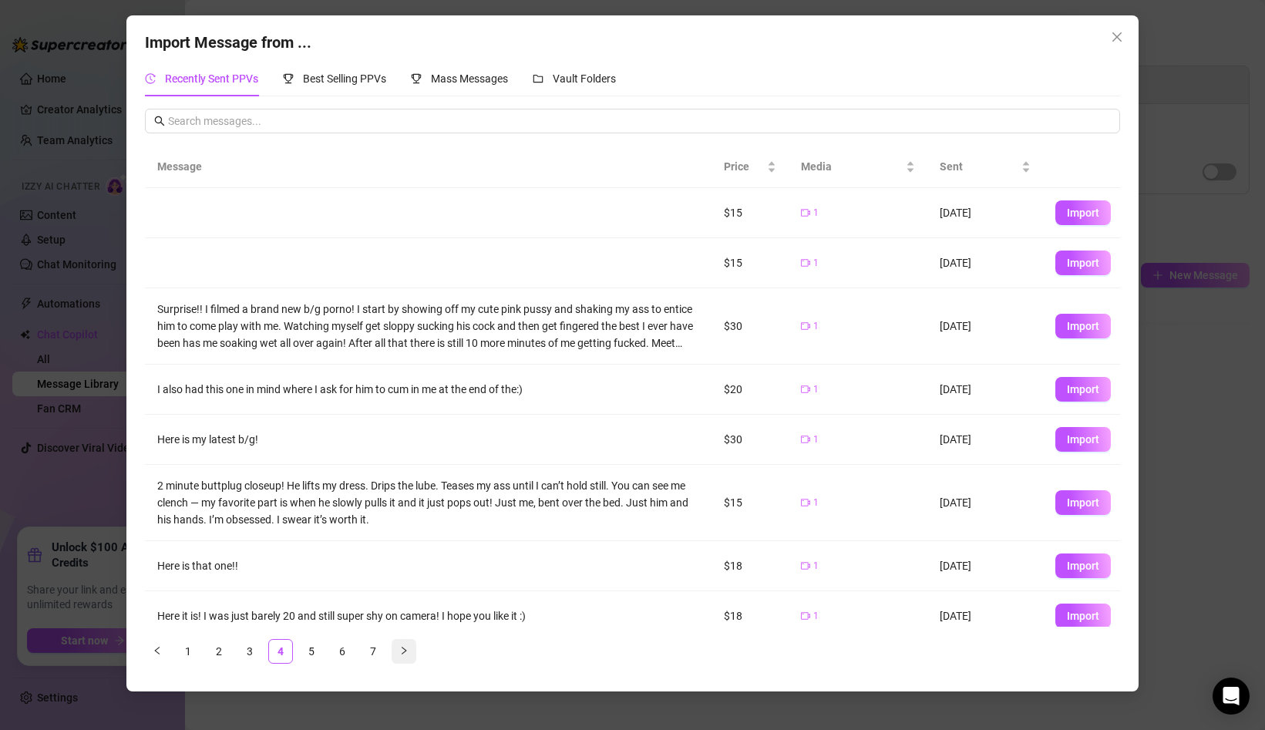
click at [408, 645] on button "button" at bounding box center [404, 651] width 25 height 25
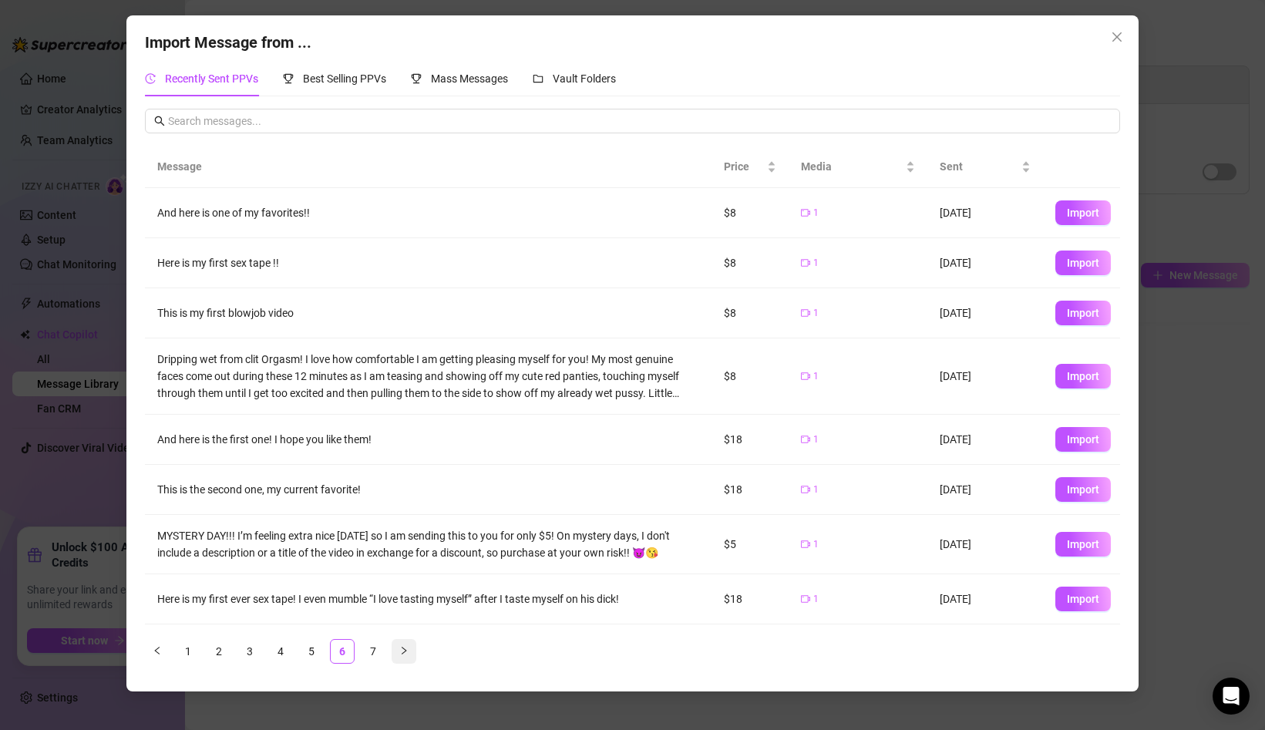
click at [408, 645] on button "button" at bounding box center [404, 651] width 25 height 25
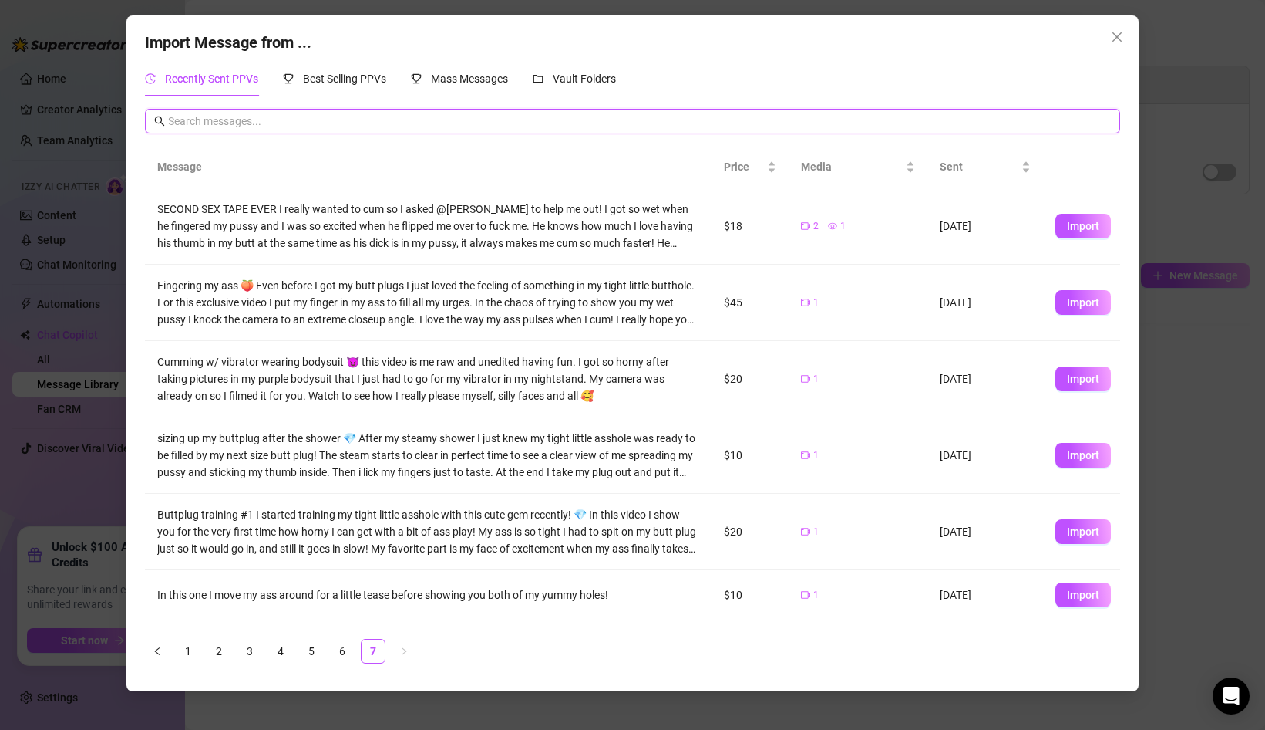
click at [267, 119] on input "text" at bounding box center [639, 121] width 943 height 17
click at [1123, 32] on icon "close" at bounding box center [1117, 37] width 12 height 12
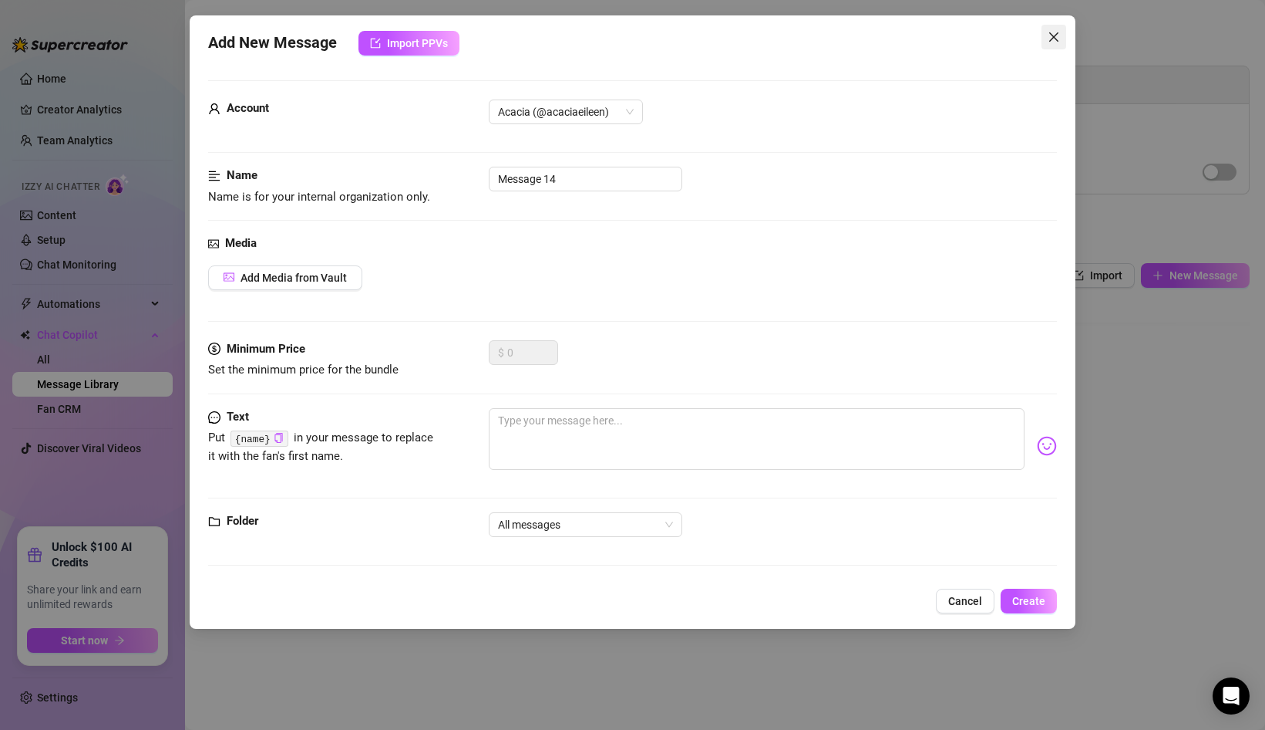
click at [1055, 32] on icon "close" at bounding box center [1054, 37] width 12 height 12
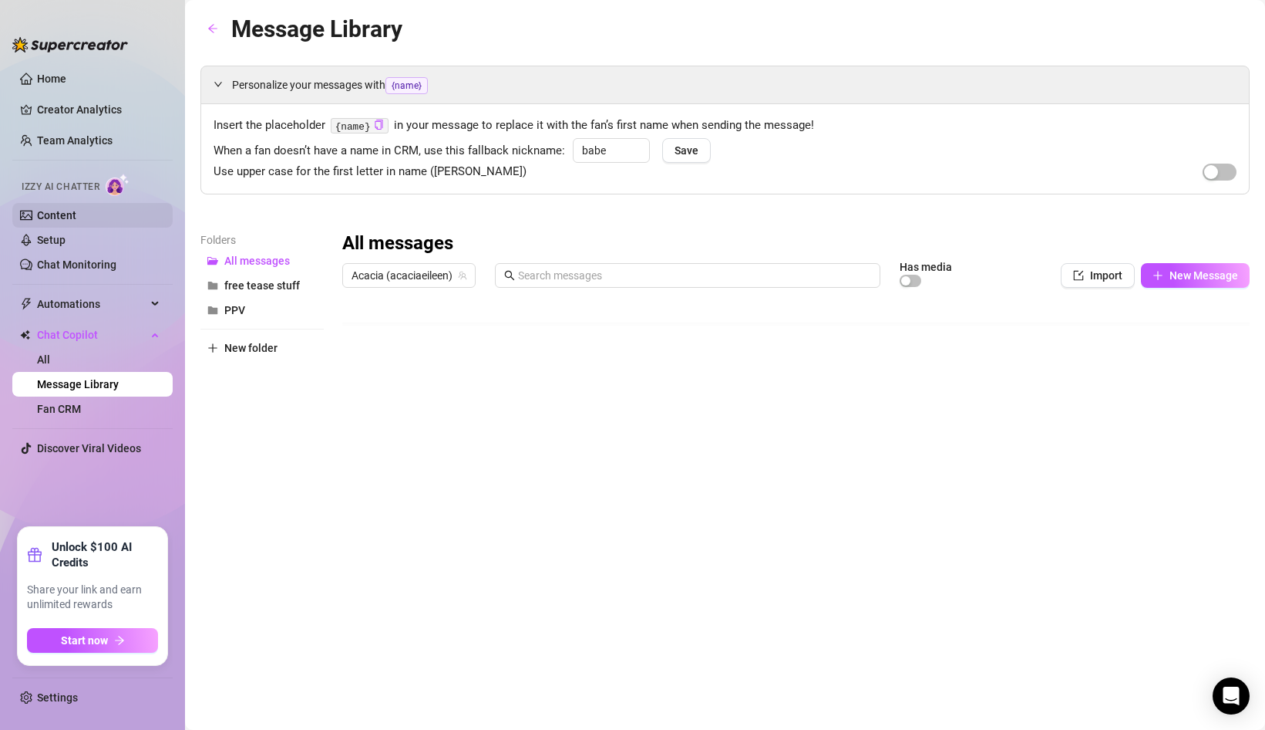
click at [62, 215] on link "Content" at bounding box center [56, 215] width 39 height 12
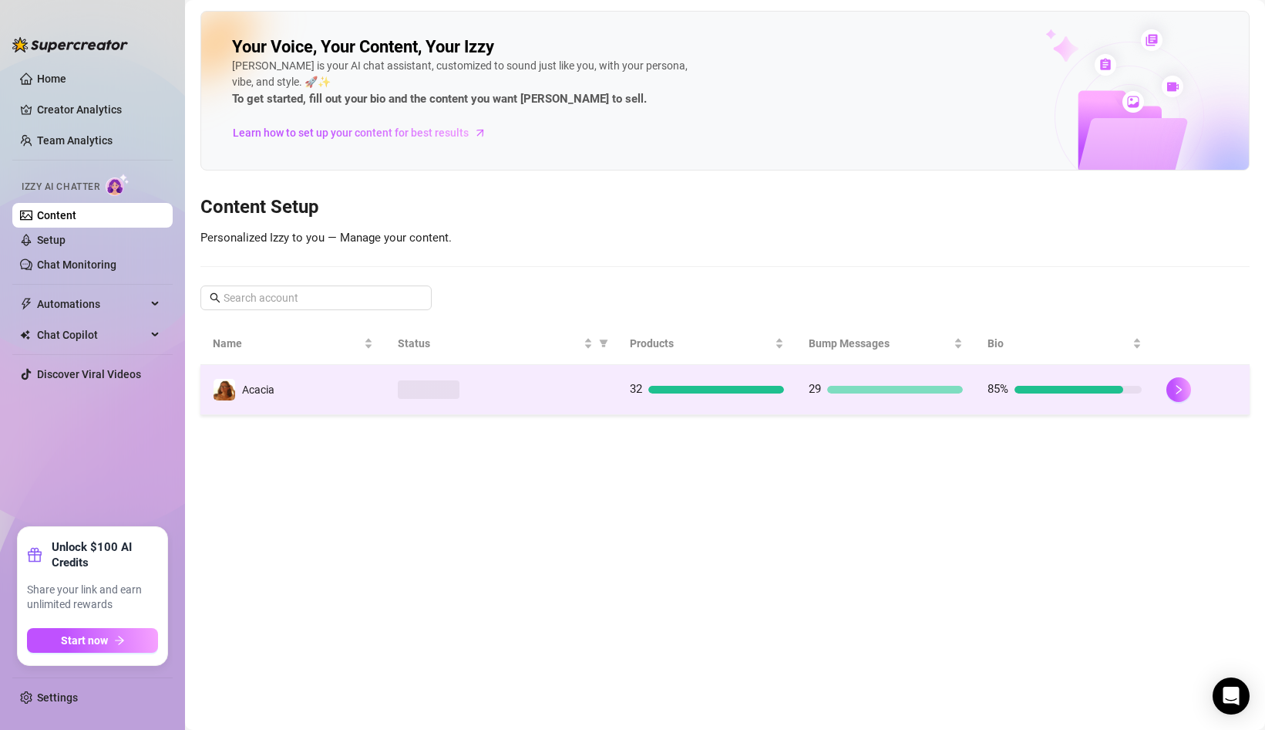
click at [347, 403] on td "Acacia" at bounding box center [293, 390] width 185 height 50
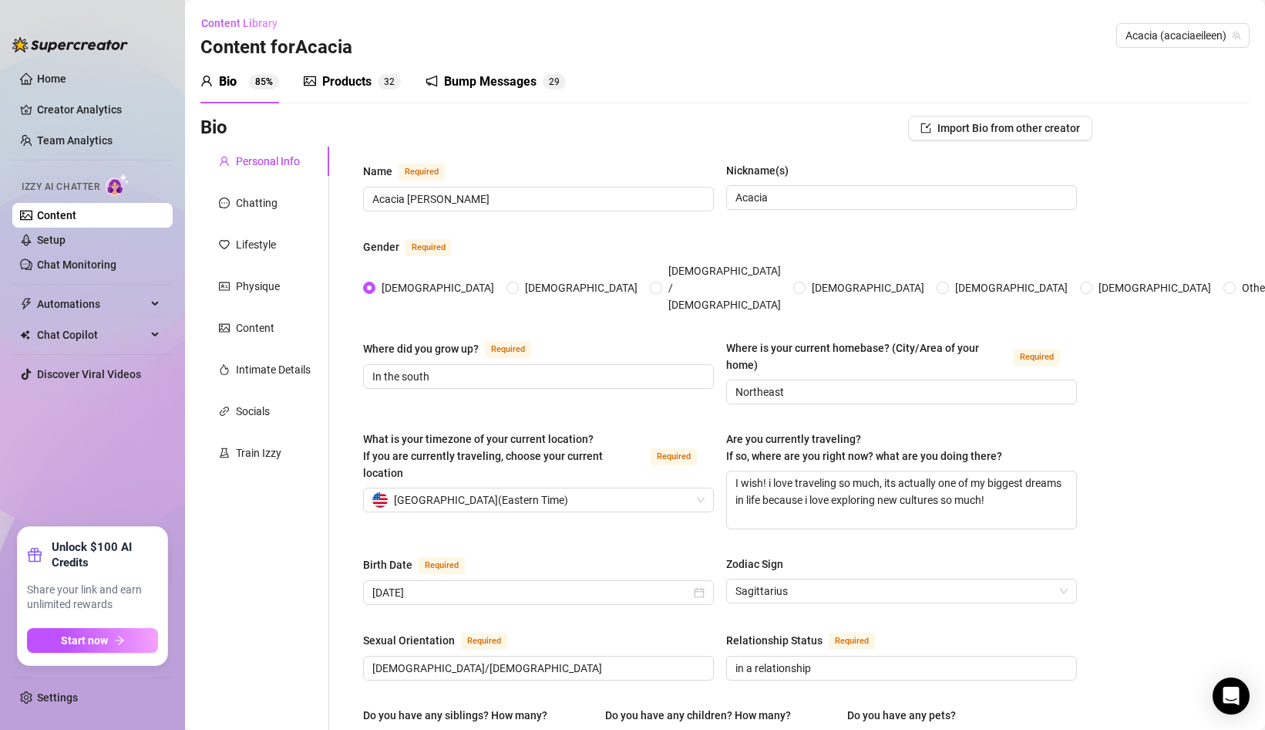
click at [338, 79] on div "Products" at bounding box center [346, 81] width 49 height 19
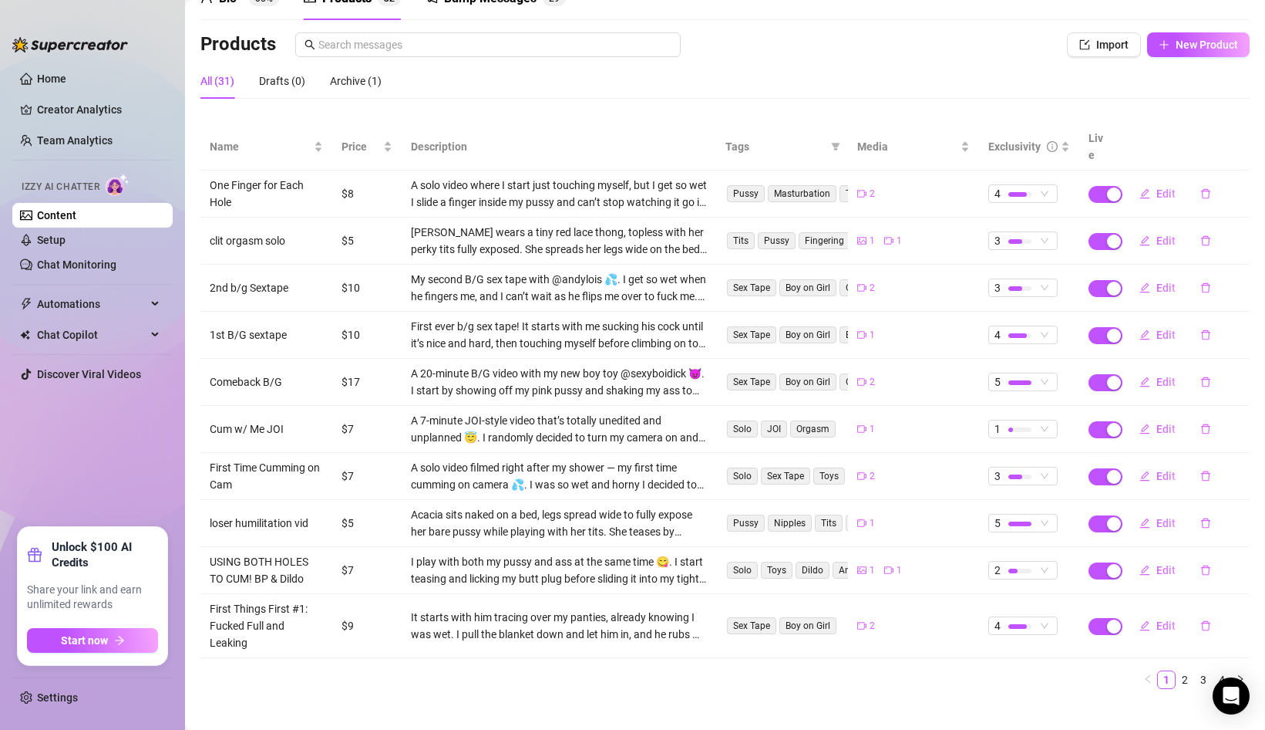
scroll to position [84, 0]
click at [1183, 670] on link "2" at bounding box center [1185, 678] width 17 height 17
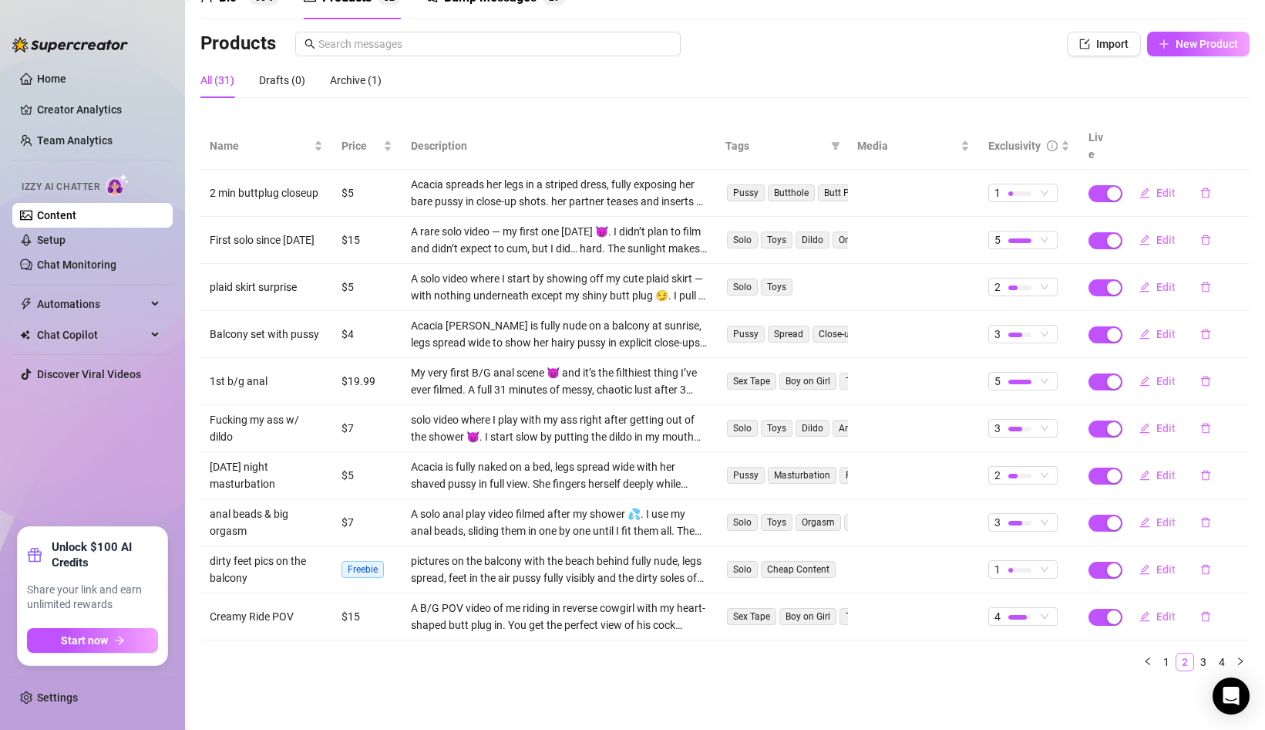
scroll to position [67, 0]
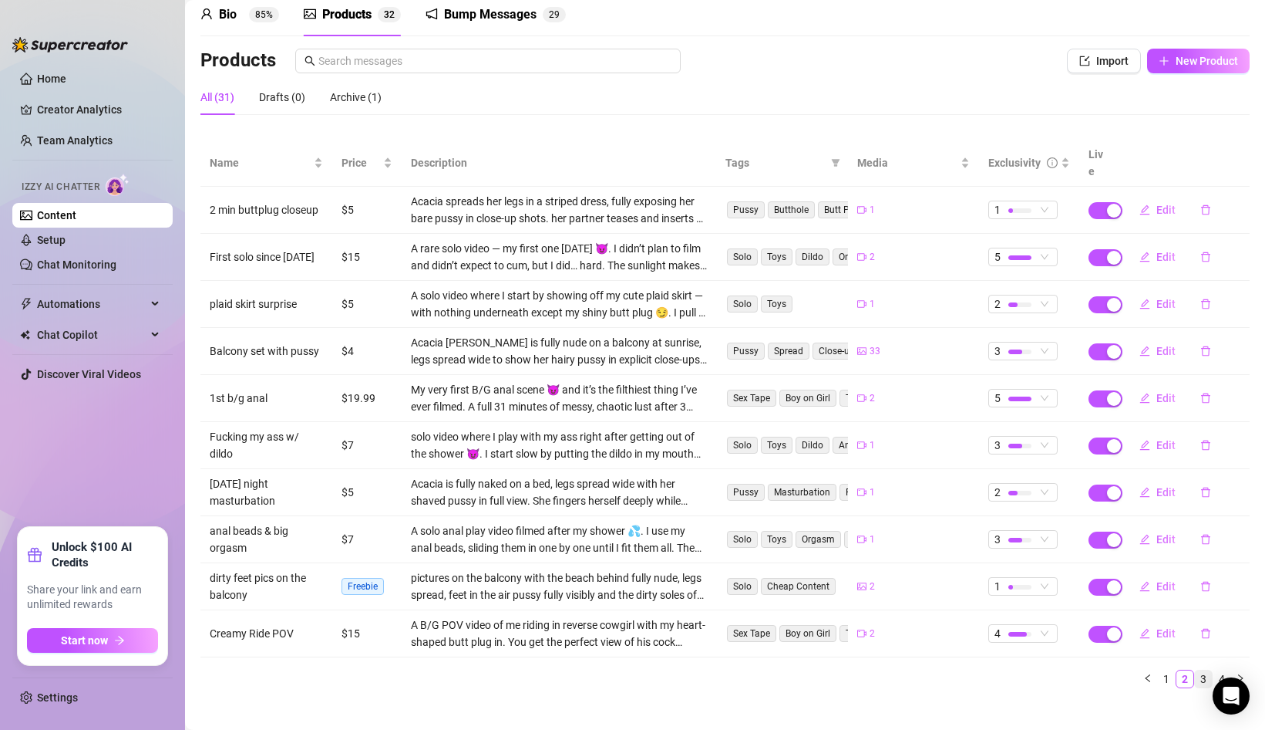
click at [1207, 670] on link "3" at bounding box center [1203, 678] width 17 height 17
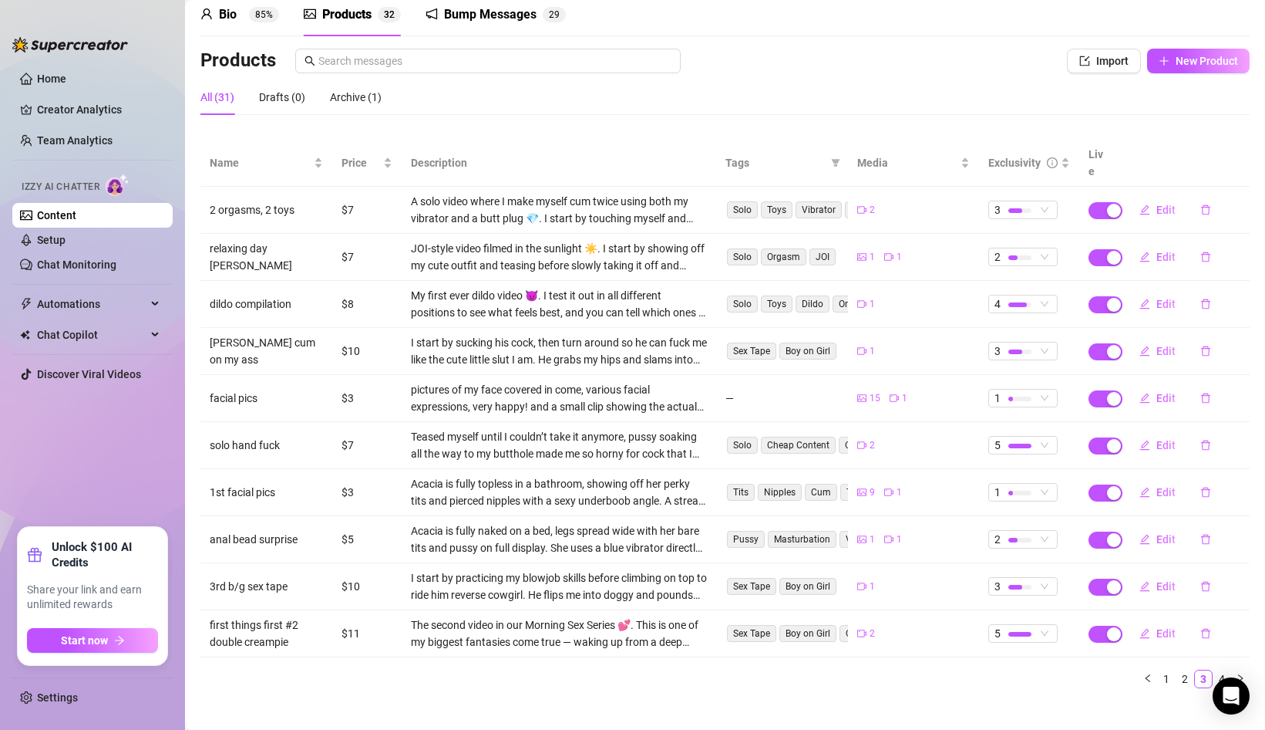
click at [476, 113] on div "All (31) Drafts (0) Archive (1)" at bounding box center [726, 96] width 1050 height 35
click at [1222, 670] on link "4" at bounding box center [1222, 678] width 17 height 17
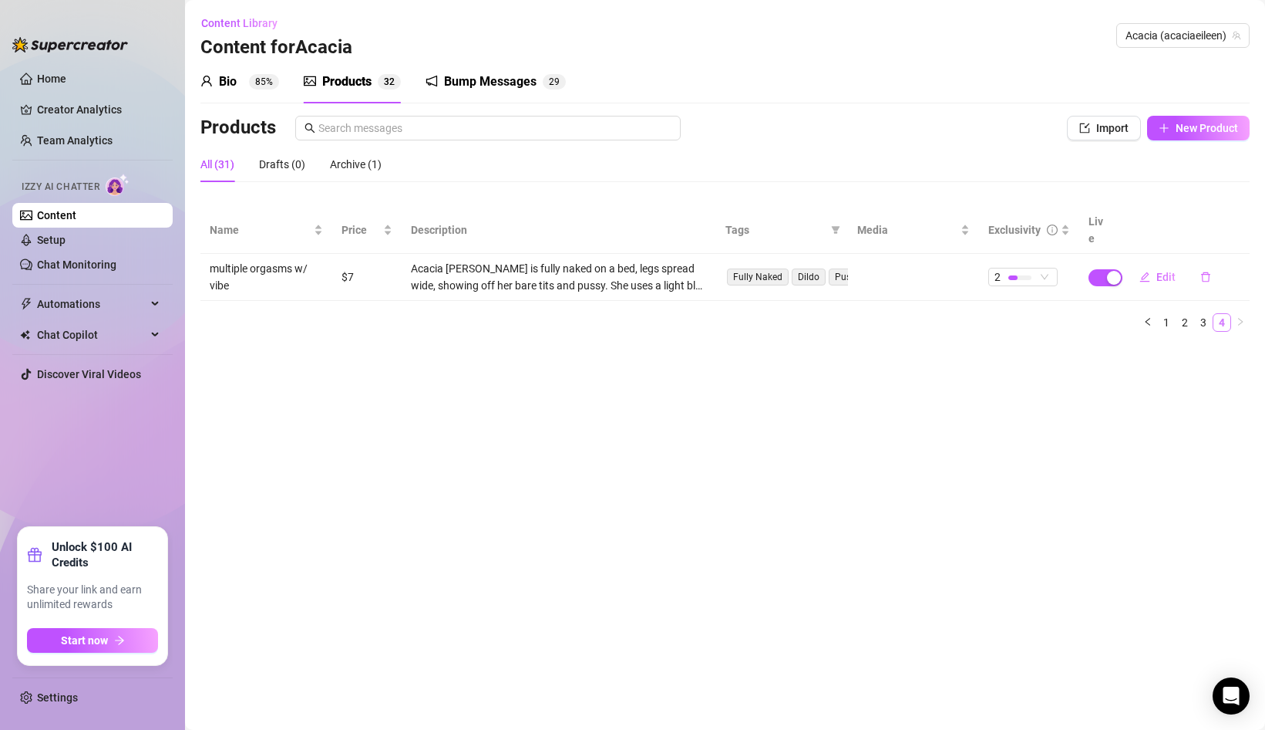
scroll to position [0, 0]
click at [1201, 314] on link "3" at bounding box center [1203, 322] width 17 height 17
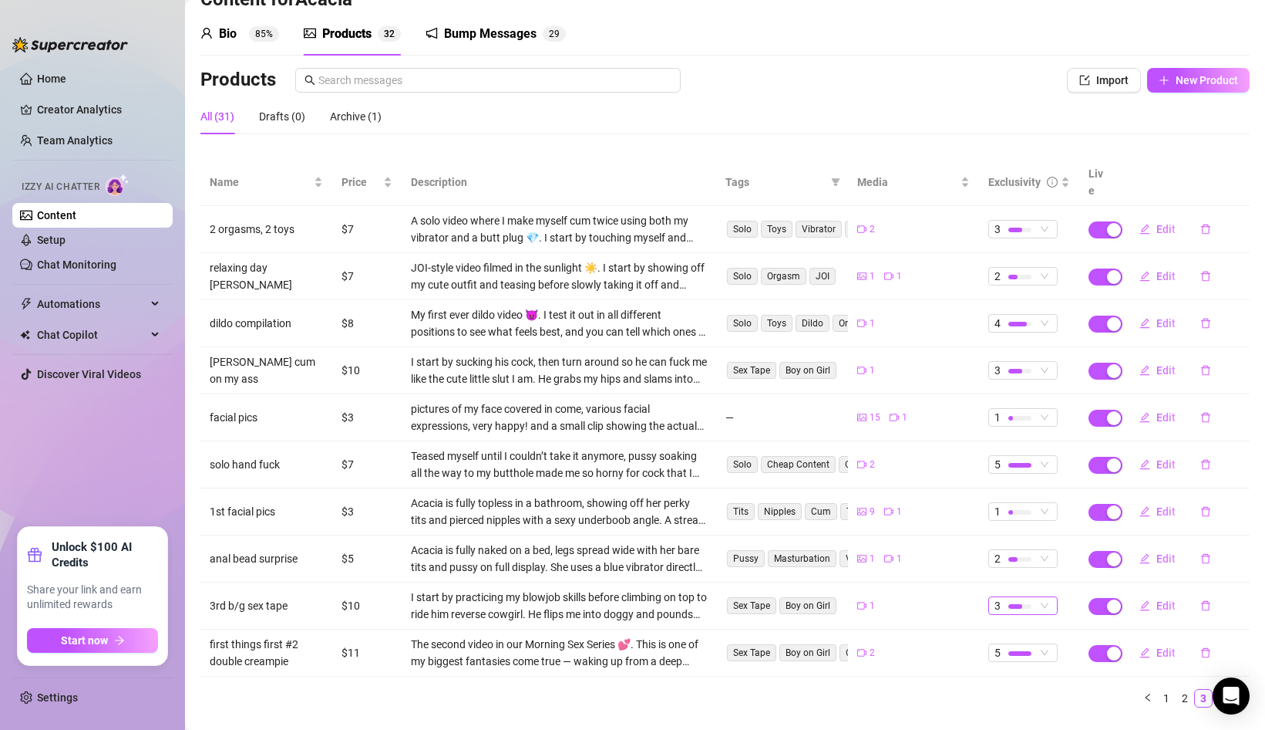
scroll to position [53, 0]
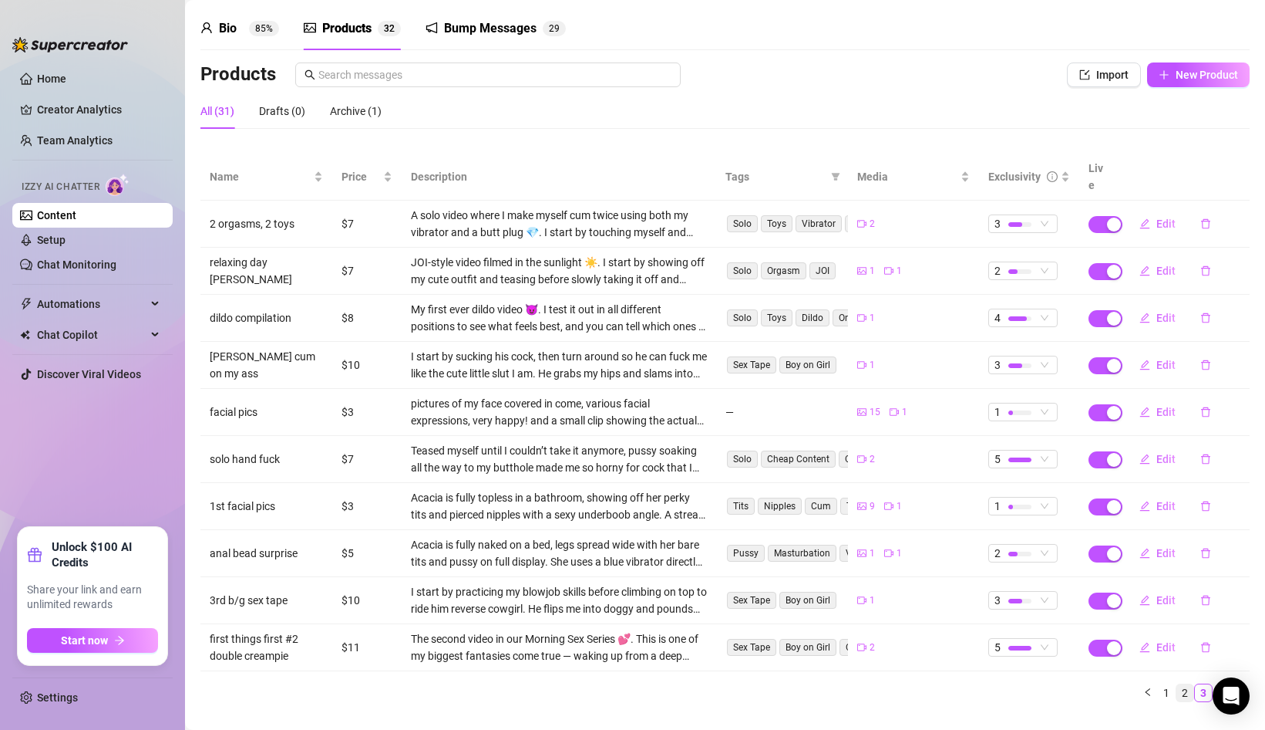
click at [1185, 684] on link "2" at bounding box center [1185, 692] width 17 height 17
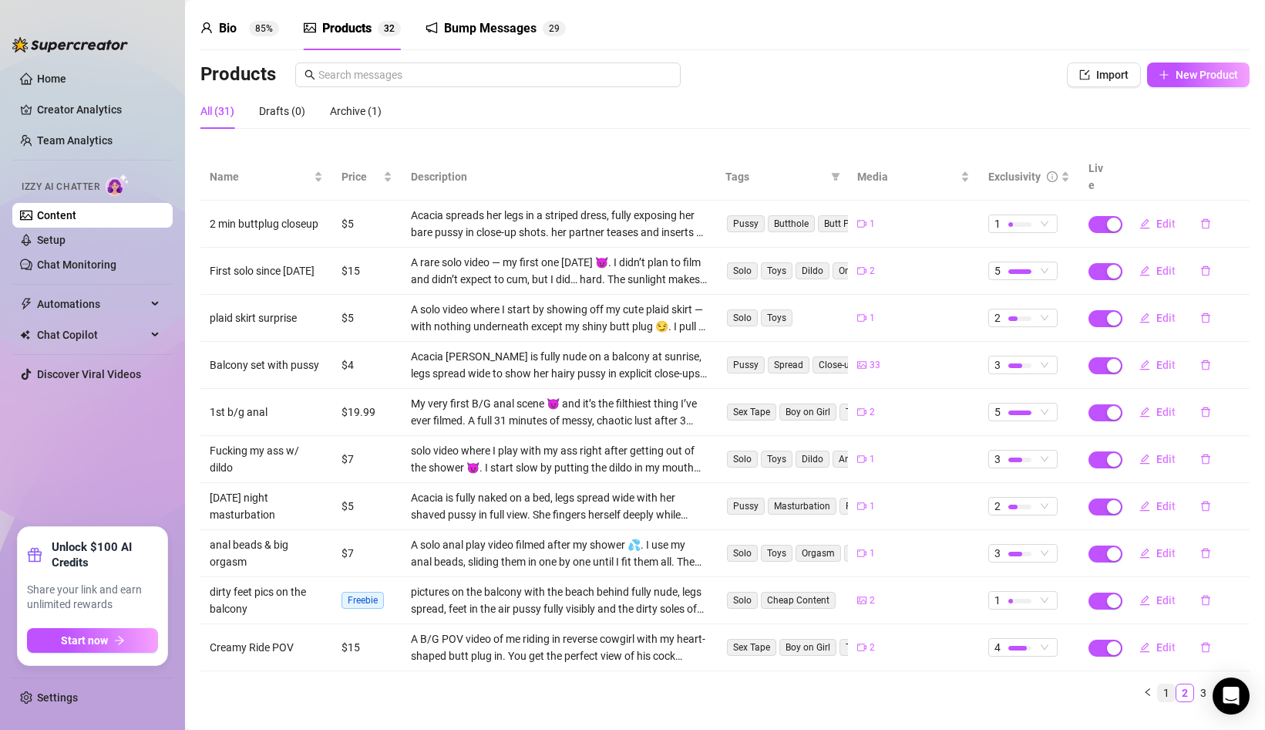
click at [1168, 684] on link "1" at bounding box center [1166, 692] width 17 height 17
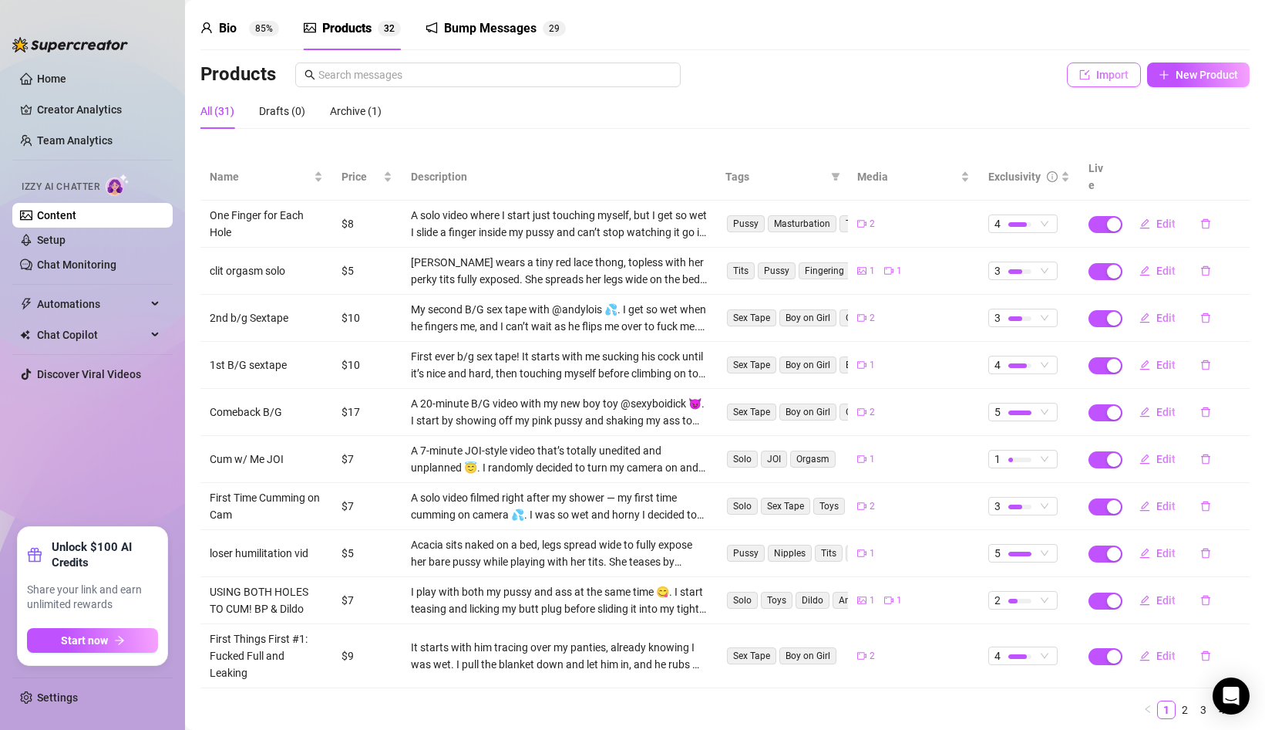
click at [1110, 80] on span "Import" at bounding box center [1113, 75] width 32 height 12
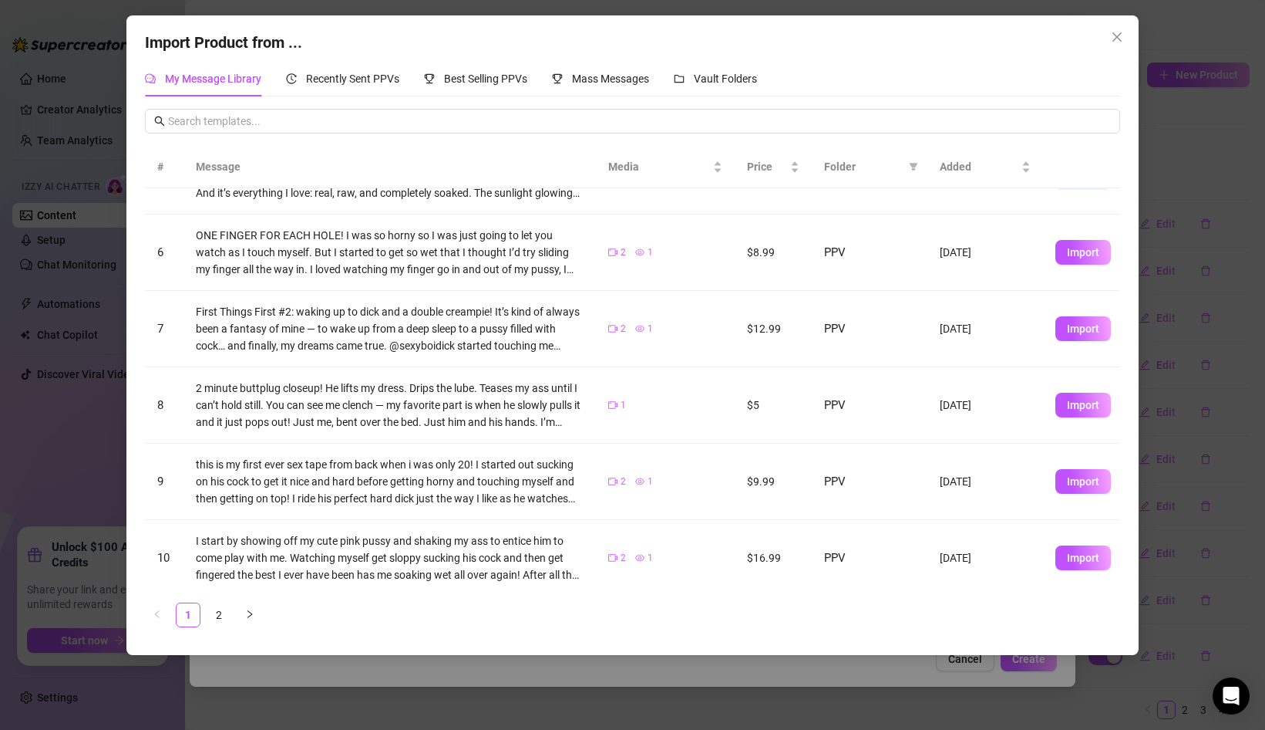
scroll to position [318, 0]
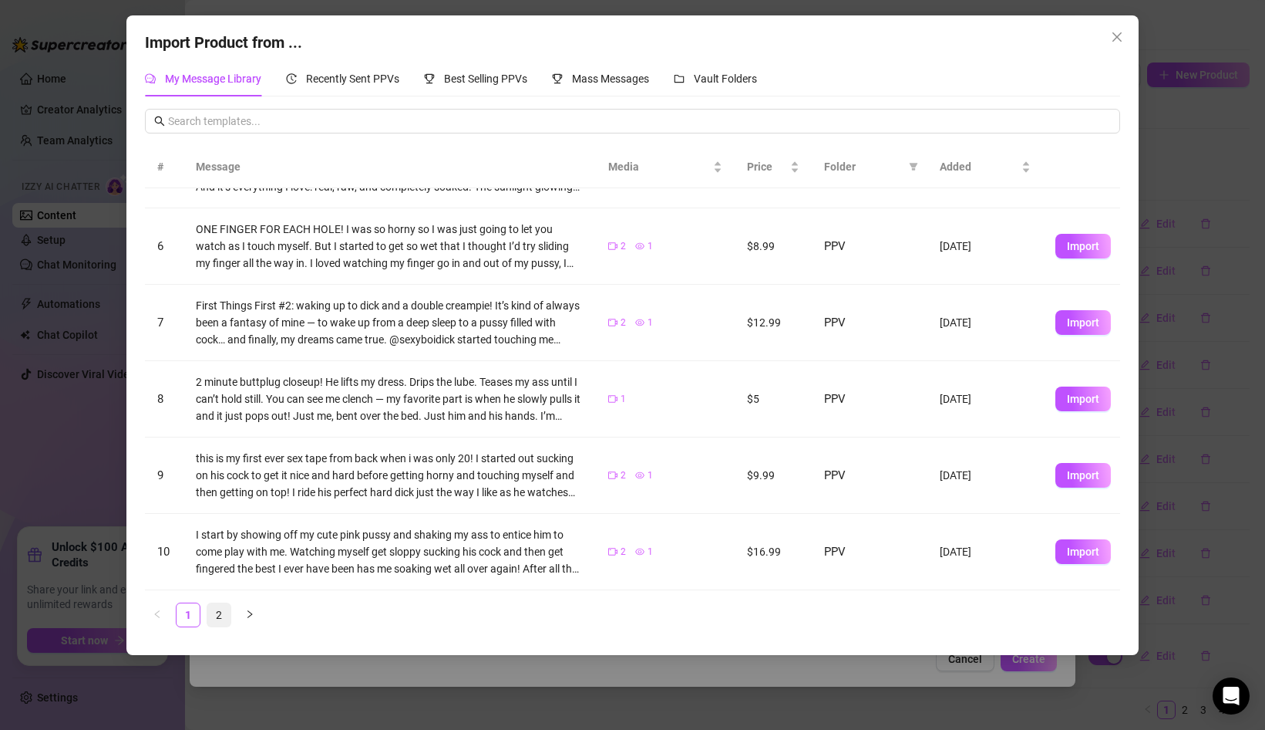
click at [219, 609] on link "2" at bounding box center [218, 614] width 23 height 23
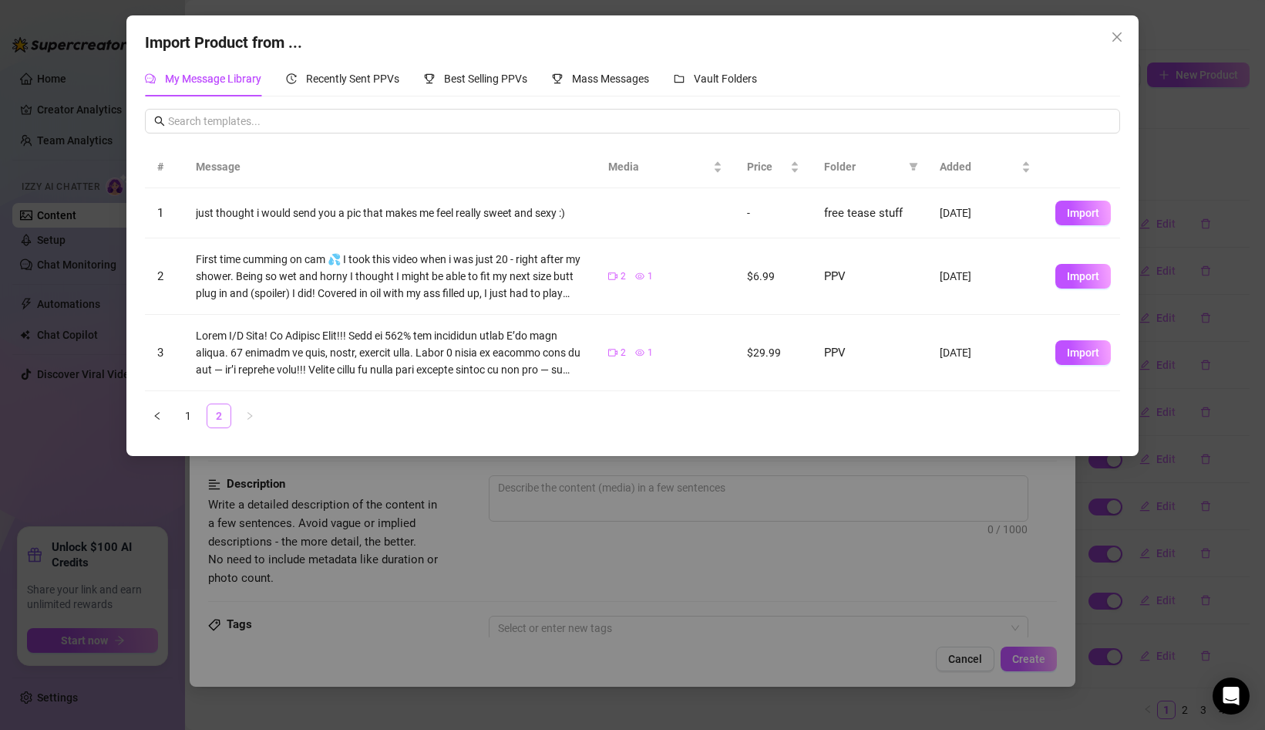
scroll to position [0, 0]
click at [339, 79] on span "Recently Sent PPVs" at bounding box center [352, 78] width 93 height 12
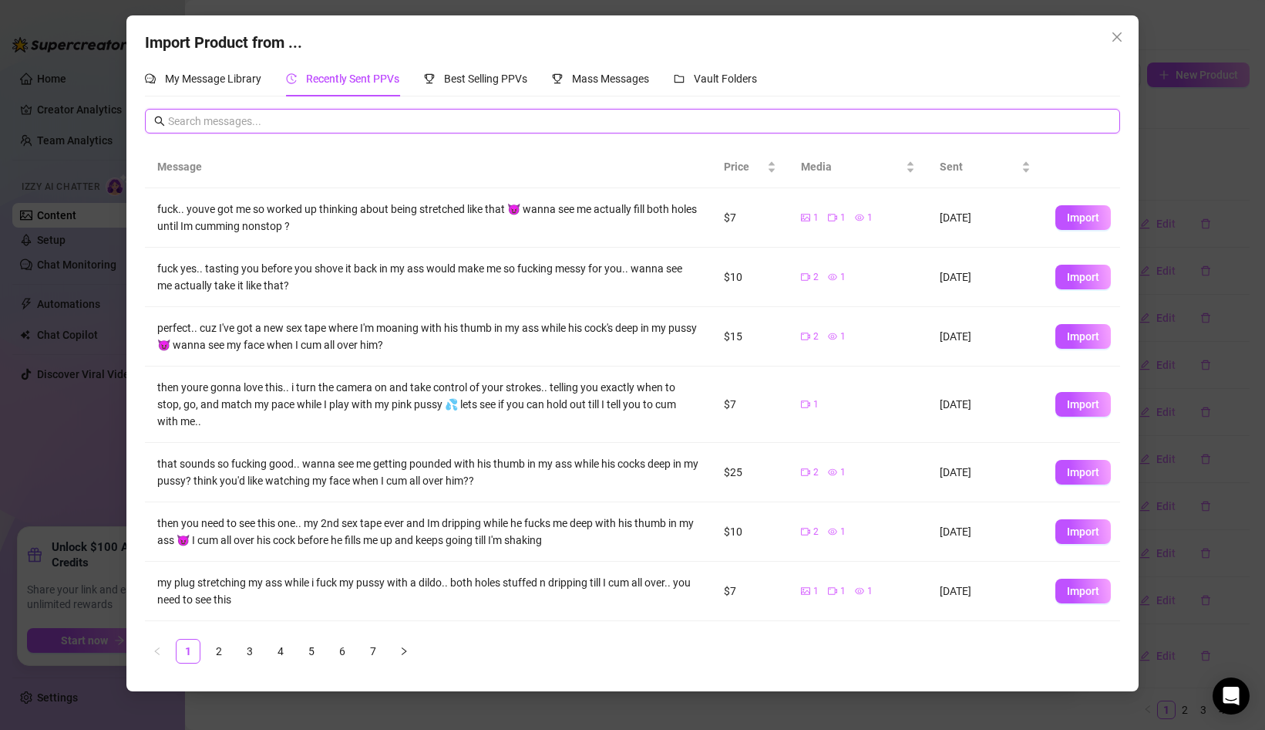
click at [329, 120] on input "text" at bounding box center [639, 121] width 943 height 17
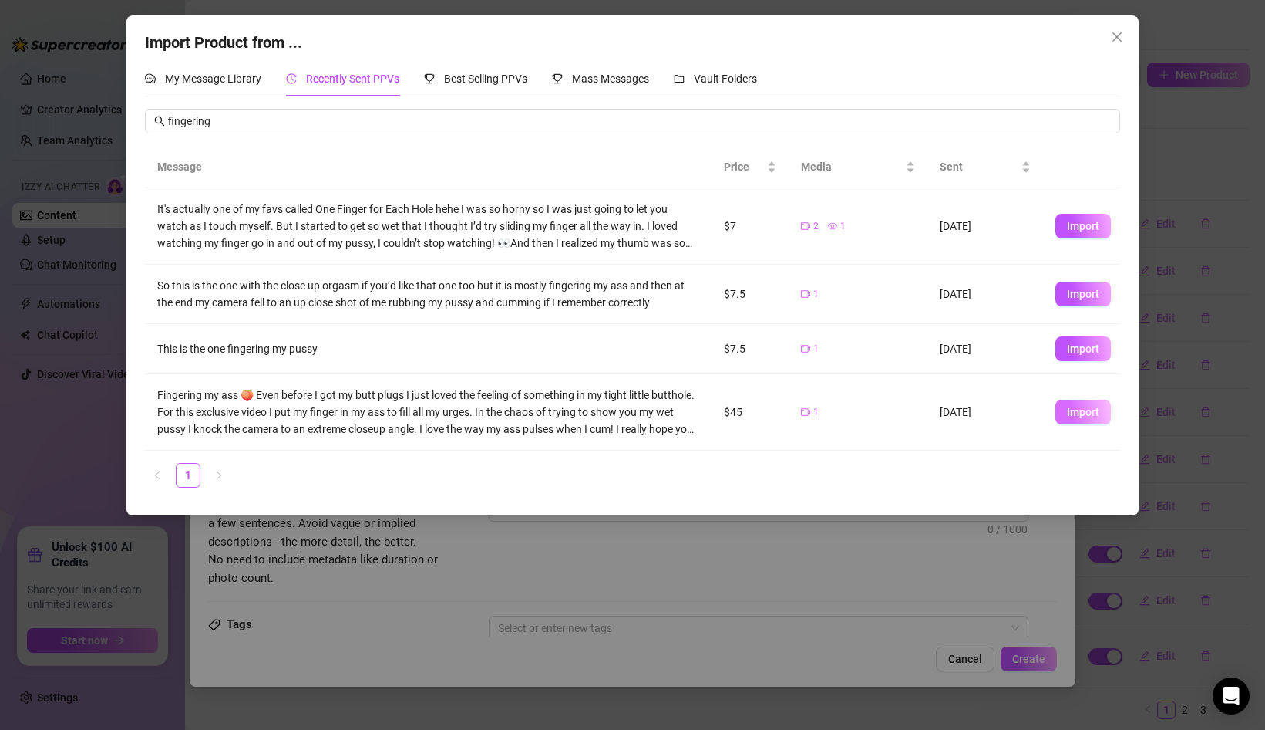
click at [1089, 415] on span "Import" at bounding box center [1083, 412] width 32 height 12
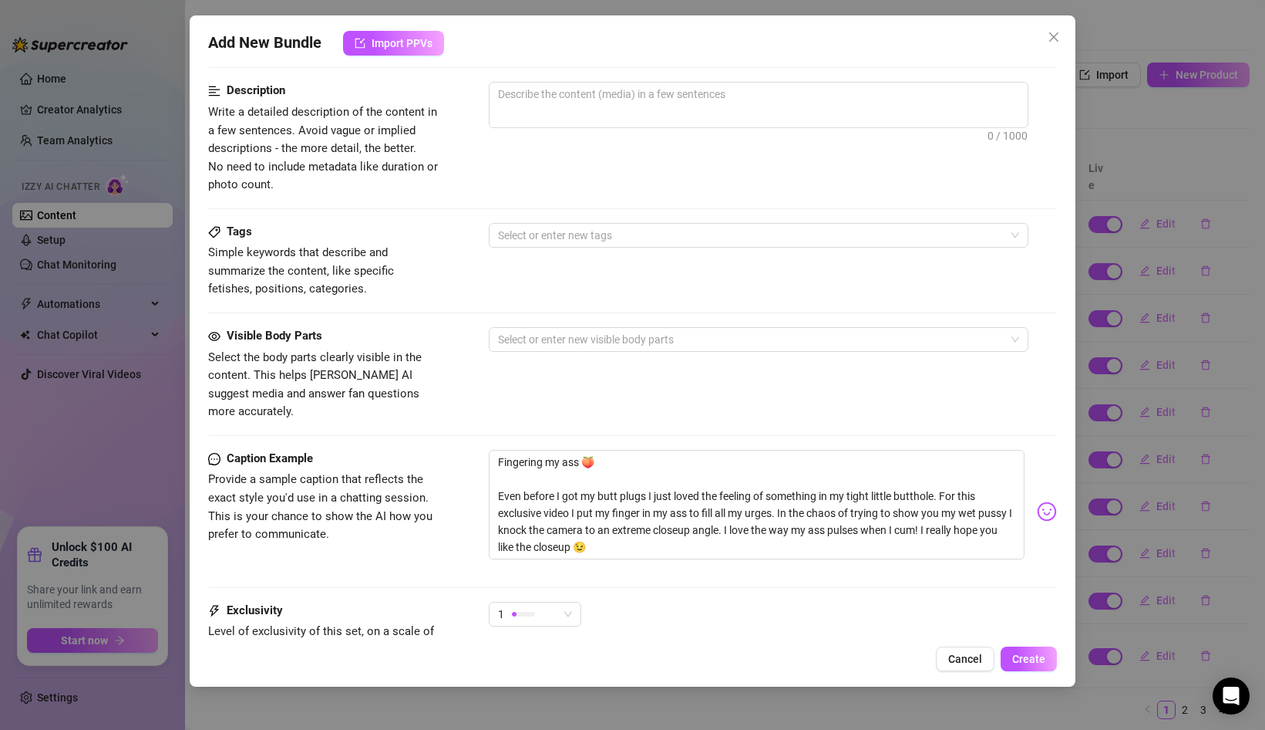
scroll to position [614, 0]
drag, startPoint x: 494, startPoint y: 476, endPoint x: 491, endPoint y: 445, distance: 31.0
click at [491, 449] on textarea "Fingering my ass 🍑 Even before I got my butt plugs I just loved the feeling of …" at bounding box center [757, 504] width 536 height 110
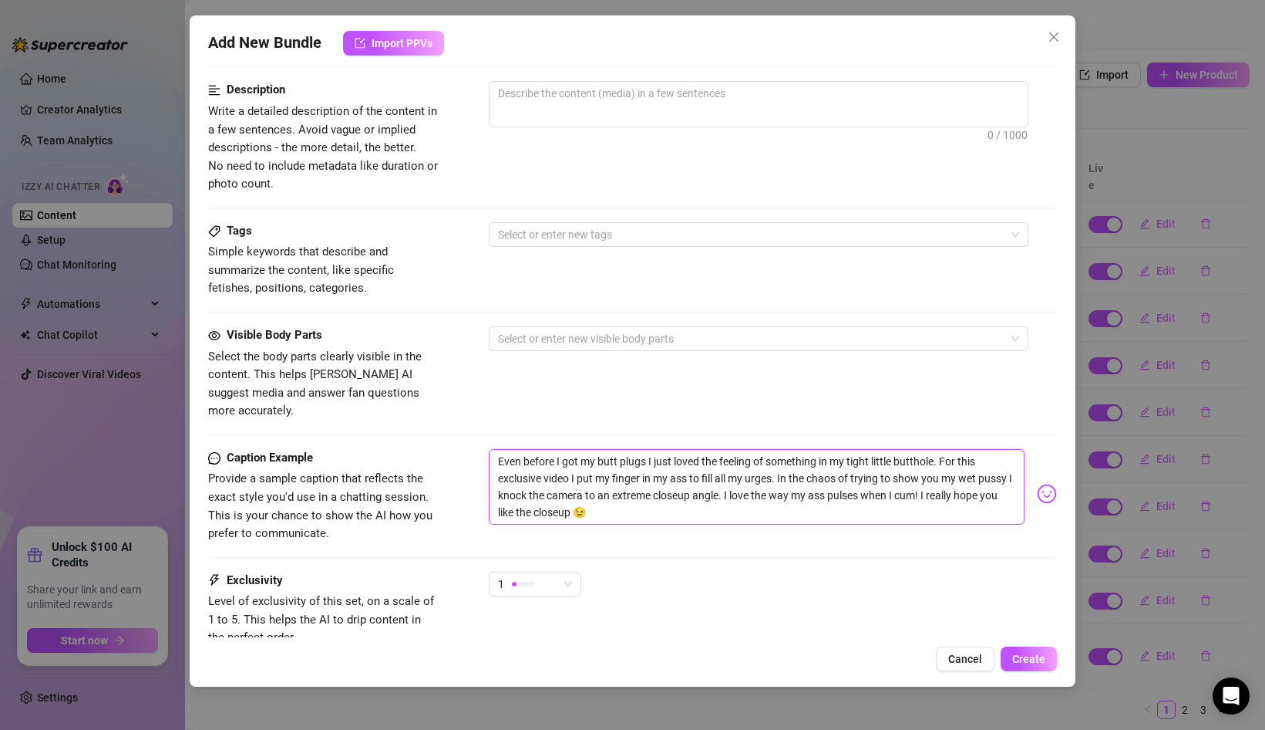
drag, startPoint x: 545, startPoint y: 463, endPoint x: 493, endPoint y: 464, distance: 52.5
click at [493, 464] on textarea "Even before I got my butt plugs I just loved the feeling of something in my tig…" at bounding box center [757, 487] width 536 height 76
drag, startPoint x: 568, startPoint y: 465, endPoint x: 942, endPoint y: 443, distance: 373.9
click at [942, 449] on textarea "Even before I got my butt plugs I just loved the feeling of something in my tig…" at bounding box center [757, 487] width 536 height 76
click at [746, 463] on textarea "Even before I got my butt plugs I just loved the feeling of something in my tig…" at bounding box center [757, 487] width 536 height 76
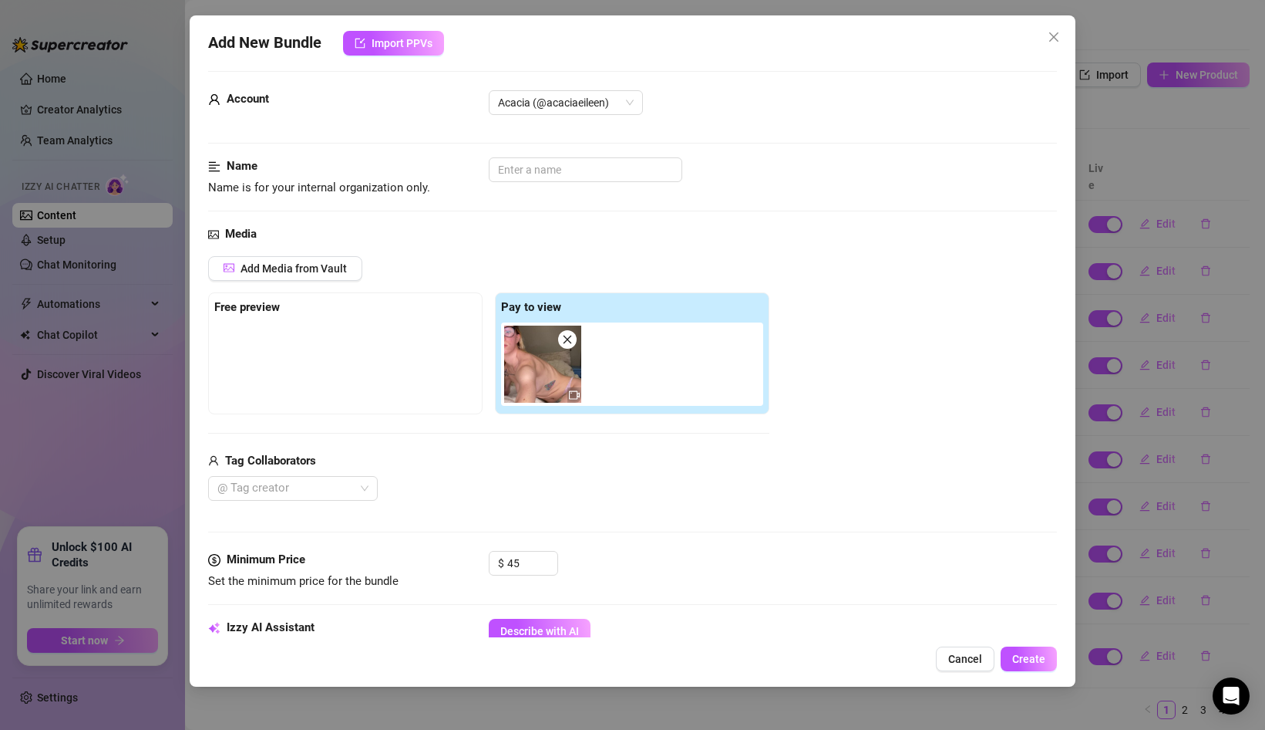
scroll to position [0, 0]
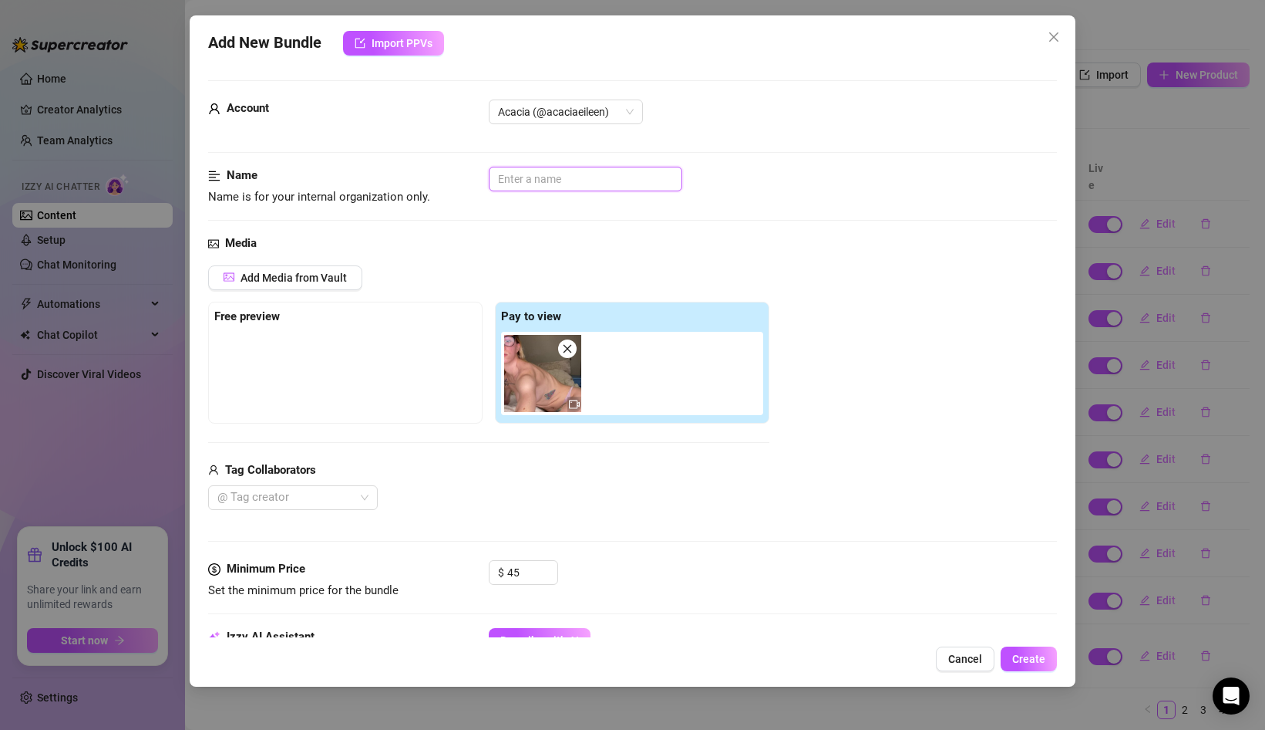
click at [541, 180] on input "text" at bounding box center [586, 179] width 194 height 25
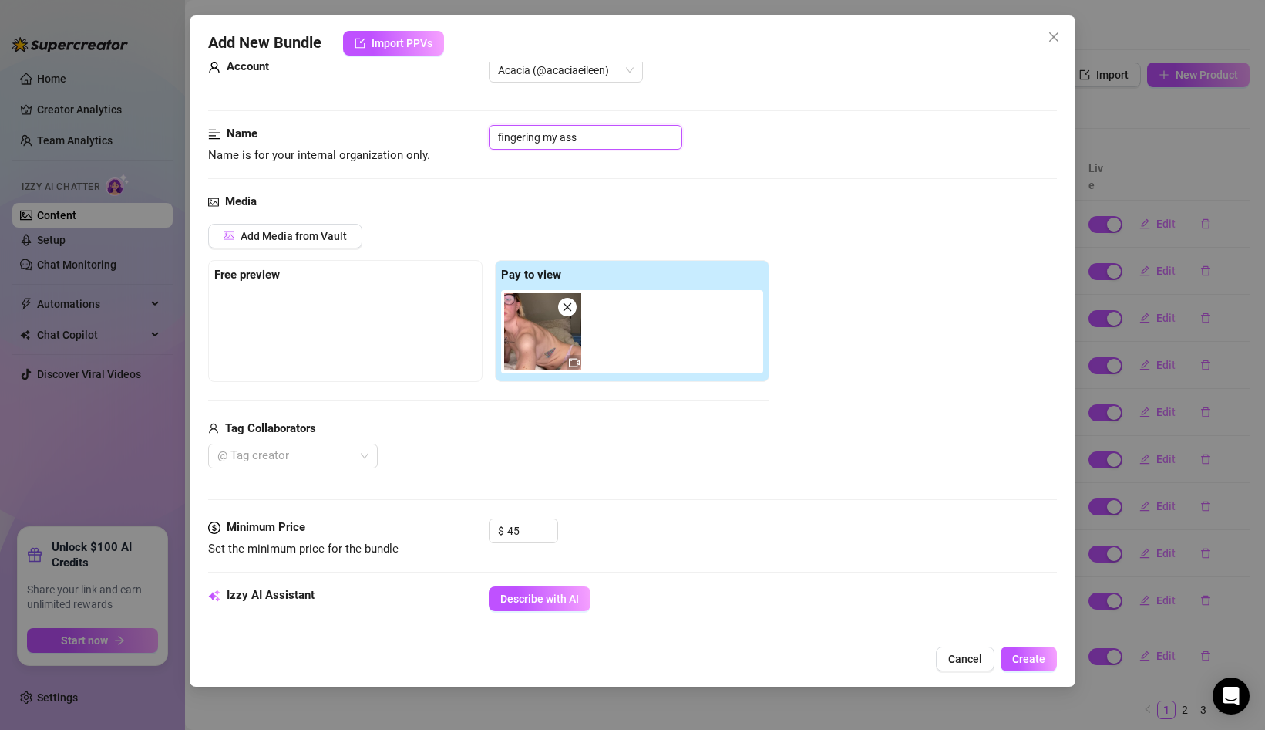
scroll to position [42, 0]
click at [311, 239] on span "Add Media from Vault" at bounding box center [294, 235] width 106 height 12
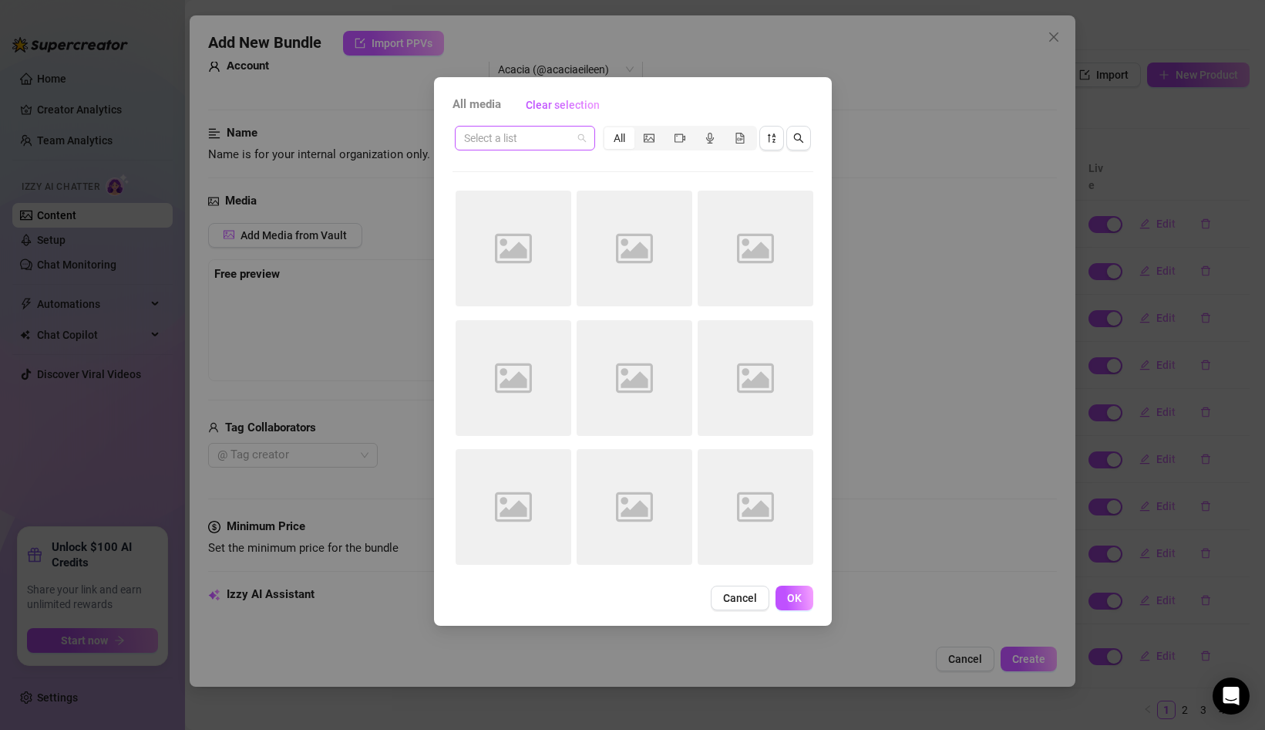
click at [576, 142] on span at bounding box center [525, 137] width 122 height 23
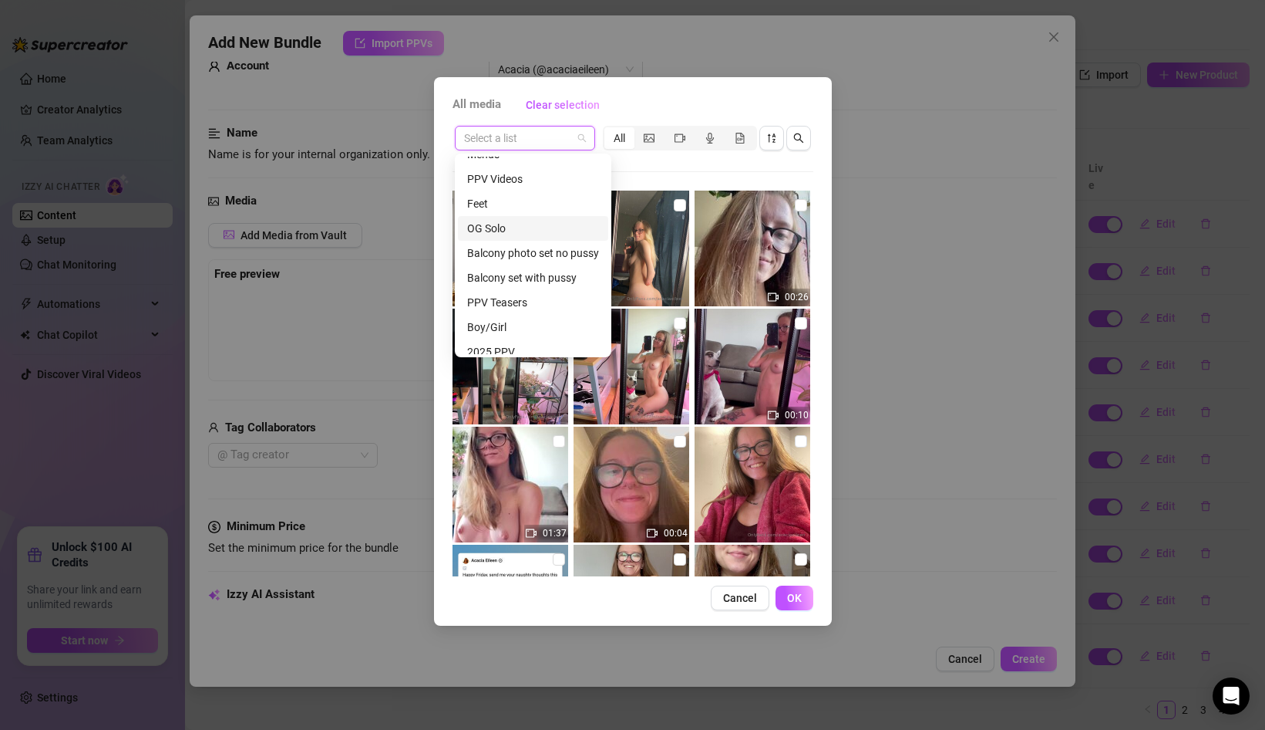
scroll to position [49, 0]
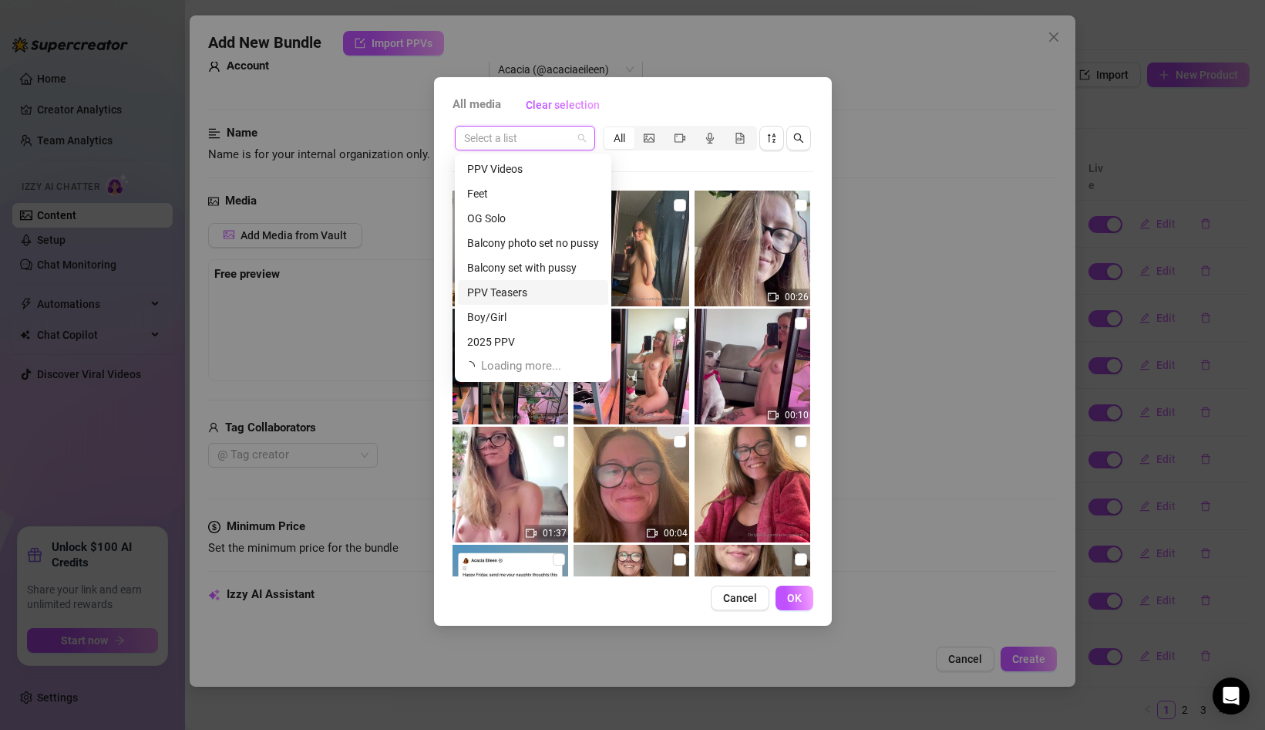
click at [514, 291] on div "PPV Teasers" at bounding box center [533, 292] width 132 height 17
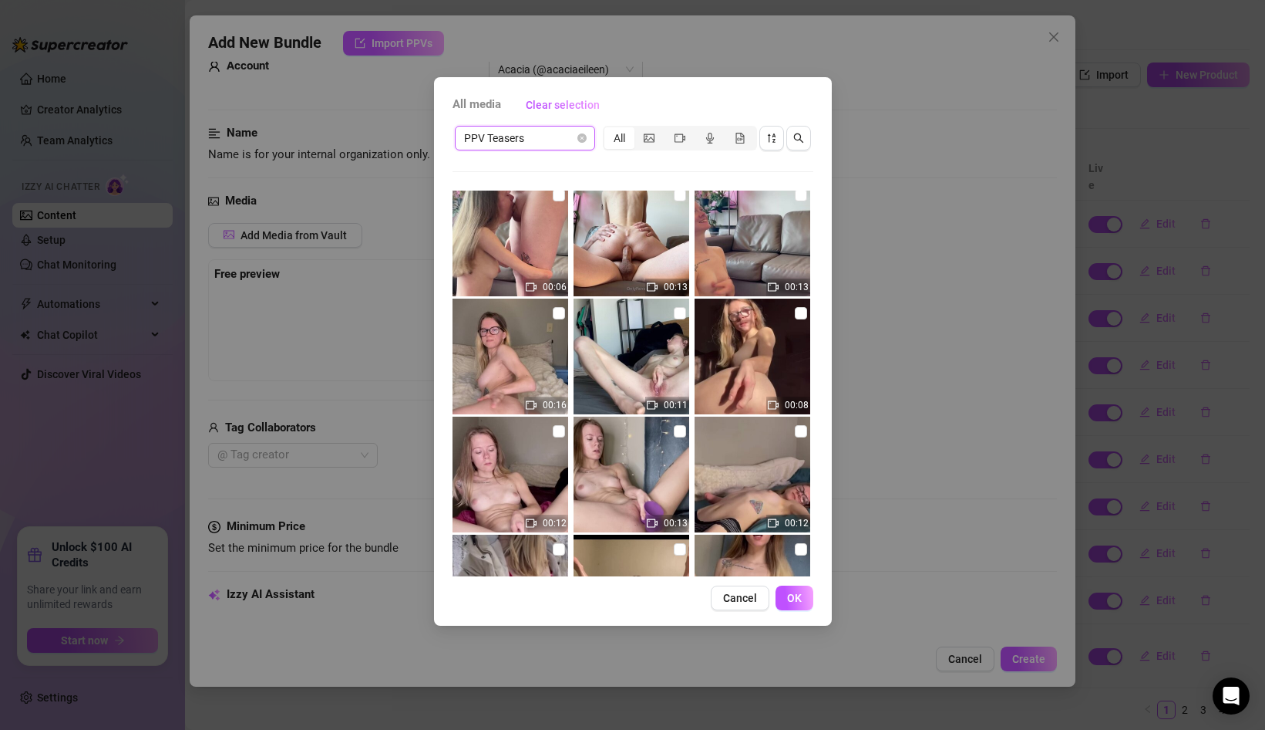
scroll to position [365, 0]
click at [558, 313] on input "checkbox" at bounding box center [559, 312] width 12 height 12
click at [788, 585] on button "OK" at bounding box center [795, 597] width 38 height 25
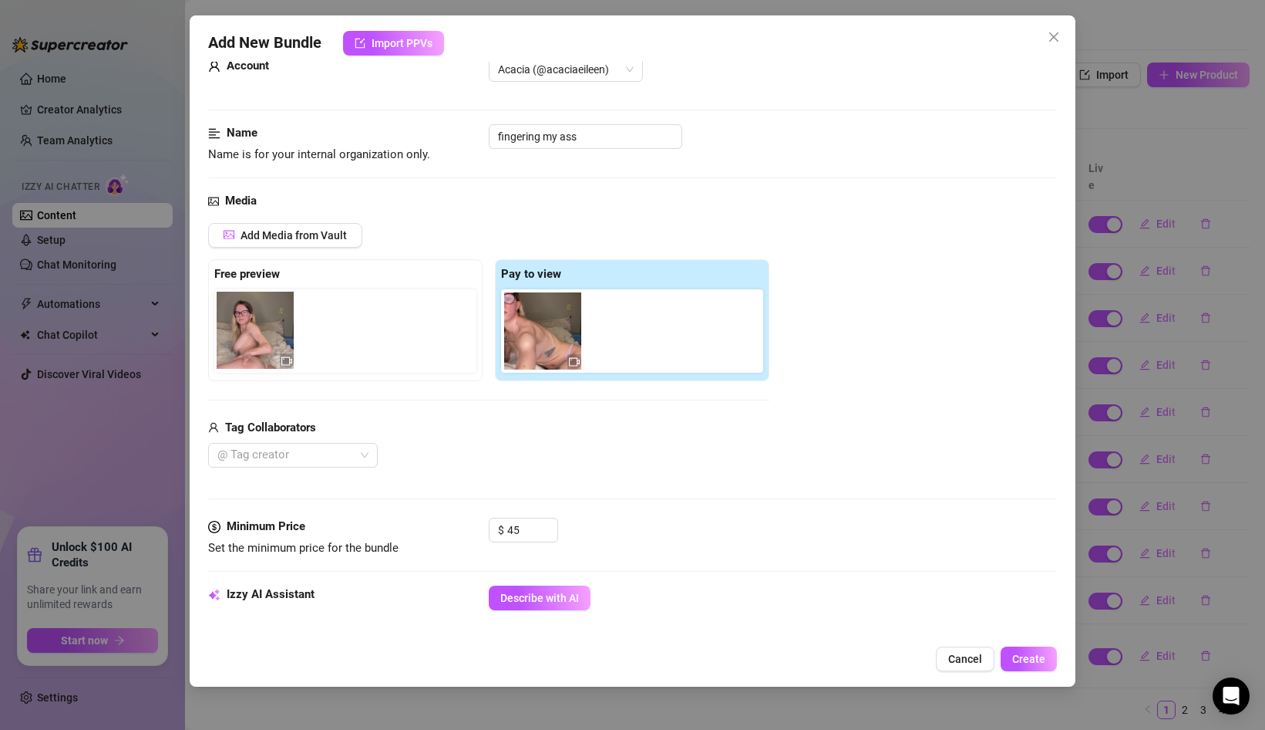
drag, startPoint x: 628, startPoint y: 339, endPoint x: 251, endPoint y: 339, distance: 376.3
click at [251, 339] on div "Free preview Pay to view" at bounding box center [488, 320] width 561 height 122
click at [336, 233] on span "Add Media from Vault" at bounding box center [294, 235] width 106 height 12
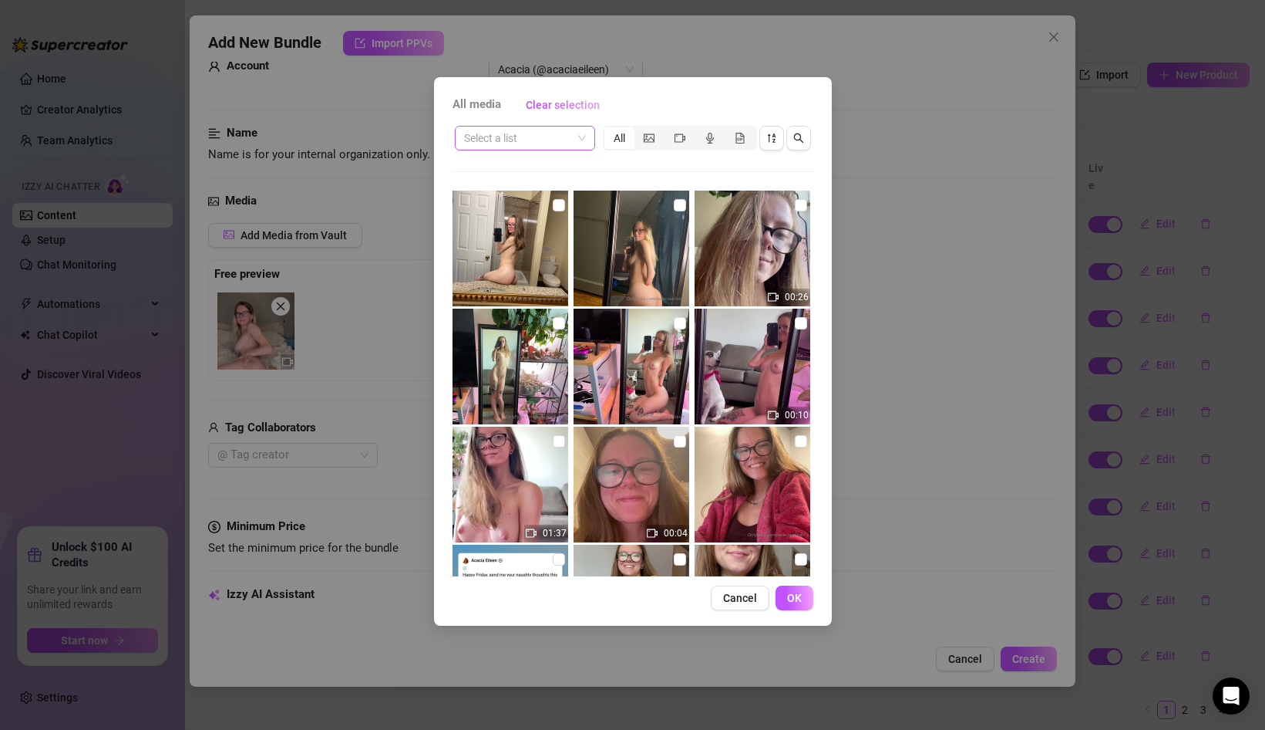
click at [581, 131] on span at bounding box center [525, 137] width 122 height 23
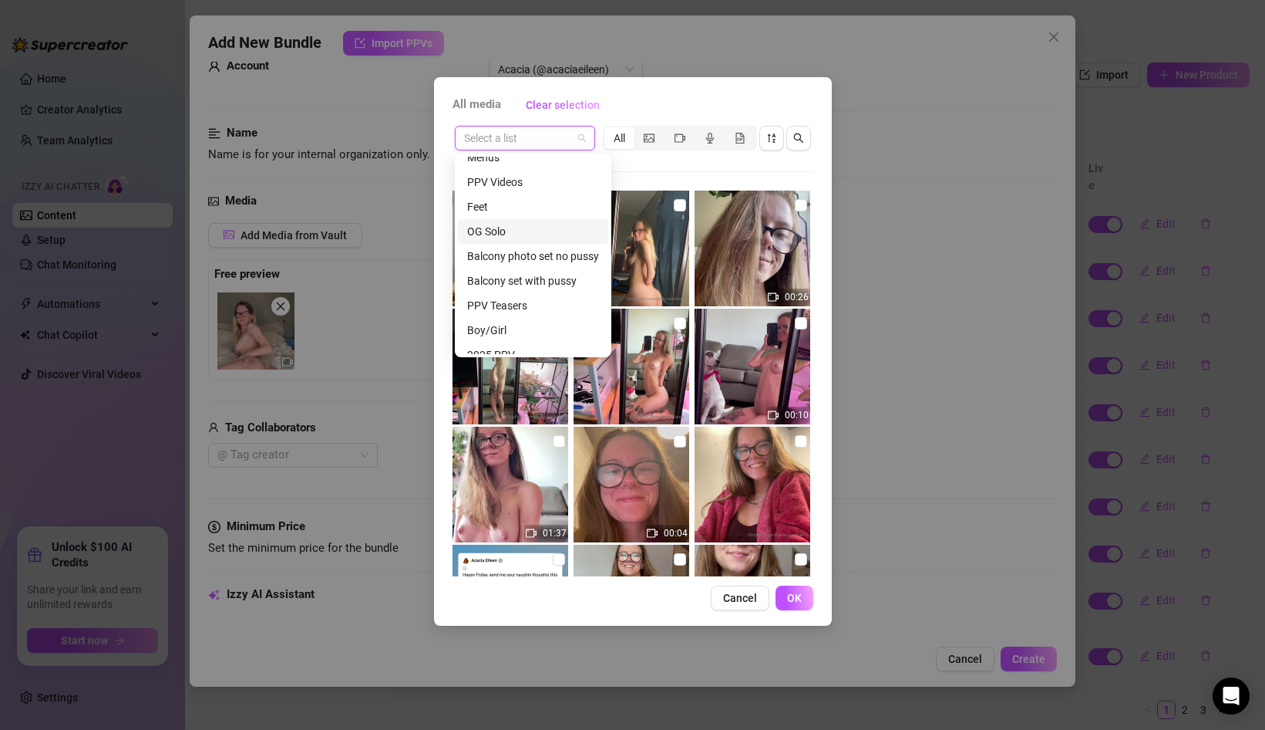
scroll to position [38, 0]
click at [531, 305] on div "PPV Teasers" at bounding box center [533, 303] width 132 height 17
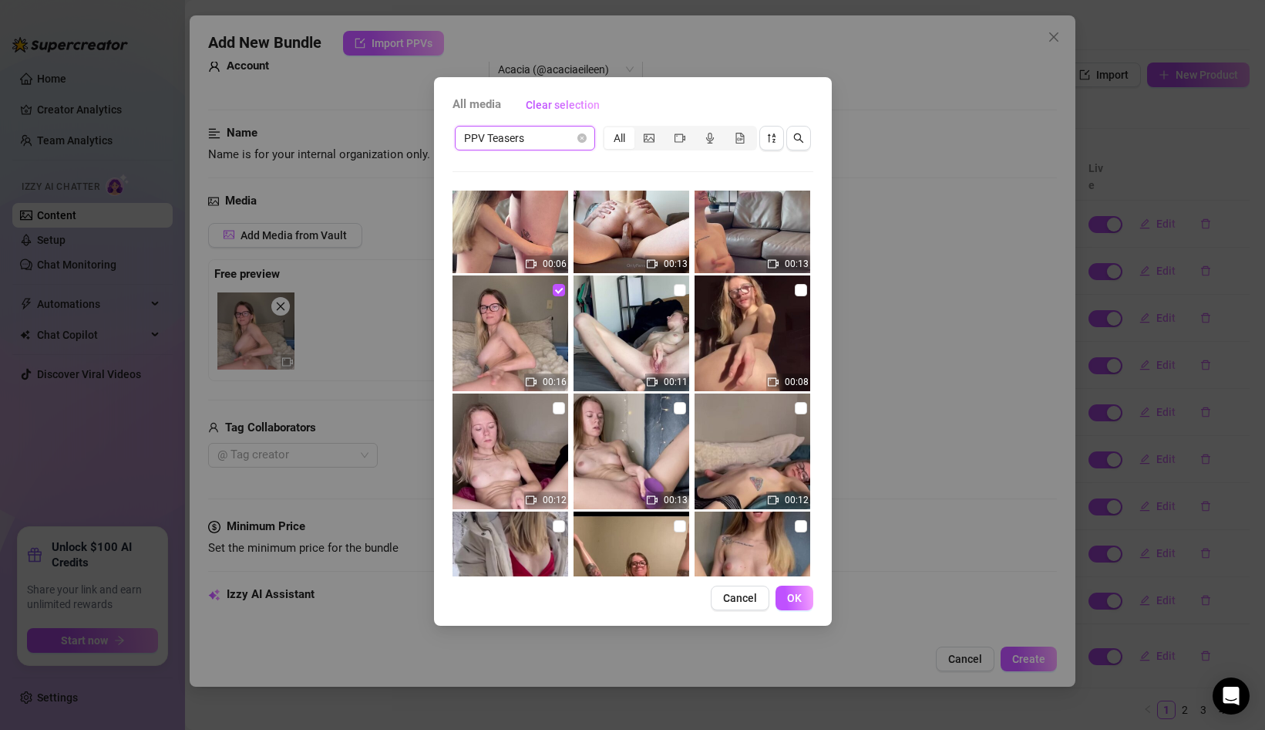
scroll to position [386, 0]
click at [727, 602] on span "Cancel" at bounding box center [740, 597] width 34 height 12
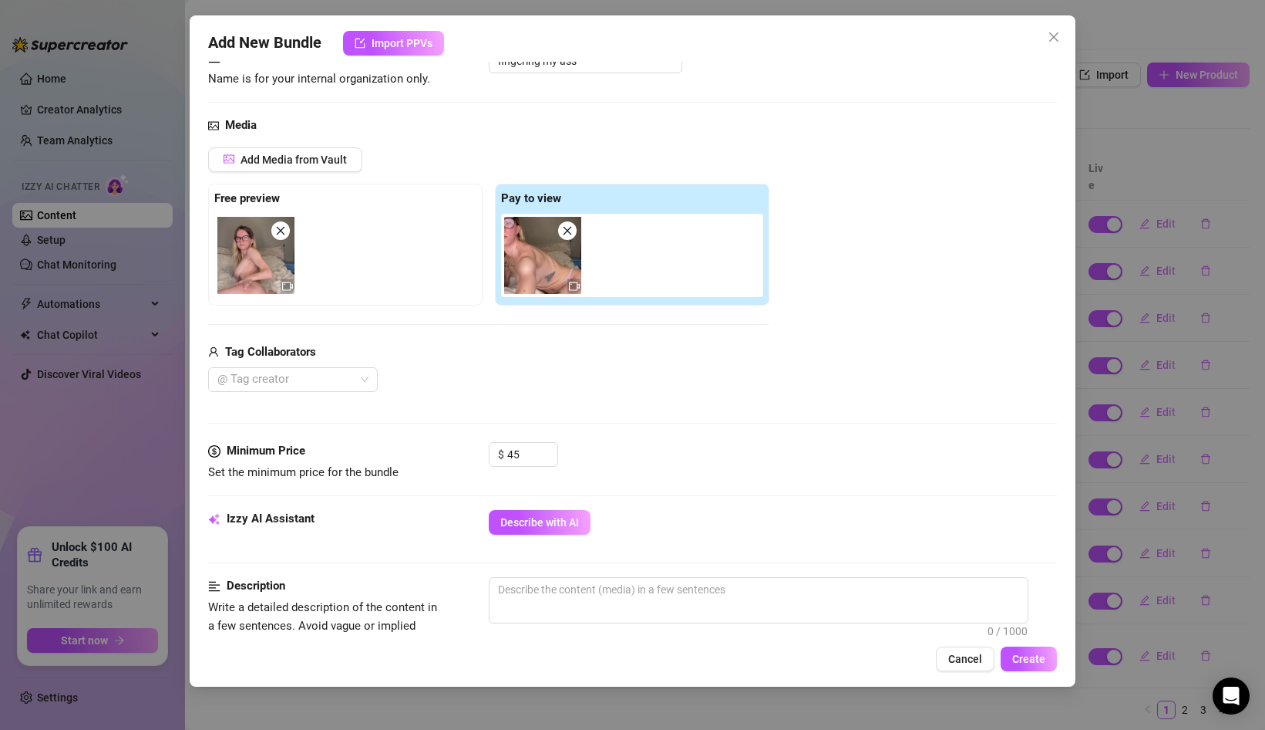
scroll to position [123, 0]
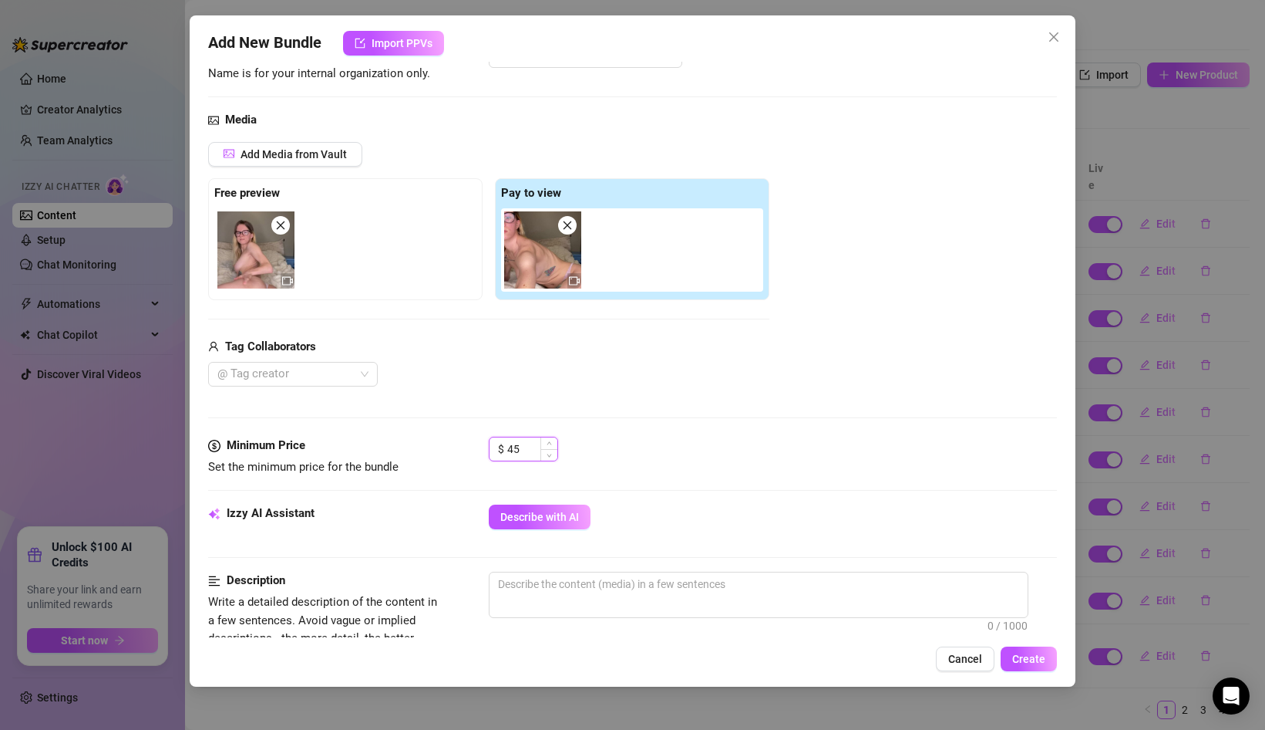
click at [522, 444] on input "45" at bounding box center [532, 448] width 50 height 23
click at [742, 401] on div "Media Add Media from Vault Free preview Pay to view Tag Collaborators @ Tag cre…" at bounding box center [632, 273] width 849 height 325
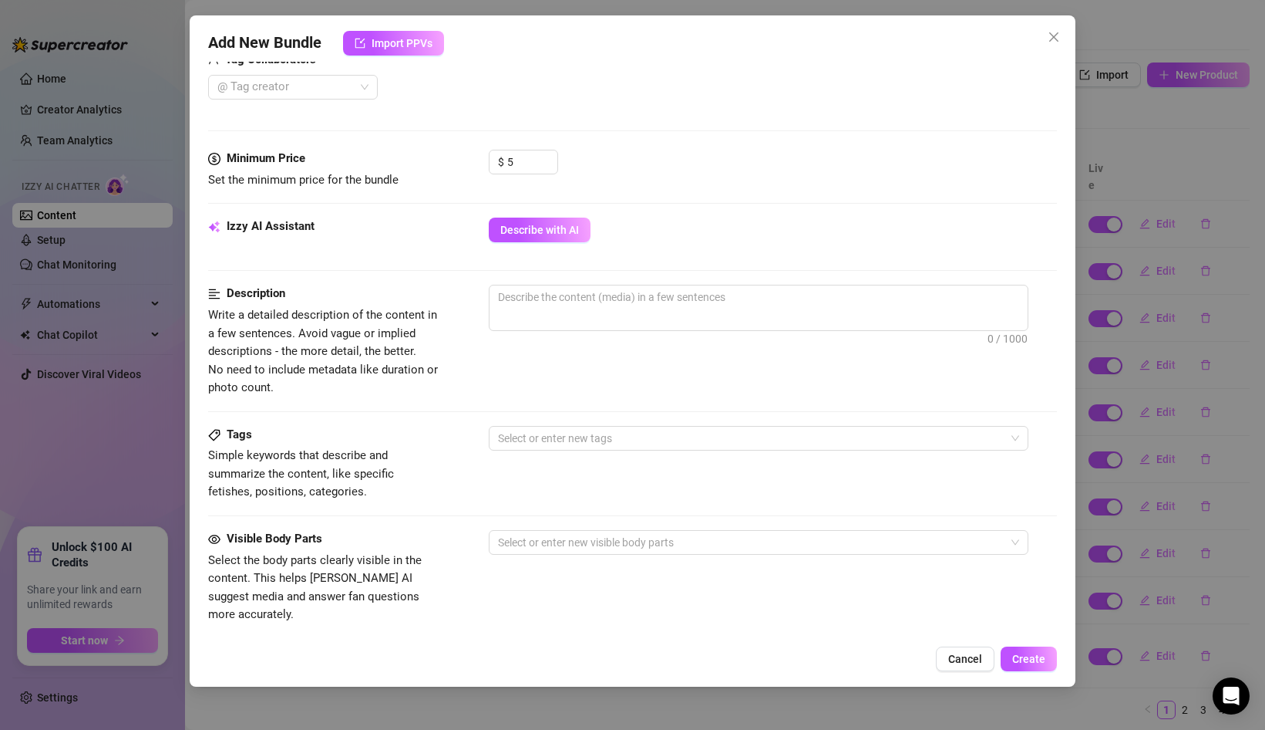
scroll to position [409, 0]
click at [531, 311] on span "0 / 1000" at bounding box center [759, 309] width 540 height 46
click at [547, 301] on textarea at bounding box center [759, 298] width 538 height 23
click at [552, 234] on span "Describe with AI" at bounding box center [539, 231] width 79 height 12
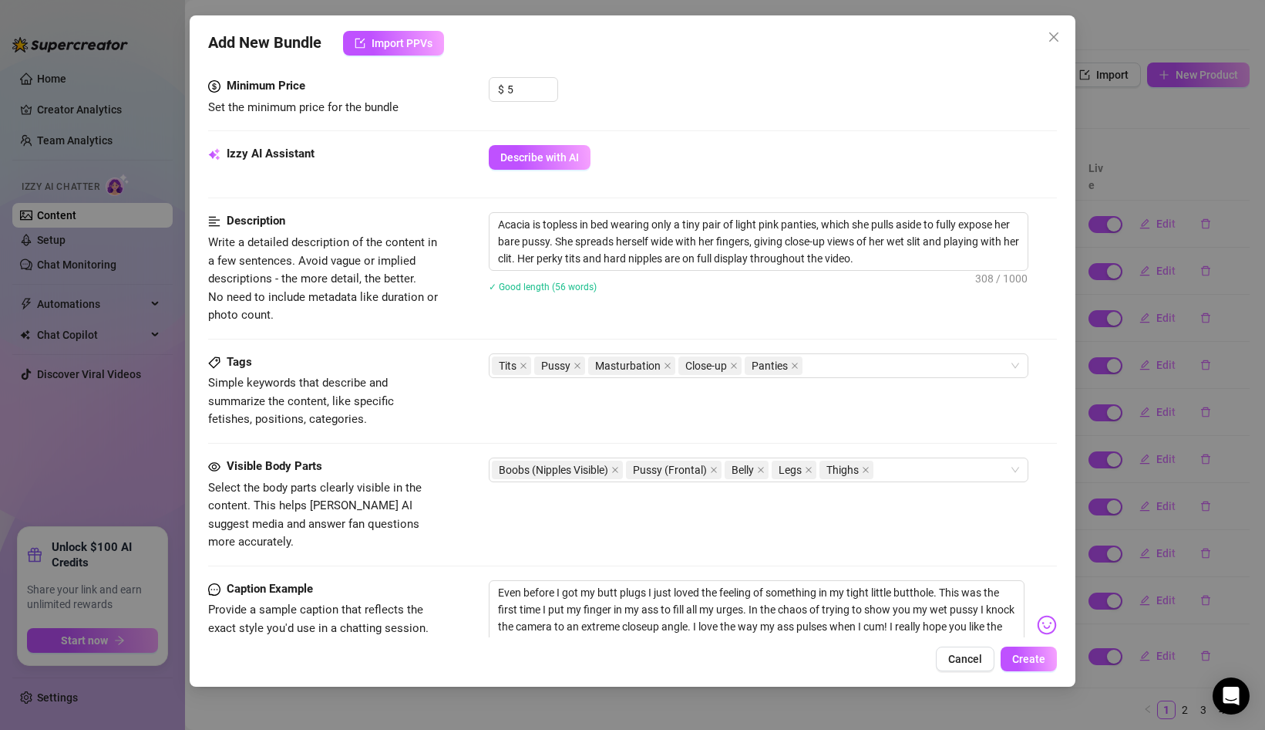
scroll to position [479, 0]
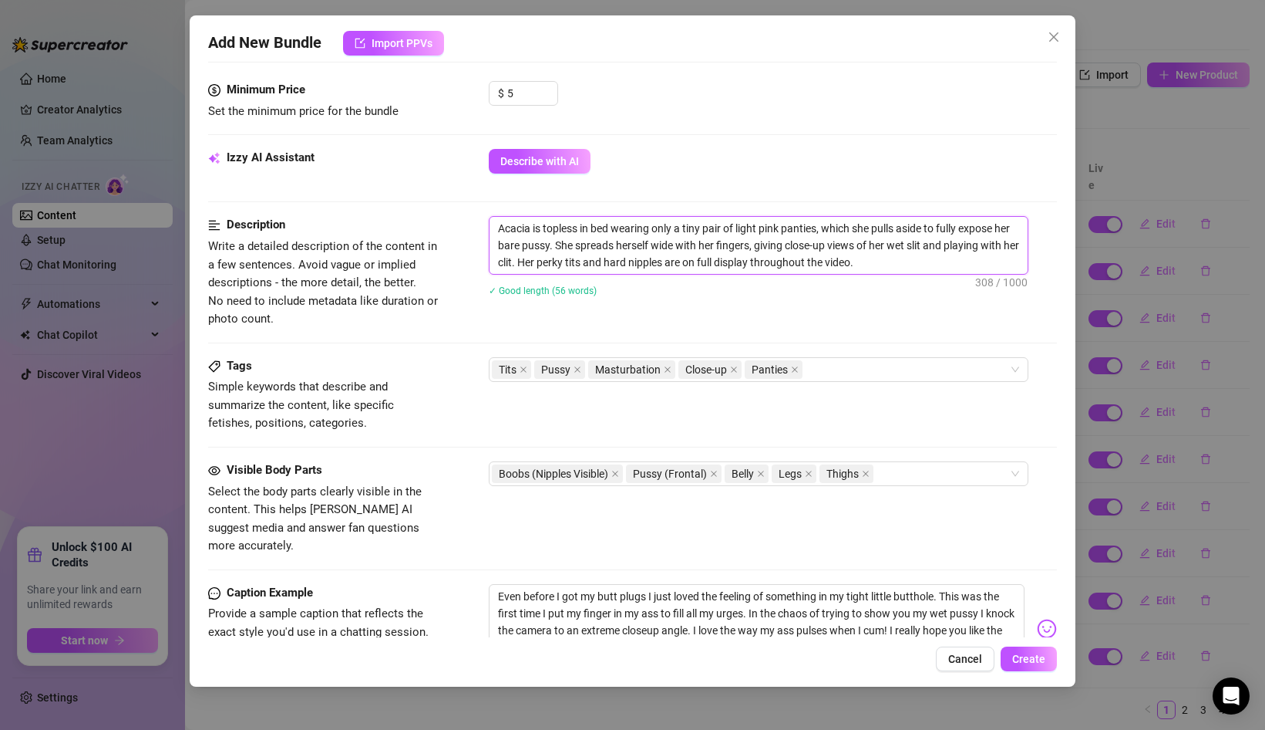
click at [726, 228] on textarea "Acacia is topless in bed wearing only a tiny pair of light pink panties, which …" at bounding box center [759, 245] width 538 height 57
drag, startPoint x: 738, startPoint y: 228, endPoint x: 704, endPoint y: 234, distance: 34.4
click at [704, 234] on textarea "Acacia is topless in bed wearing only a tiny pair of light pink panties, which …" at bounding box center [759, 245] width 538 height 57
drag, startPoint x: 787, startPoint y: 229, endPoint x: 753, endPoint y: 230, distance: 34.7
click at [752, 230] on textarea "Acacia is topless in bed wearing only a tiny light pink panties, which she pull…" at bounding box center [759, 245] width 538 height 57
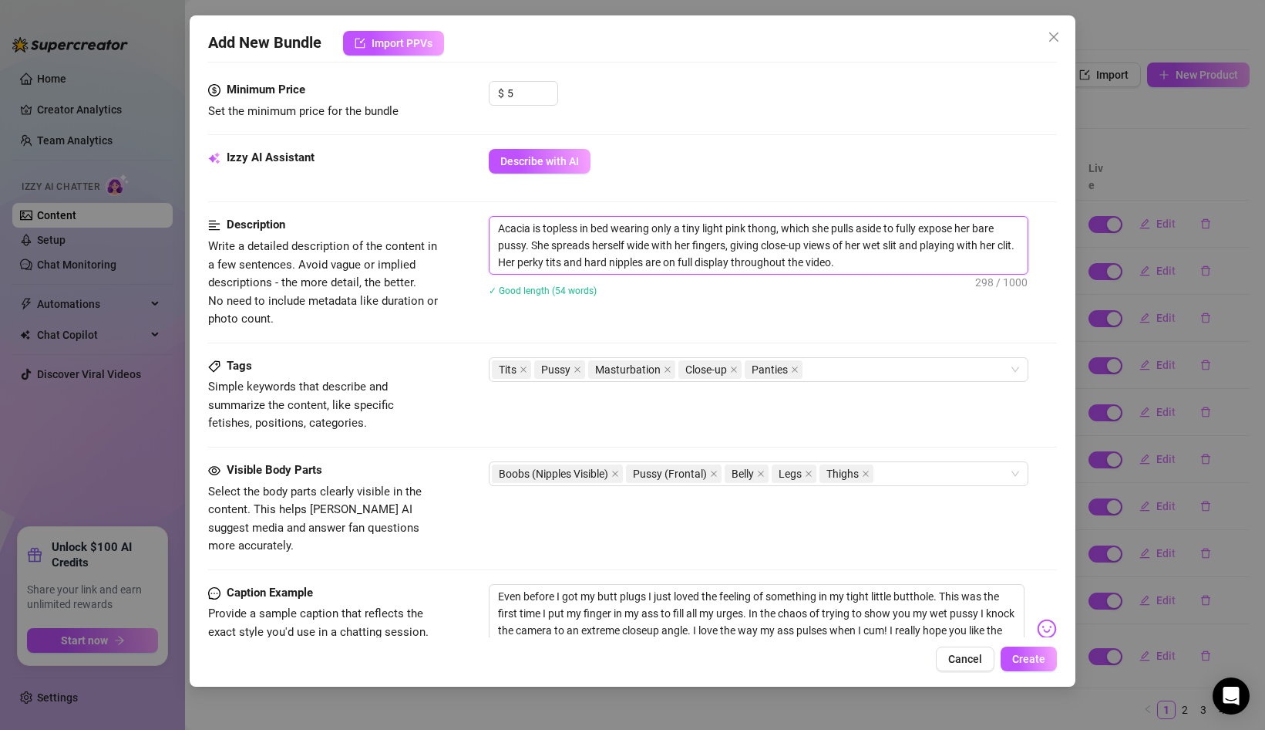
click at [870, 263] on textarea "Acacia is topless in bed wearing only a tiny light pink thong, which she pulls …" at bounding box center [759, 245] width 538 height 57
click at [512, 262] on textarea "Acacia is topless in bed wearing only a tiny light pink thong, which she pulls …" at bounding box center [759, 245] width 538 height 57
click at [891, 254] on textarea "Acacia is topless in bed wearing only a tiny light pink thong, which she pulls …" at bounding box center [759, 245] width 538 height 57
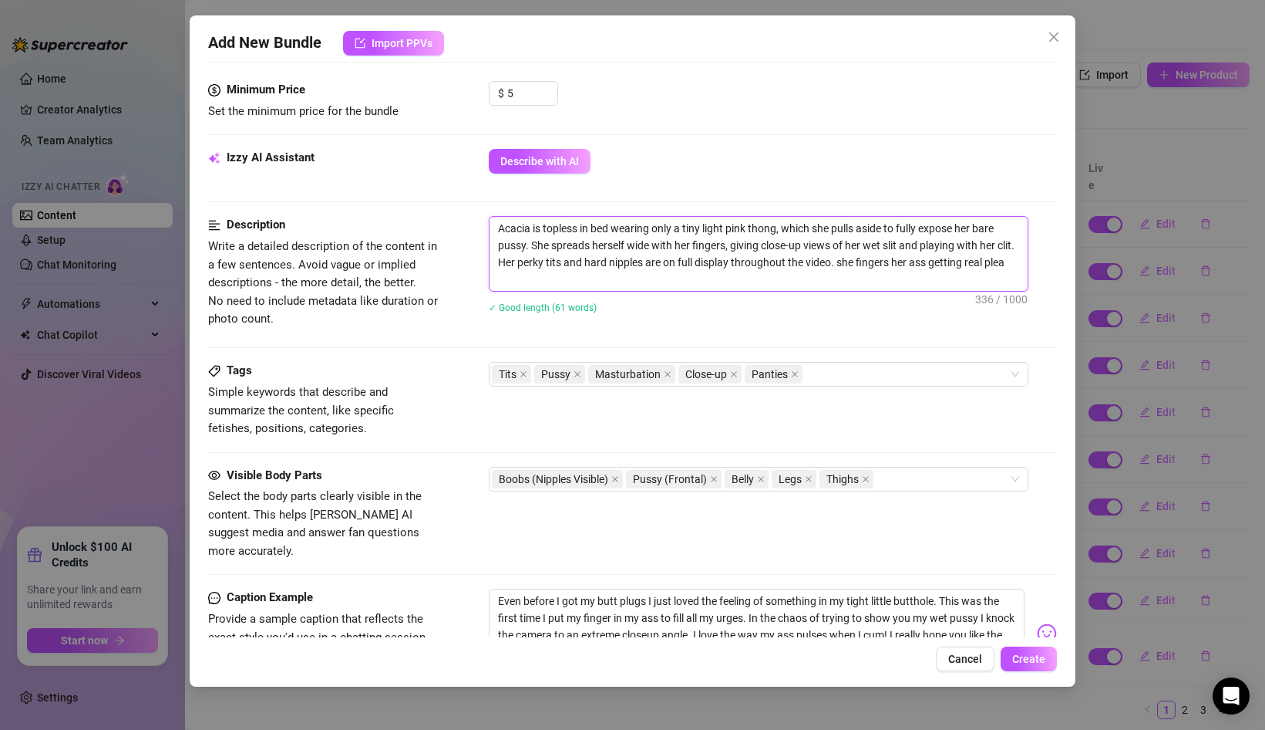
scroll to position [0, 0]
click at [875, 265] on textarea "Acacia is topless in bed wearing only a tiny light pink thong, which she pulls …" at bounding box center [759, 254] width 538 height 74
click at [720, 279] on textarea "Acacia is topless in bed wearing only a tiny light pink thong, which she pulls …" at bounding box center [759, 254] width 538 height 74
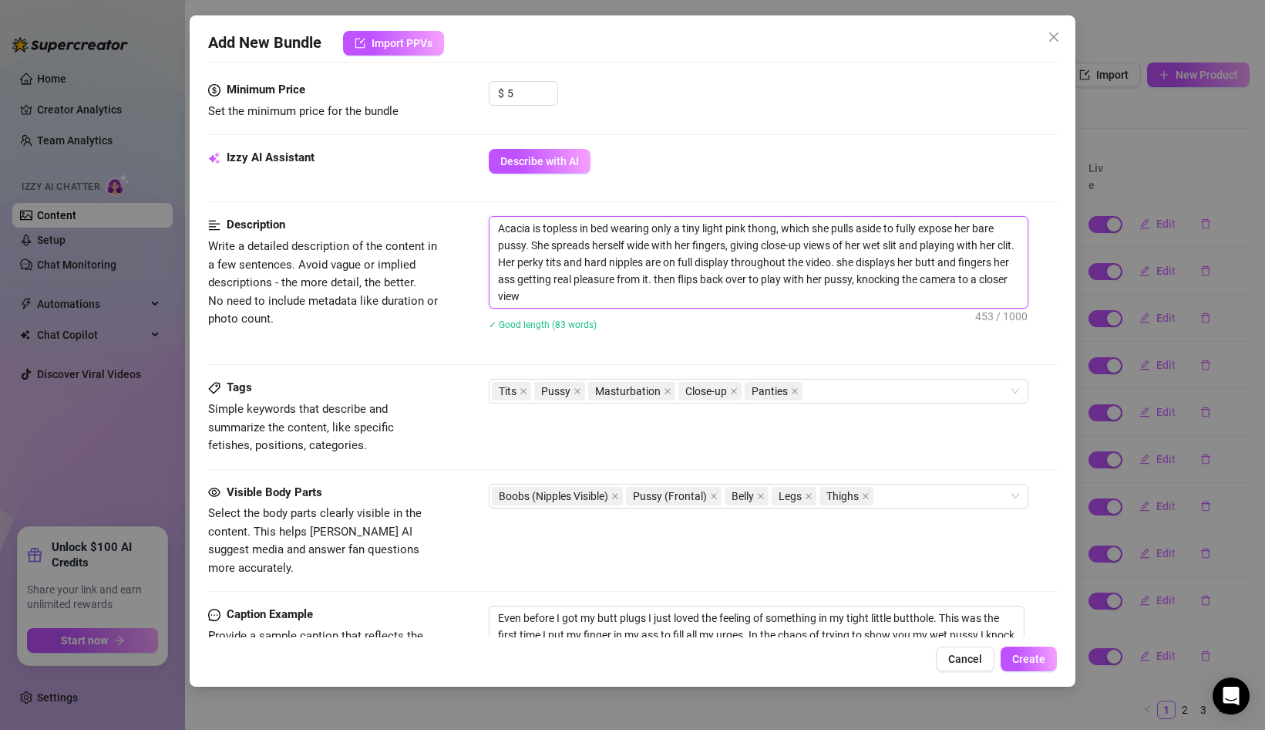
click at [876, 283] on textarea "Acacia is topless in bed wearing only a tiny light pink thong, which she pulls …" at bounding box center [759, 262] width 538 height 91
click at [663, 289] on textarea "Acacia is topless in bed wearing only a tiny light pink thong, which she pulls …" at bounding box center [759, 262] width 538 height 91
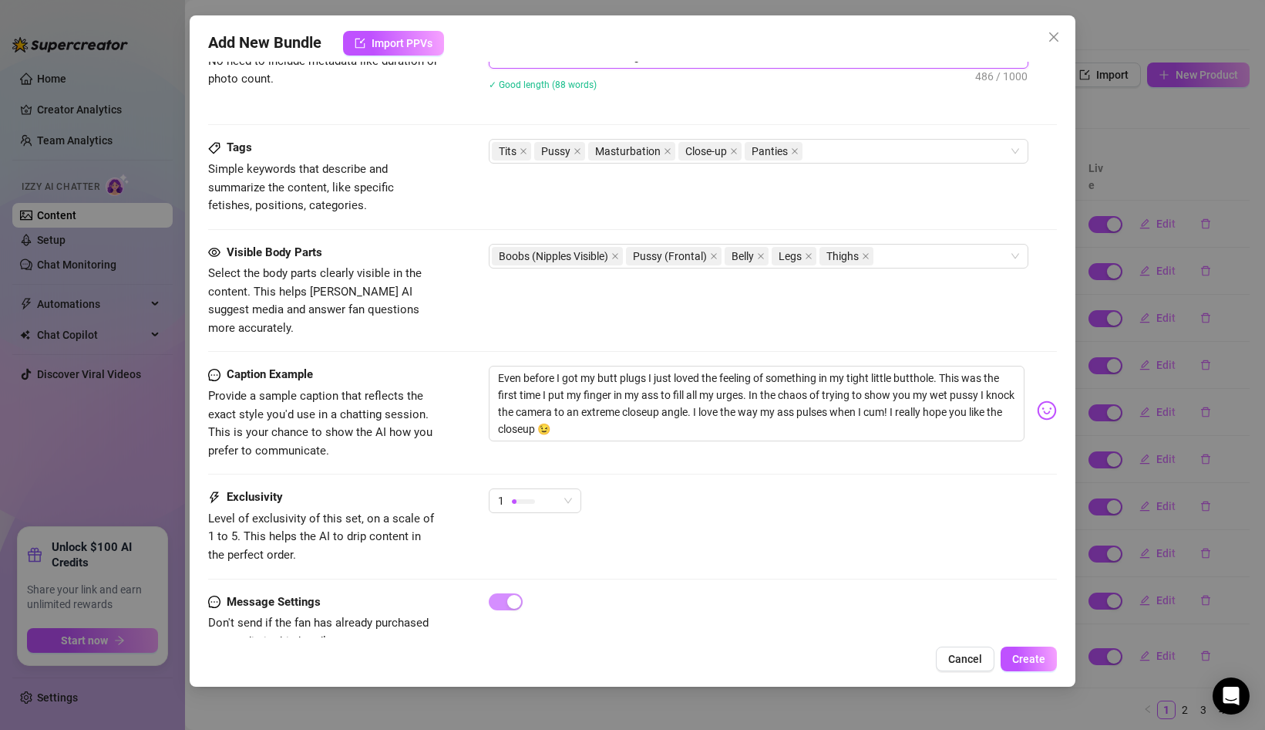
scroll to position [725, 0]
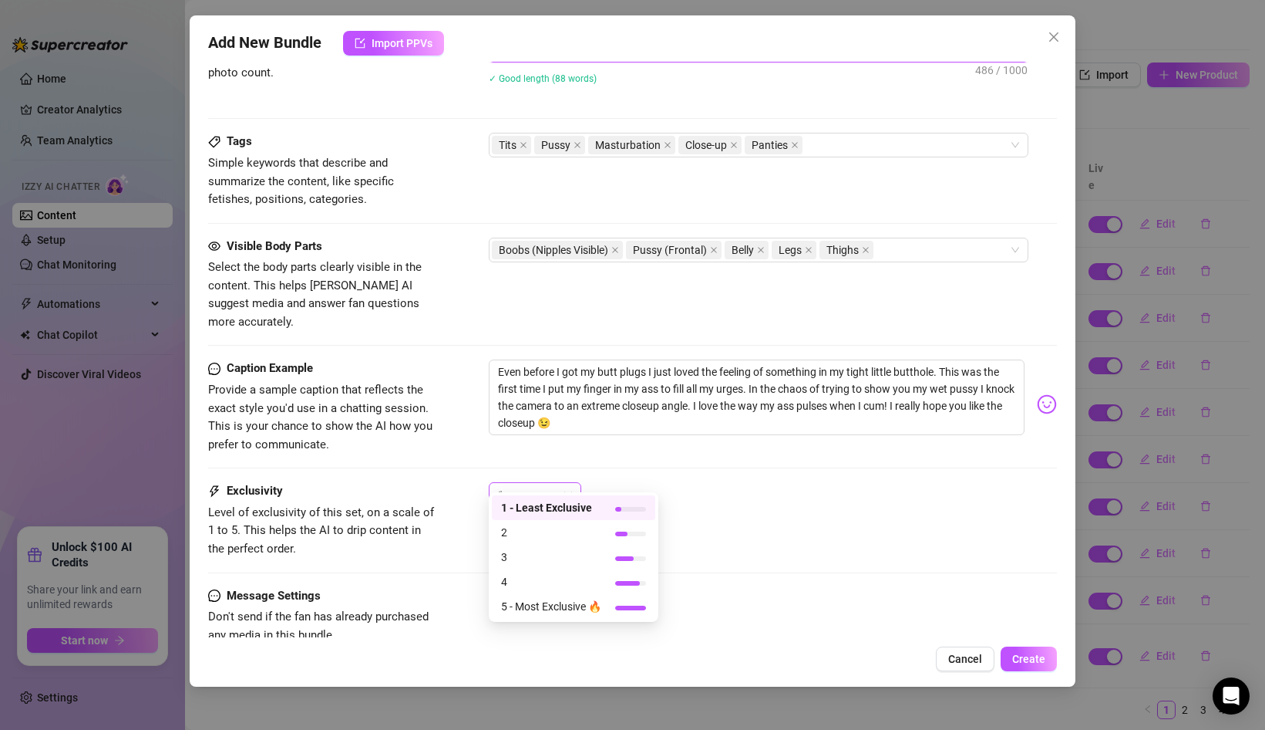
click at [564, 483] on span "1" at bounding box center [535, 494] width 74 height 23
click at [554, 575] on span "4" at bounding box center [551, 581] width 100 height 17
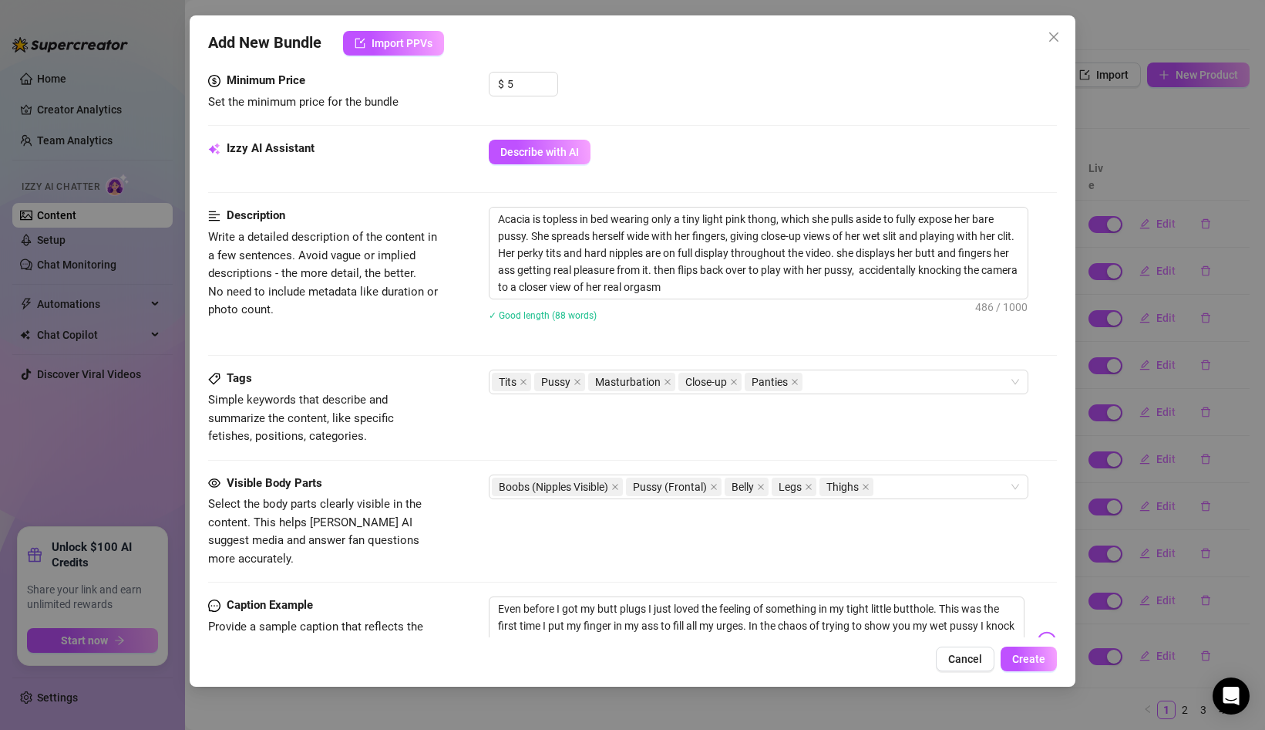
scroll to position [743, 0]
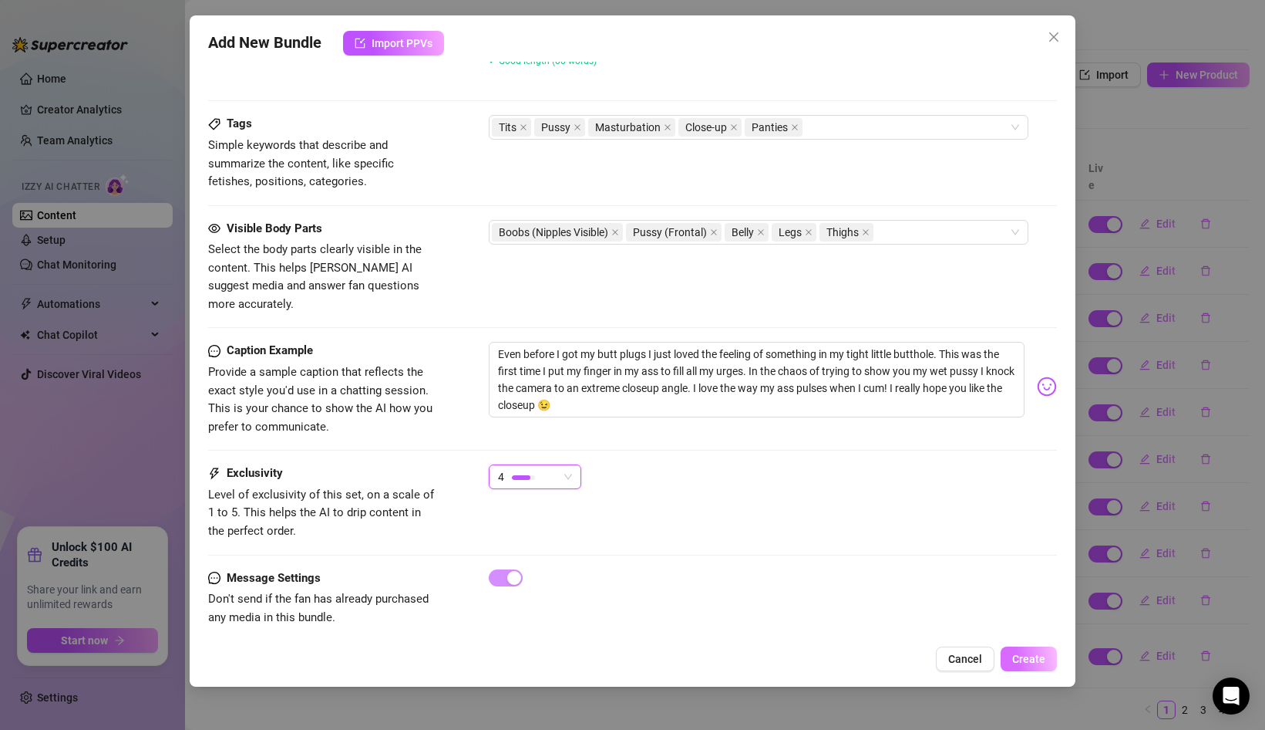
click at [1024, 654] on span "Create" at bounding box center [1029, 658] width 33 height 12
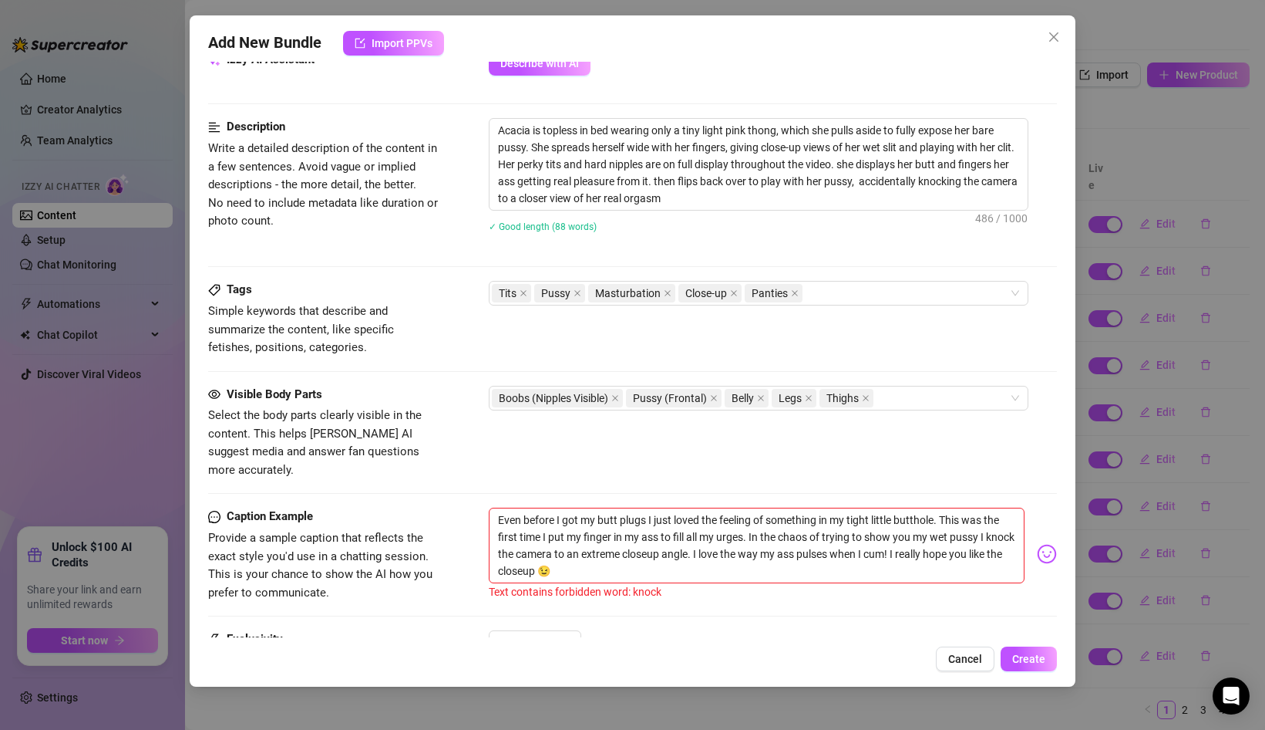
scroll to position [516, 0]
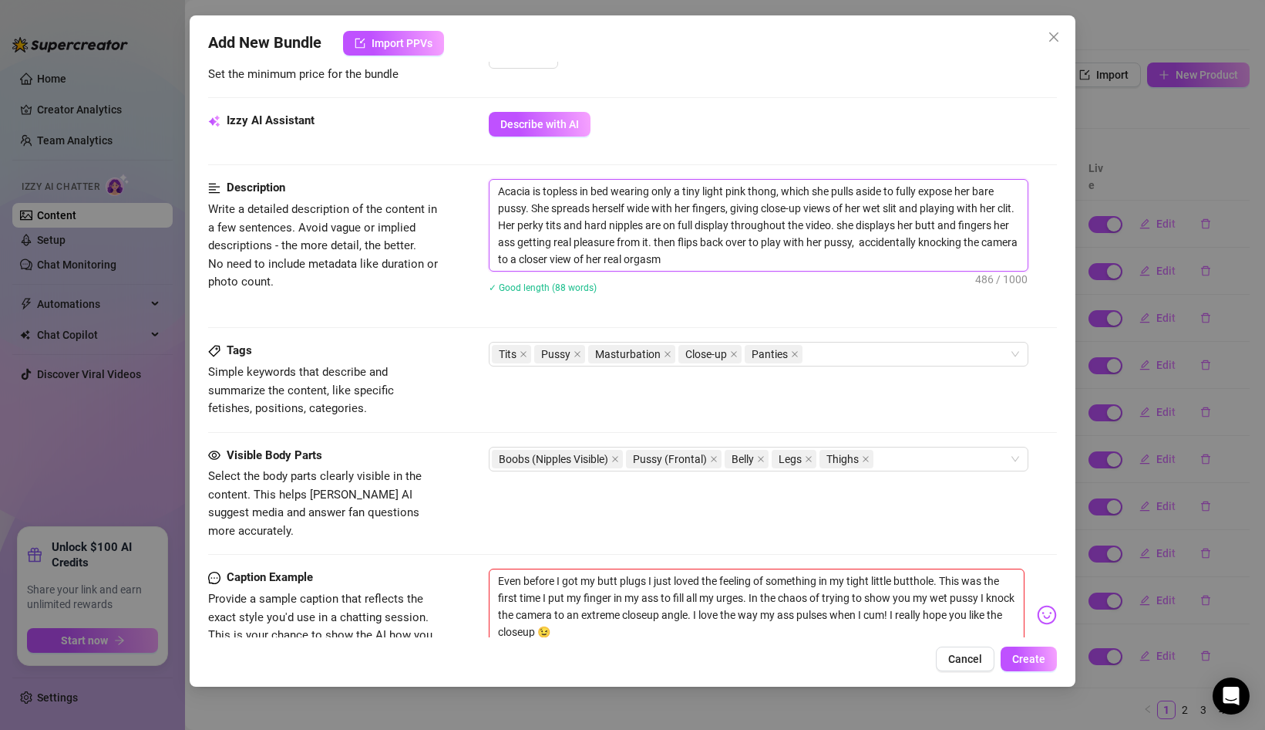
drag, startPoint x: 985, startPoint y: 244, endPoint x: 940, endPoint y: 248, distance: 44.8
click at [940, 248] on textarea "Acacia is topless in bed wearing only a tiny light pink thong, which she pulls …" at bounding box center [759, 225] width 538 height 91
click at [859, 310] on div "Acacia is topless in bed wearing only a tiny light pink thong, which she pulls …" at bounding box center [773, 246] width 568 height 134
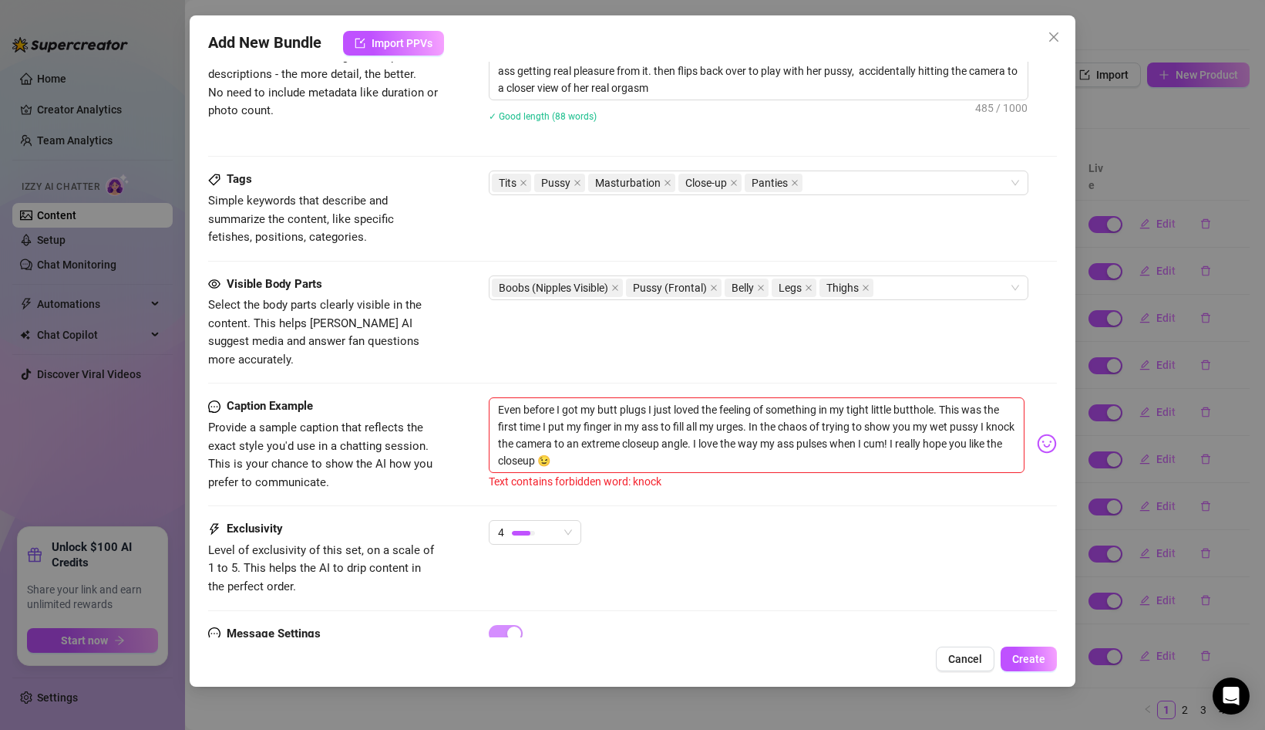
scroll to position [743, 0]
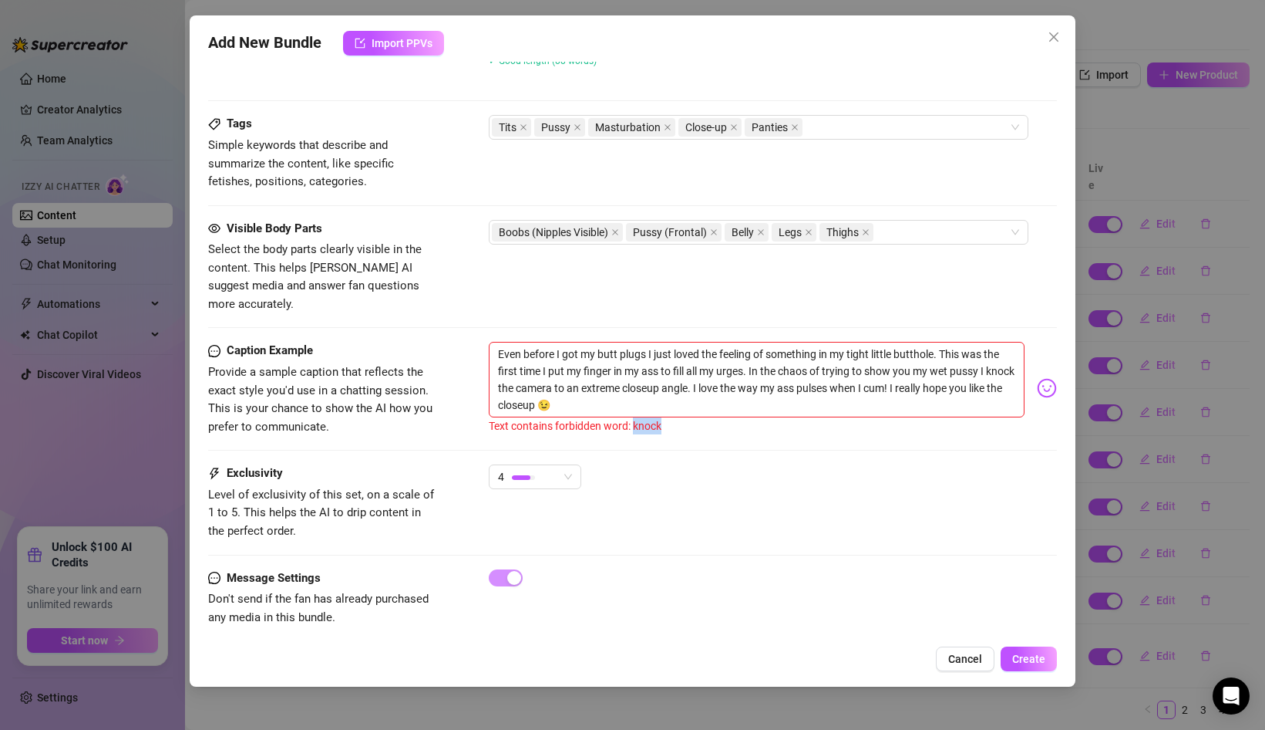
drag, startPoint x: 666, startPoint y: 409, endPoint x: 633, endPoint y: 411, distance: 32.4
click at [634, 417] on div "Text contains forbidden word: knock" at bounding box center [757, 425] width 536 height 17
click at [706, 419] on div "Caption Example Provide a sample caption that reflects the exact style you'd us…" at bounding box center [632, 403] width 849 height 123
click at [1026, 656] on span "Create" at bounding box center [1029, 658] width 33 height 12
click at [531, 369] on textarea "Even before I got my butt plugs I just loved the feeling of something in my tig…" at bounding box center [757, 380] width 536 height 76
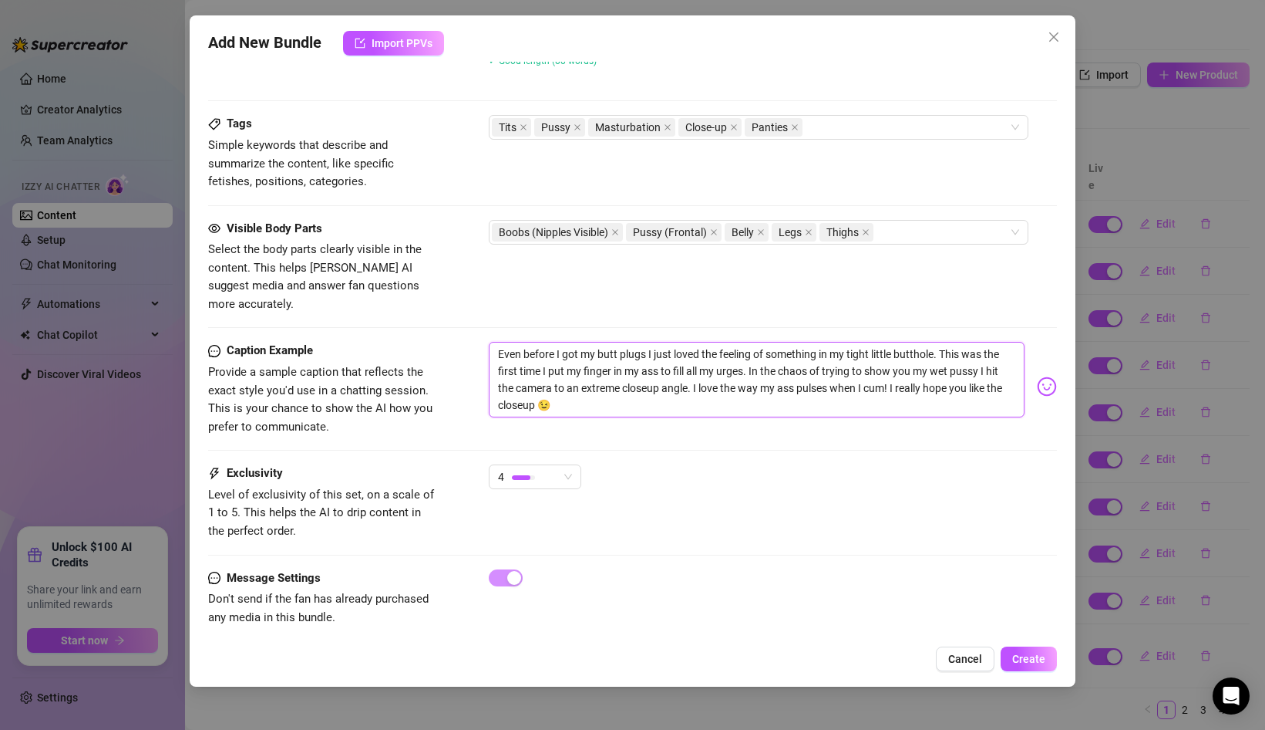
click at [557, 375] on textarea "Even before I got my butt plugs I just loved the feeling of something in my tig…" at bounding box center [757, 380] width 536 height 76
click at [990, 355] on textarea "Even before I got my butt plugs I just loved the feeling of something in my tig…" at bounding box center [757, 380] width 536 height 76
click at [1026, 644] on div "Add New Bundle Import PPVs Account Acacia (@acaciaeileen) Name Name is for your…" at bounding box center [633, 350] width 886 height 671
click at [1026, 649] on button "Create" at bounding box center [1029, 658] width 56 height 25
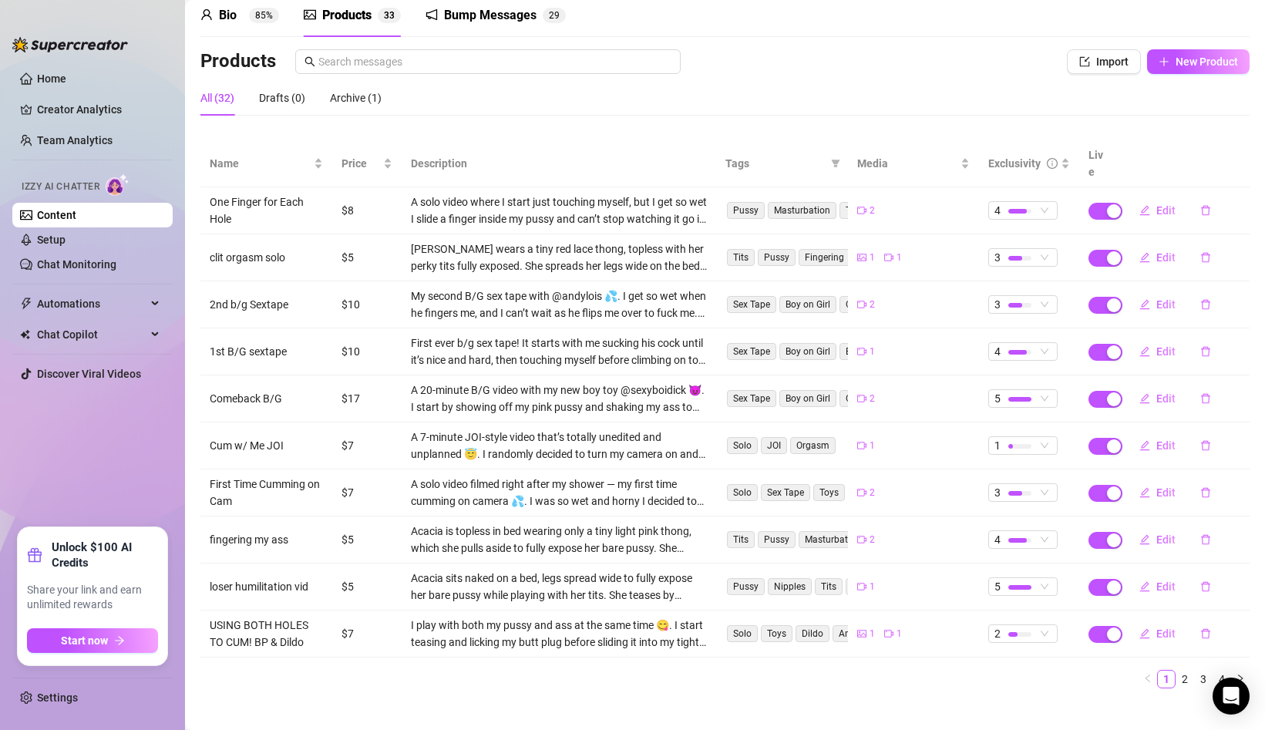
scroll to position [66, 0]
click at [1090, 58] on icon "import" at bounding box center [1085, 61] width 11 height 11
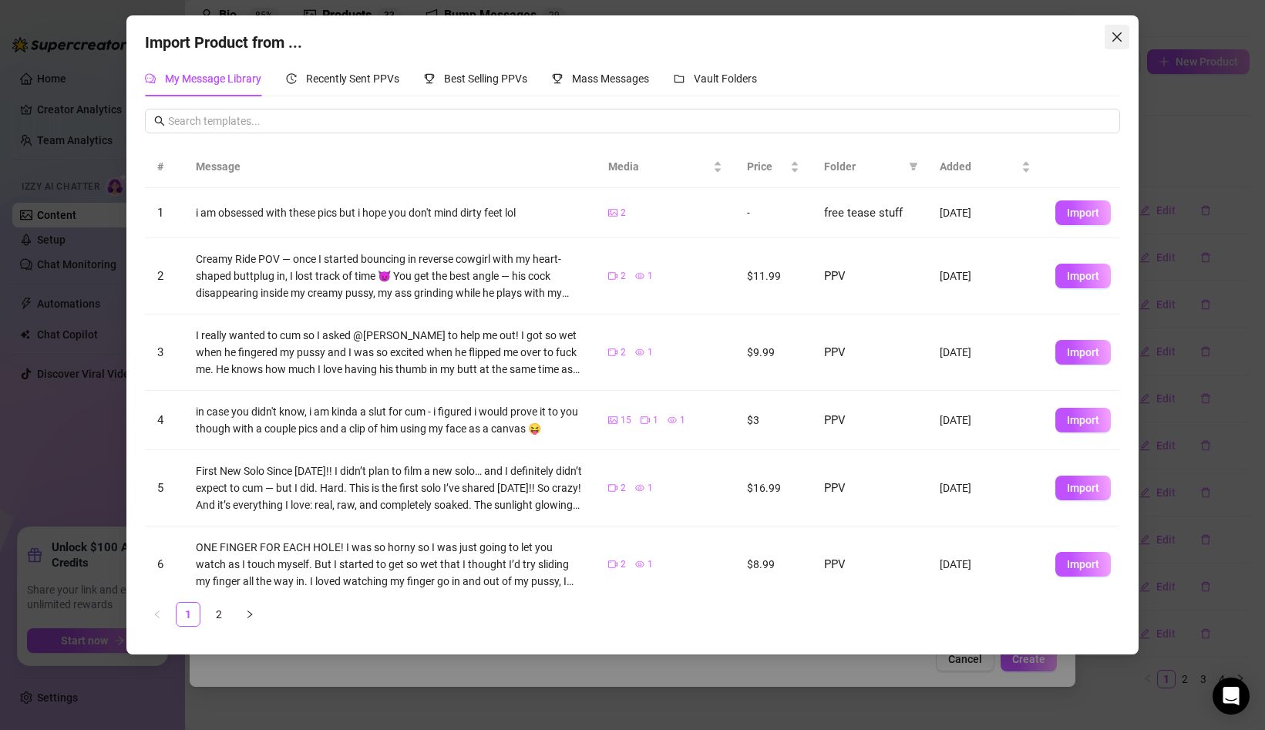
click at [1113, 41] on icon "close" at bounding box center [1117, 37] width 12 height 12
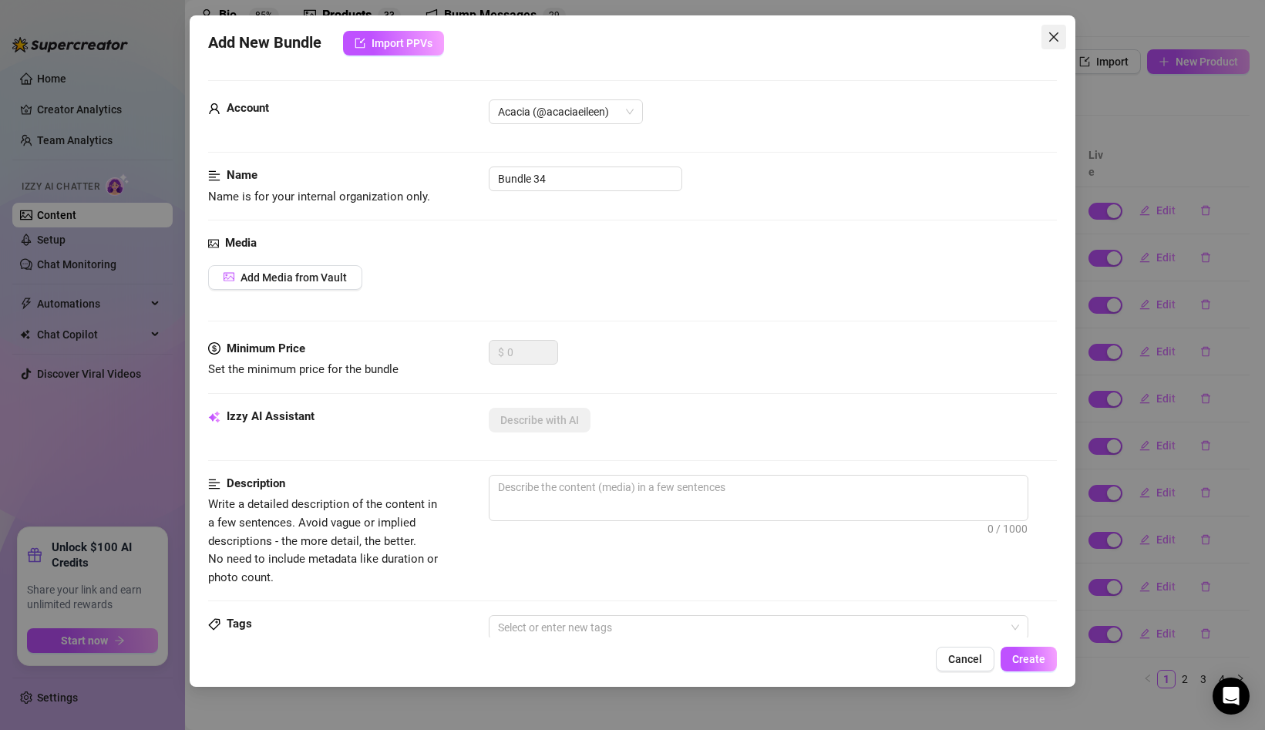
click at [1052, 41] on icon "close" at bounding box center [1054, 37] width 12 height 12
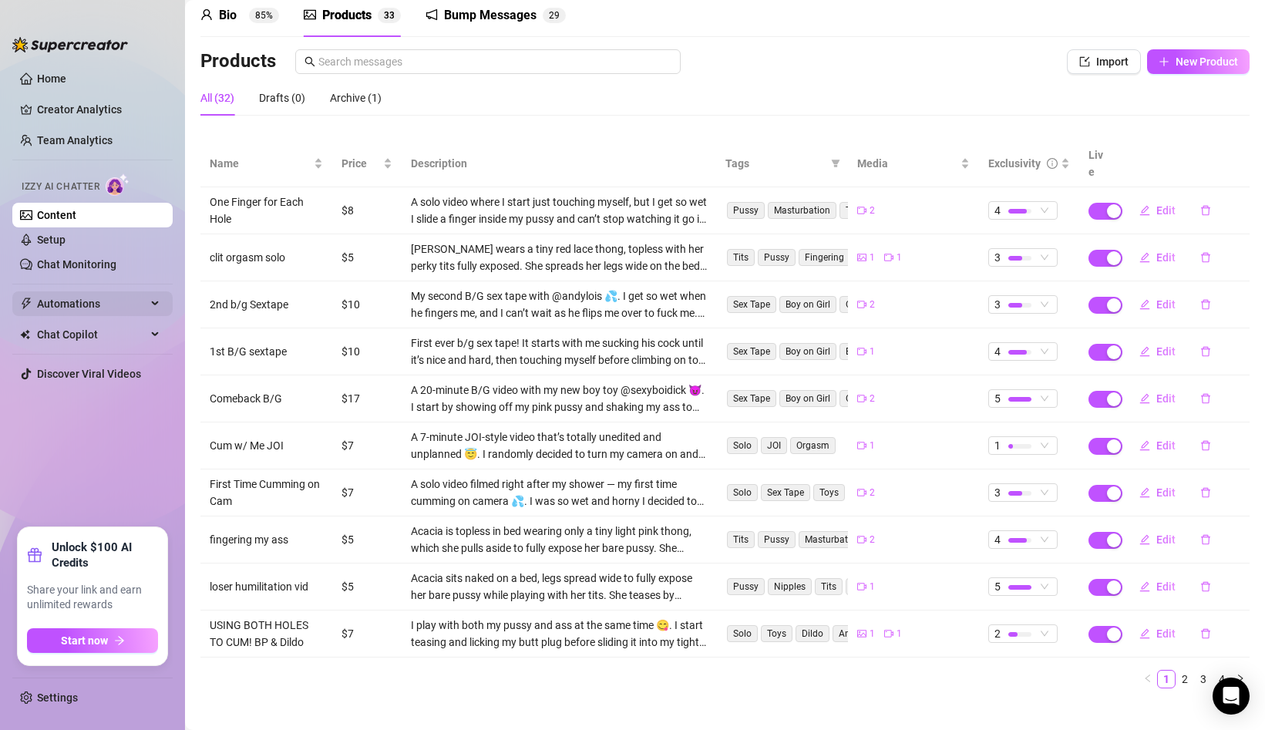
click at [108, 309] on span "Automations" at bounding box center [92, 304] width 110 height 25
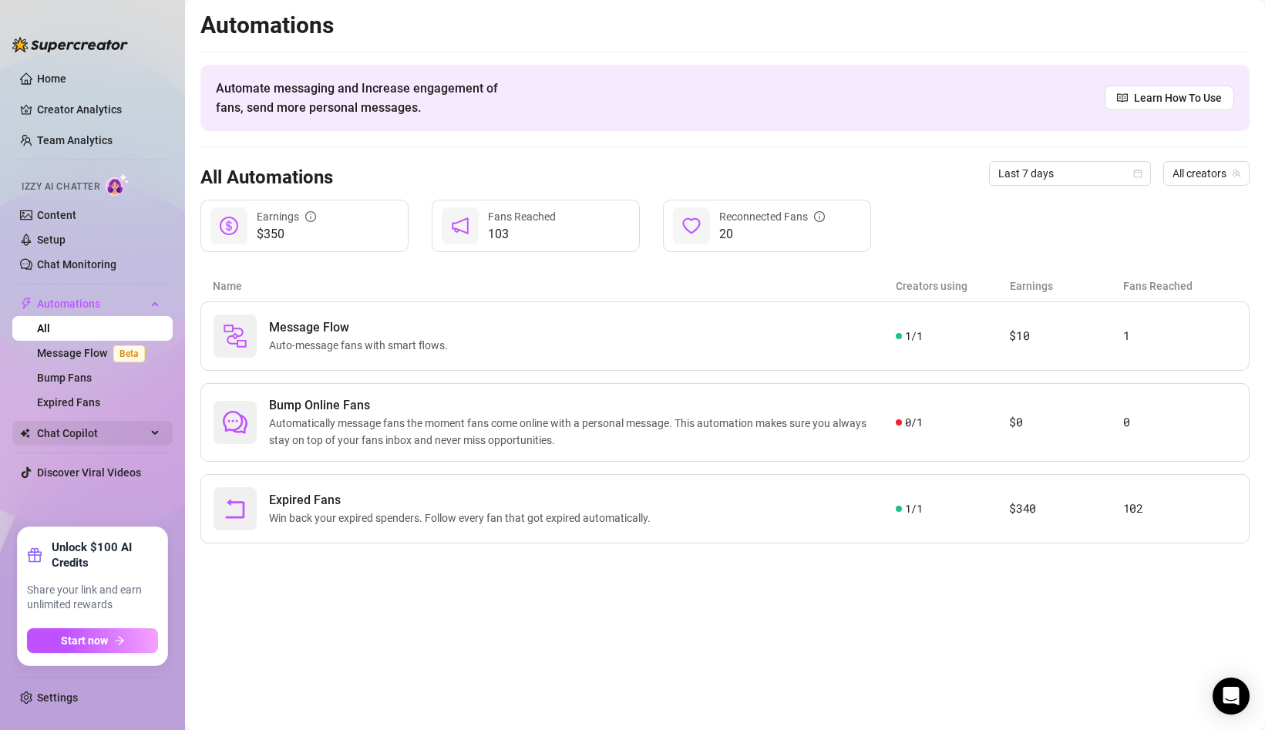
click at [118, 435] on span "Chat Copilot" at bounding box center [92, 433] width 110 height 25
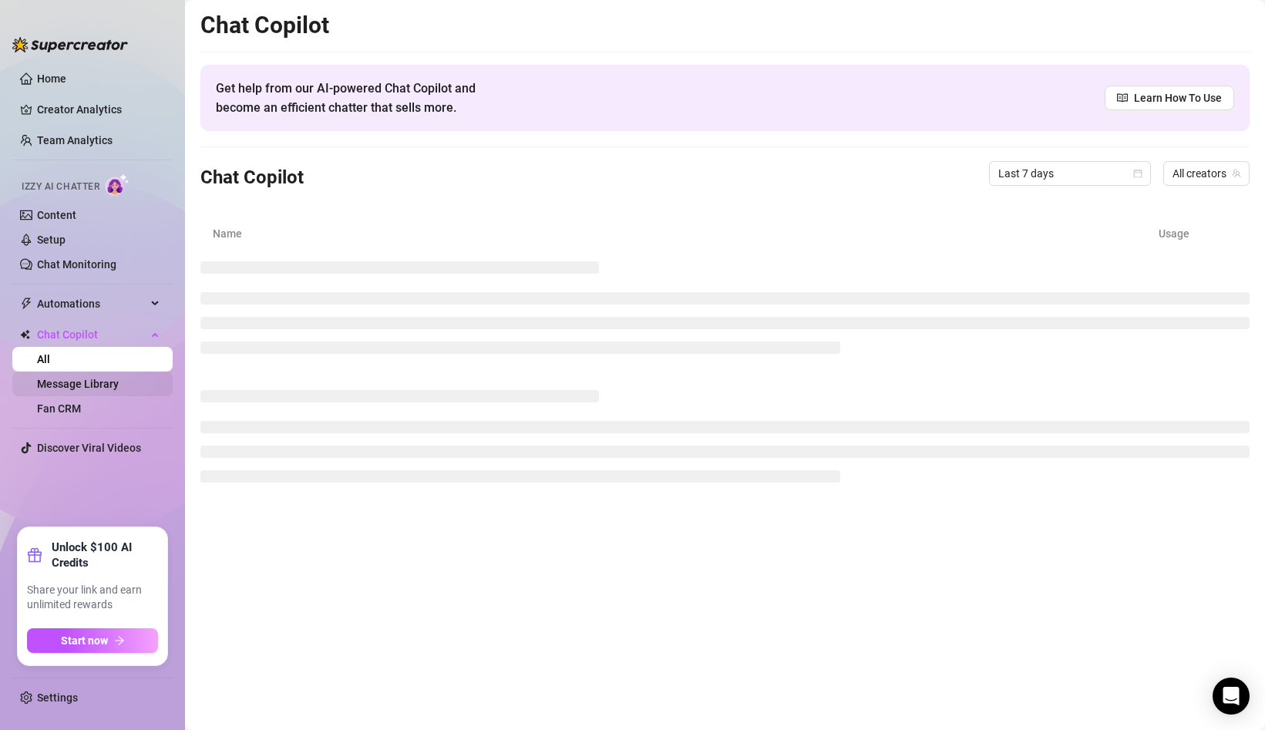
click at [119, 382] on link "Message Library" at bounding box center [78, 384] width 82 height 12
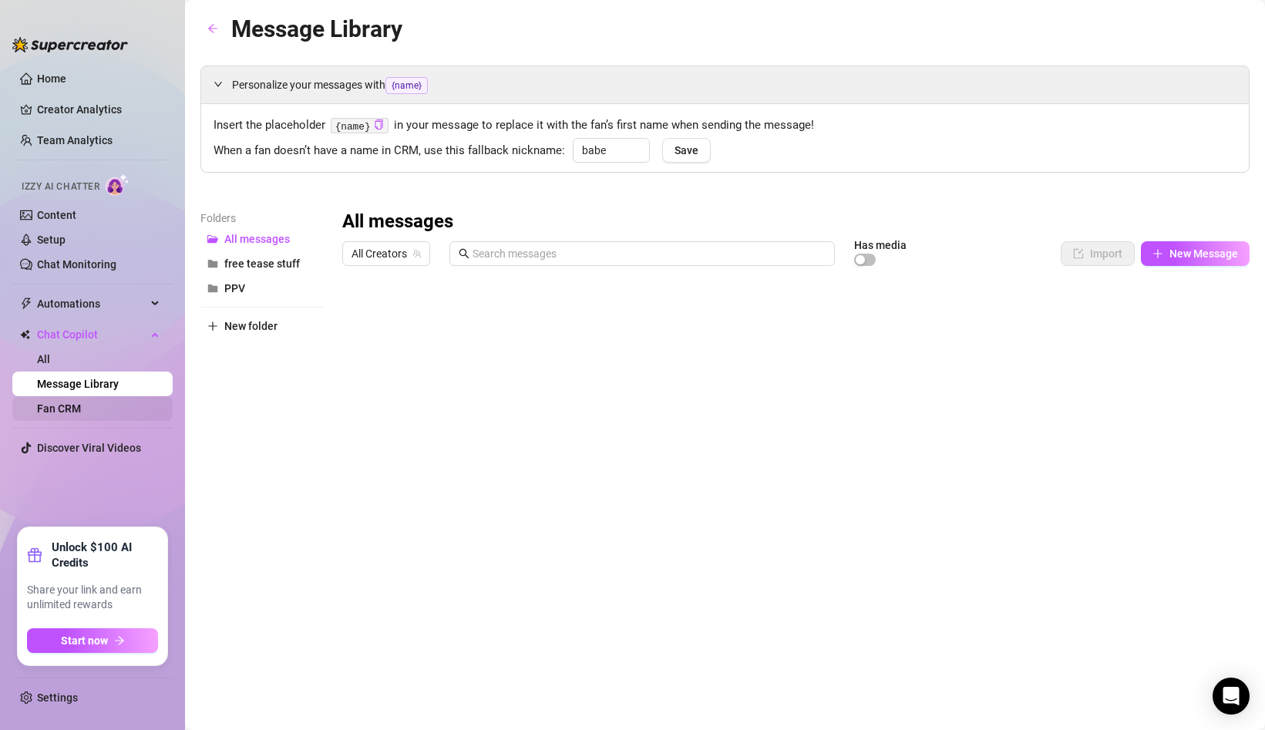
click at [81, 406] on link "Fan CRM" at bounding box center [59, 409] width 44 height 12
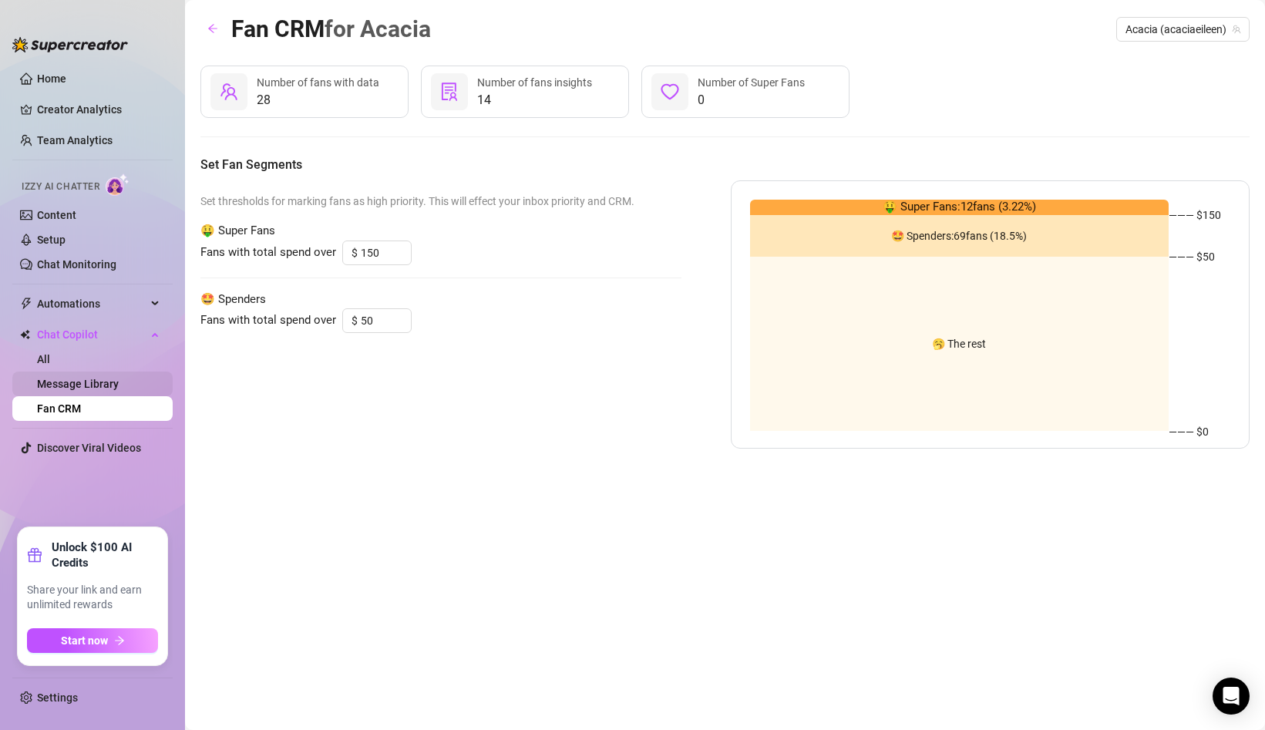
click at [97, 384] on link "Message Library" at bounding box center [78, 384] width 82 height 12
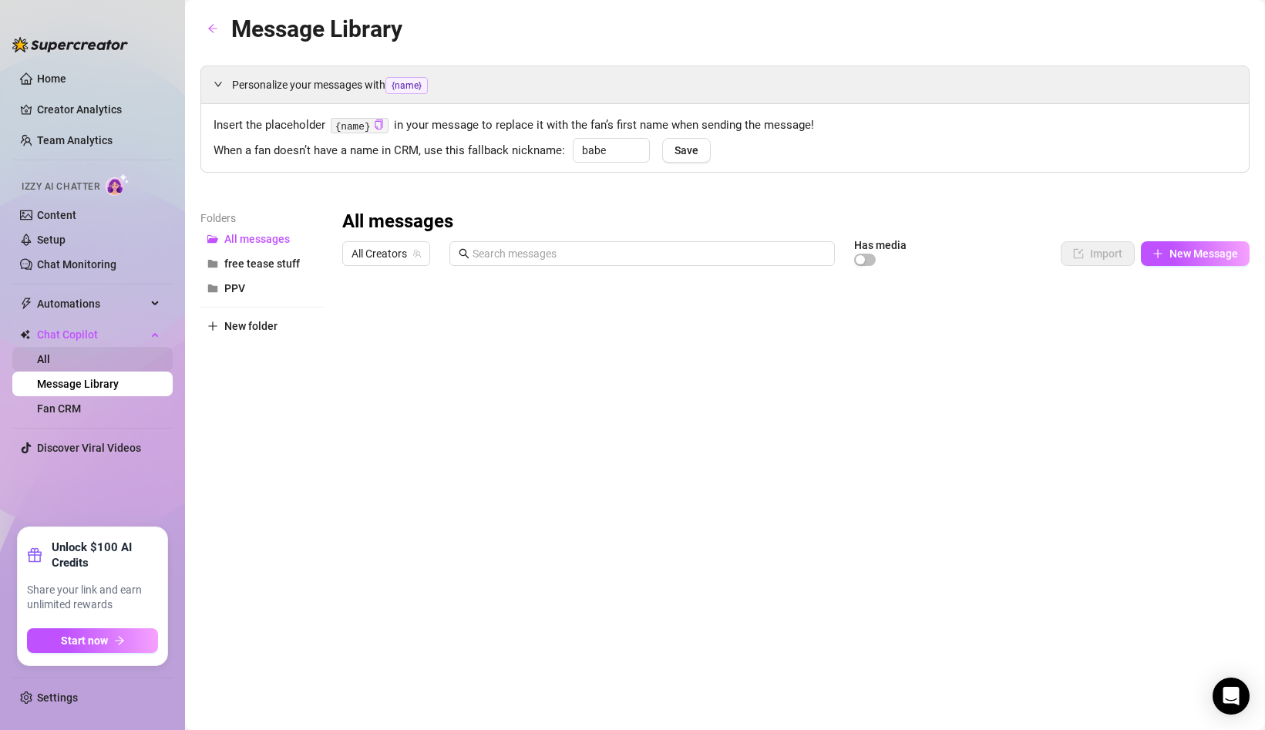
click at [50, 355] on link "All" at bounding box center [43, 359] width 13 height 12
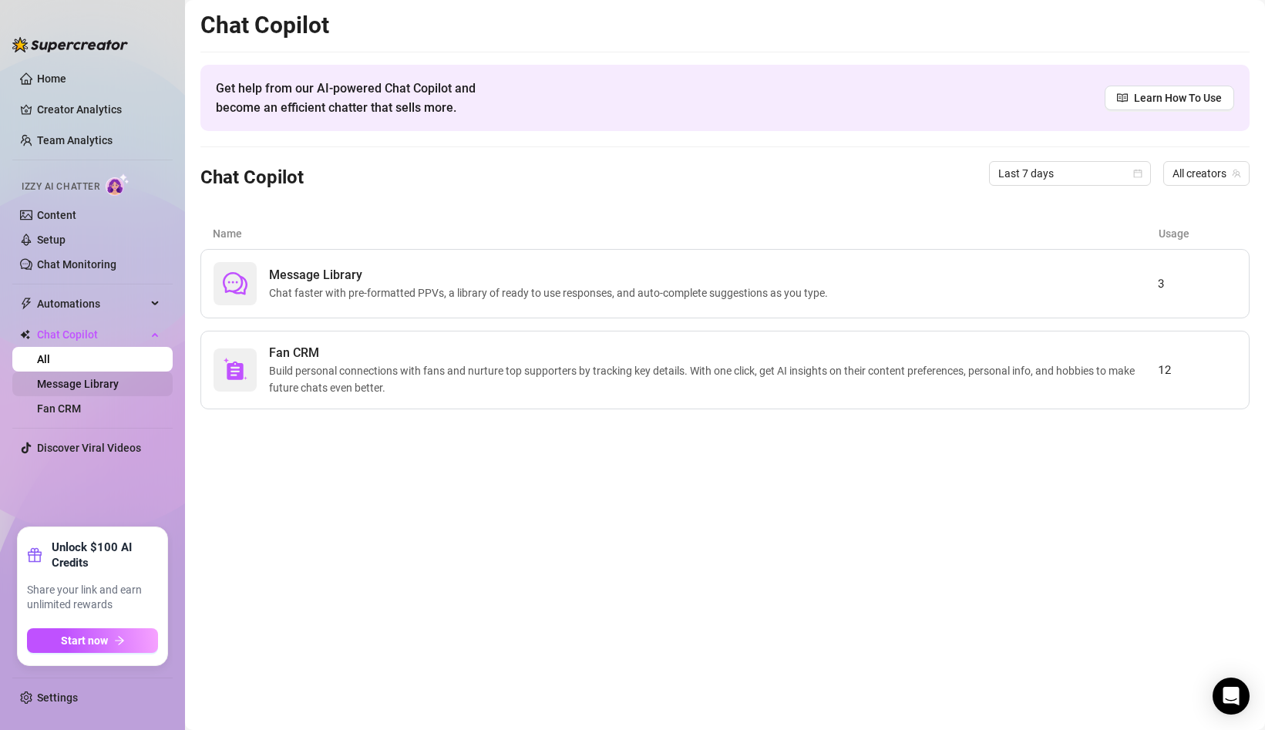
click at [96, 378] on link "Message Library" at bounding box center [78, 384] width 82 height 12
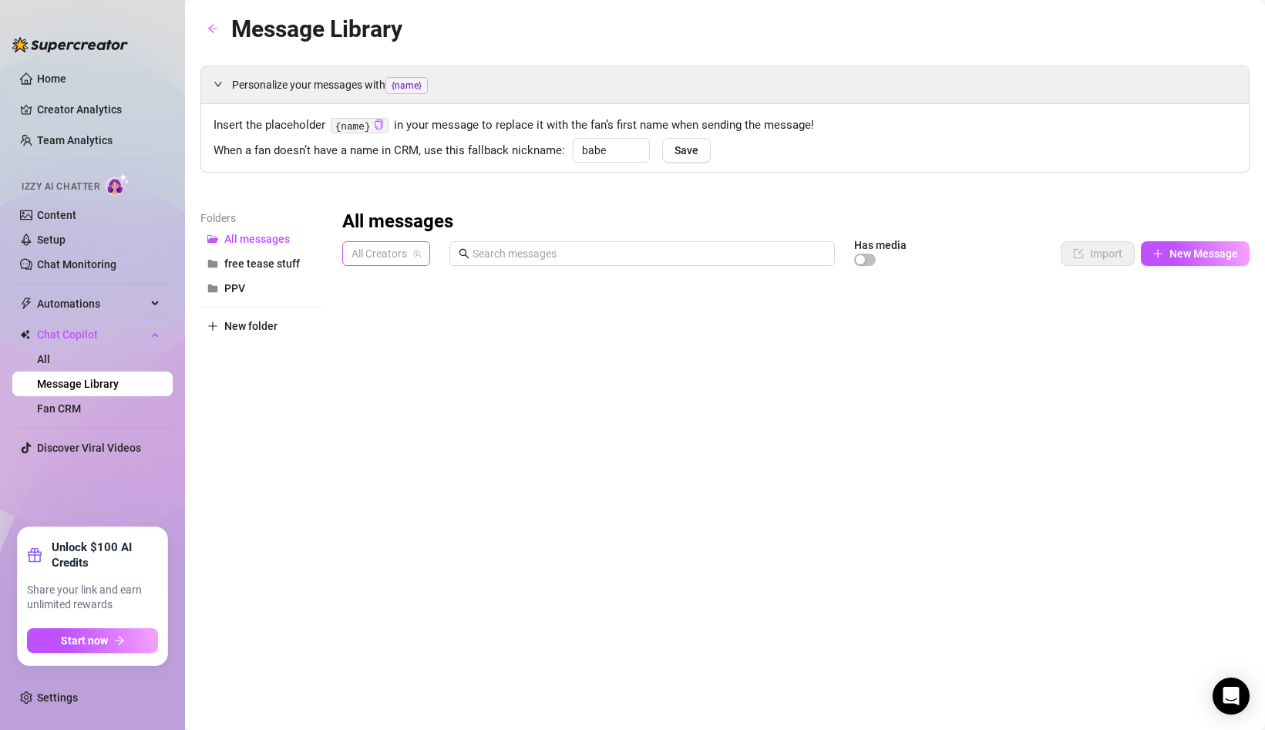
click at [383, 242] on span "All Creators" at bounding box center [386, 253] width 69 height 23
click at [386, 312] on span "Acacia" at bounding box center [395, 310] width 32 height 17
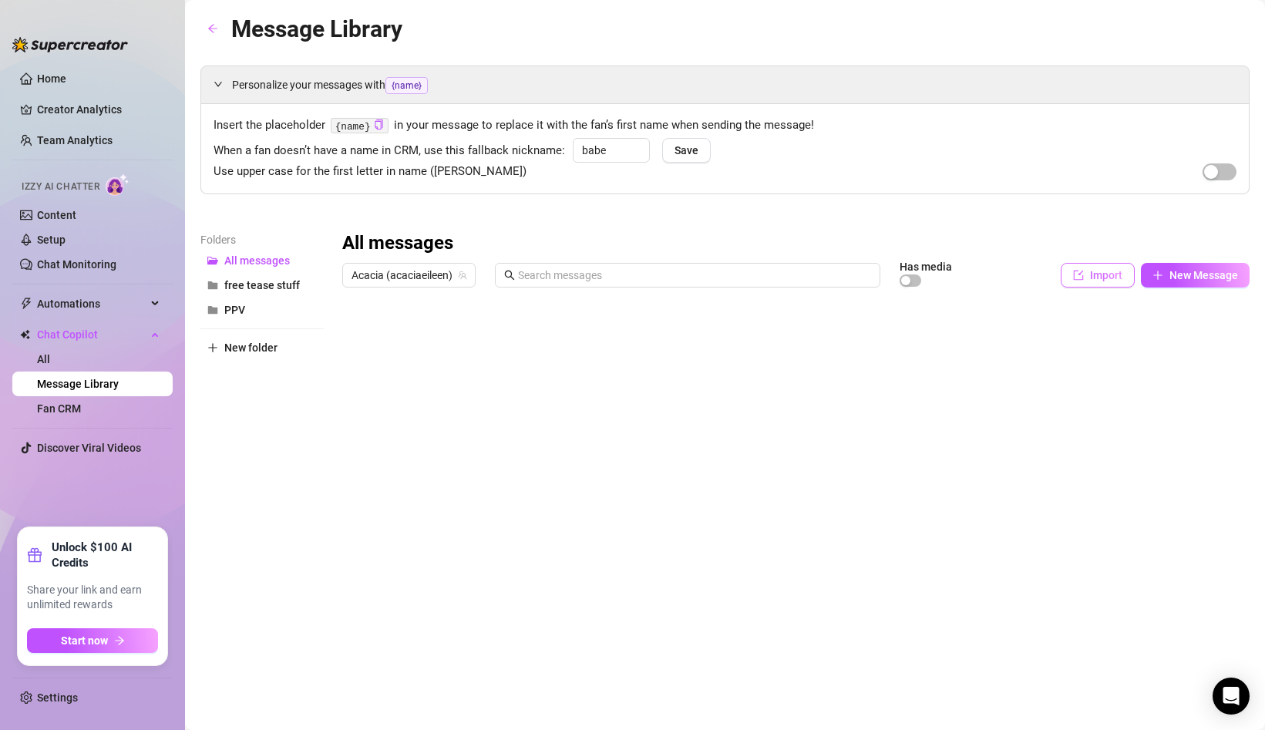
click at [1100, 278] on span "Import" at bounding box center [1106, 275] width 32 height 12
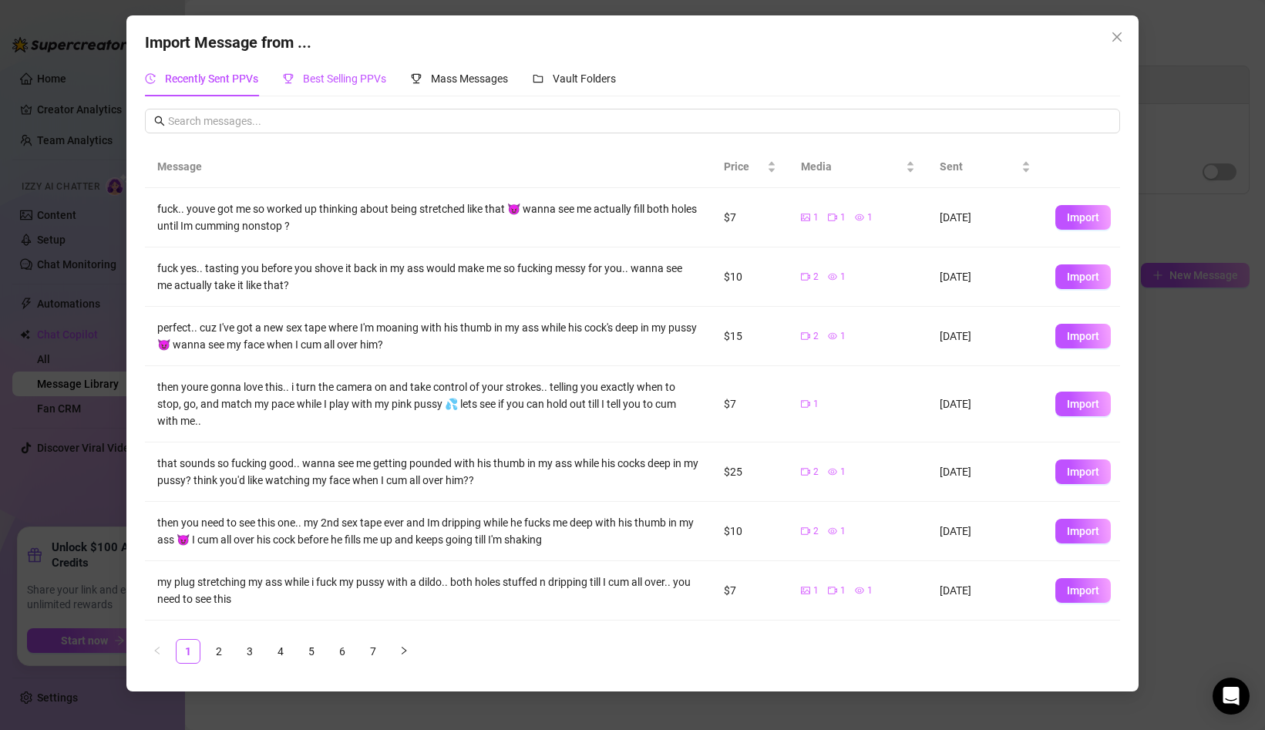
click at [298, 86] on div "Best Selling PPVs" at bounding box center [334, 78] width 103 height 17
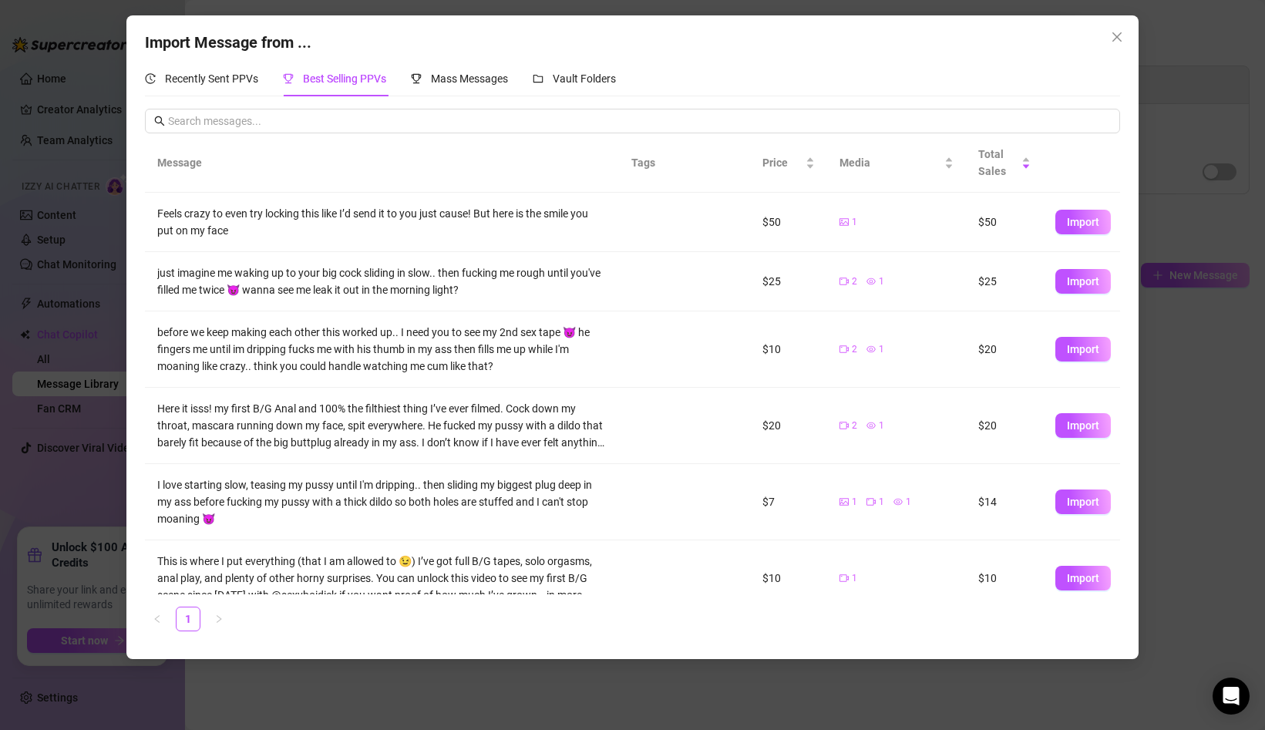
scroll to position [175, 0]
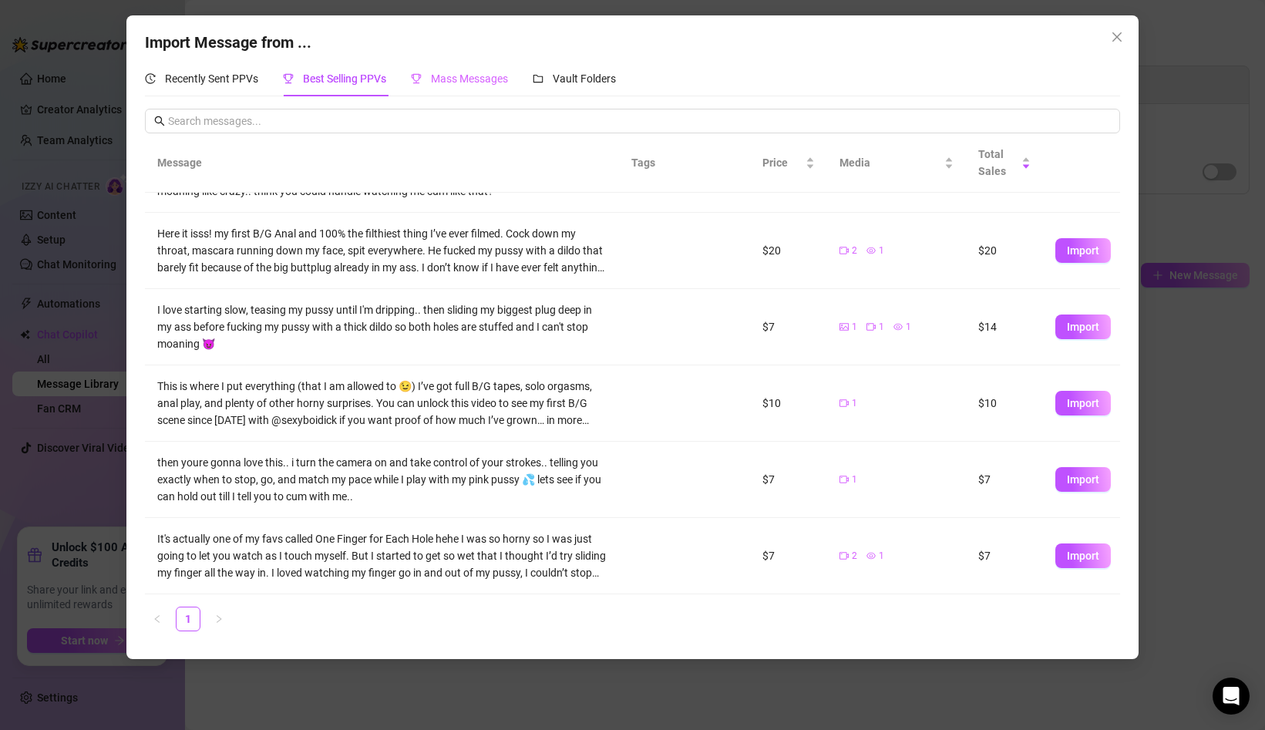
click at [441, 92] on div "Mass Messages" at bounding box center [459, 78] width 97 height 35
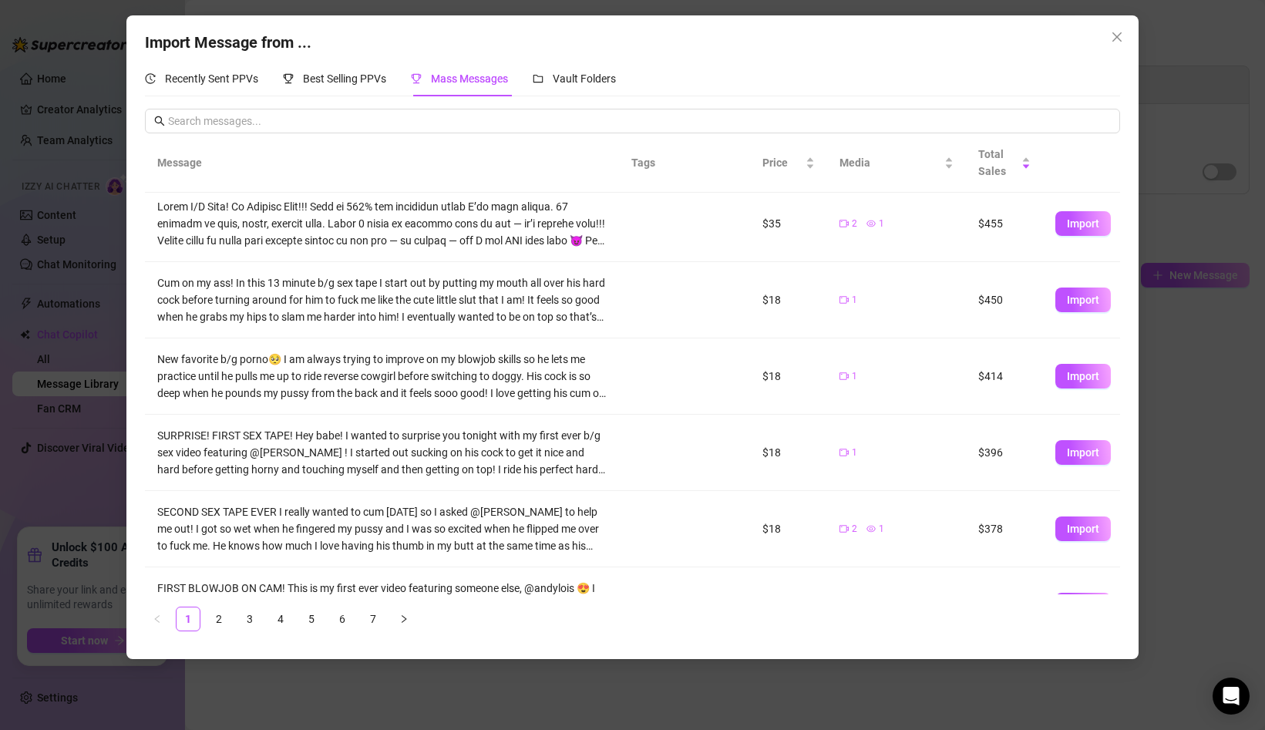
scroll to position [0, 0]
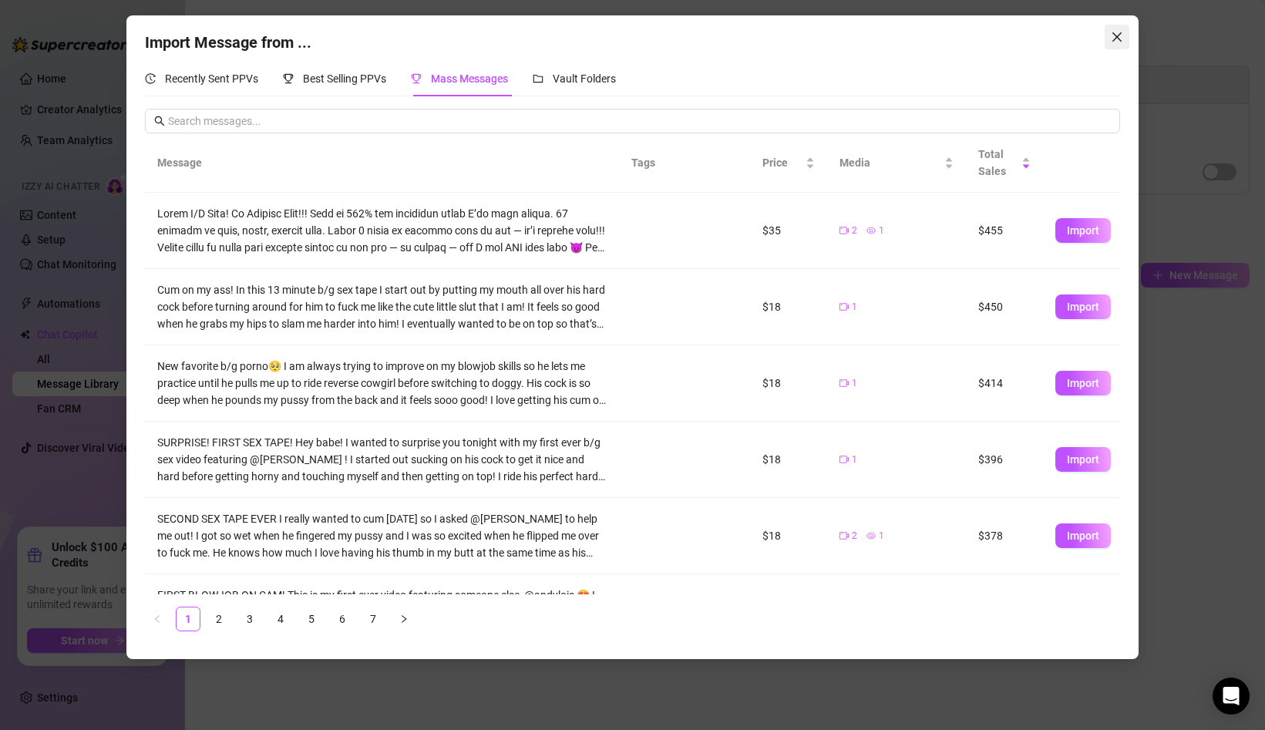
click at [1118, 45] on button "Close" at bounding box center [1117, 37] width 25 height 25
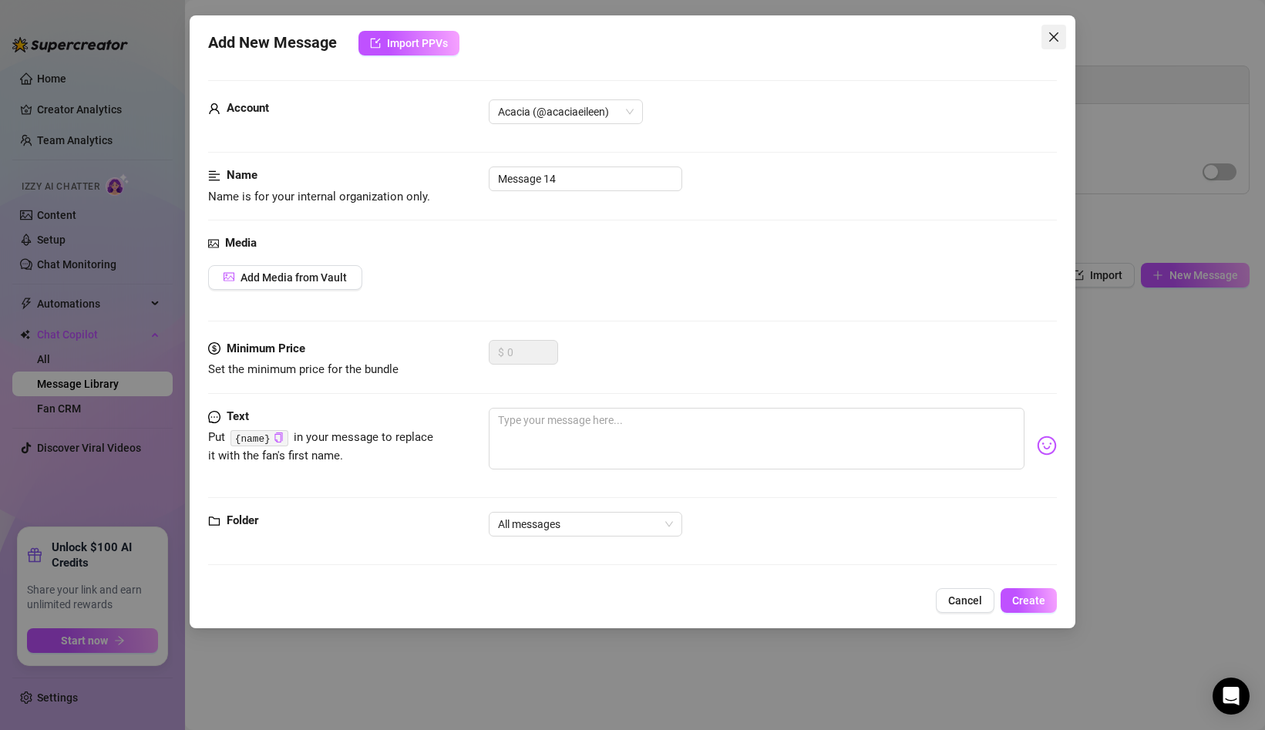
click at [1053, 37] on icon "close" at bounding box center [1054, 37] width 12 height 12
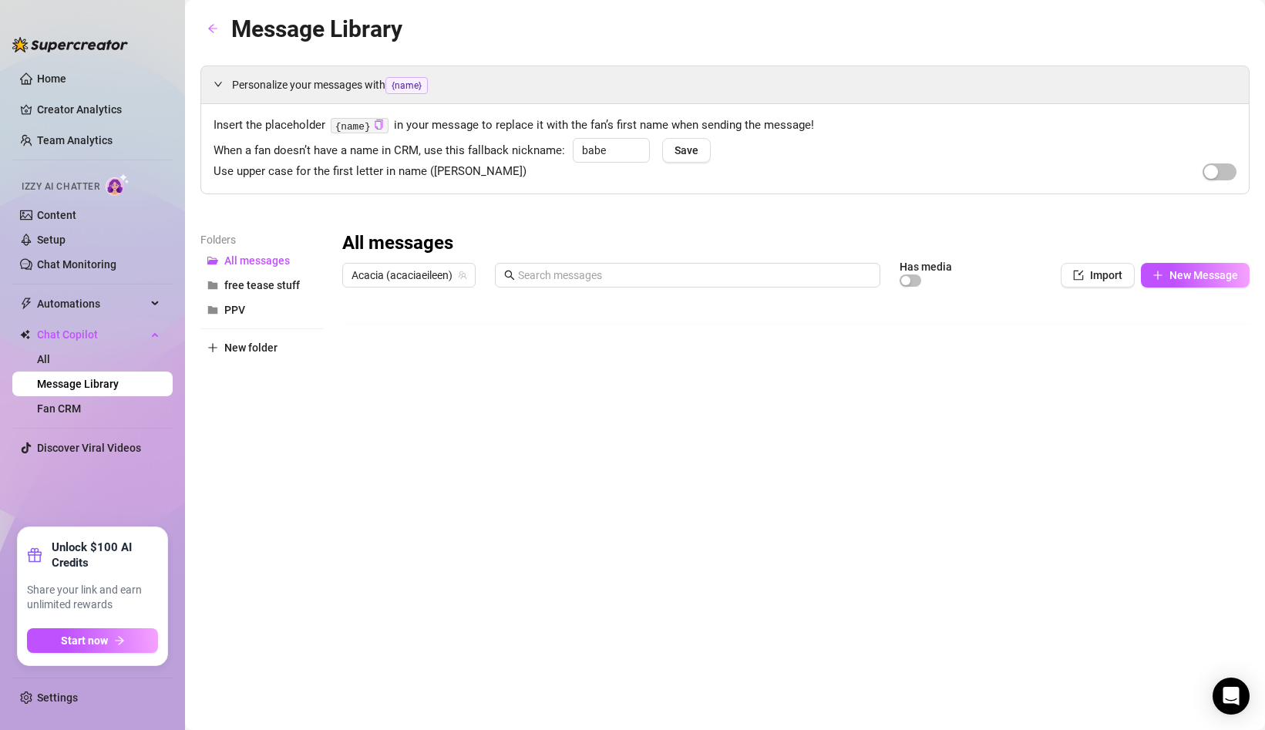
scroll to position [154, 0]
click at [1086, 274] on button "Import" at bounding box center [1098, 275] width 74 height 25
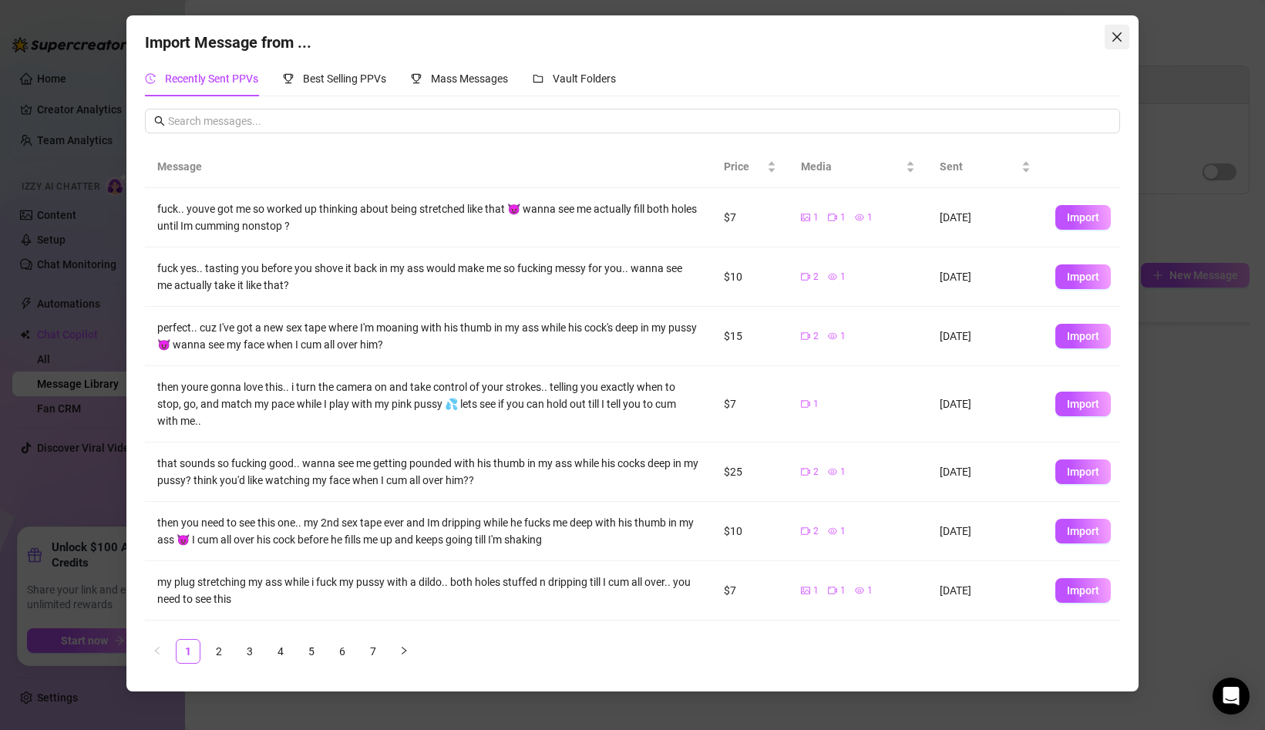
click at [1114, 39] on icon "close" at bounding box center [1117, 37] width 12 height 12
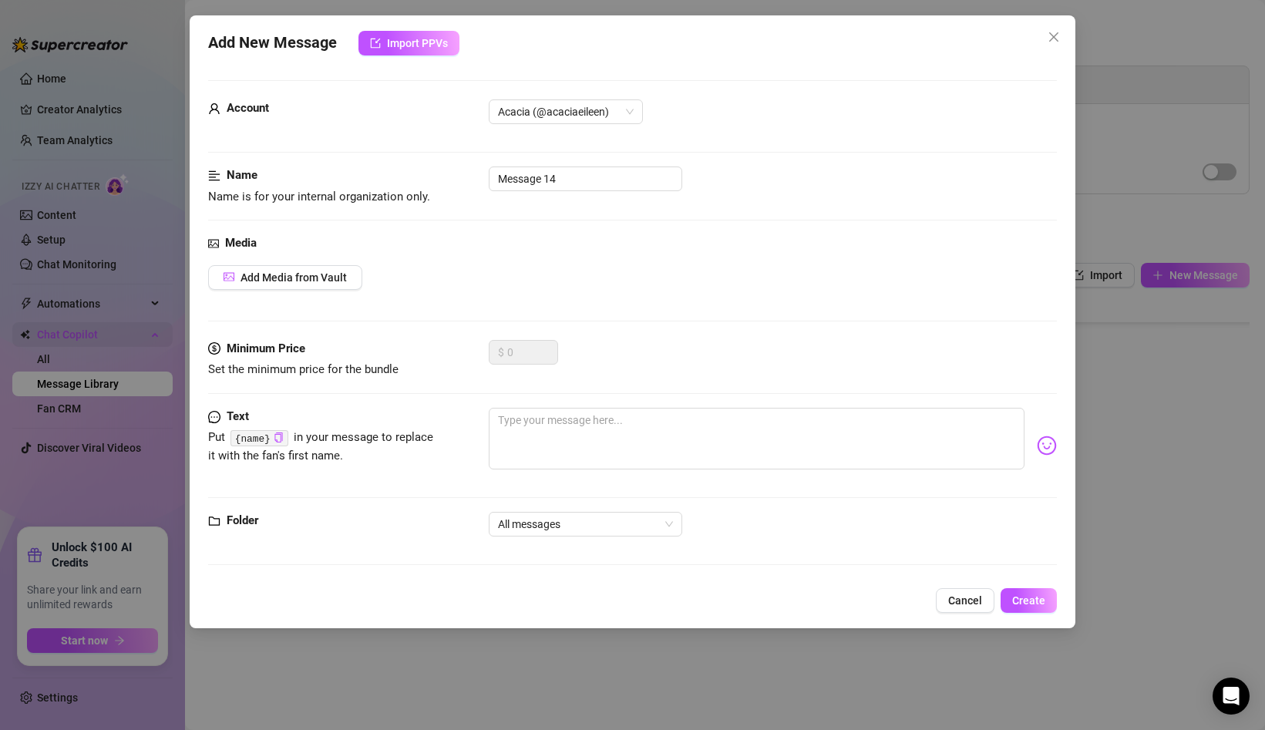
click at [92, 335] on div "Add New Message Import PPVs Account Acacia (@acaciaeileen) Name Name is for you…" at bounding box center [632, 365] width 1265 height 730
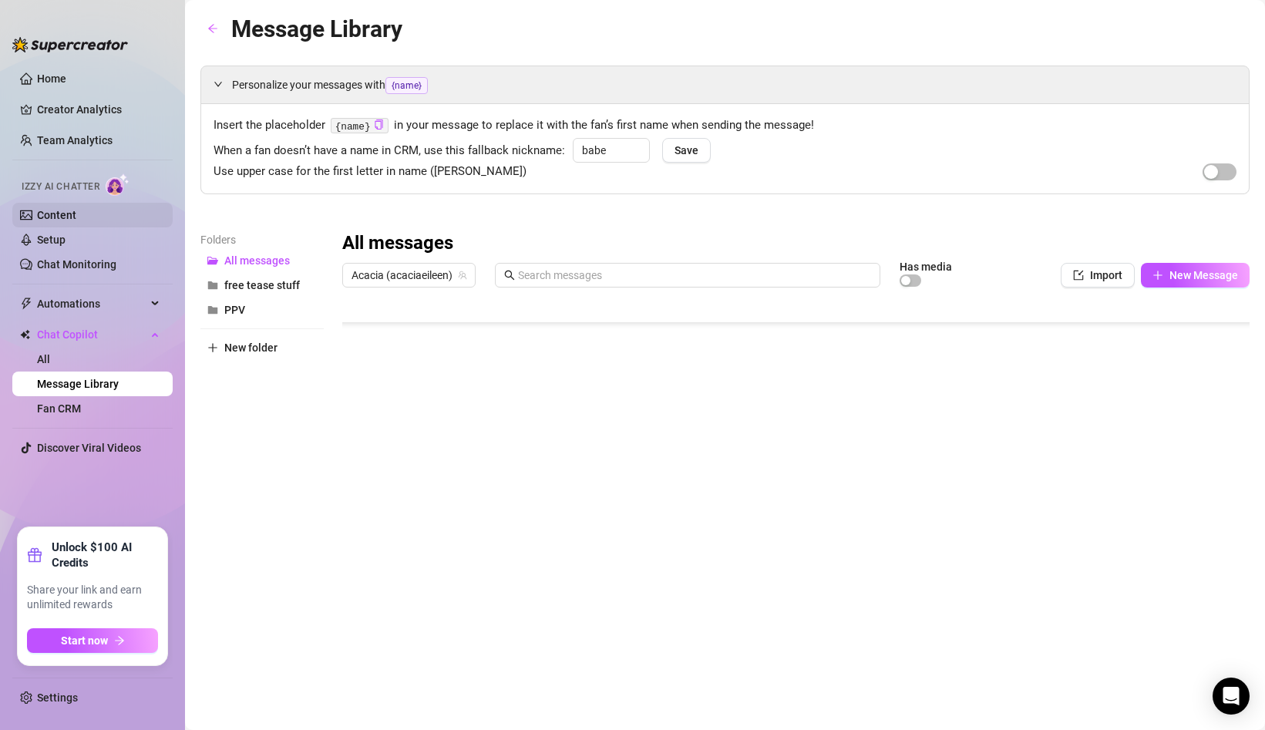
click at [76, 221] on link "Content" at bounding box center [56, 215] width 39 height 12
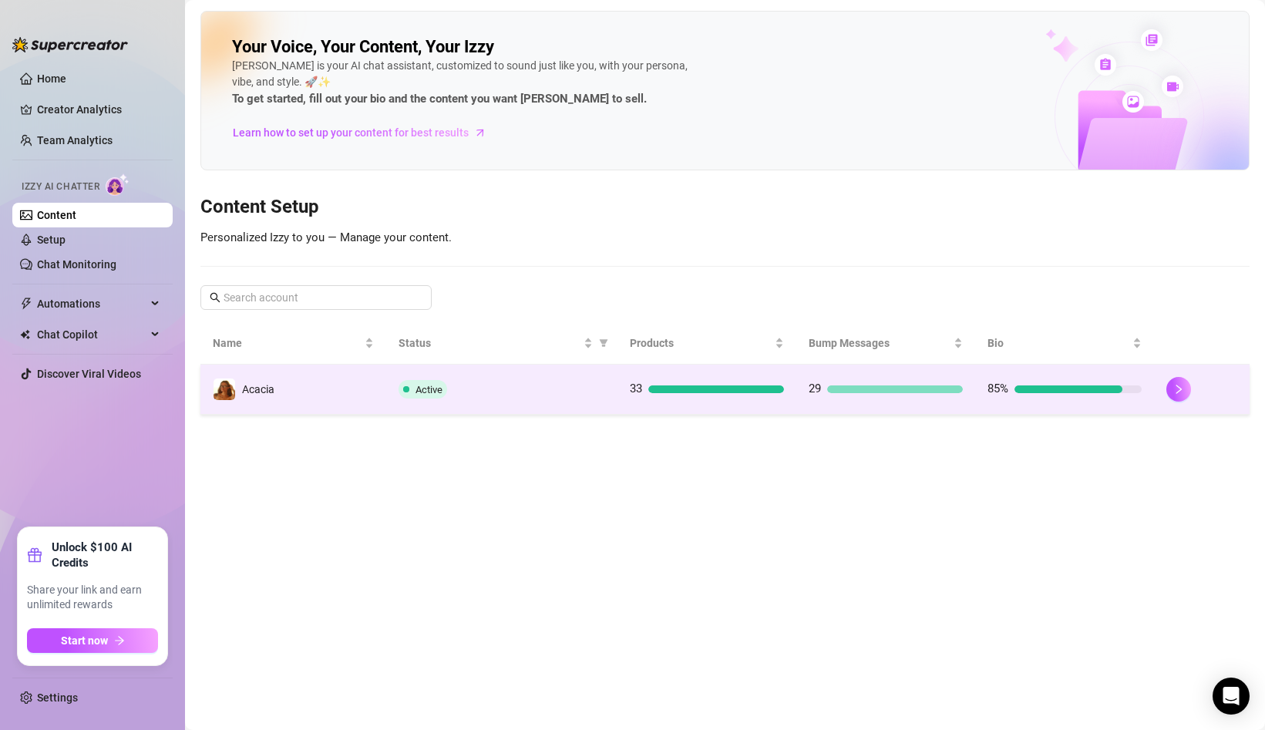
click at [524, 379] on td "Active" at bounding box center [502, 390] width 232 height 50
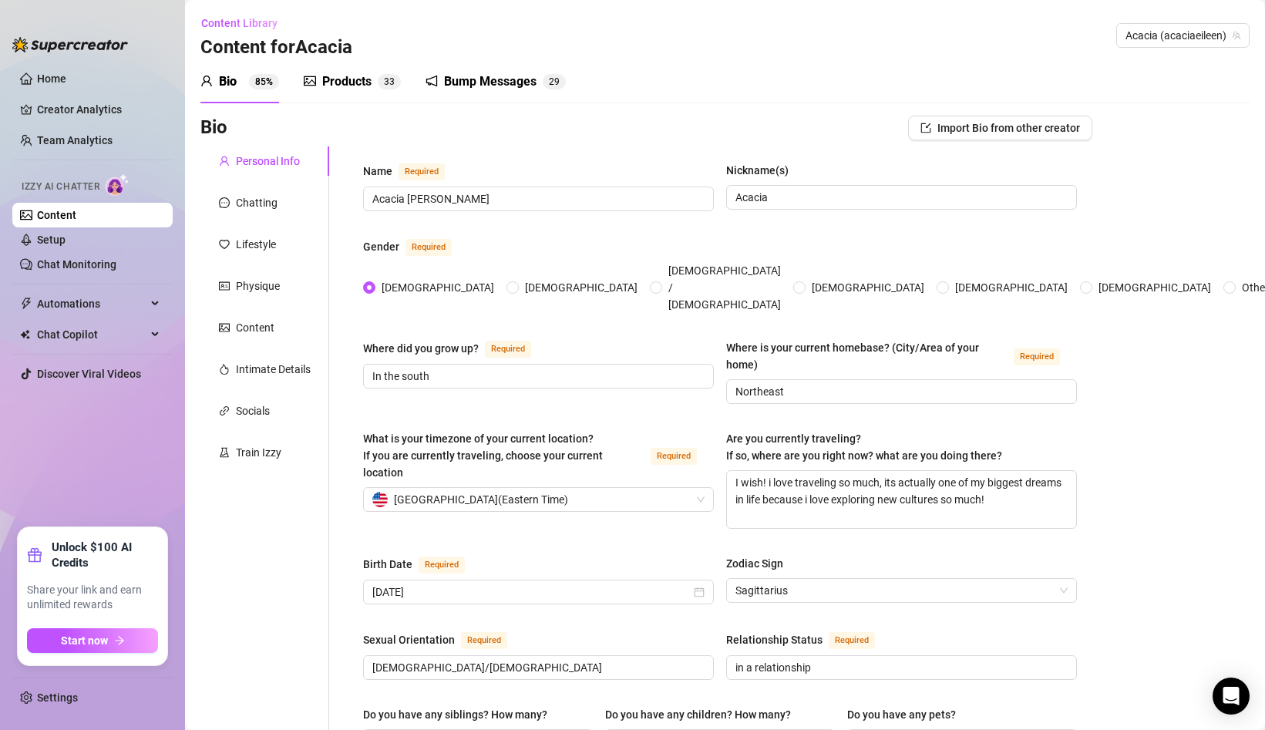
click at [484, 77] on div "Bump Messages" at bounding box center [490, 81] width 93 height 19
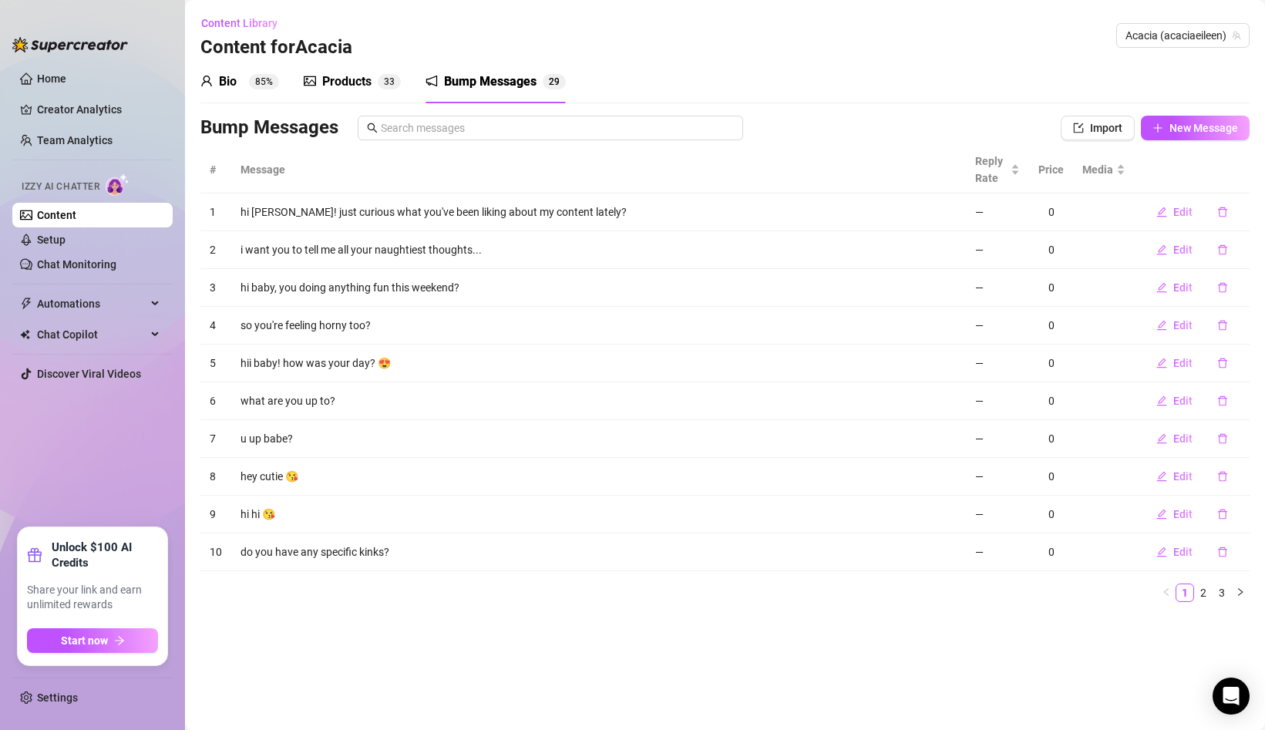
click at [335, 73] on div "Products" at bounding box center [346, 81] width 49 height 19
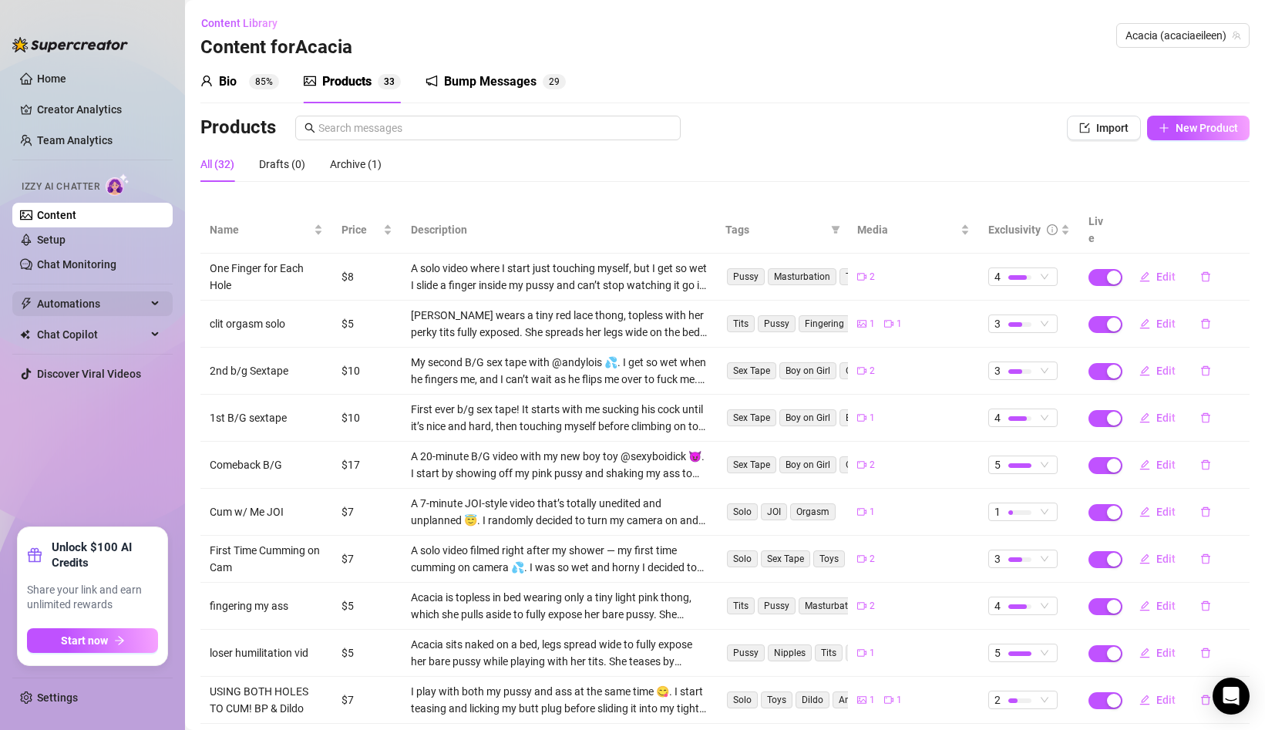
click at [140, 305] on span "Automations" at bounding box center [92, 304] width 110 height 25
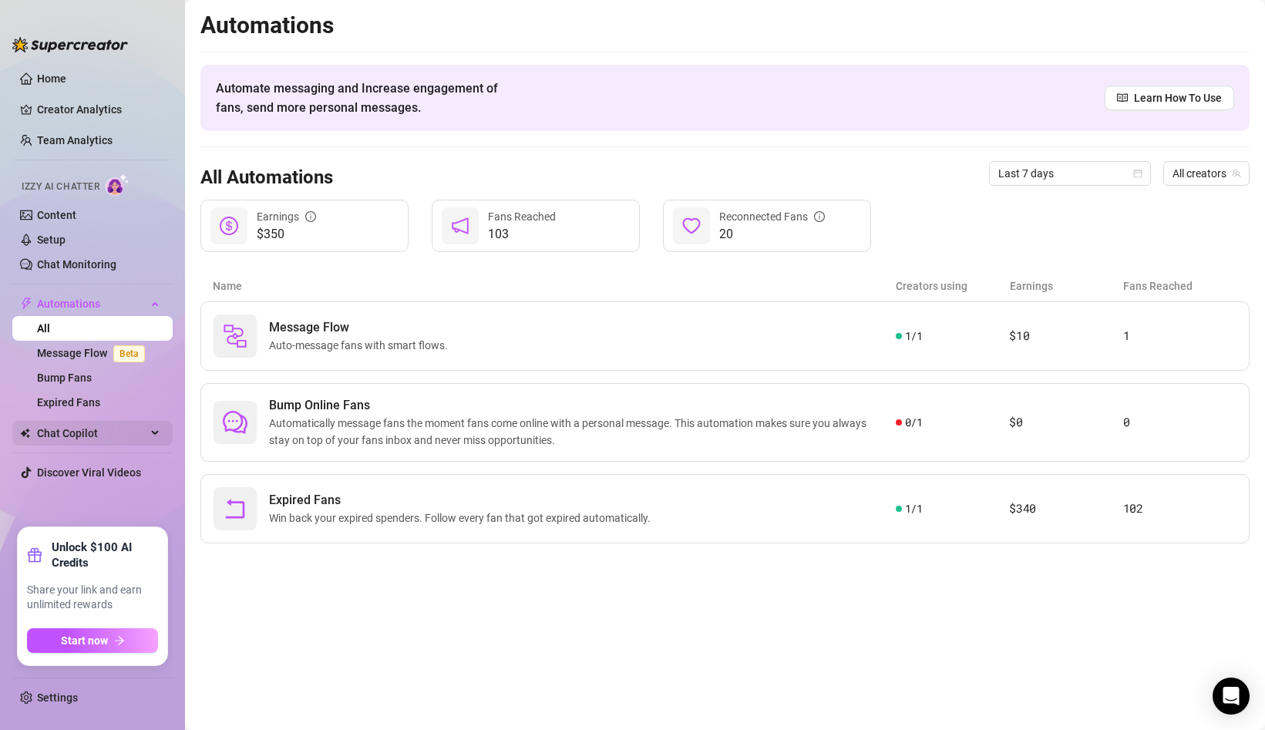
click at [116, 434] on span "Chat Copilot" at bounding box center [92, 433] width 110 height 25
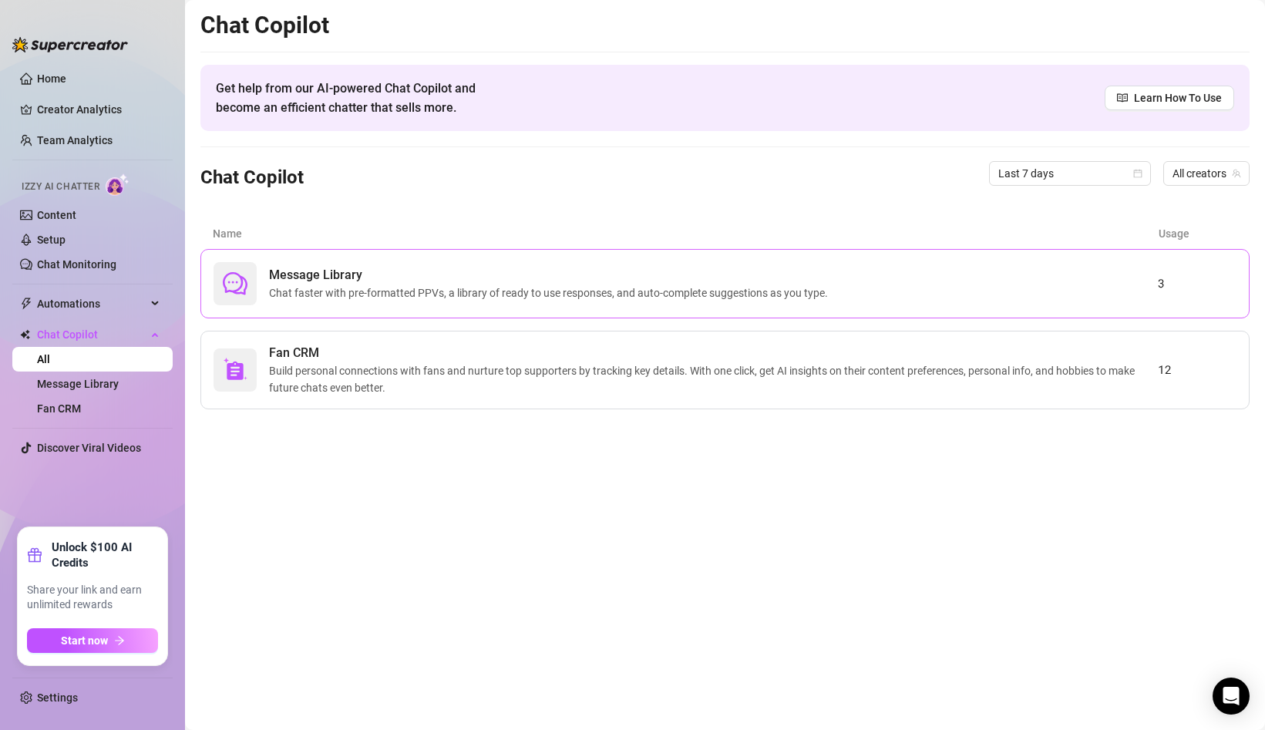
click at [301, 276] on span "Message Library" at bounding box center [551, 275] width 565 height 19
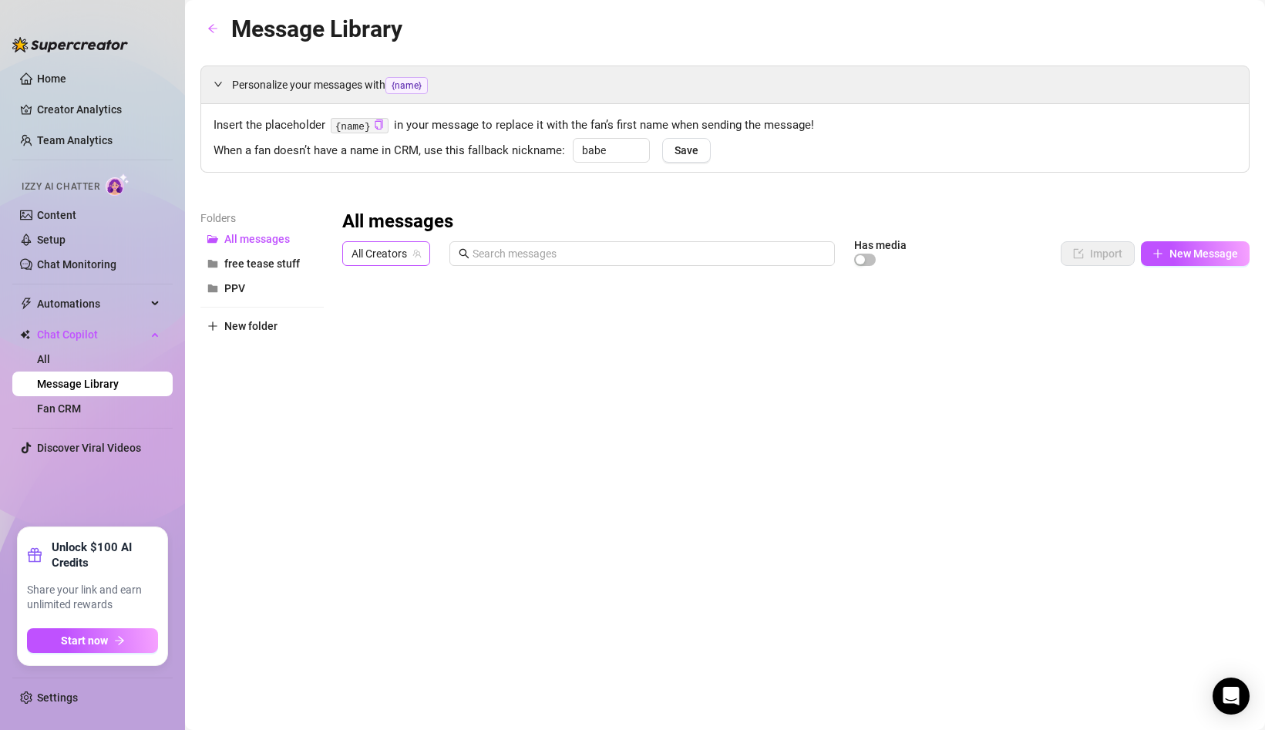
click at [358, 251] on span "All Creators" at bounding box center [386, 253] width 69 height 23
click at [379, 306] on div "Acacia ( acaciaeileen )" at bounding box center [420, 310] width 130 height 19
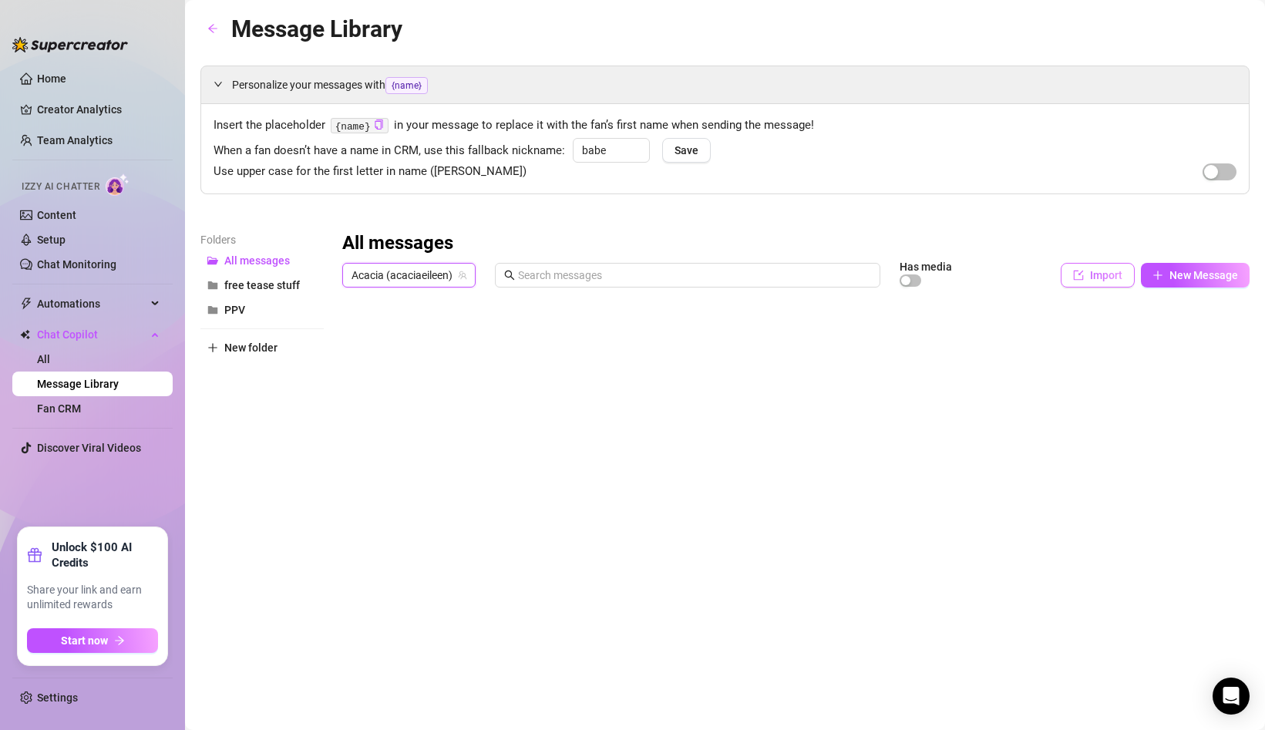
click at [1087, 273] on button "Import" at bounding box center [1098, 275] width 74 height 25
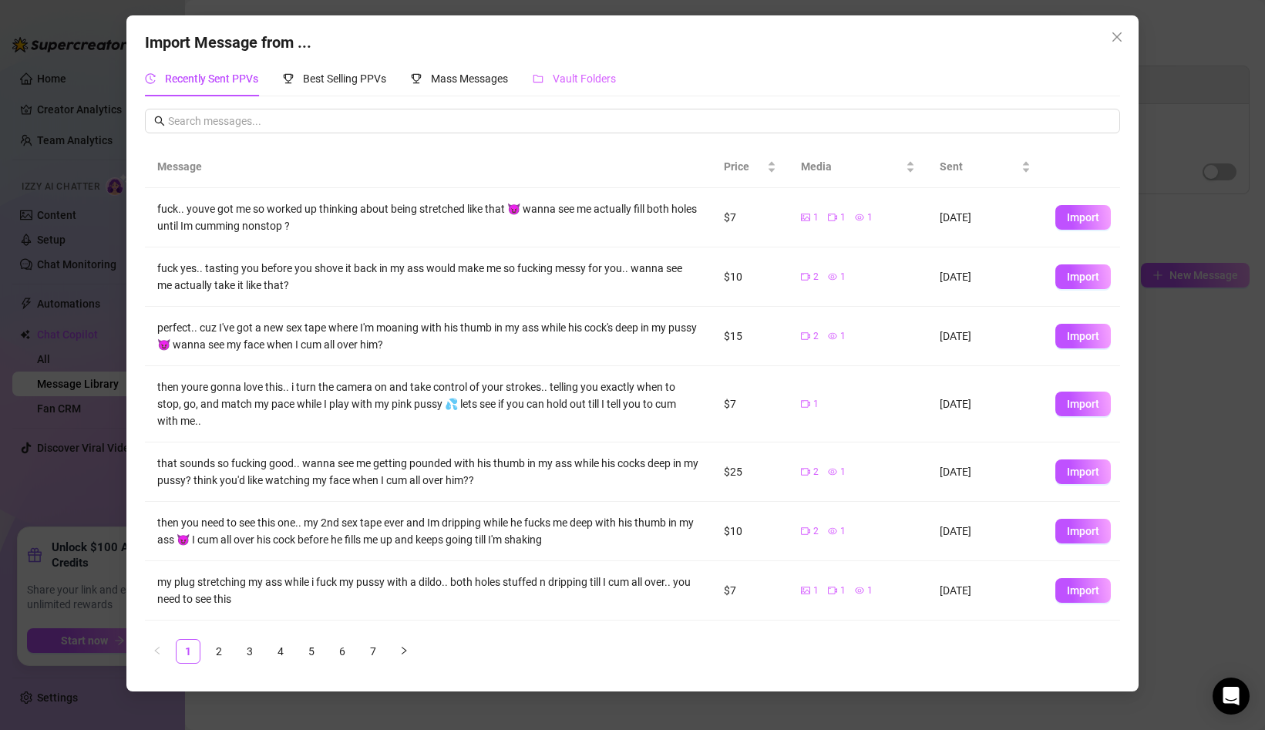
click at [571, 65] on div "Vault Folders" at bounding box center [574, 78] width 83 height 35
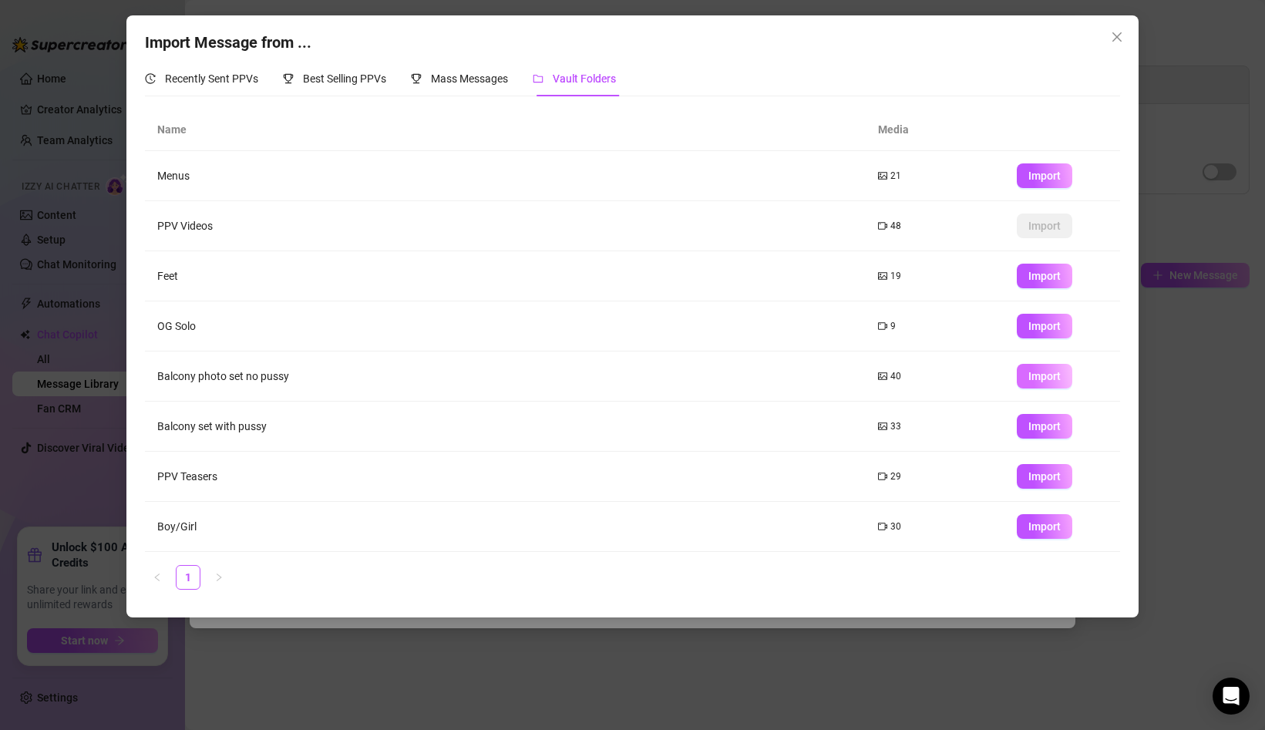
click at [1047, 377] on span "Import" at bounding box center [1045, 376] width 32 height 12
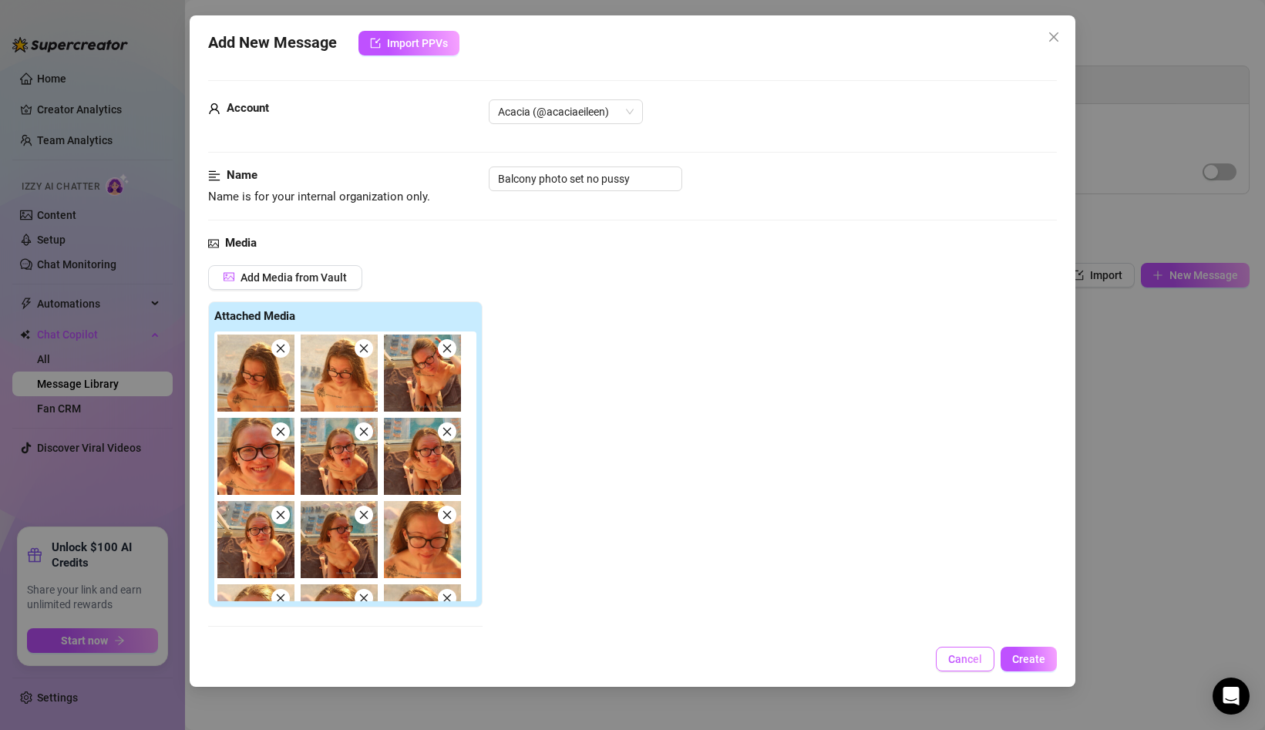
click at [959, 663] on span "Cancel" at bounding box center [966, 659] width 34 height 12
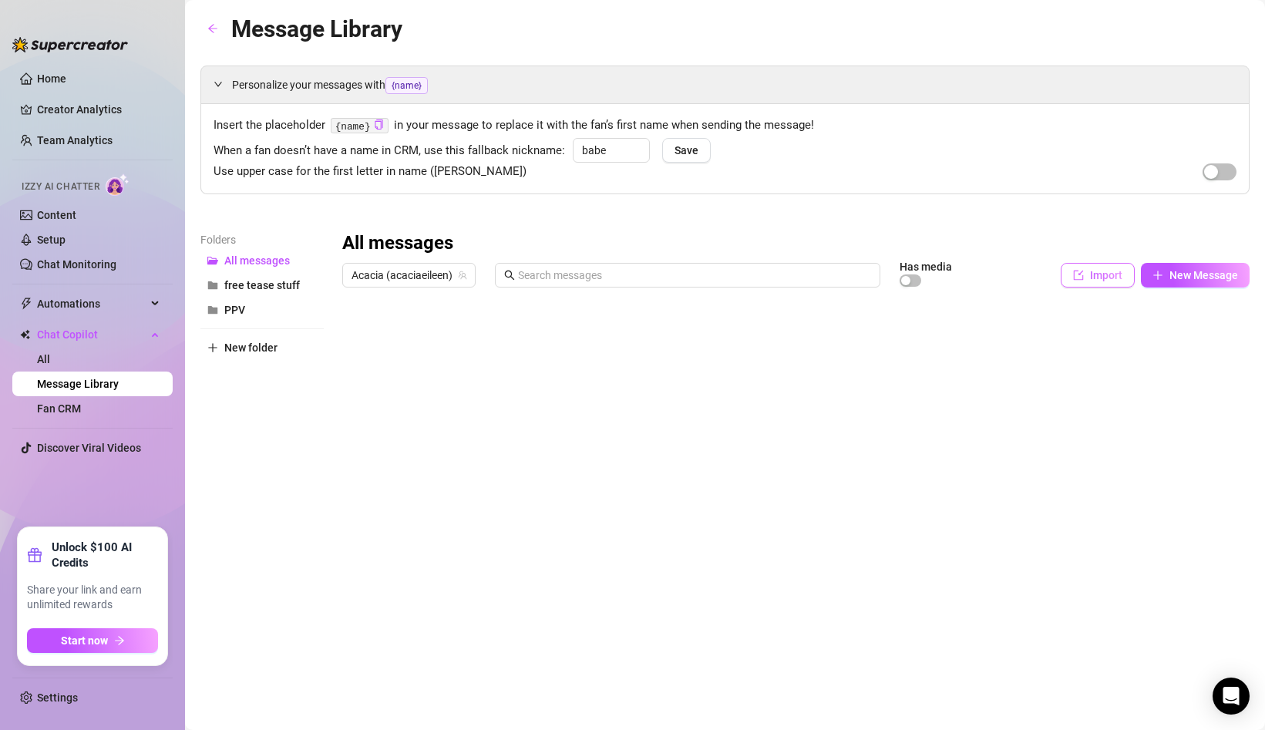
click at [1093, 271] on span "Import" at bounding box center [1106, 275] width 32 height 12
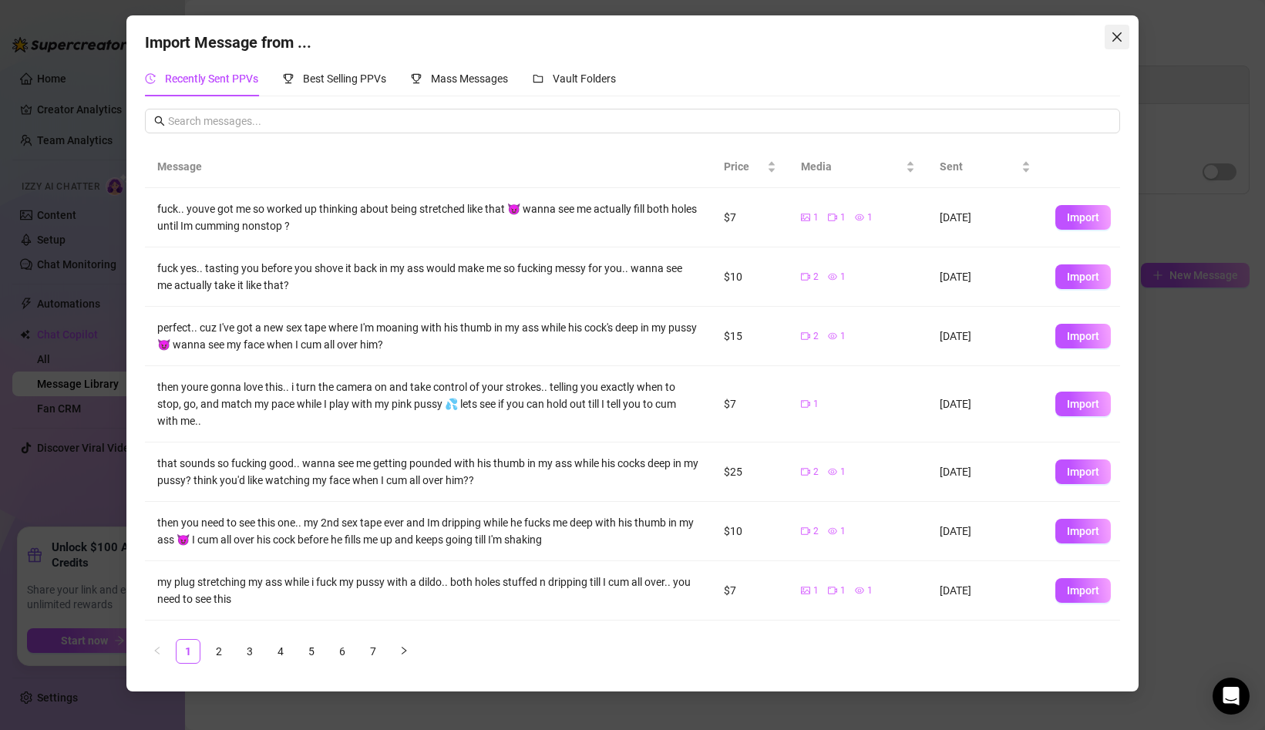
click at [1123, 29] on button "Close" at bounding box center [1117, 37] width 25 height 25
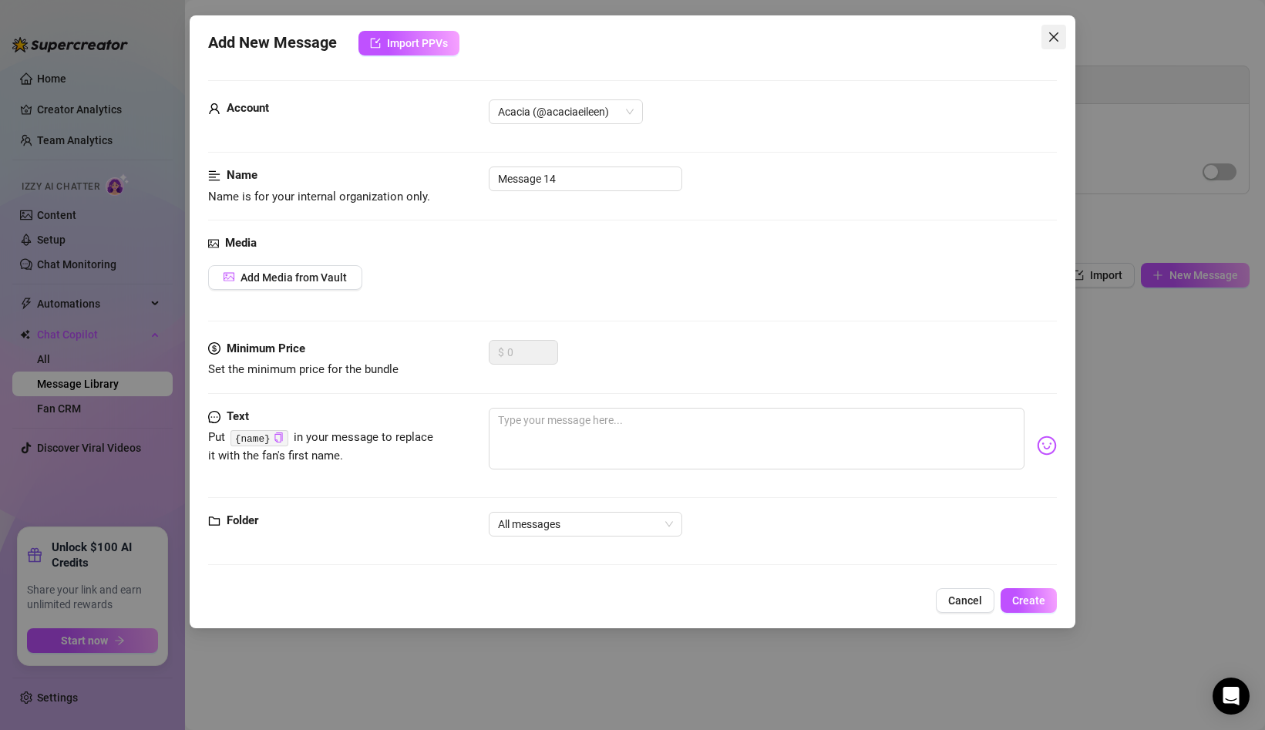
click at [1054, 31] on icon "close" at bounding box center [1054, 37] width 12 height 12
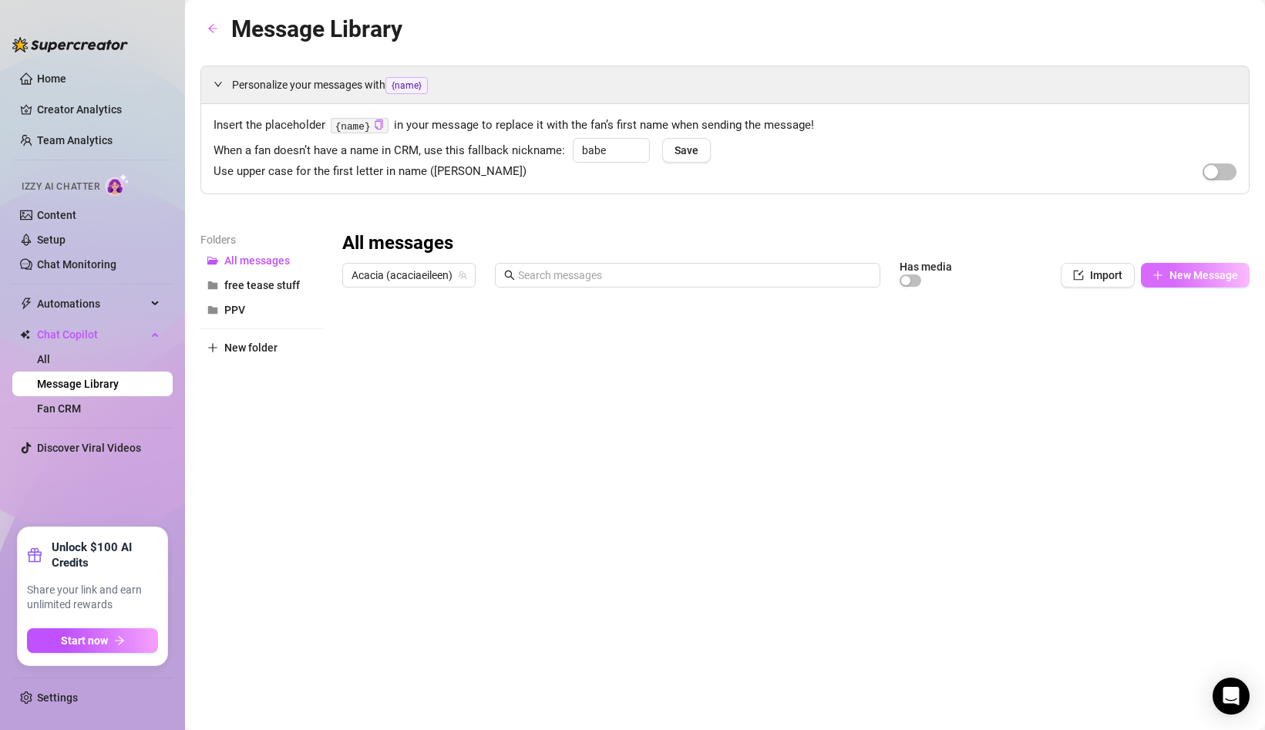
click at [1195, 269] on span "New Message" at bounding box center [1204, 275] width 69 height 12
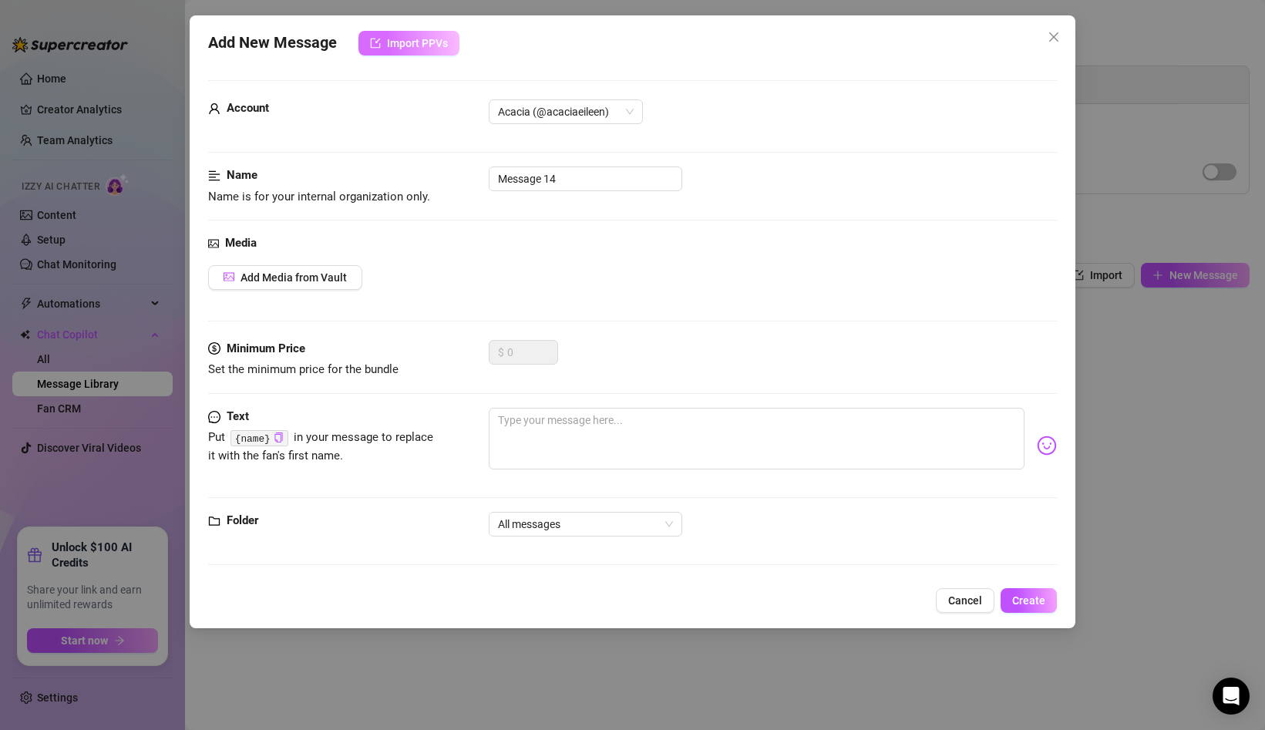
click at [436, 44] on span "Import PPVs" at bounding box center [417, 43] width 61 height 12
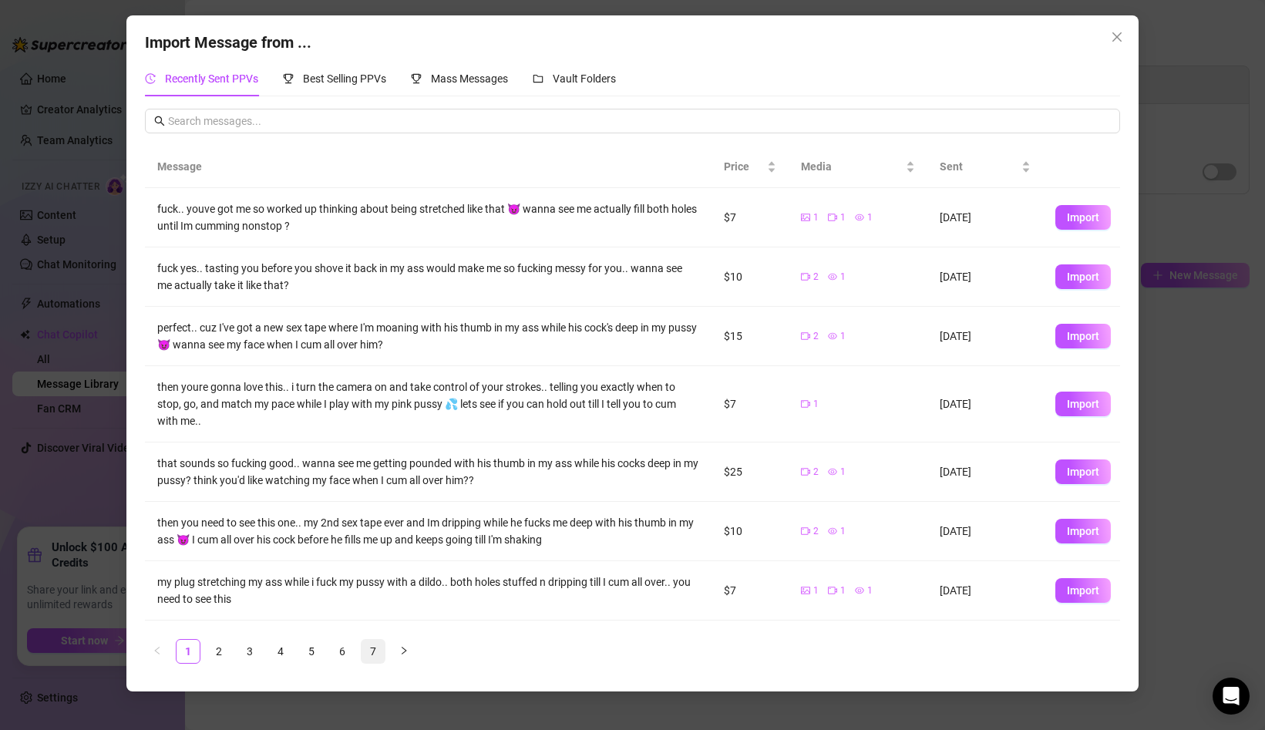
click at [369, 652] on link "7" at bounding box center [373, 651] width 23 height 23
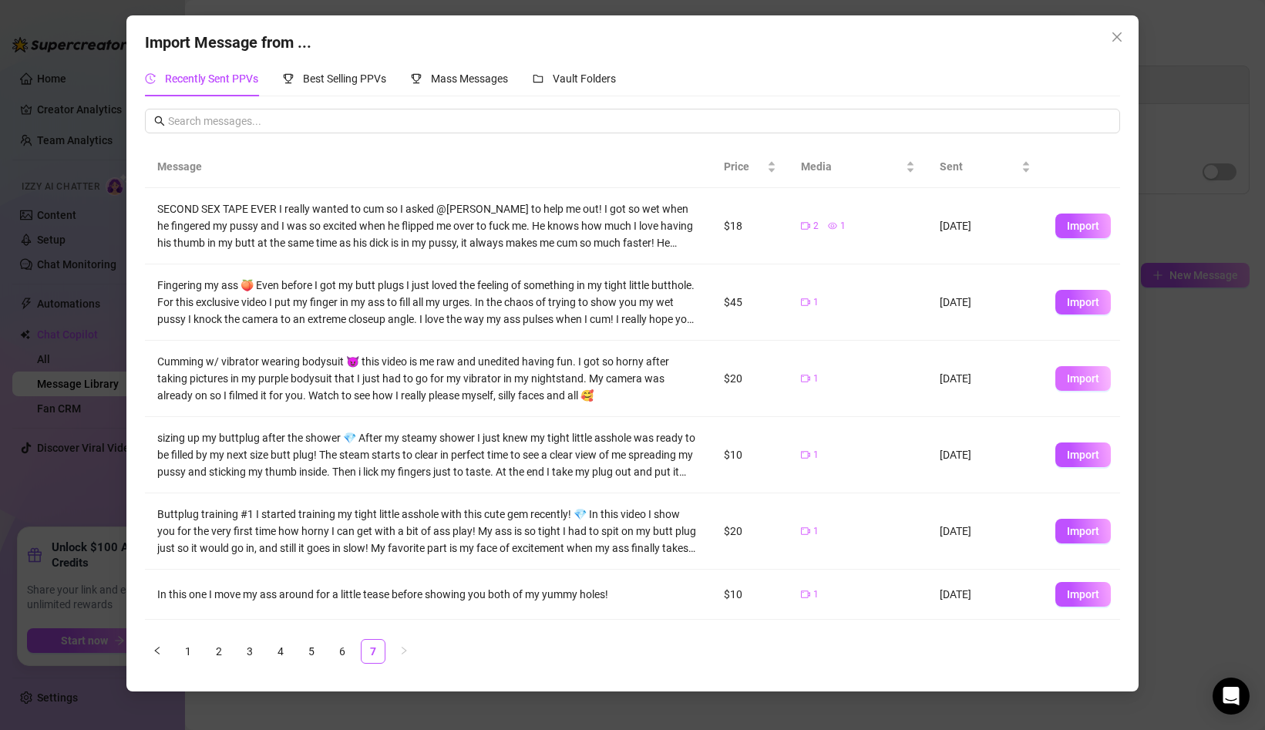
click at [1078, 369] on button "Import" at bounding box center [1084, 378] width 56 height 25
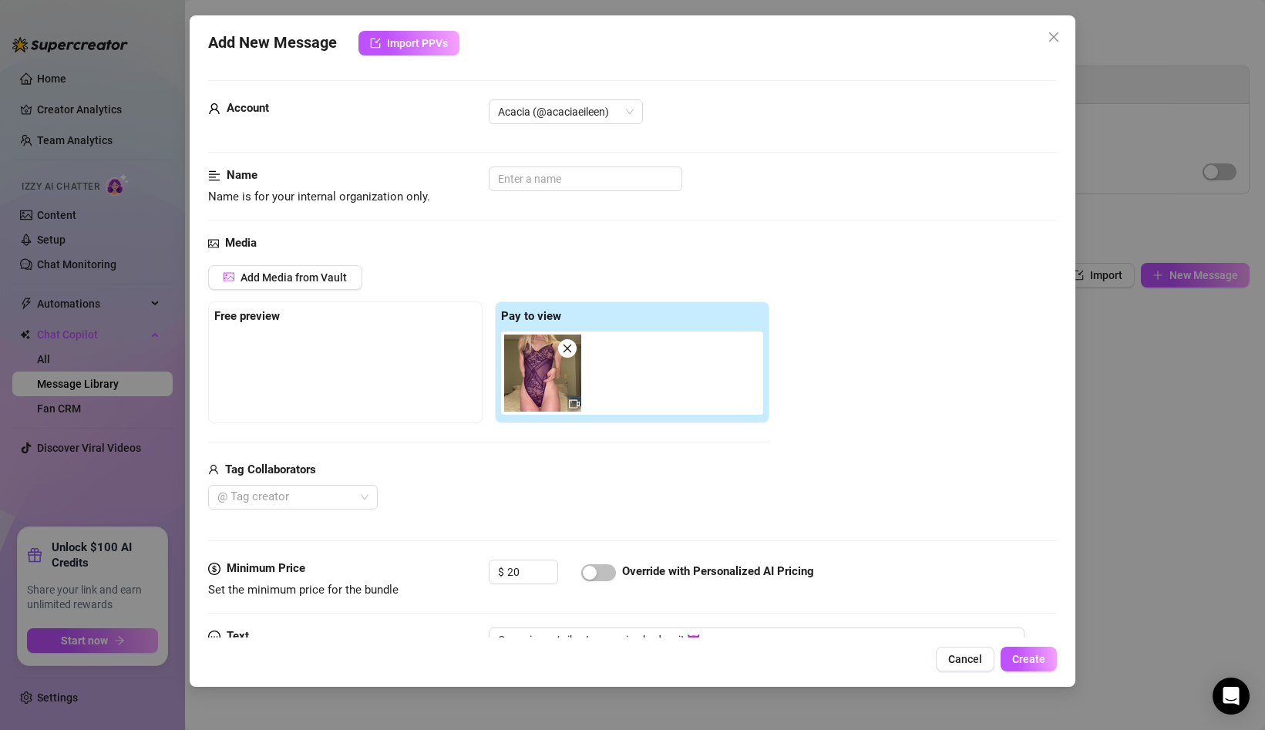
scroll to position [56, 0]
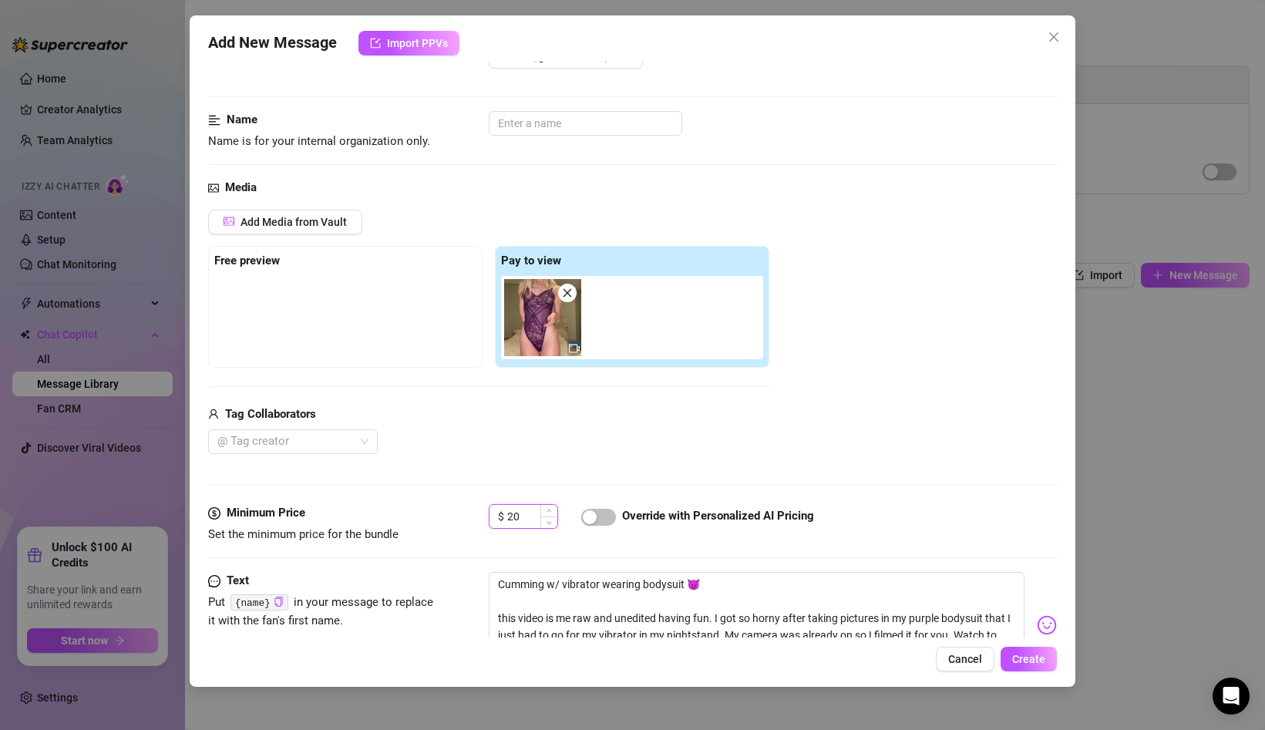
click at [513, 517] on input "20" at bounding box center [532, 516] width 50 height 23
click at [521, 517] on input "20" at bounding box center [532, 516] width 50 height 23
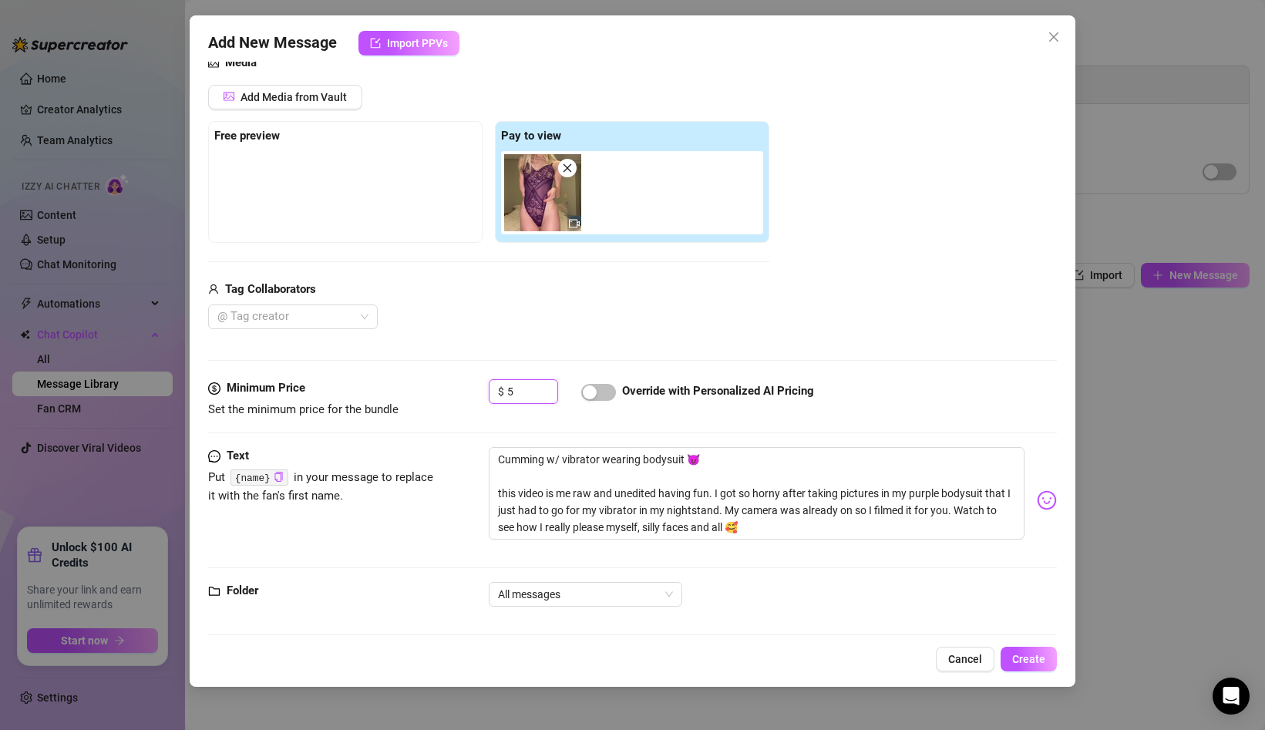
scroll to position [192, 0]
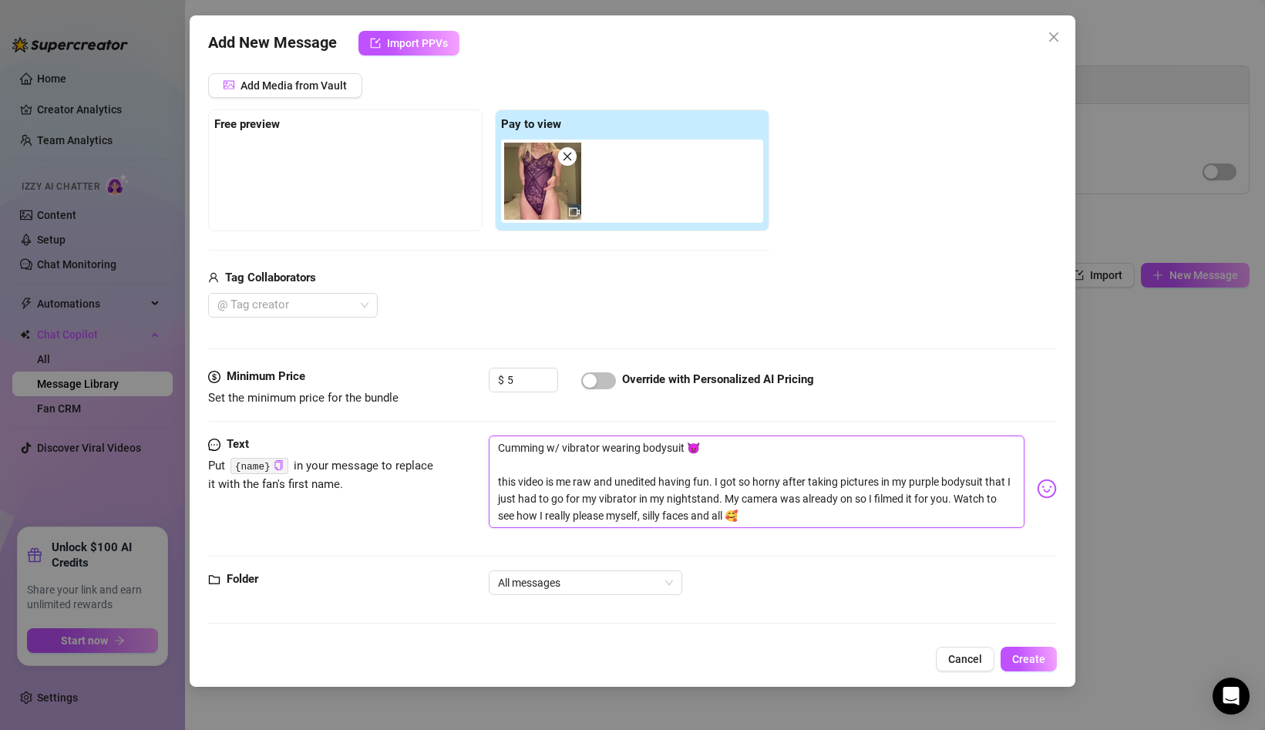
drag, startPoint x: 496, startPoint y: 443, endPoint x: 778, endPoint y: 524, distance: 293.6
click at [779, 524] on textarea "Cumming w/ vibrator wearing bodysuit 😈 this video is me raw and unedited having…" at bounding box center [757, 482] width 536 height 93
click at [596, 380] on div "button" at bounding box center [590, 381] width 14 height 14
drag, startPoint x: 715, startPoint y: 450, endPoint x: 477, endPoint y: 450, distance: 238.3
click at [477, 451] on div "Text Put {name} in your message to replace it with the fan's first name. Cummin…" at bounding box center [632, 489] width 849 height 106
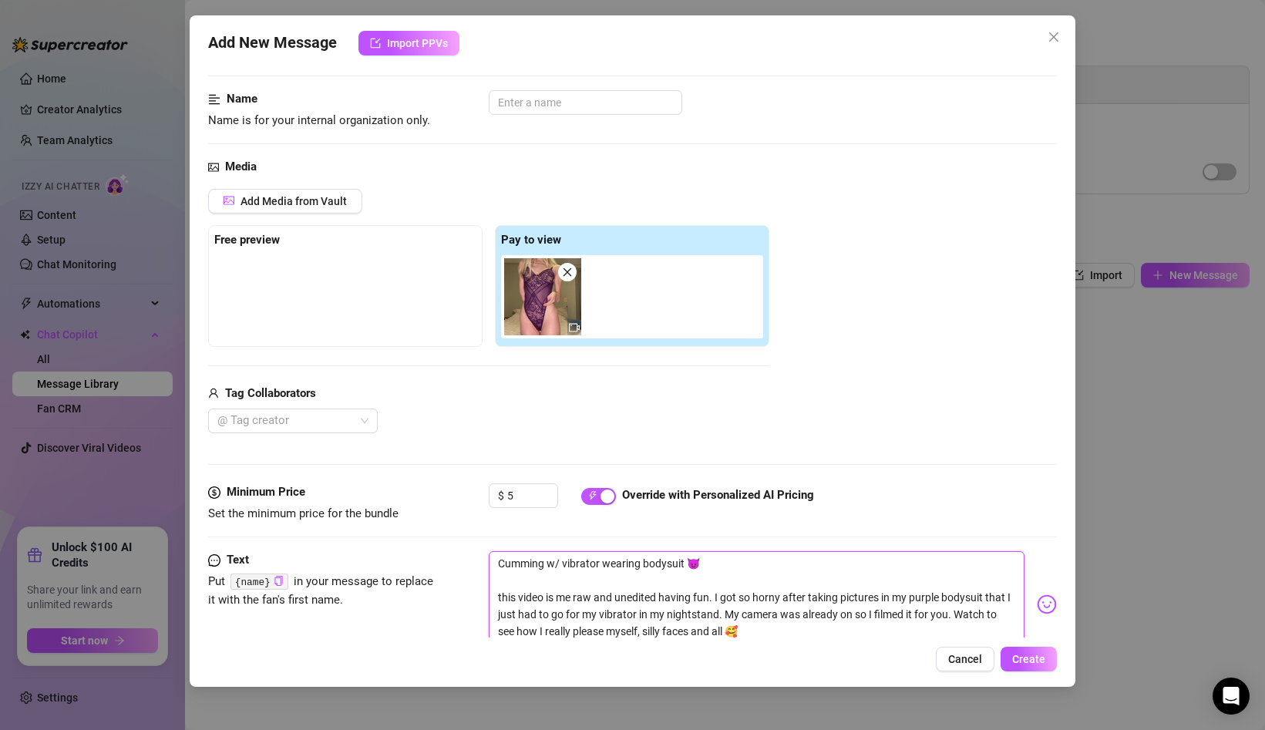
scroll to position [0, 0]
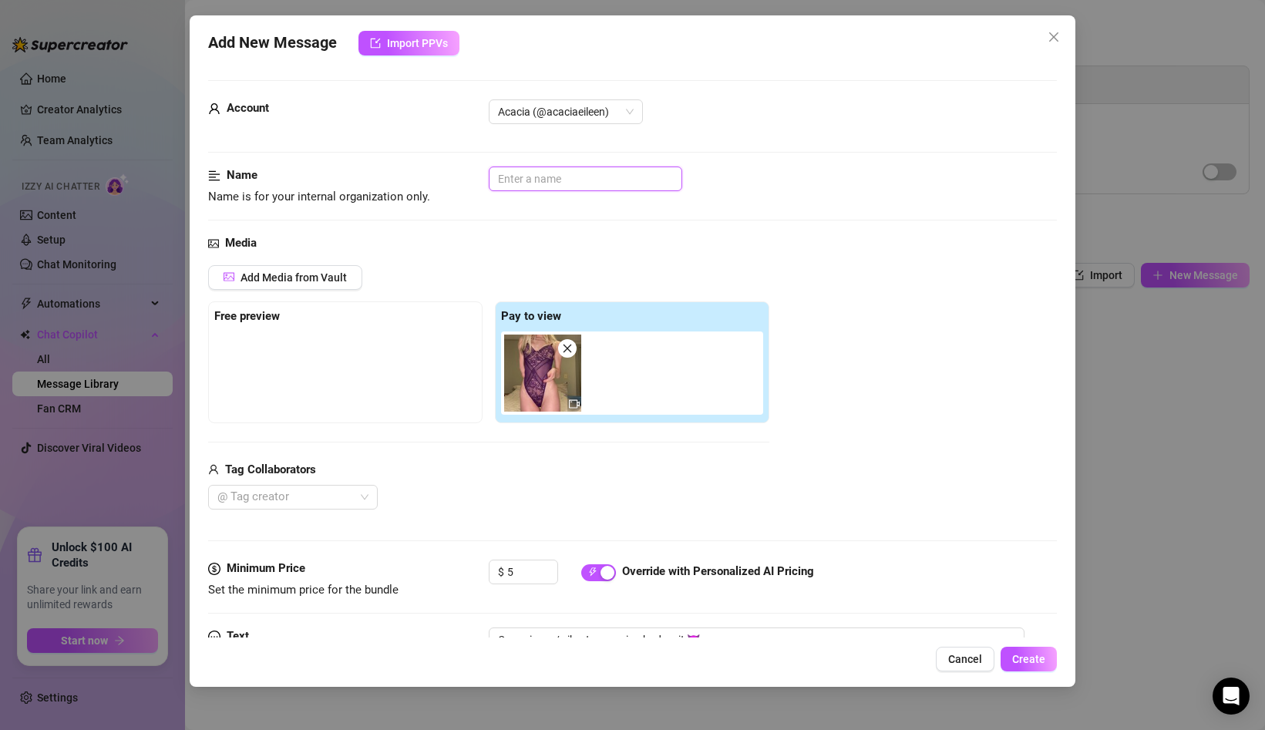
click at [562, 173] on input "text" at bounding box center [586, 179] width 194 height 25
paste input "Cumming w/ vibrator wearing bodysuit 😈"
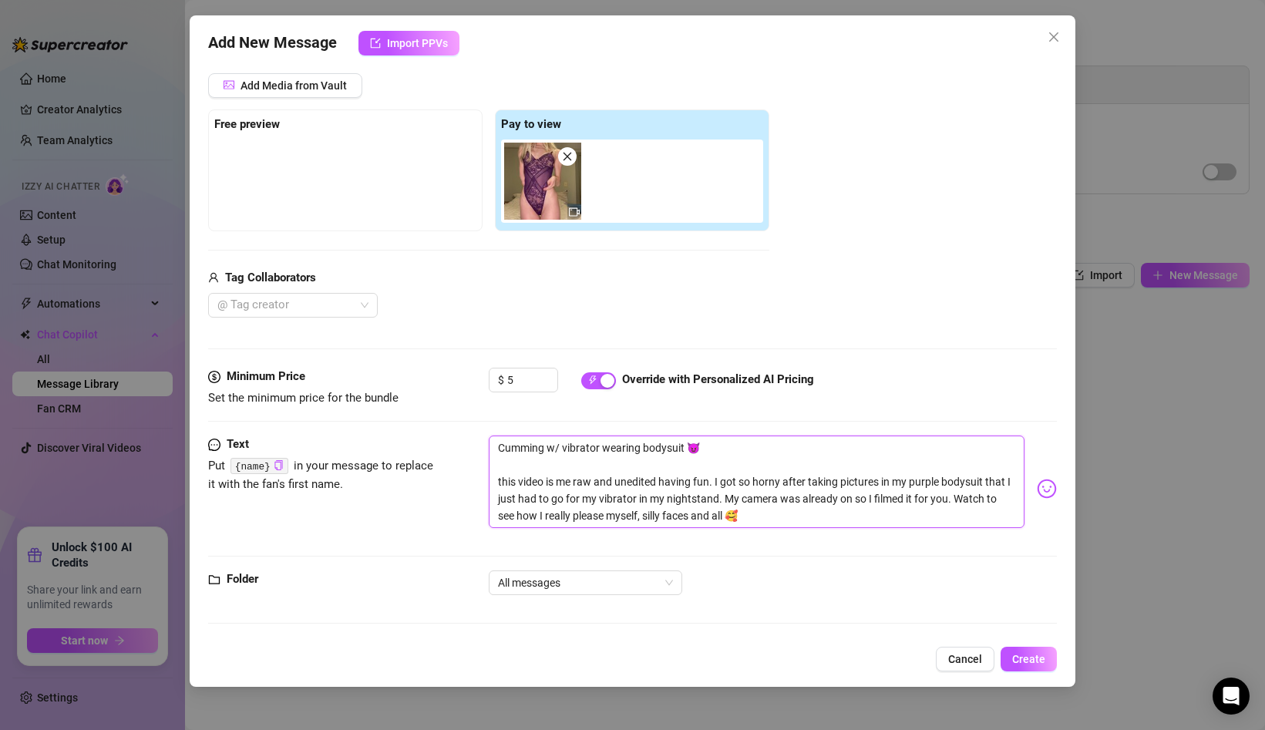
drag, startPoint x: 497, startPoint y: 482, endPoint x: 495, endPoint y: 427, distance: 54.8
click at [495, 427] on form "Account Acacia (@acaciaeileen) Name Name is for your internal organization only…" at bounding box center [632, 263] width 849 height 750
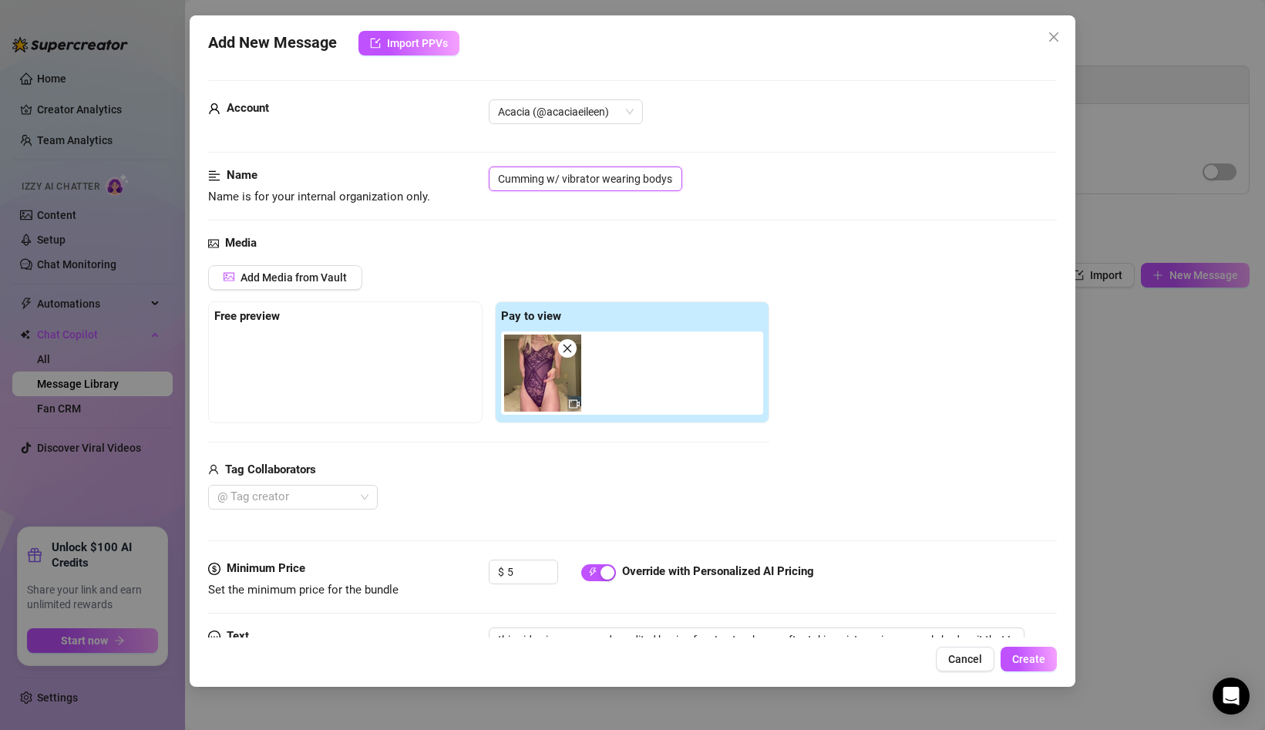
click at [645, 179] on input "Cumming w/ vibrator wearing bodysuit" at bounding box center [586, 179] width 194 height 25
click at [642, 179] on input "Cumming w/ vibrator wearing bodysuit" at bounding box center [586, 179] width 194 height 25
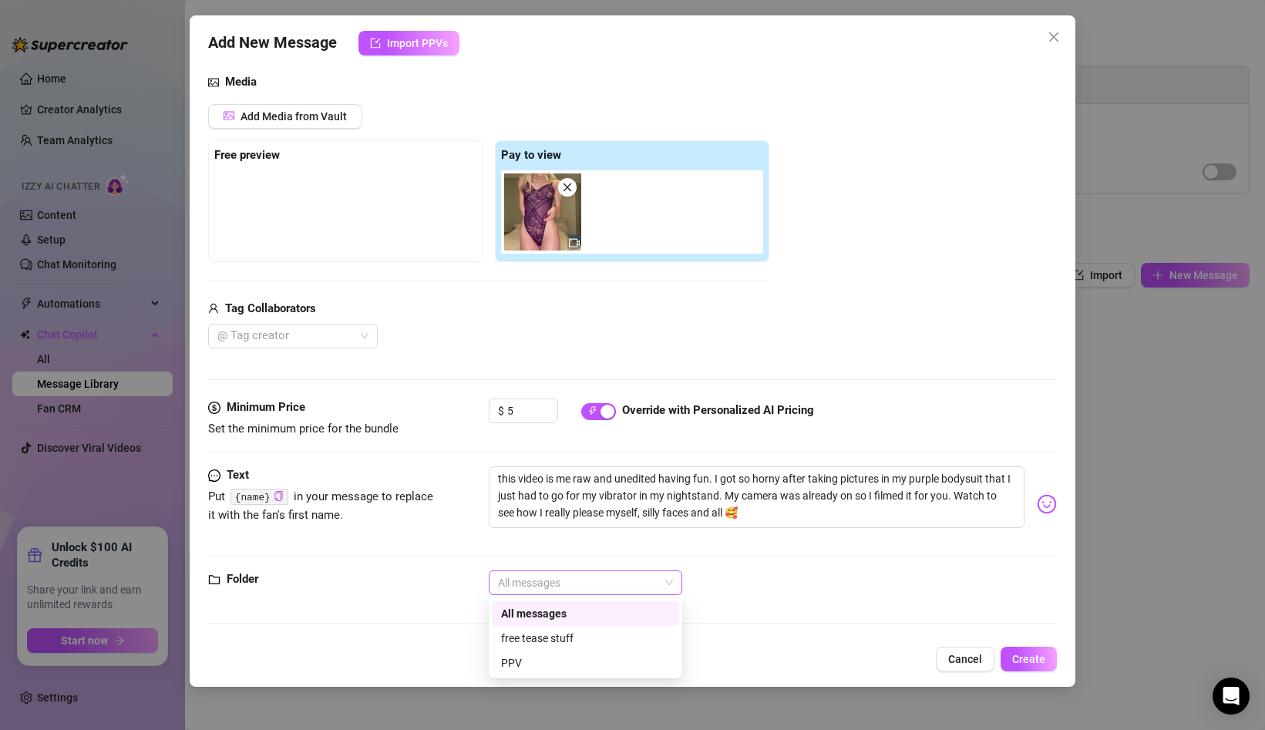
click at [616, 587] on span "All messages" at bounding box center [585, 582] width 175 height 23
click at [618, 585] on span "All messages" at bounding box center [585, 582] width 175 height 23
click at [618, 584] on span "All messages" at bounding box center [585, 582] width 175 height 23
click at [583, 659] on div "PPV" at bounding box center [585, 663] width 169 height 17
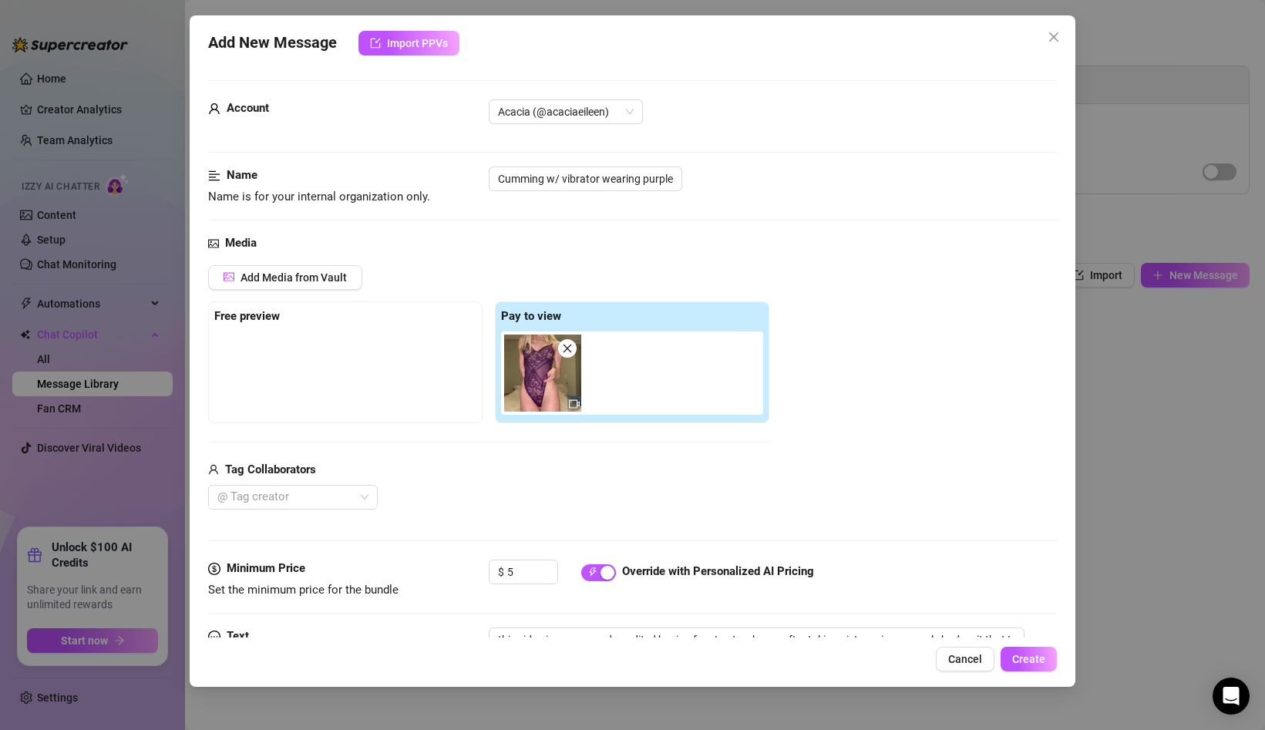
scroll to position [161, 0]
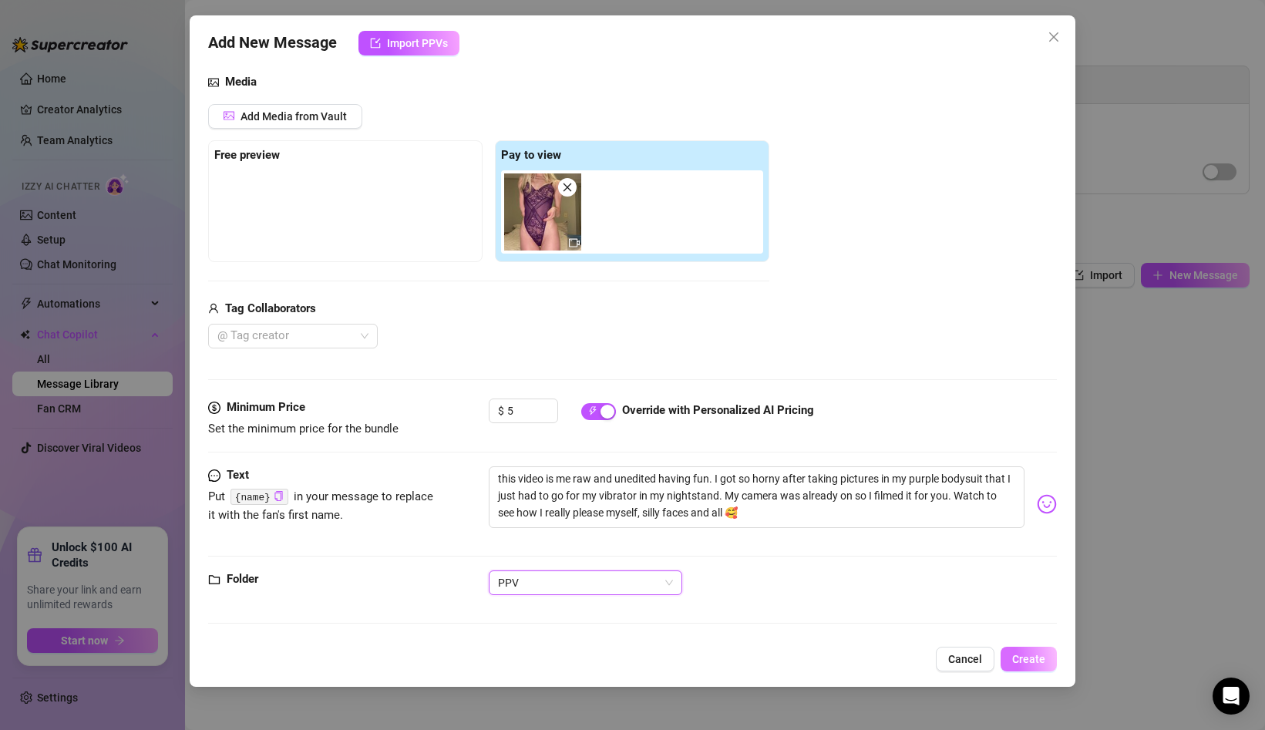
click at [1019, 656] on span "Create" at bounding box center [1029, 659] width 33 height 12
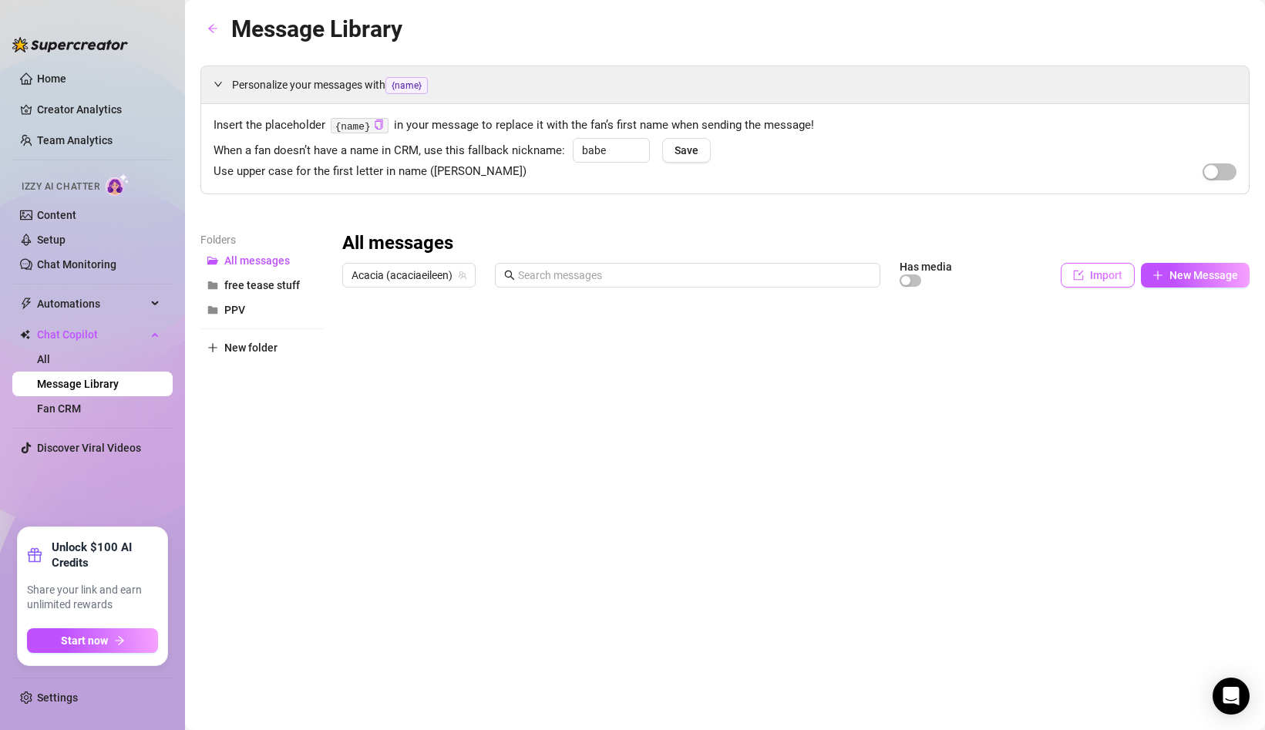
click at [1086, 276] on button "Import" at bounding box center [1098, 275] width 74 height 25
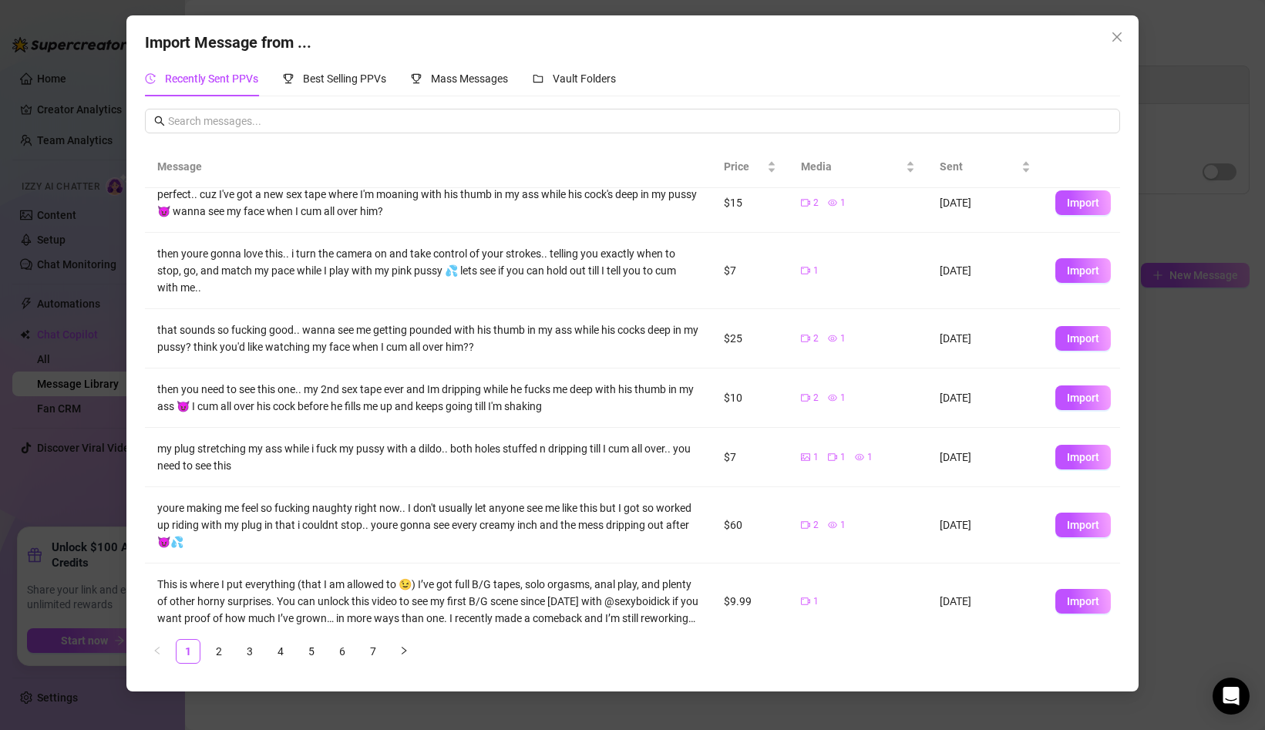
scroll to position [224, 0]
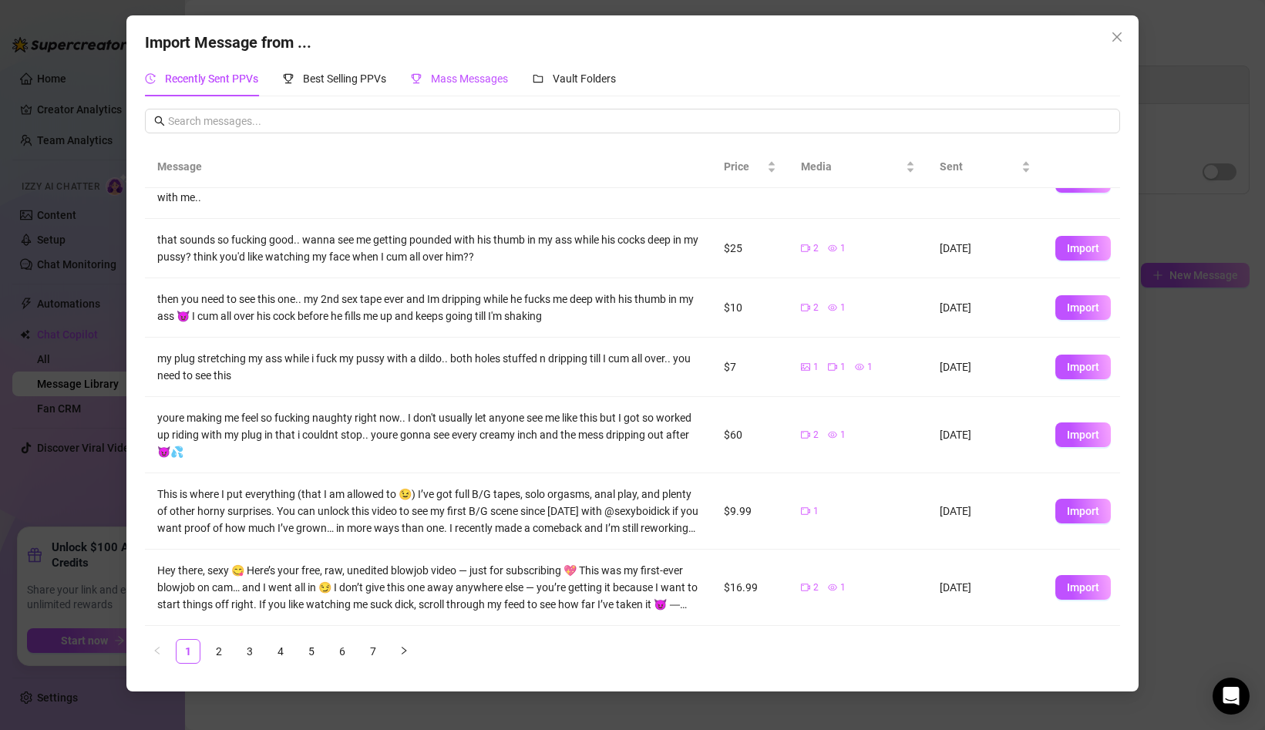
click at [457, 72] on span "Mass Messages" at bounding box center [469, 78] width 77 height 12
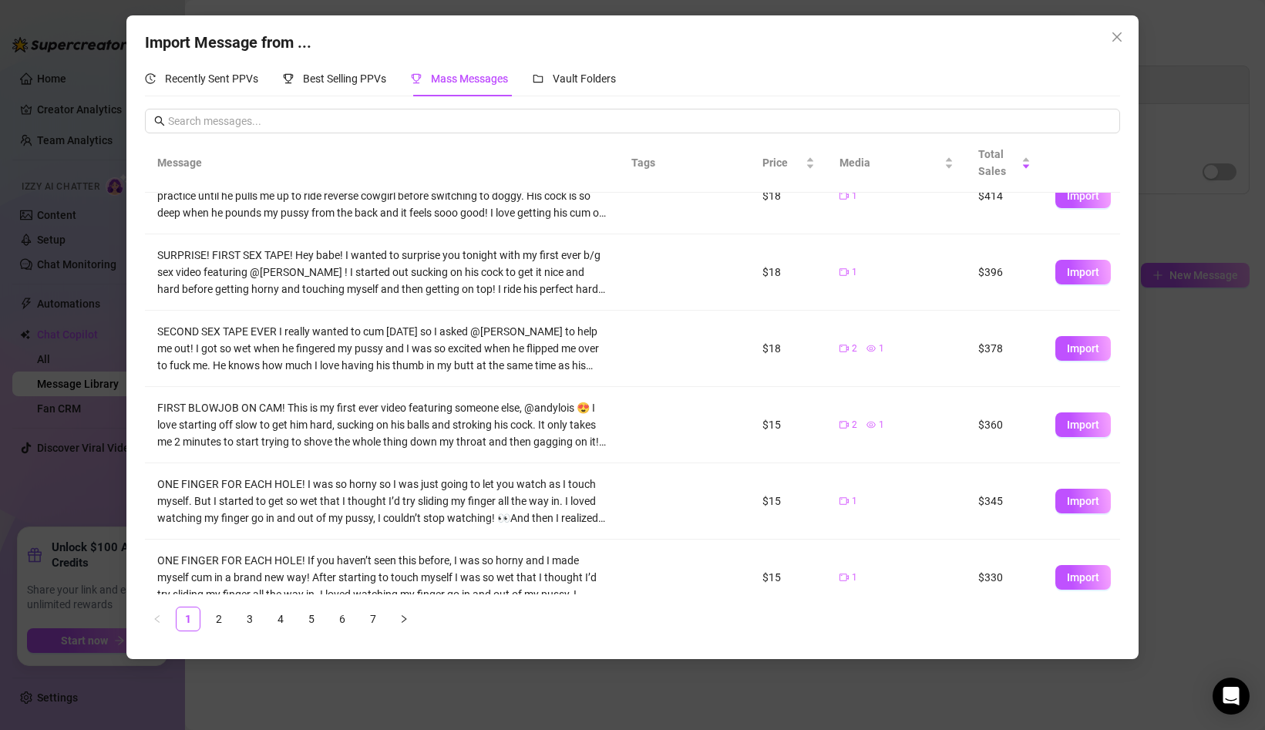
scroll to position [191, 0]
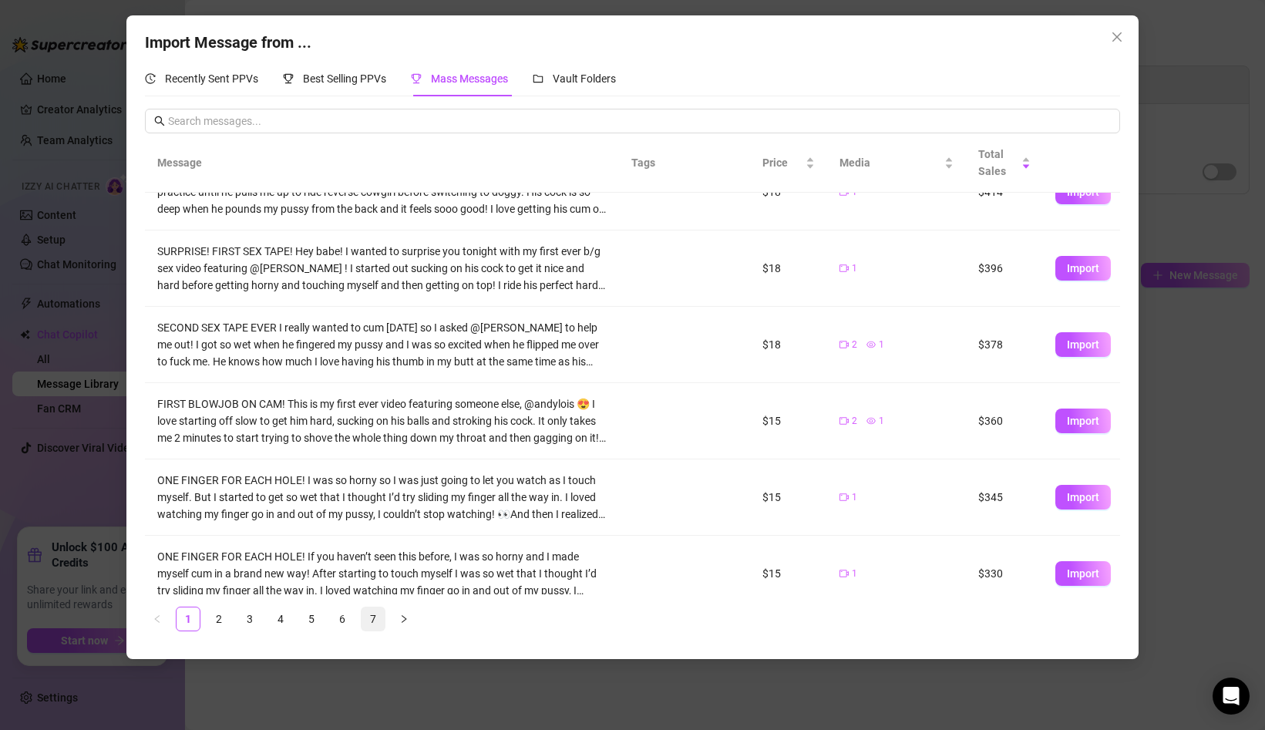
click at [372, 612] on link "7" at bounding box center [373, 619] width 23 height 23
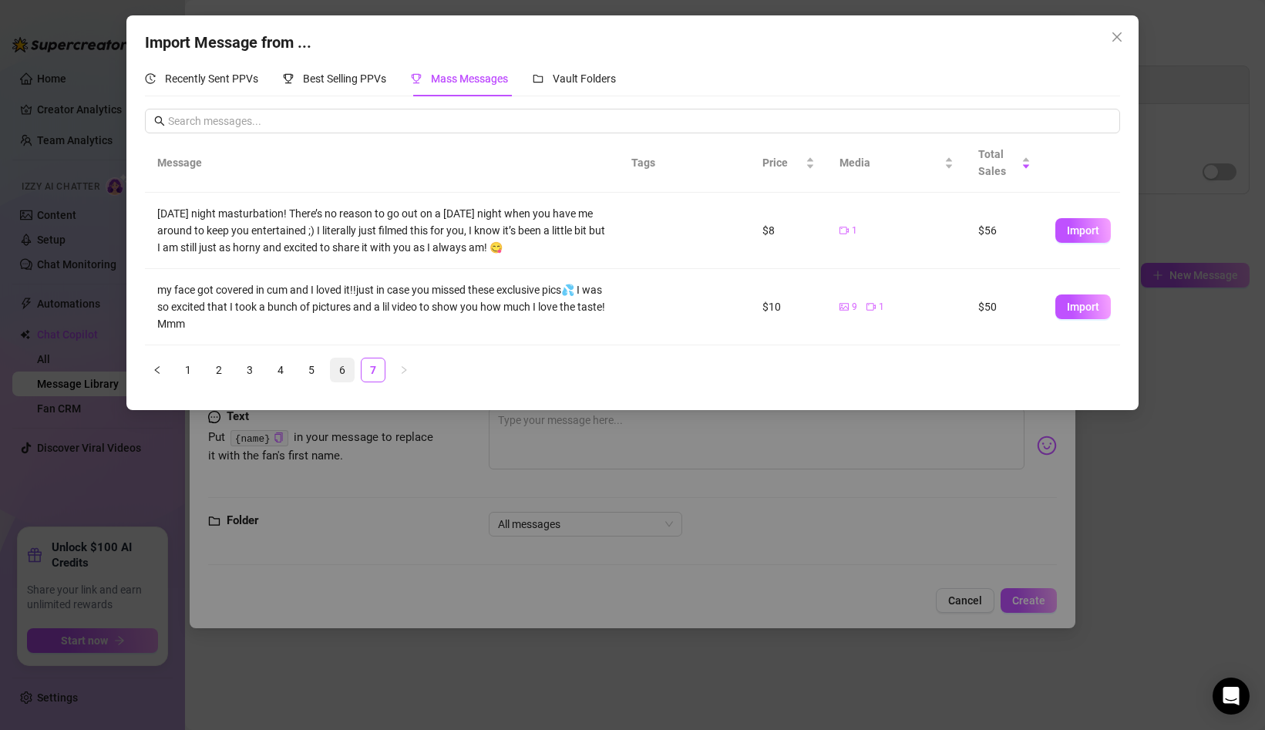
click at [340, 374] on link "6" at bounding box center [342, 370] width 23 height 23
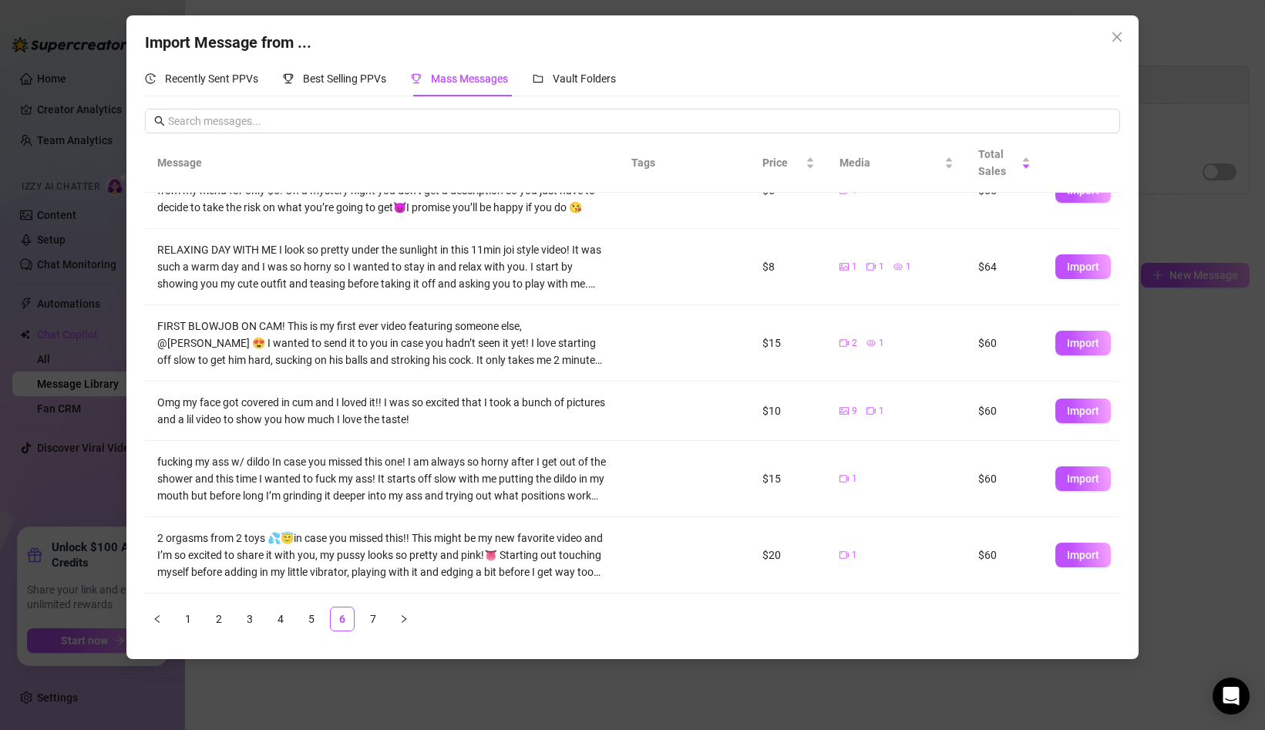
scroll to position [270, 0]
click at [1120, 38] on icon "close" at bounding box center [1117, 37] width 12 height 12
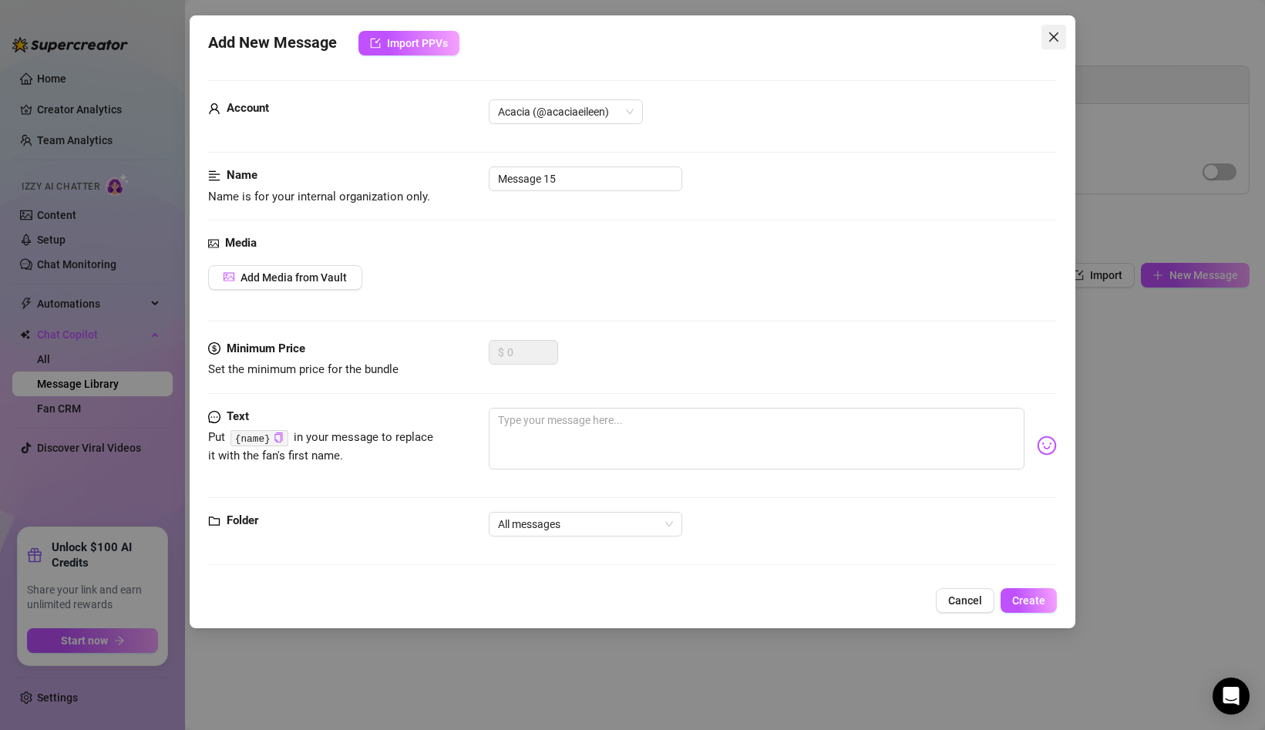
click at [1051, 35] on icon "close" at bounding box center [1054, 36] width 9 height 9
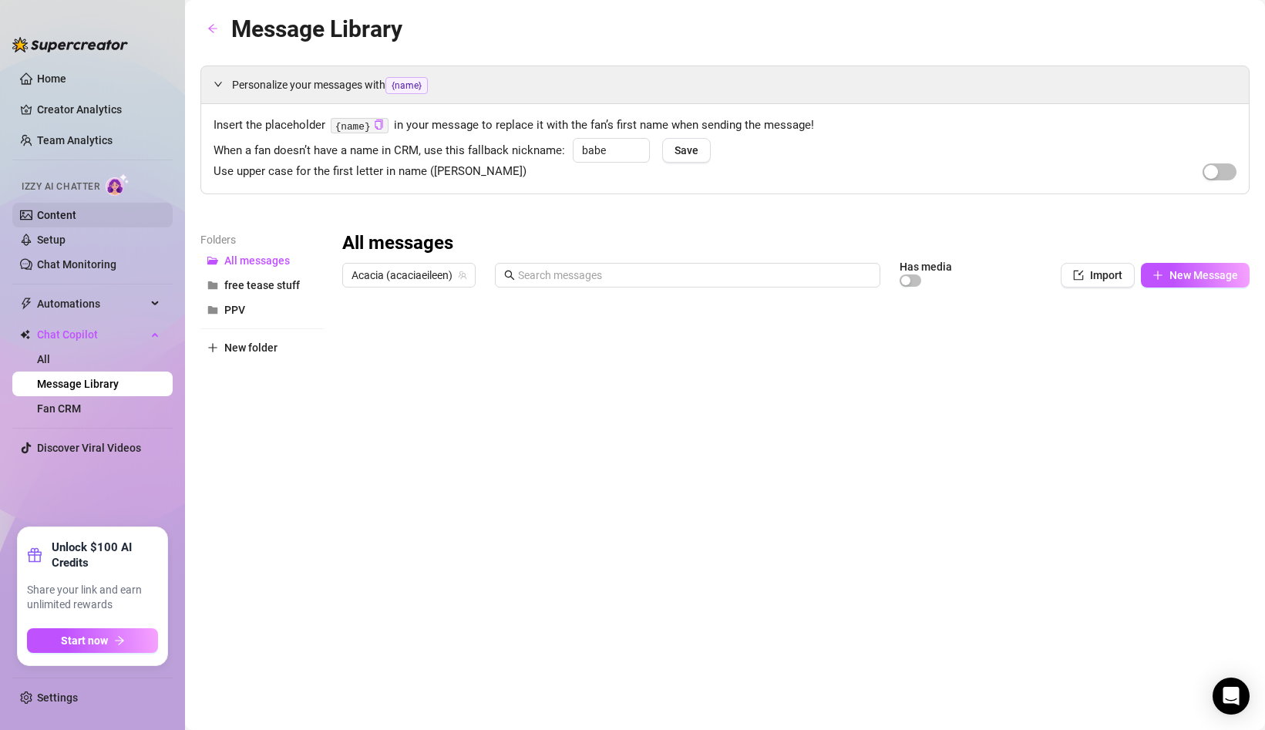
click at [74, 212] on link "Content" at bounding box center [56, 215] width 39 height 12
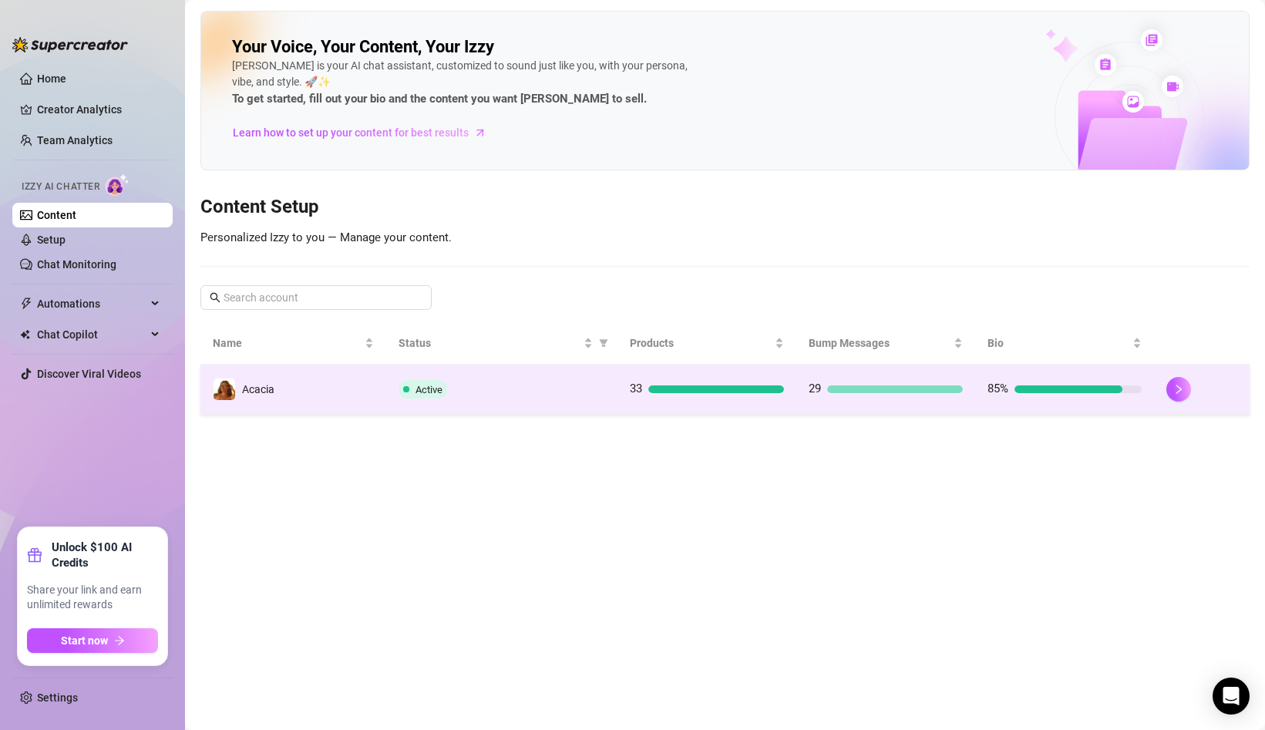
click at [367, 383] on td "Acacia" at bounding box center [294, 390] width 186 height 50
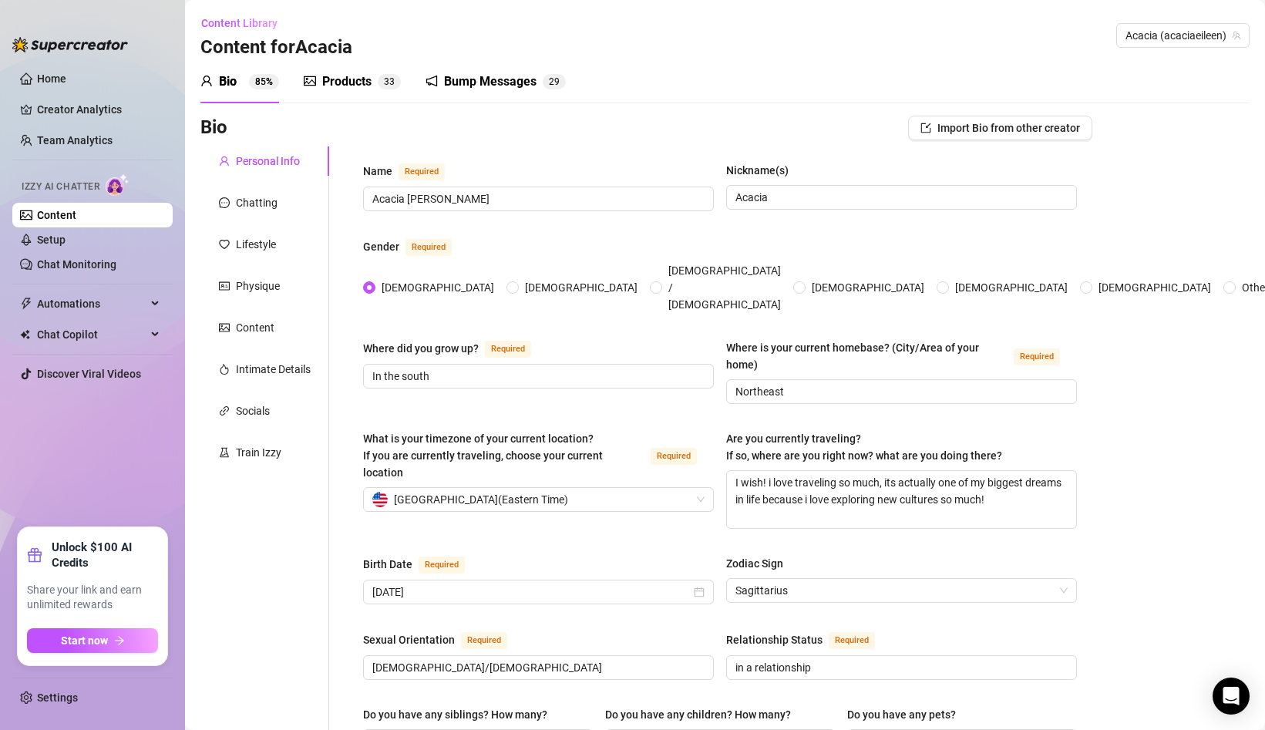
click at [344, 77] on div "Products" at bounding box center [346, 81] width 49 height 19
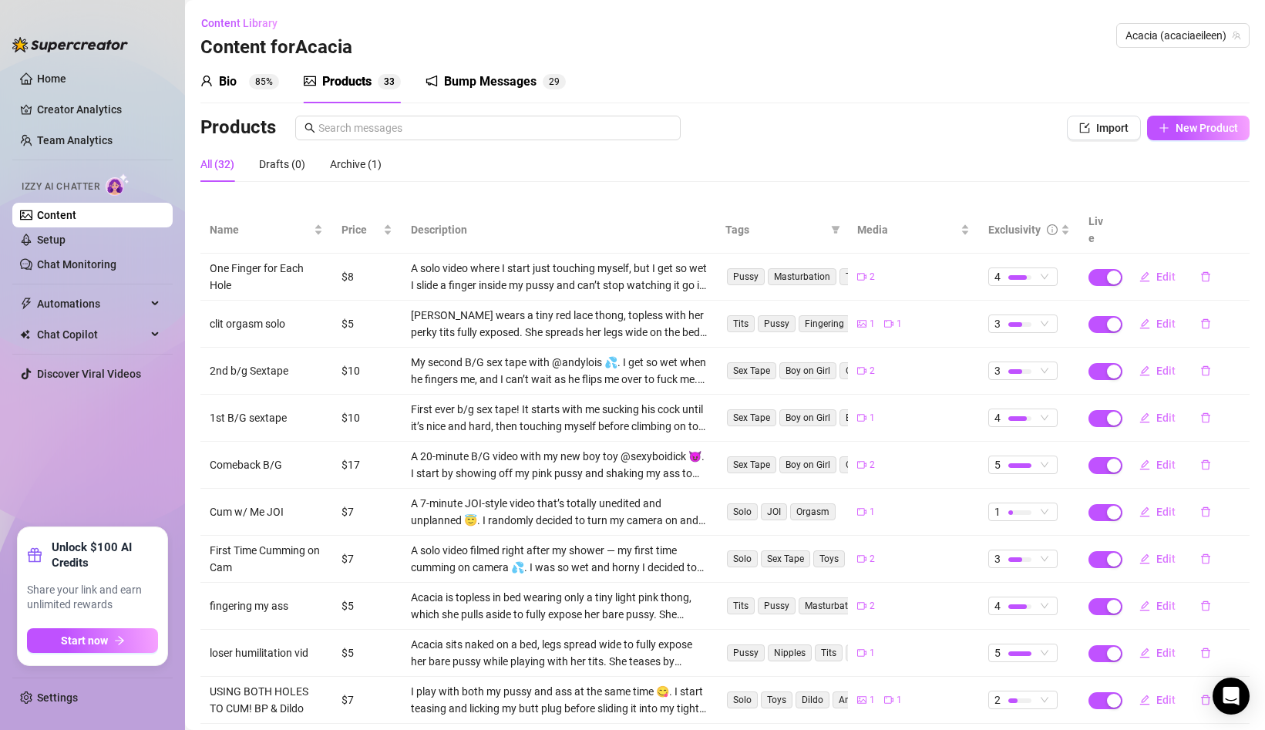
scroll to position [66, 0]
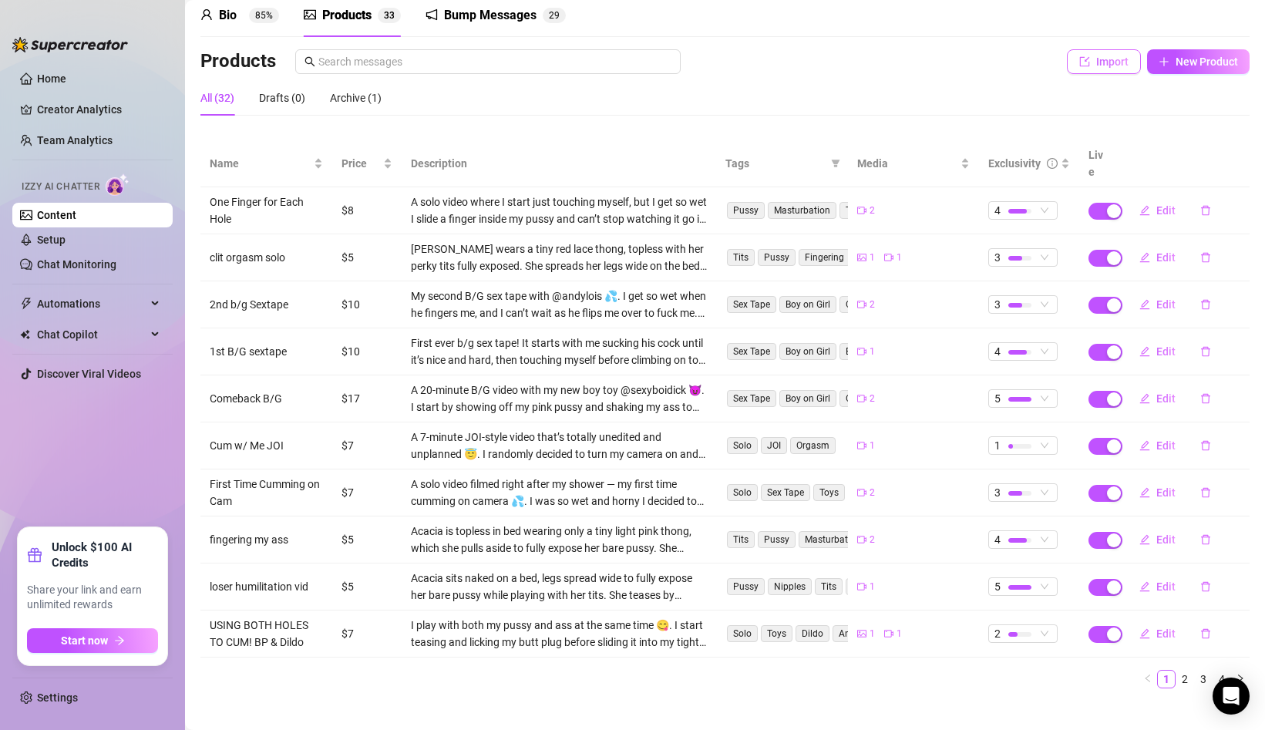
click at [1115, 69] on button "Import" at bounding box center [1104, 61] width 74 height 25
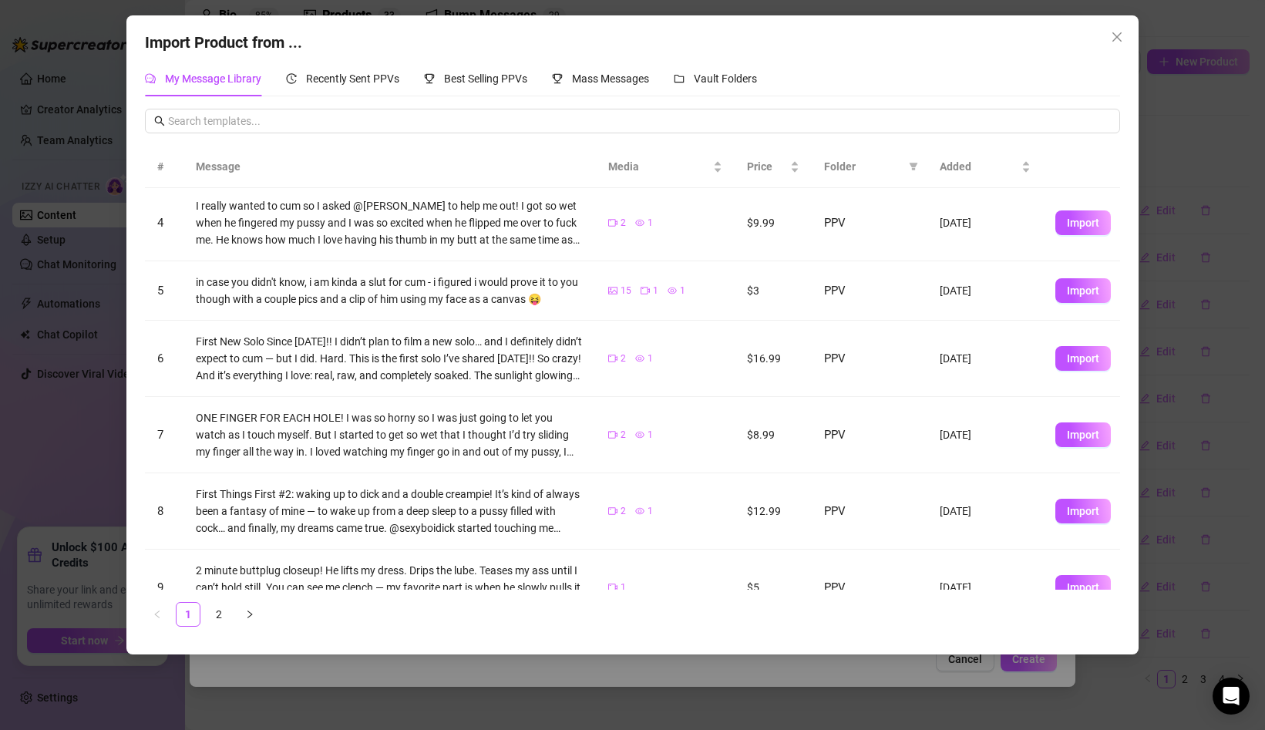
scroll to position [123, 0]
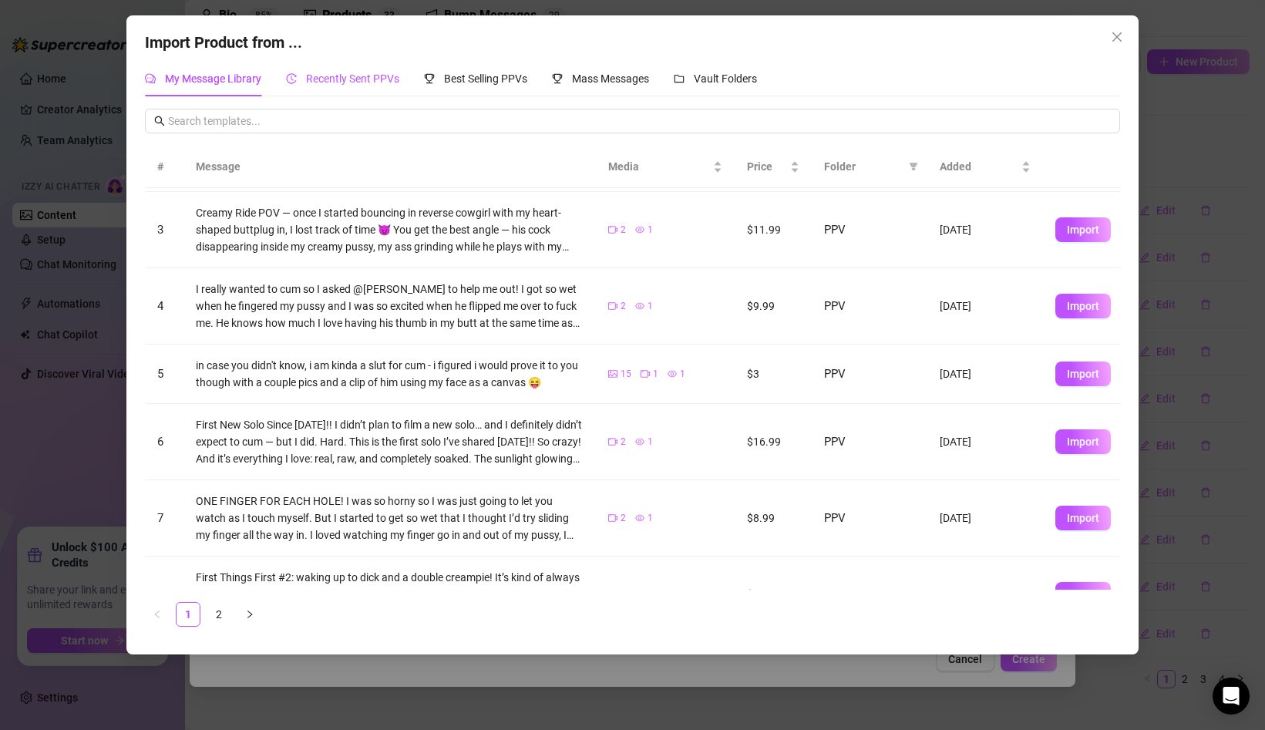
click at [362, 74] on span "Recently Sent PPVs" at bounding box center [352, 78] width 93 height 12
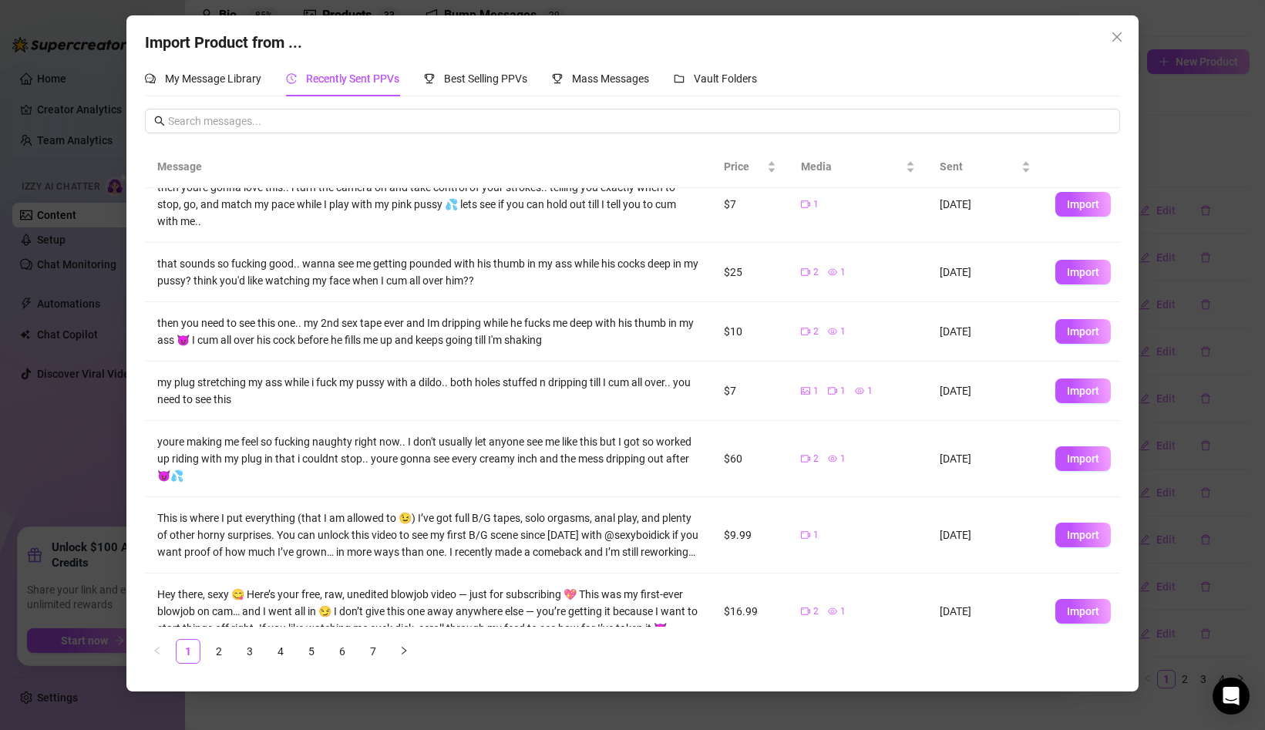
scroll to position [224, 0]
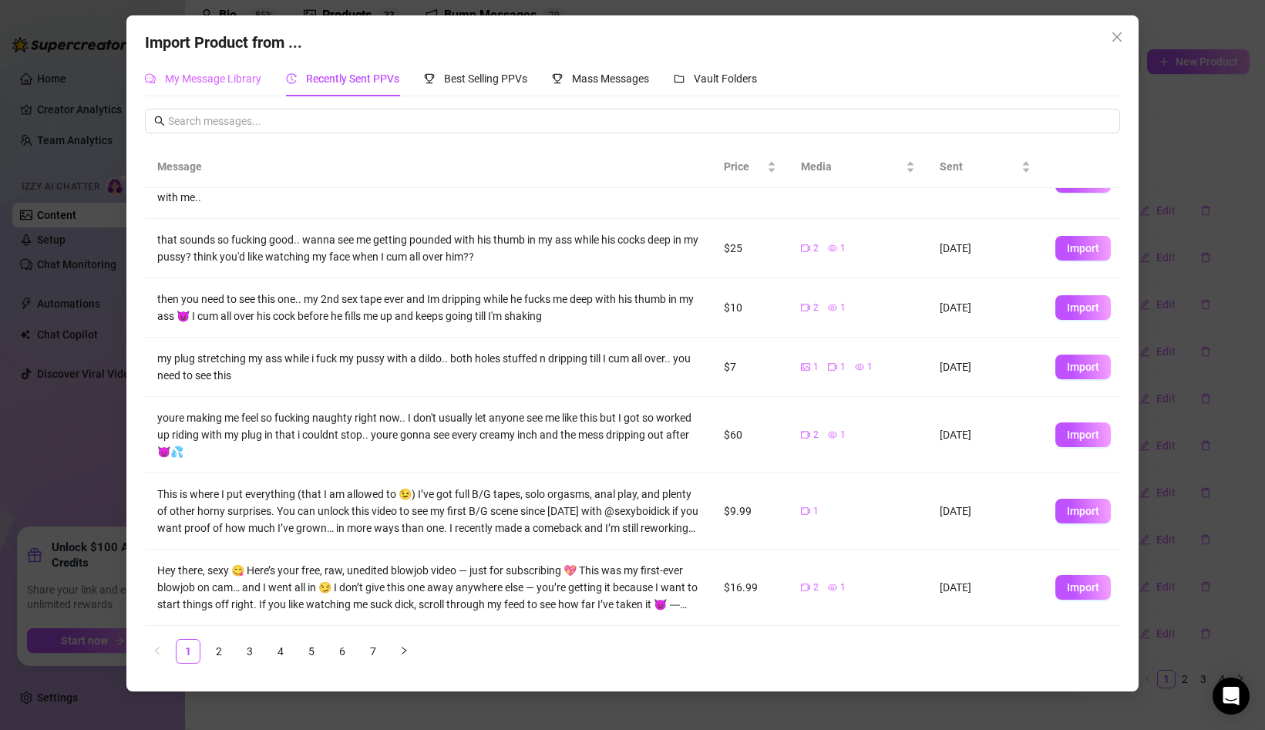
click at [236, 62] on div "My Message Library" at bounding box center [203, 78] width 116 height 35
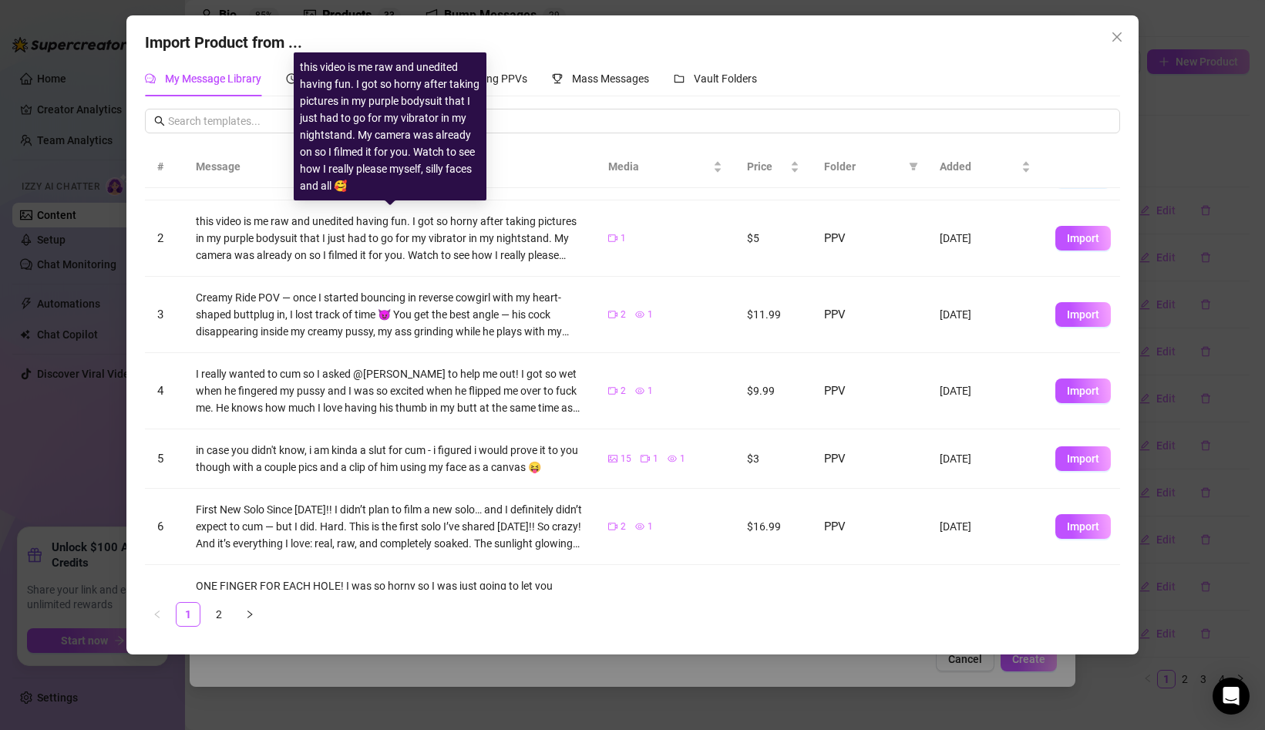
scroll to position [0, 0]
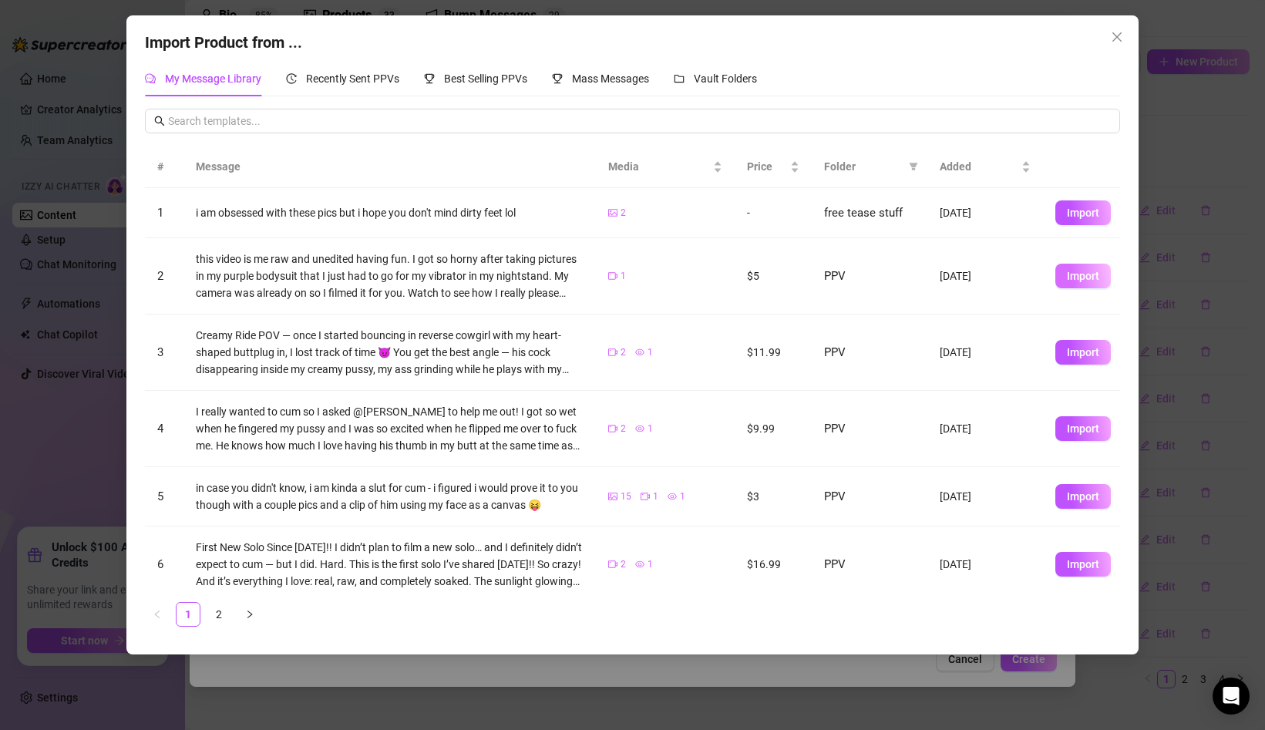
click at [1075, 268] on button "Import" at bounding box center [1084, 276] width 56 height 25
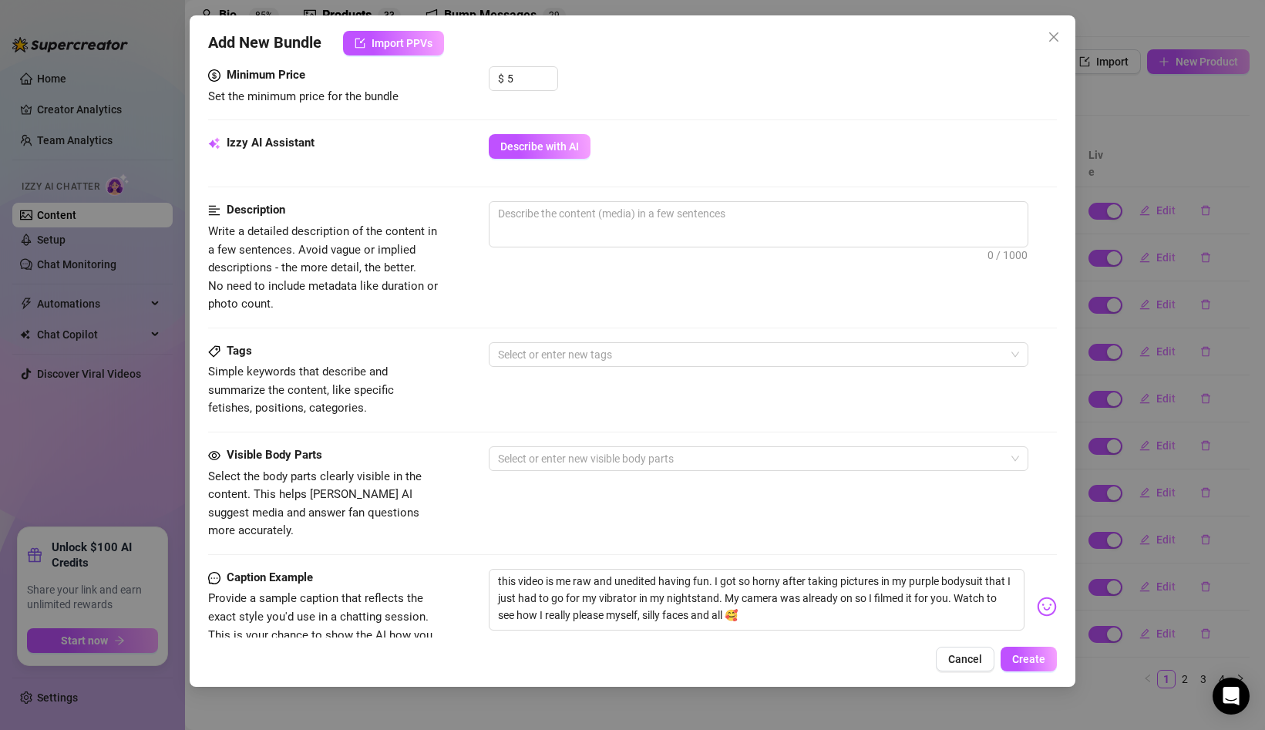
scroll to position [501, 0]
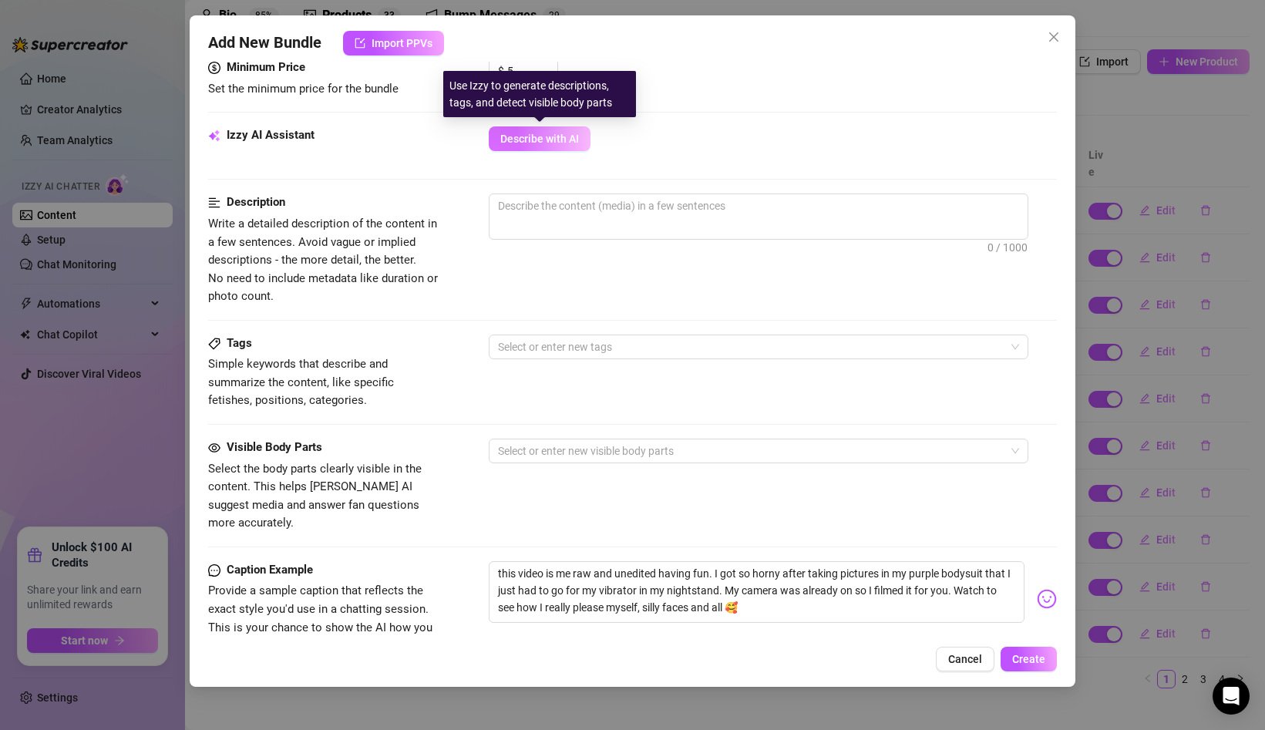
click at [530, 133] on button "Describe with AI" at bounding box center [540, 138] width 102 height 25
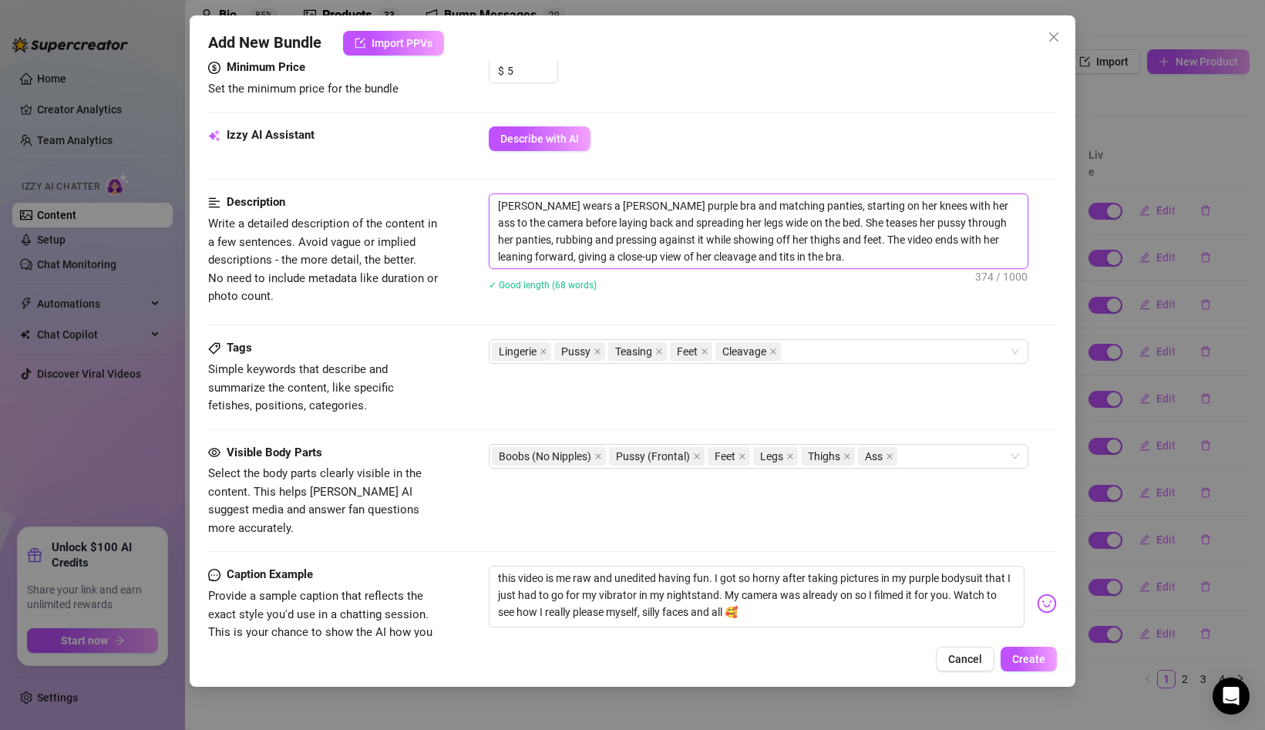
drag, startPoint x: 750, startPoint y: 207, endPoint x: 629, endPoint y: 213, distance: 122.0
click at [629, 213] on textarea "[PERSON_NAME] wears a [PERSON_NAME] purple bra and matching panties, starting o…" at bounding box center [759, 231] width 538 height 74
drag, startPoint x: 868, startPoint y: 224, endPoint x: 832, endPoint y: 227, distance: 35.6
click at [832, 227] on textarea "[PERSON_NAME] wears a [PERSON_NAME] purple bodysuit, starting on her knees with…" at bounding box center [759, 231] width 538 height 74
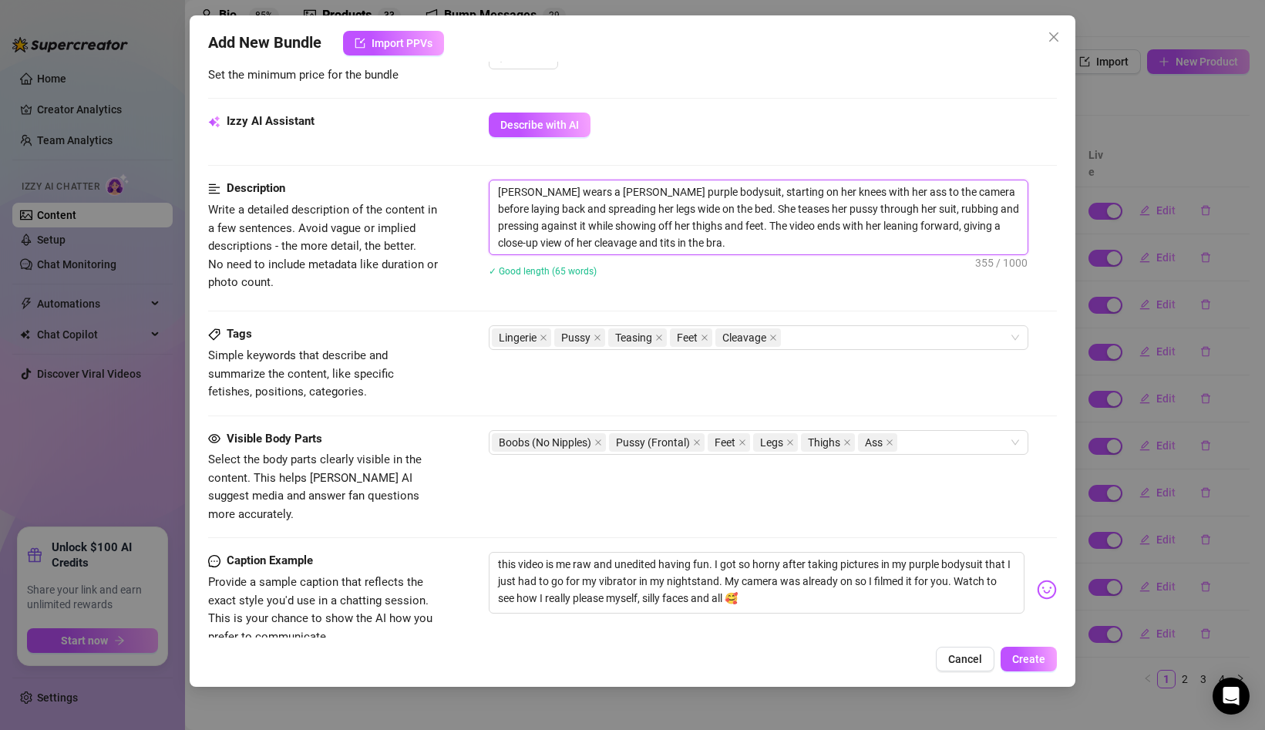
scroll to position [508, 0]
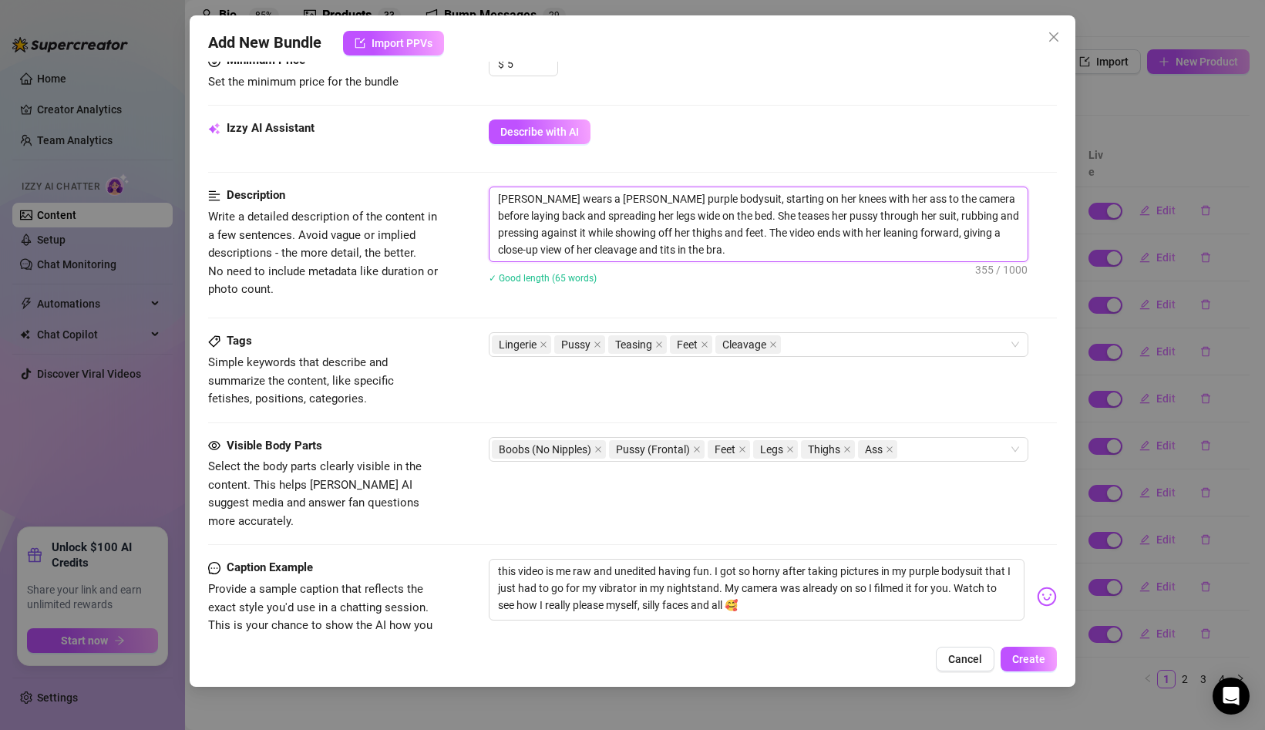
click at [682, 235] on textarea "[PERSON_NAME] wears a [PERSON_NAME] purple bodysuit, starting on her knees with…" at bounding box center [759, 224] width 538 height 74
drag, startPoint x: 987, startPoint y: 234, endPoint x: 994, endPoint y: 272, distance: 38.4
click at [994, 272] on div "[PERSON_NAME] wears a [PERSON_NAME] purple bodysuit, starting on her knees with…" at bounding box center [773, 245] width 568 height 117
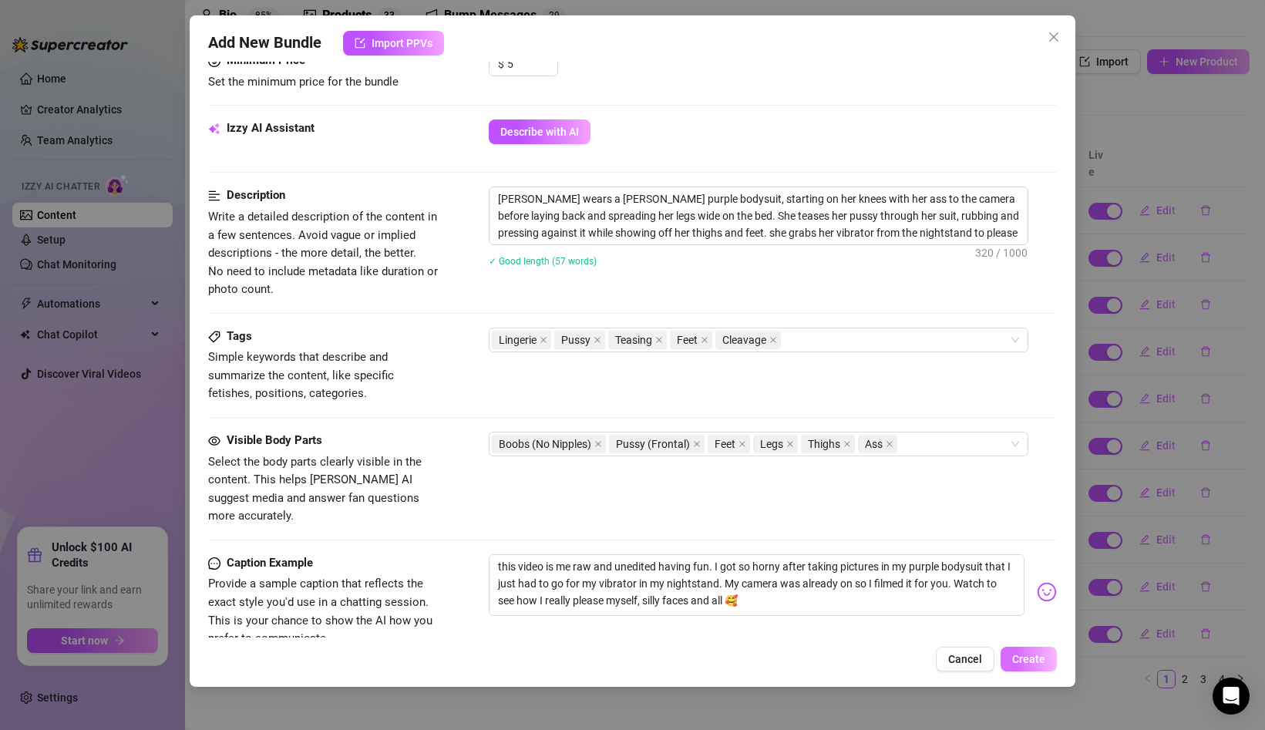
click at [1033, 649] on button "Create" at bounding box center [1029, 659] width 56 height 25
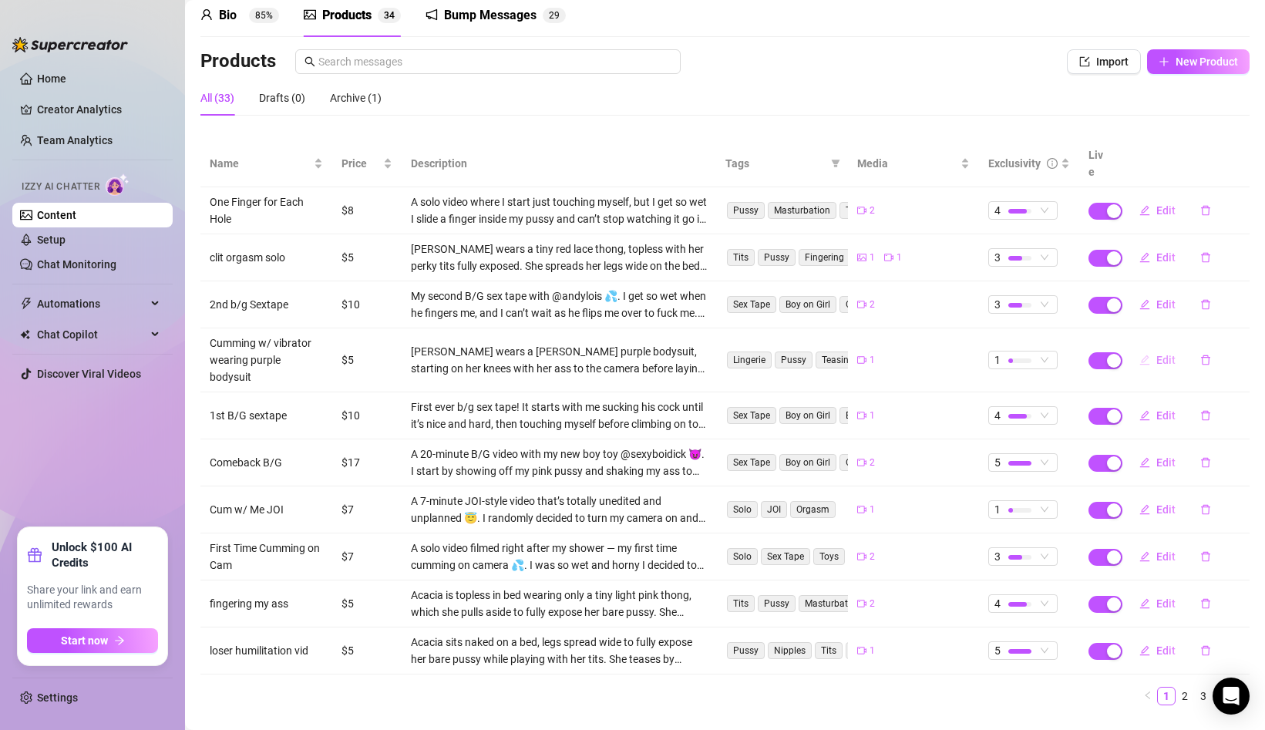
click at [1164, 354] on span "Edit" at bounding box center [1166, 360] width 19 height 12
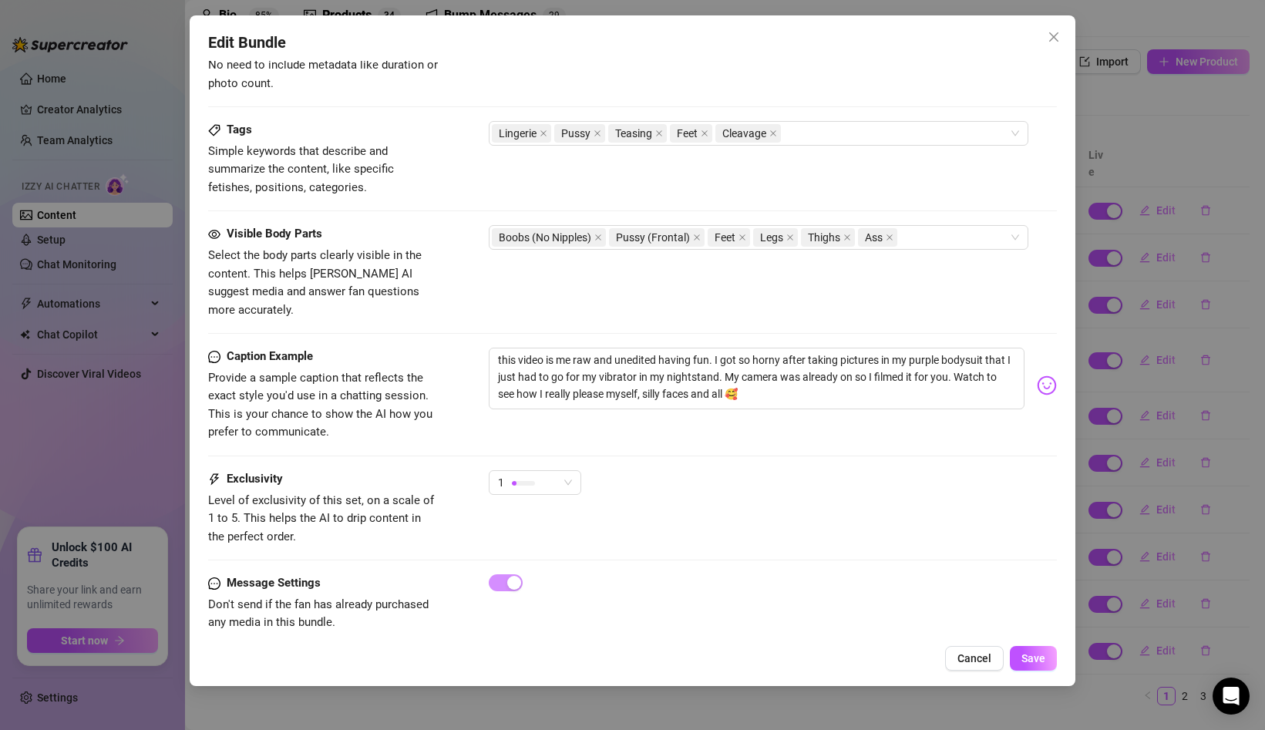
scroll to position [720, 0]
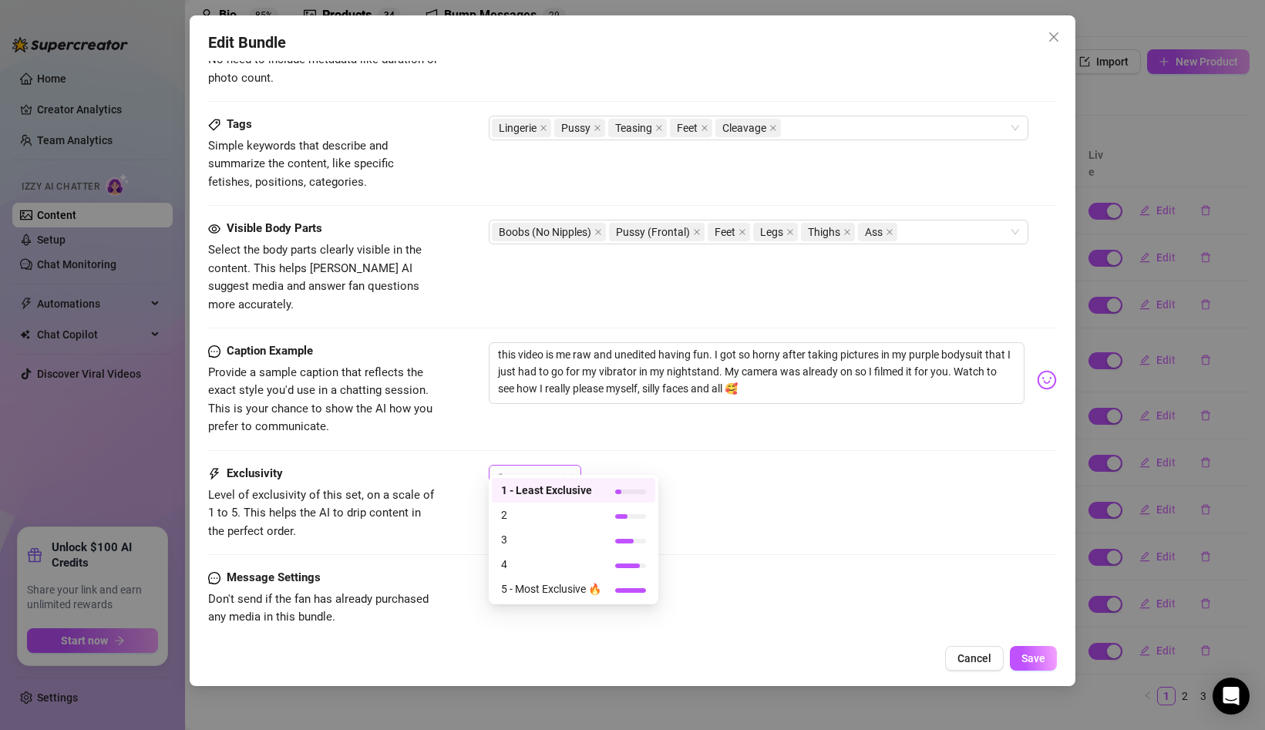
click at [567, 466] on span "1" at bounding box center [535, 477] width 74 height 23
click at [563, 513] on span "2" at bounding box center [551, 515] width 100 height 17
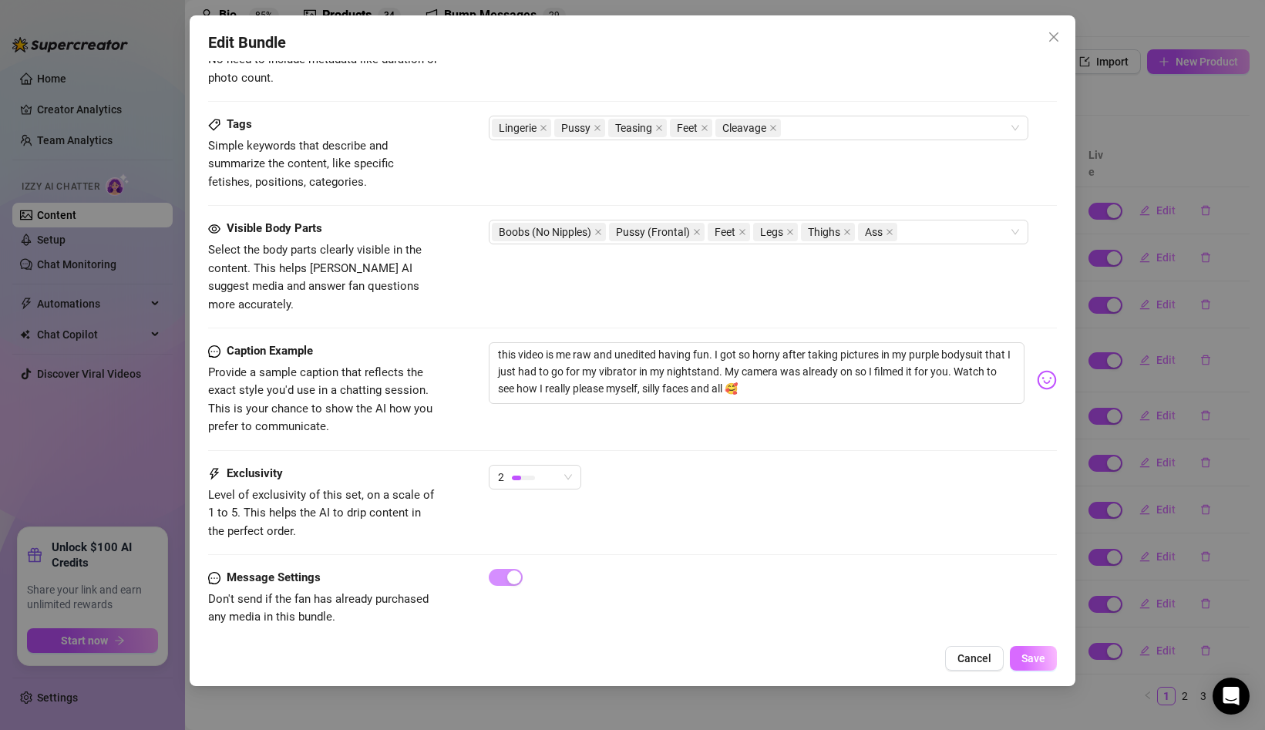
click at [1033, 656] on span "Save" at bounding box center [1034, 658] width 24 height 12
